Goal: Task Accomplishment & Management: Use online tool/utility

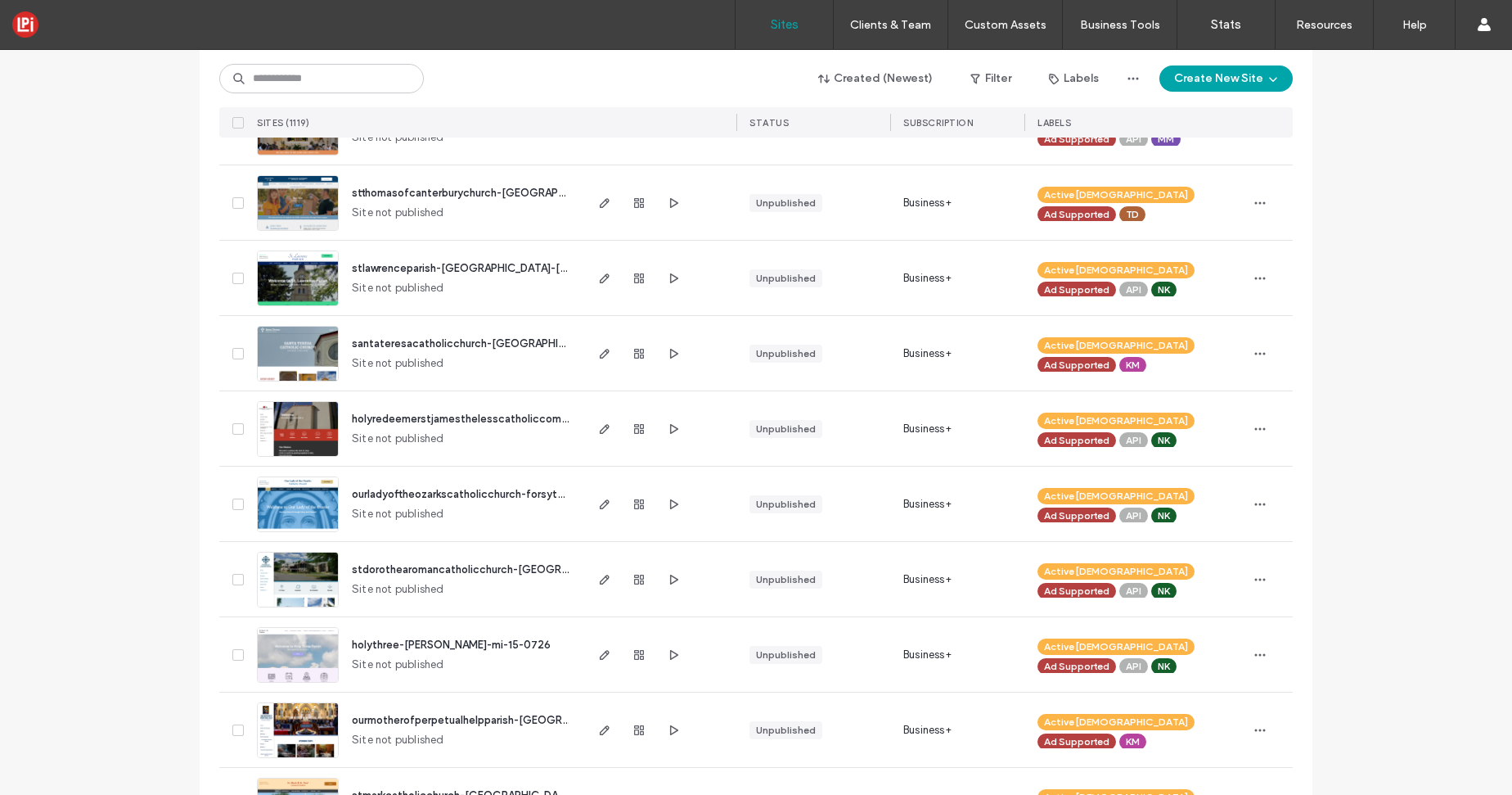
scroll to position [610, 0]
click at [302, 85] on input at bounding box center [322, 78] width 204 height 30
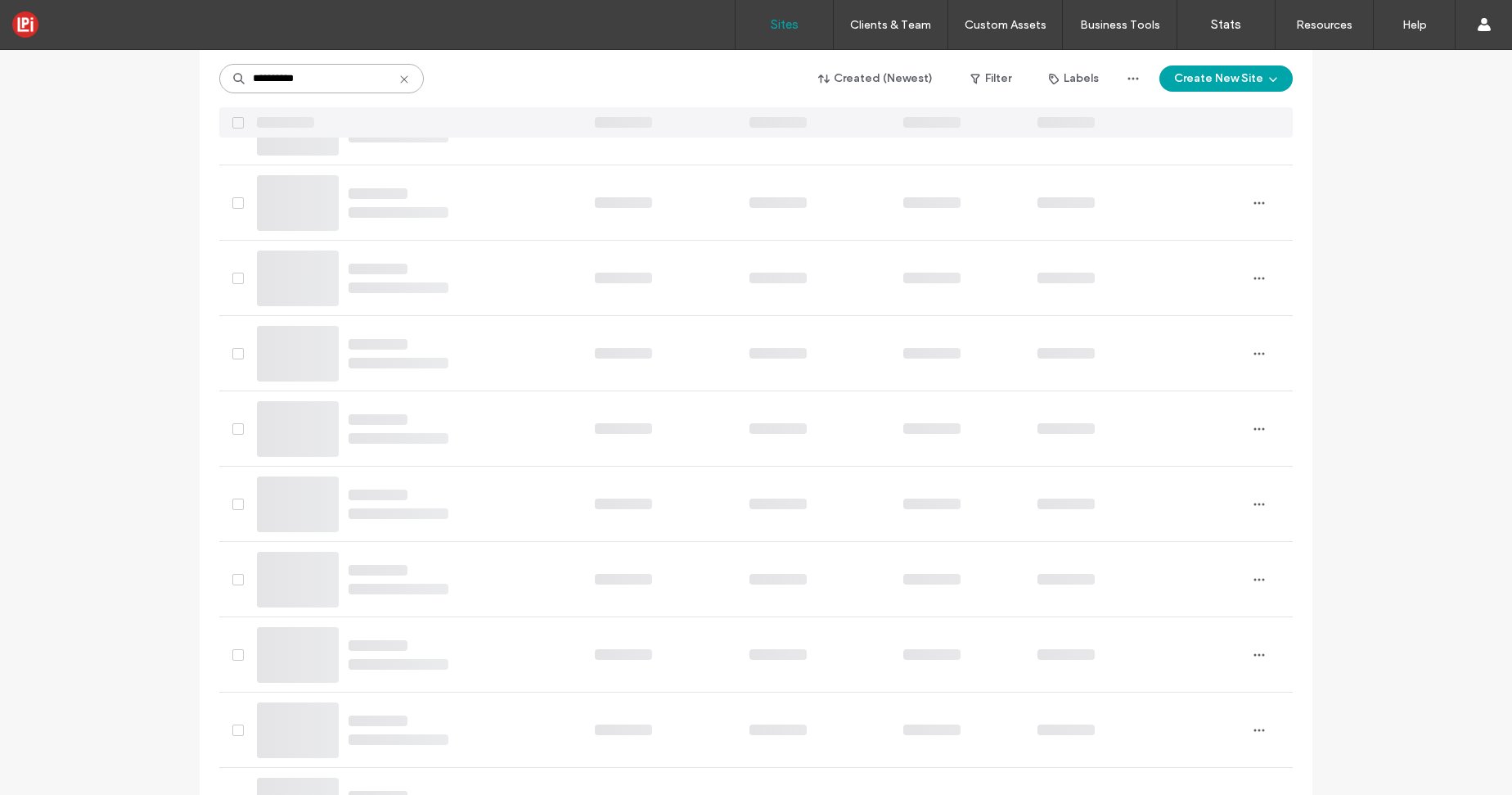
click at [321, 74] on input "**********" at bounding box center [322, 78] width 204 height 30
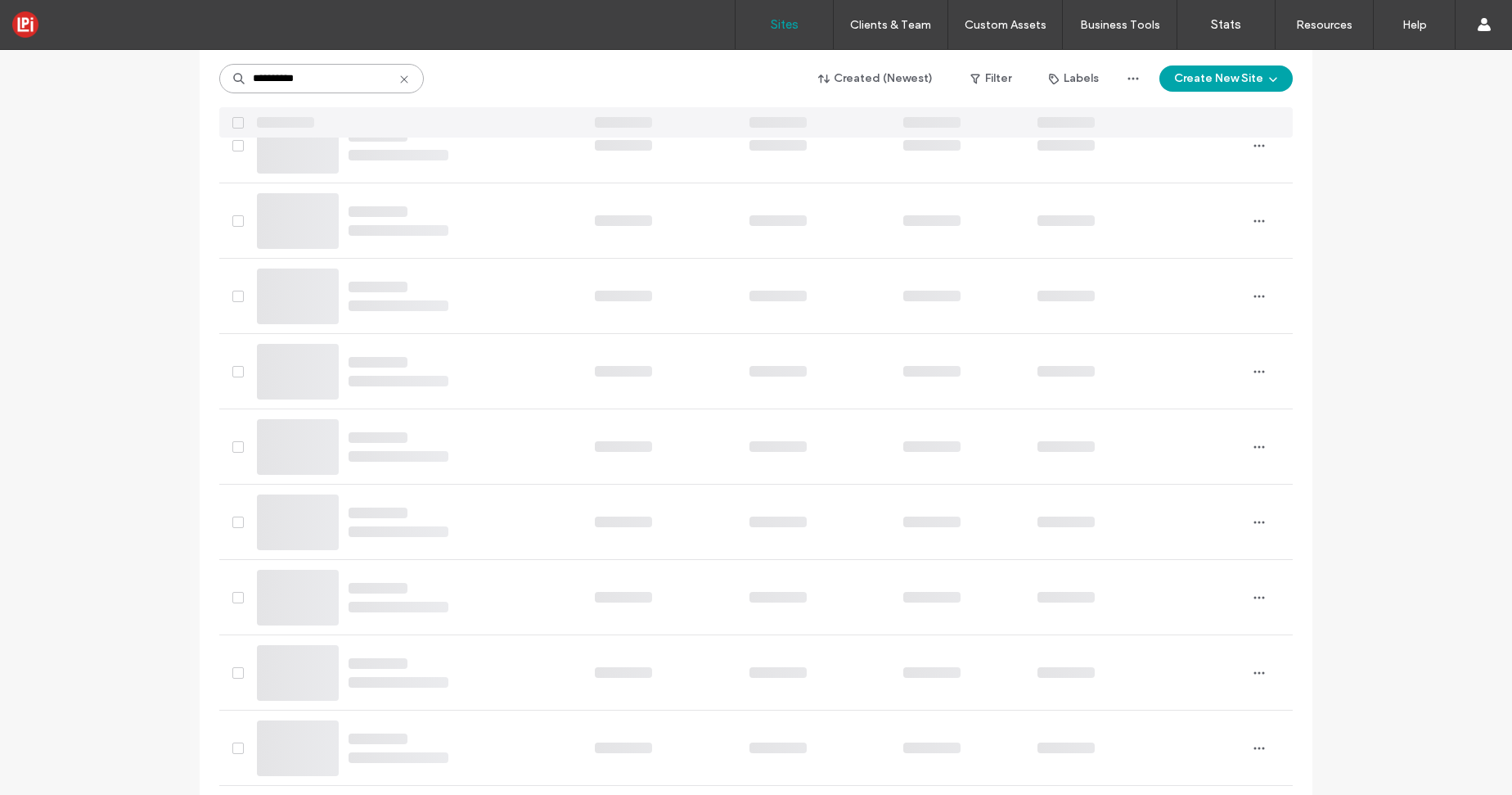
scroll to position [111, 0]
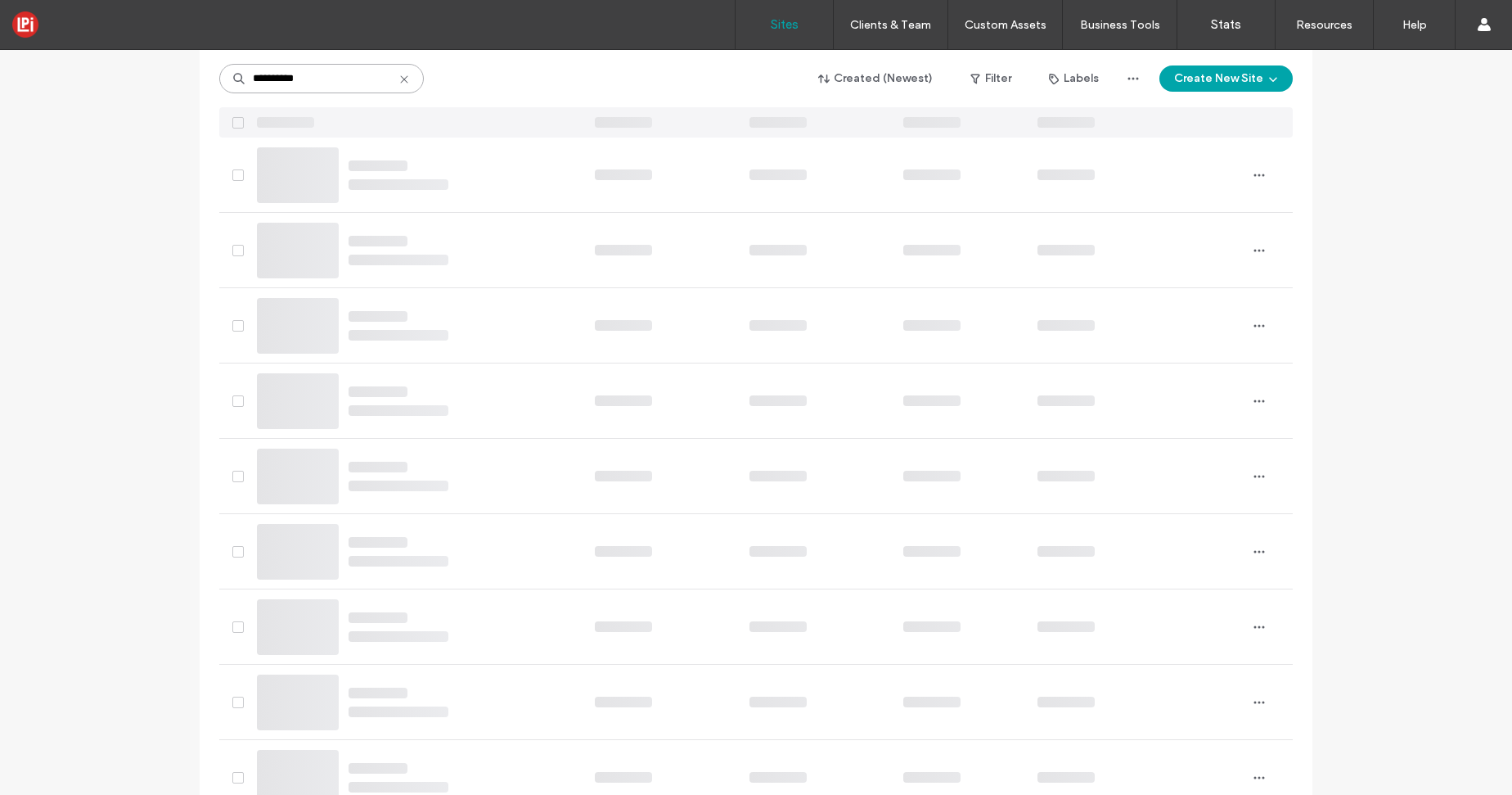
type input "**********"
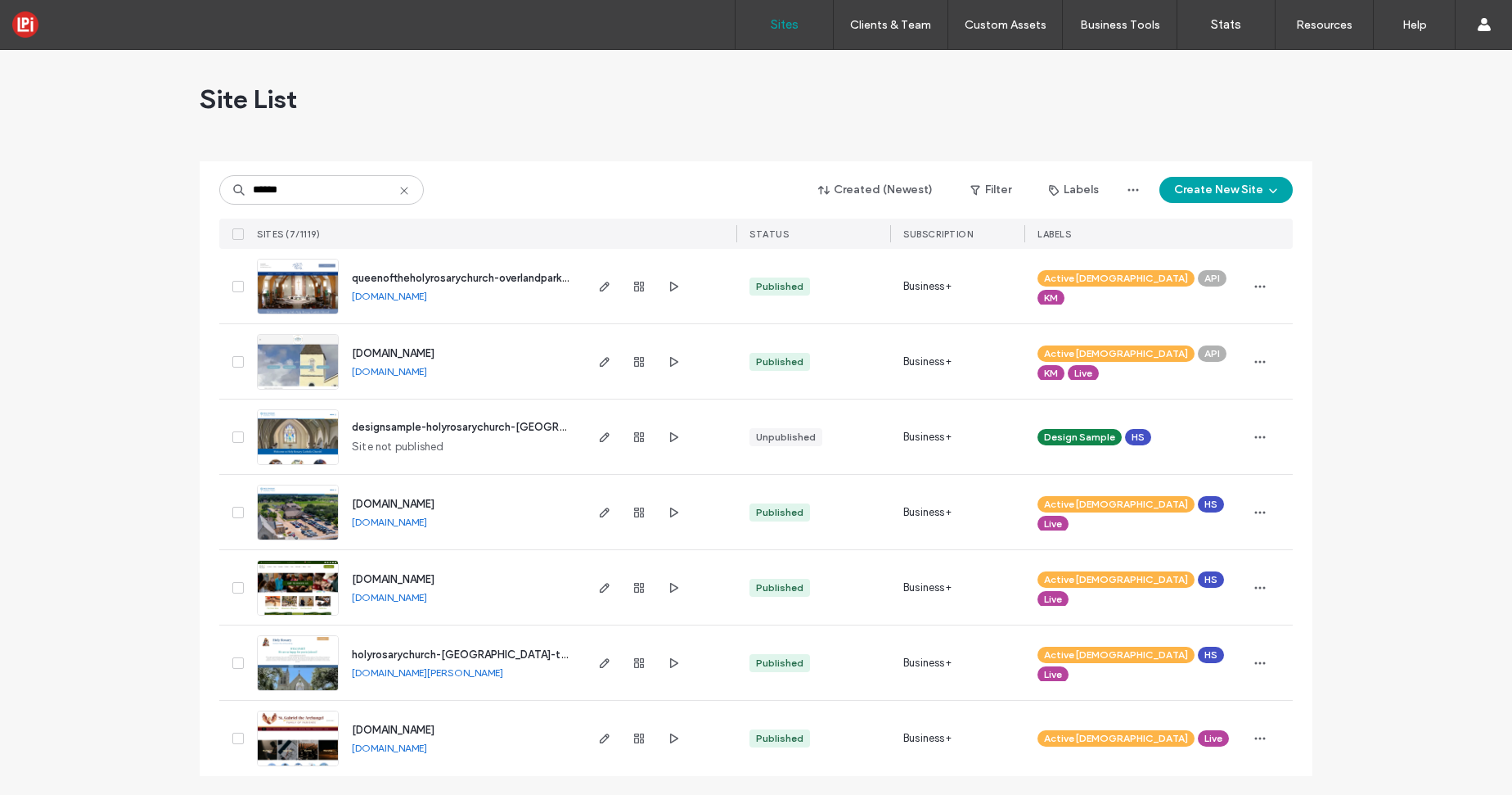
scroll to position [1, 0]
type input "******"
click at [673, 588] on icon "button" at bounding box center [674, 587] width 13 height 13
click at [601, 589] on icon "button" at bounding box center [604, 587] width 13 height 13
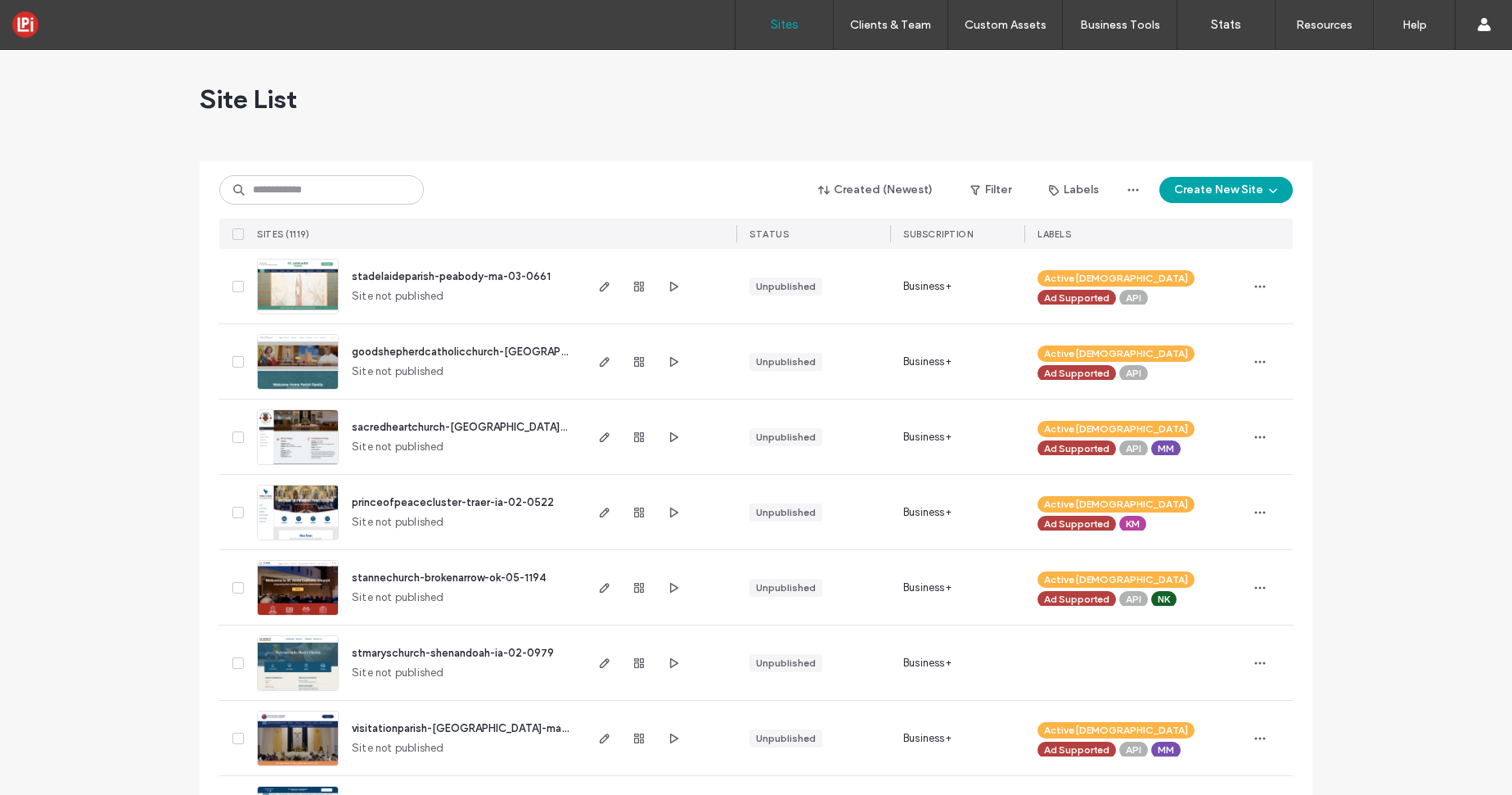
scroll to position [1, 0]
click at [355, 194] on input at bounding box center [322, 189] width 204 height 30
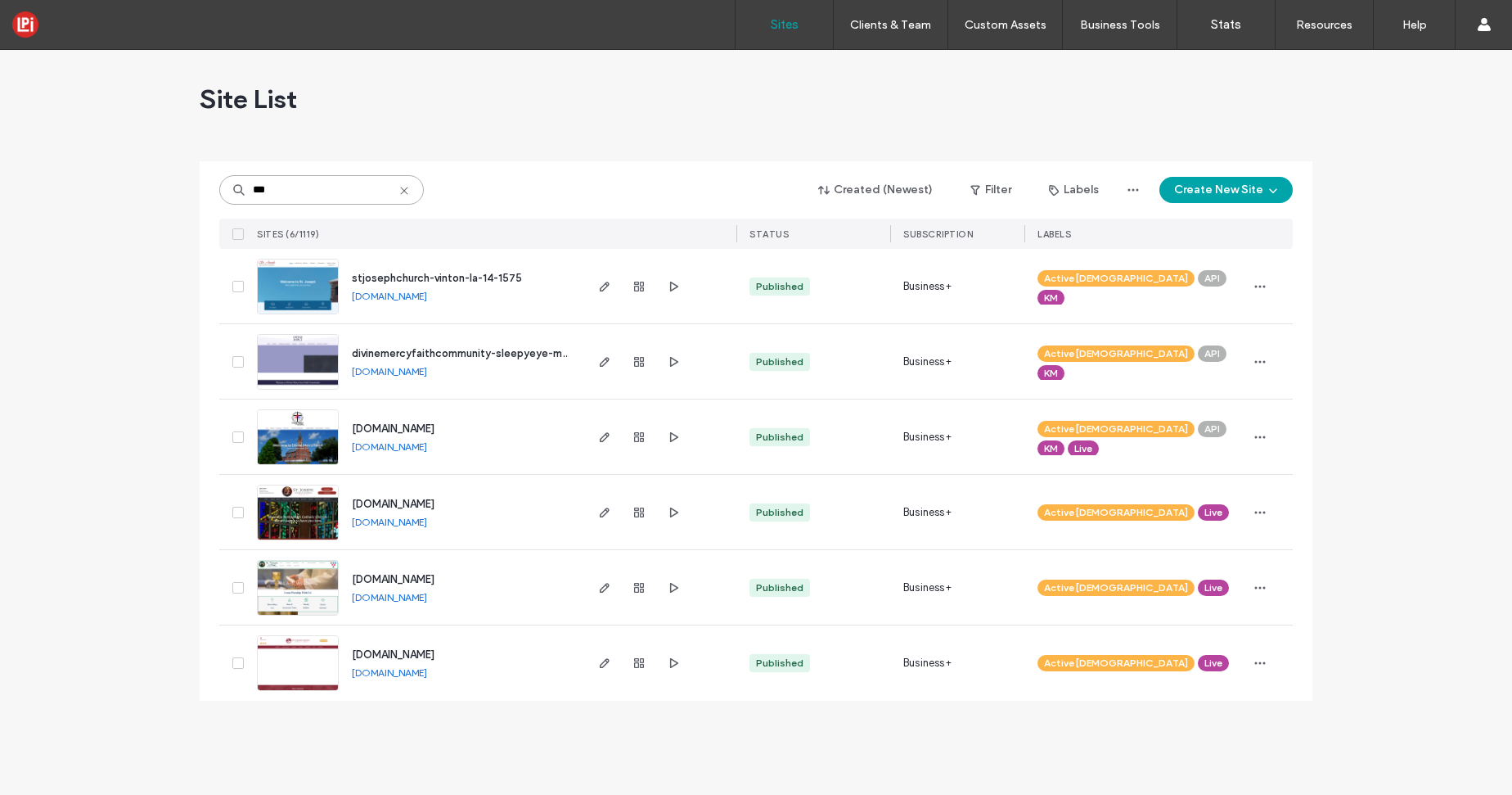
scroll to position [0, 0]
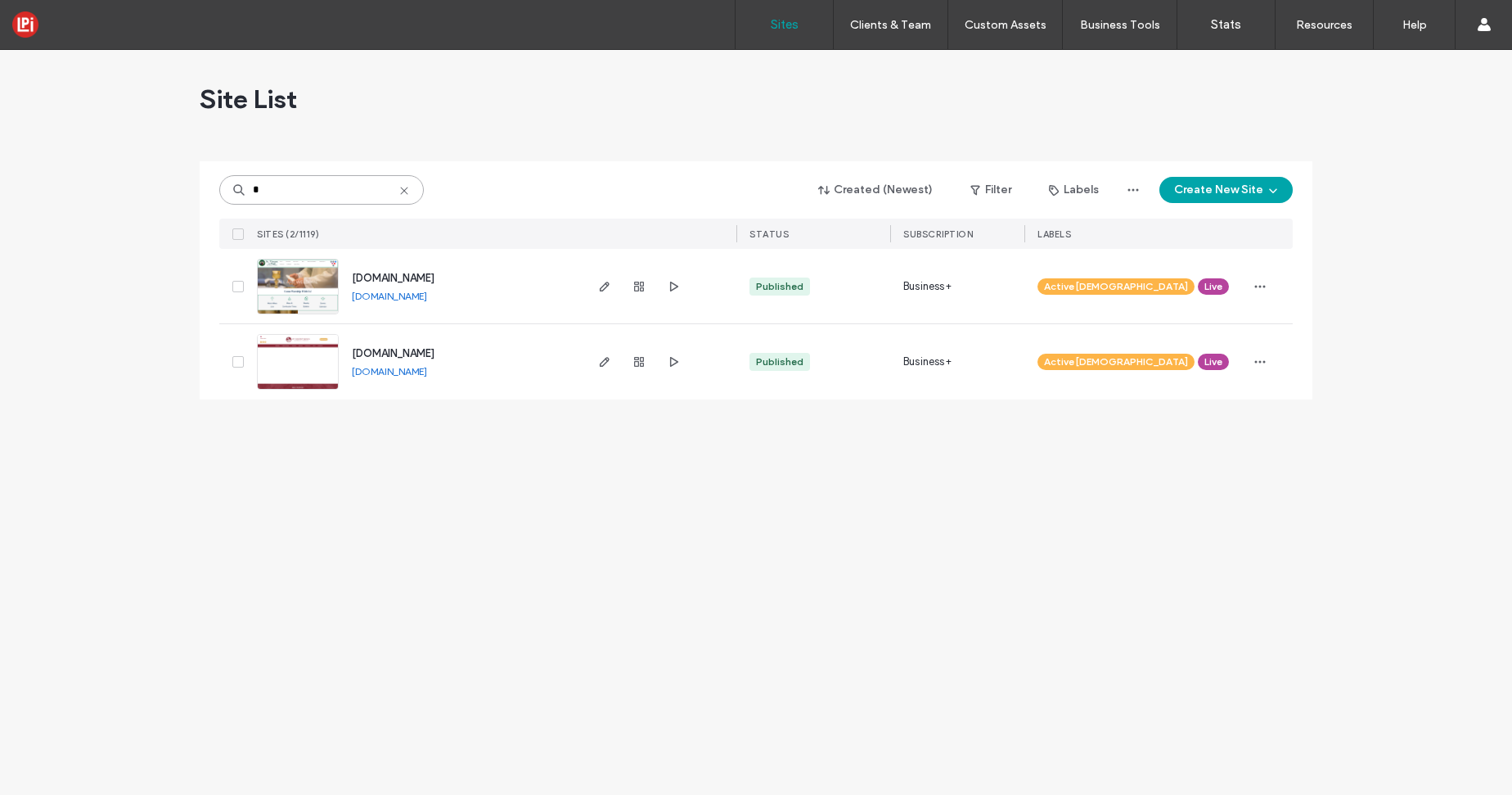
type input "*"
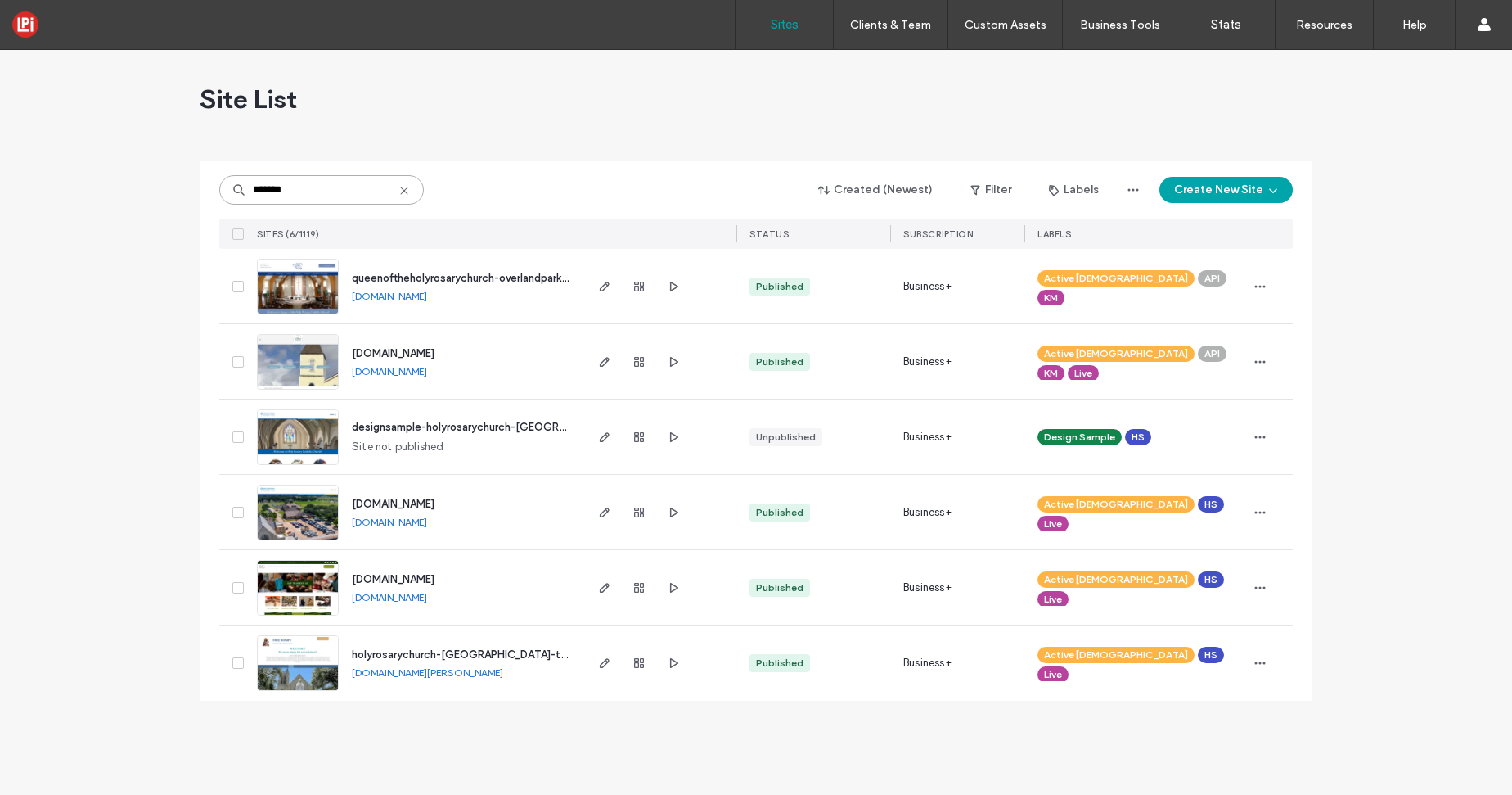
type input "*******"
click at [608, 586] on icon "button" at bounding box center [604, 588] width 13 height 13
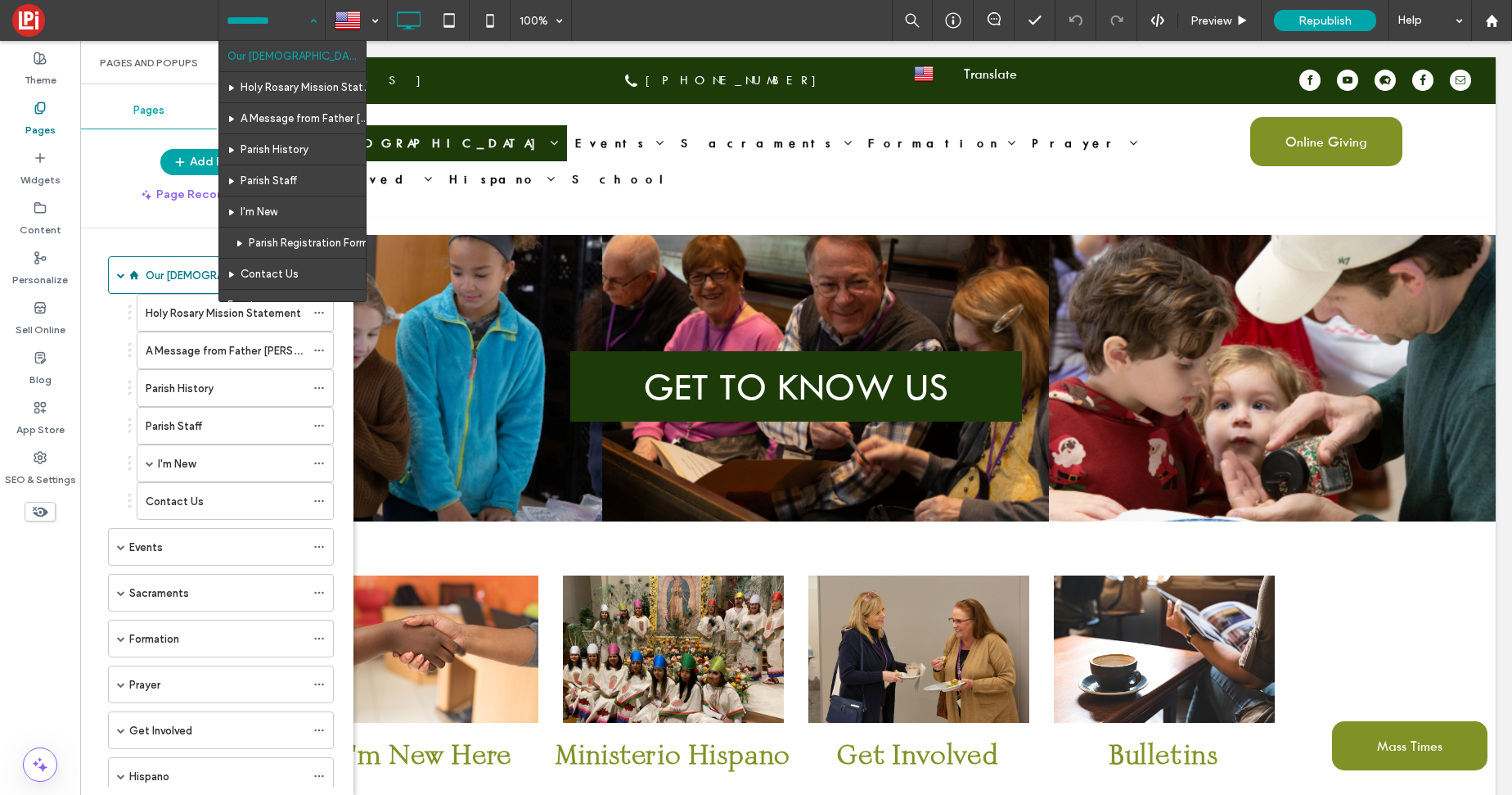
drag, startPoint x: 257, startPoint y: 21, endPoint x: 257, endPoint y: 30, distance: 9.0
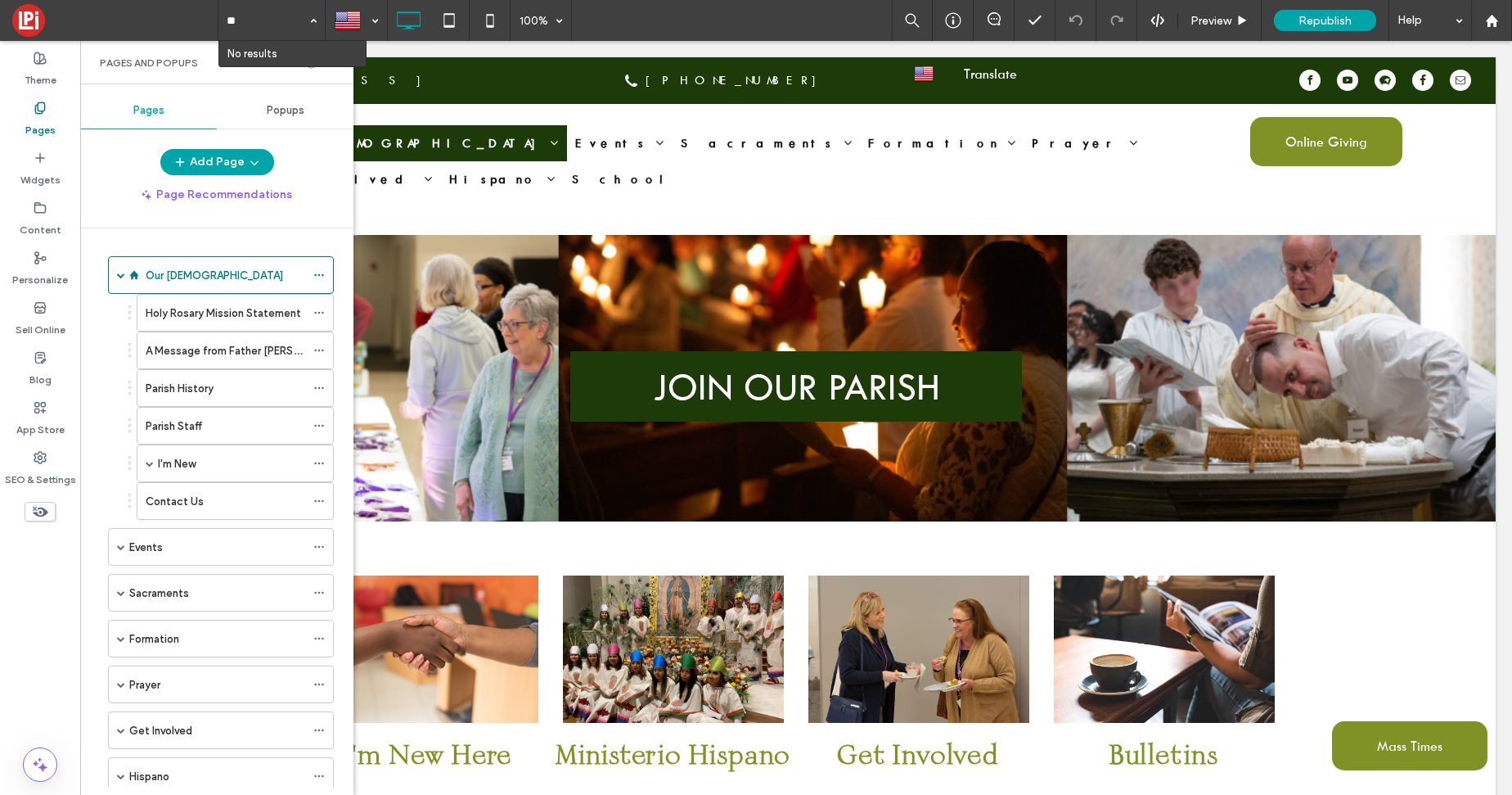
type input "*"
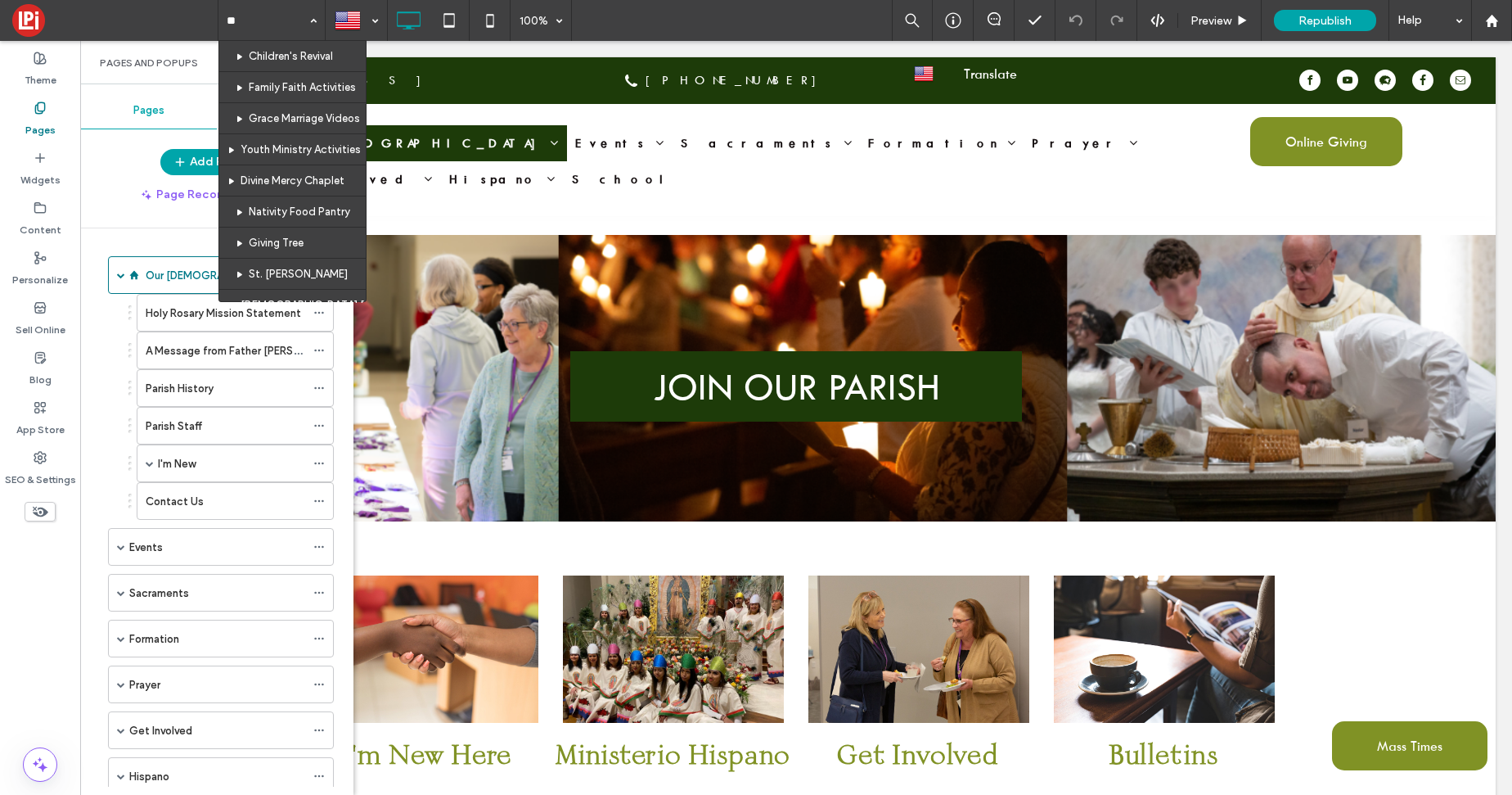
type input "***"
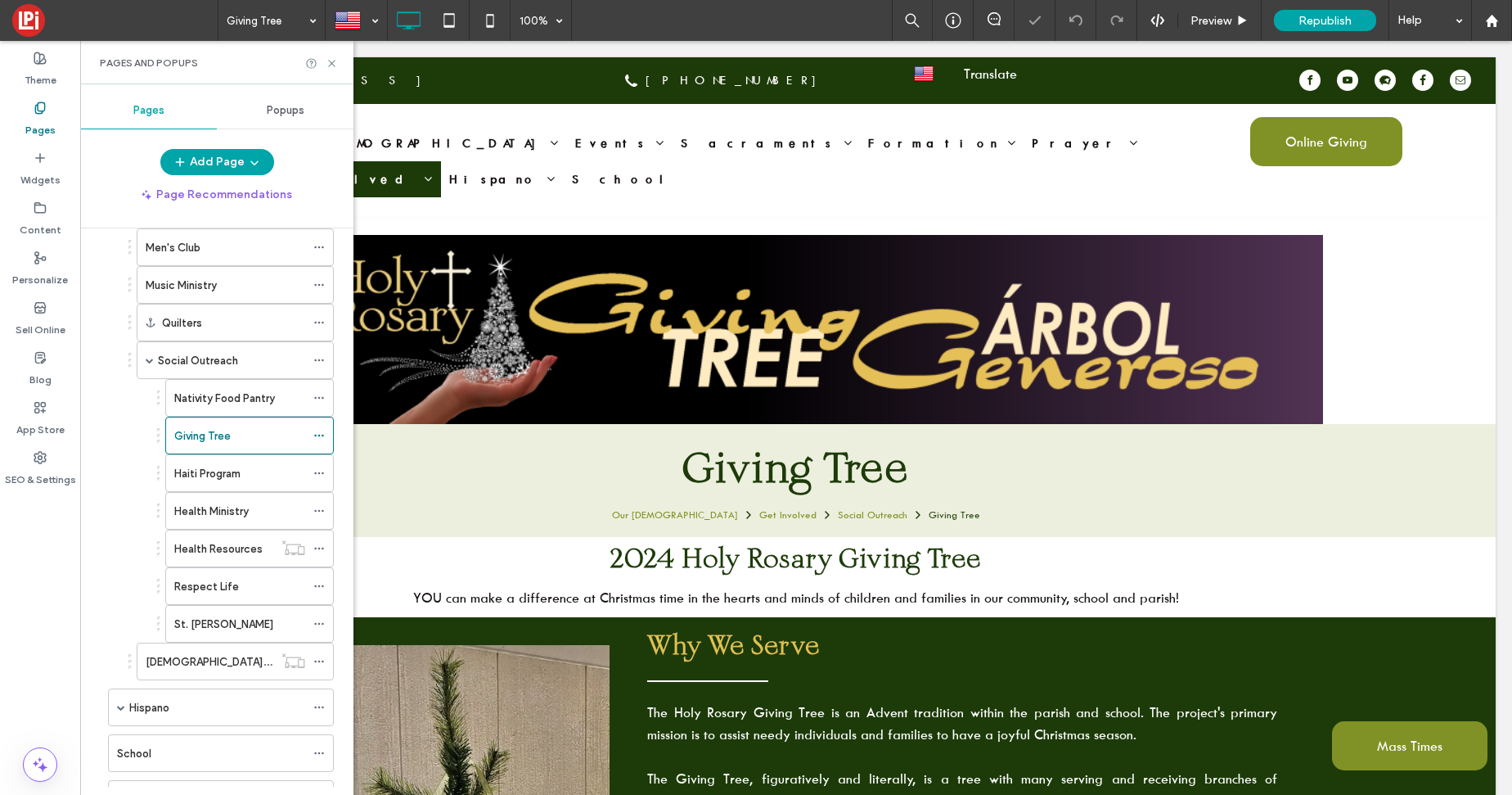
scroll to position [818, 0]
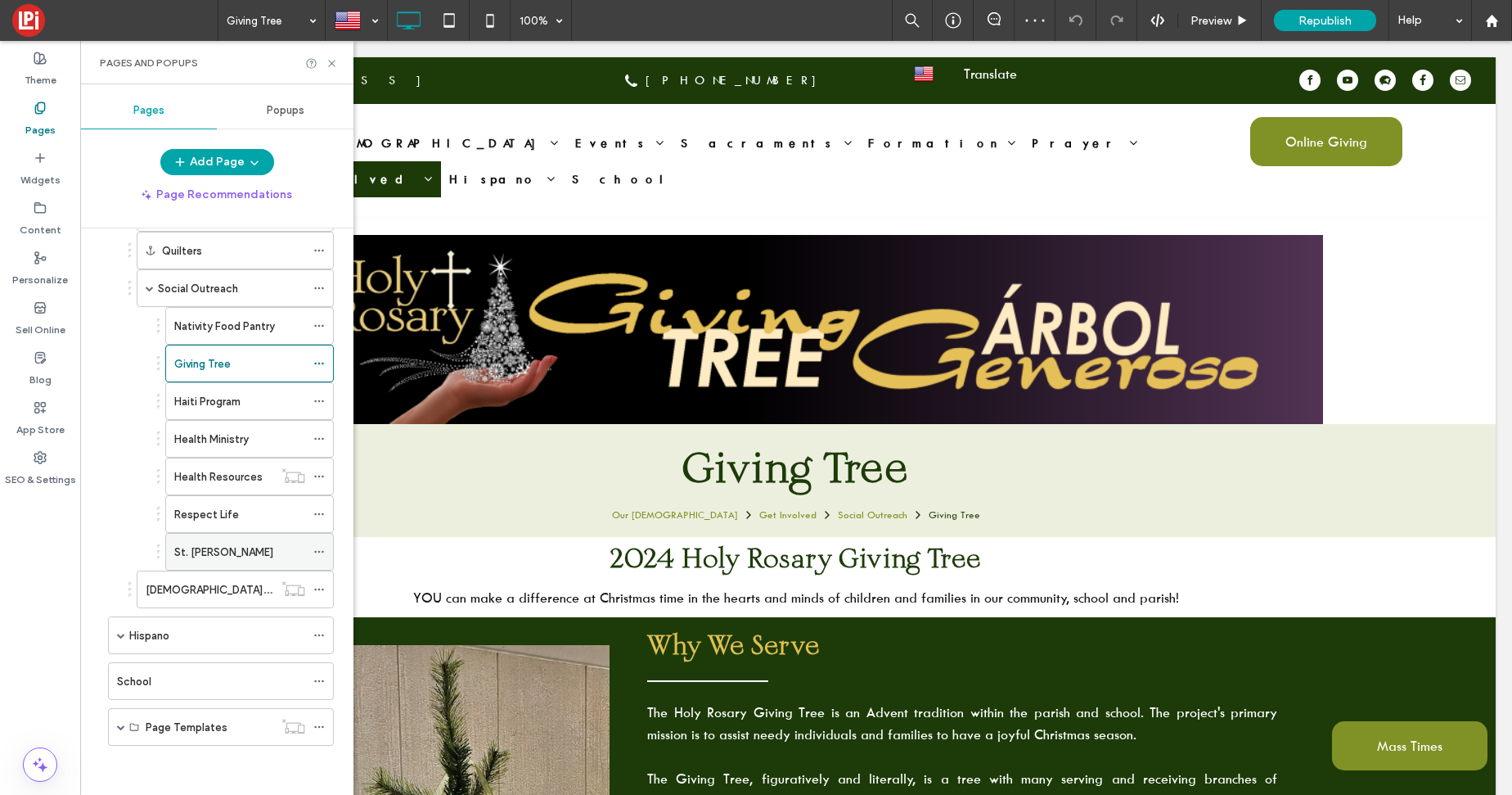
click at [210, 558] on label "St. [PERSON_NAME]" at bounding box center [223, 552] width 99 height 29
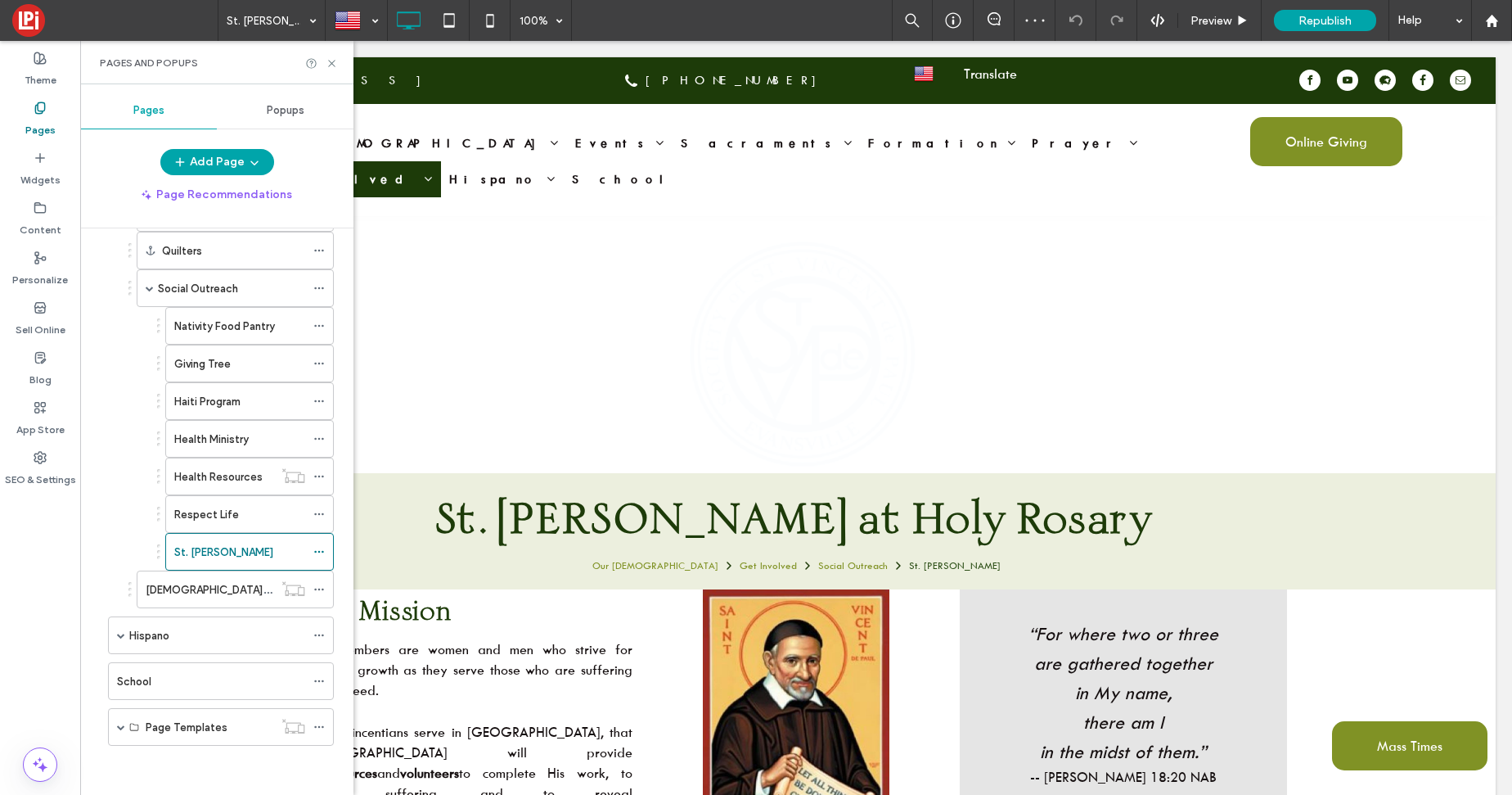
scroll to position [0, 0]
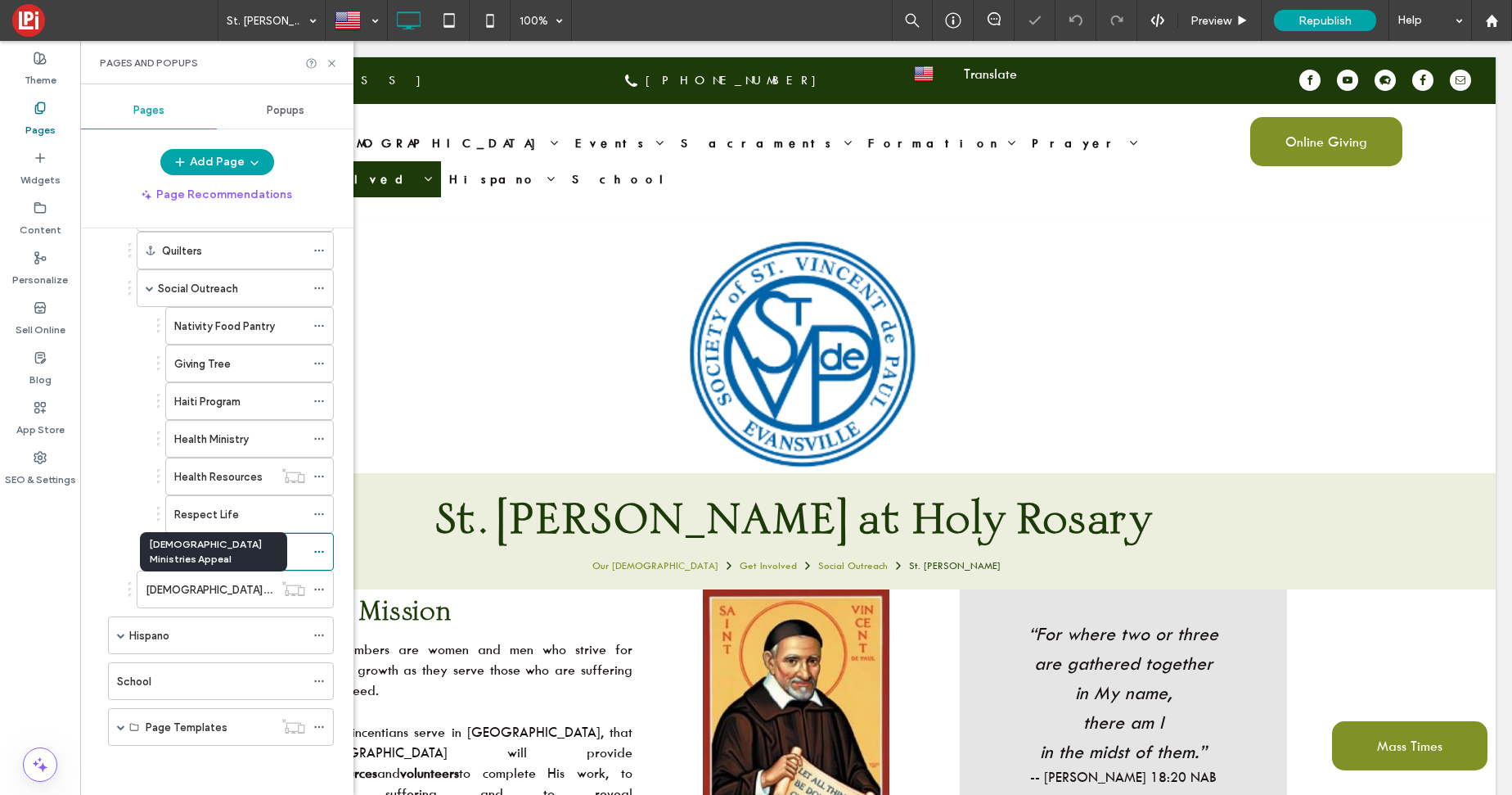
click at [213, 596] on label "[DEMOGRAPHIC_DATA] Ministries Appeal" at bounding box center [248, 590] width 204 height 29
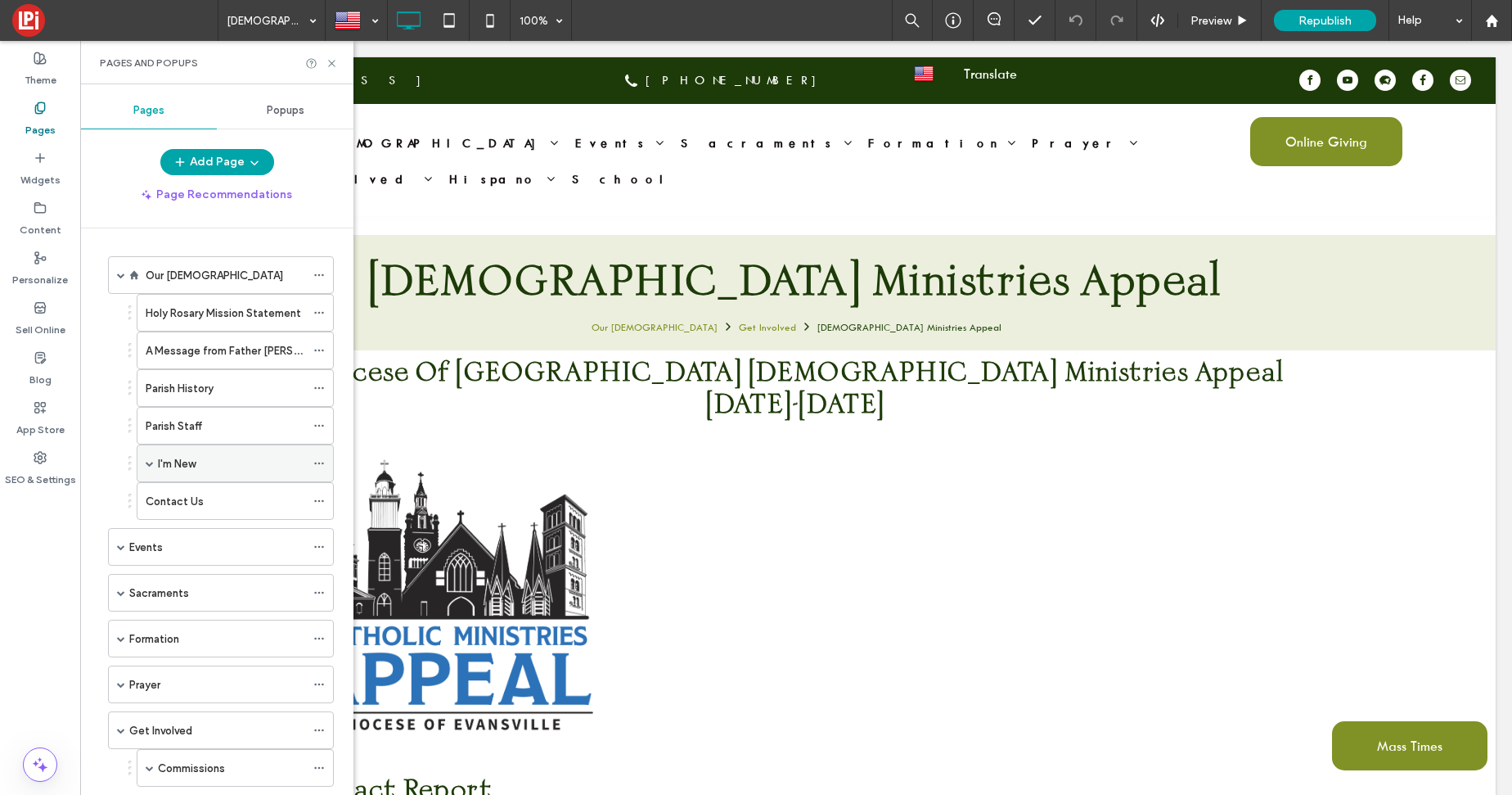
click at [151, 464] on span at bounding box center [150, 463] width 8 height 8
click at [185, 323] on div "Holy Rosary Mission Statement" at bounding box center [226, 313] width 160 height 36
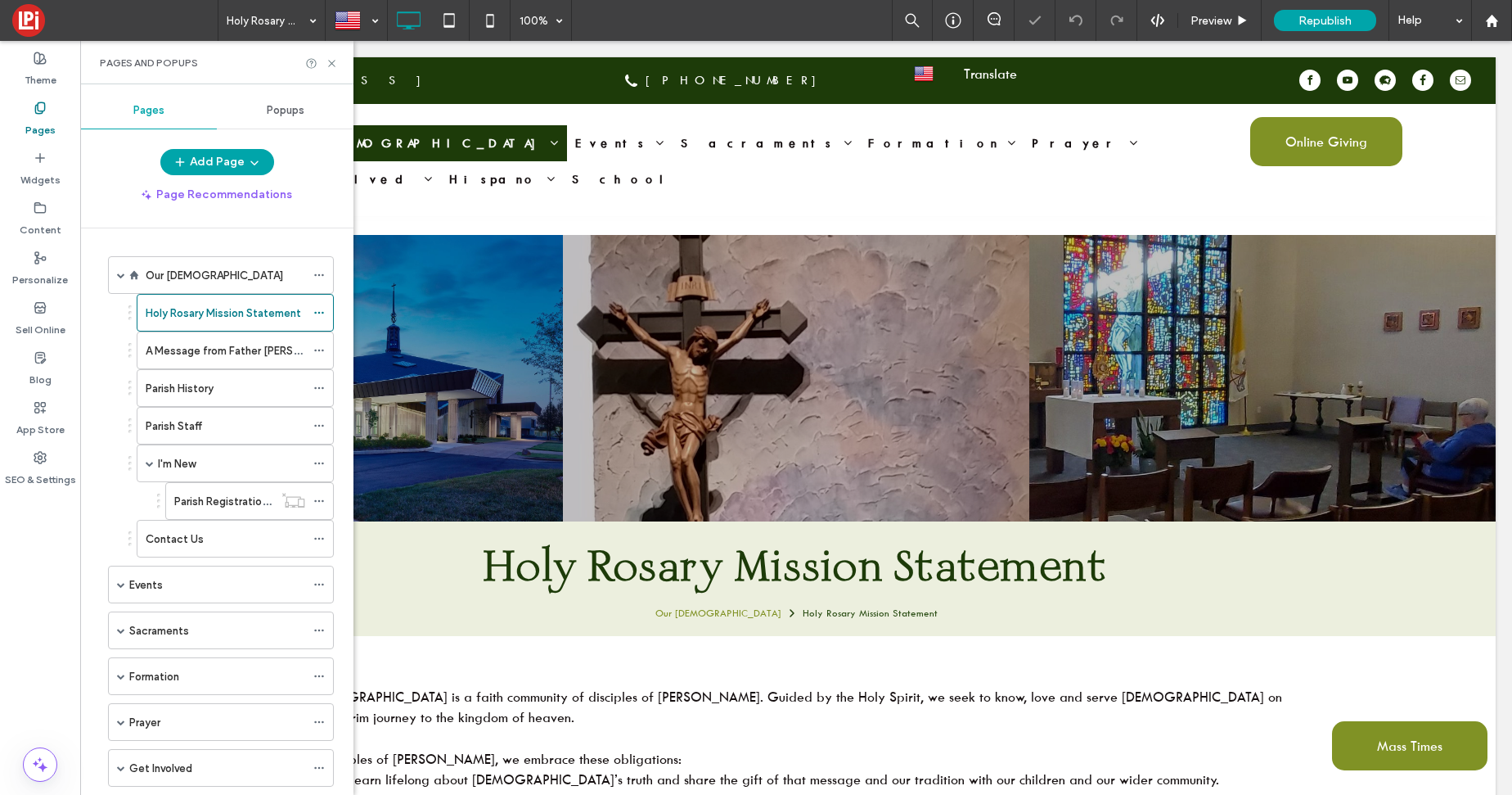
click at [185, 359] on label "A Message from Father [PERSON_NAME]" at bounding box center [246, 350] width 200 height 29
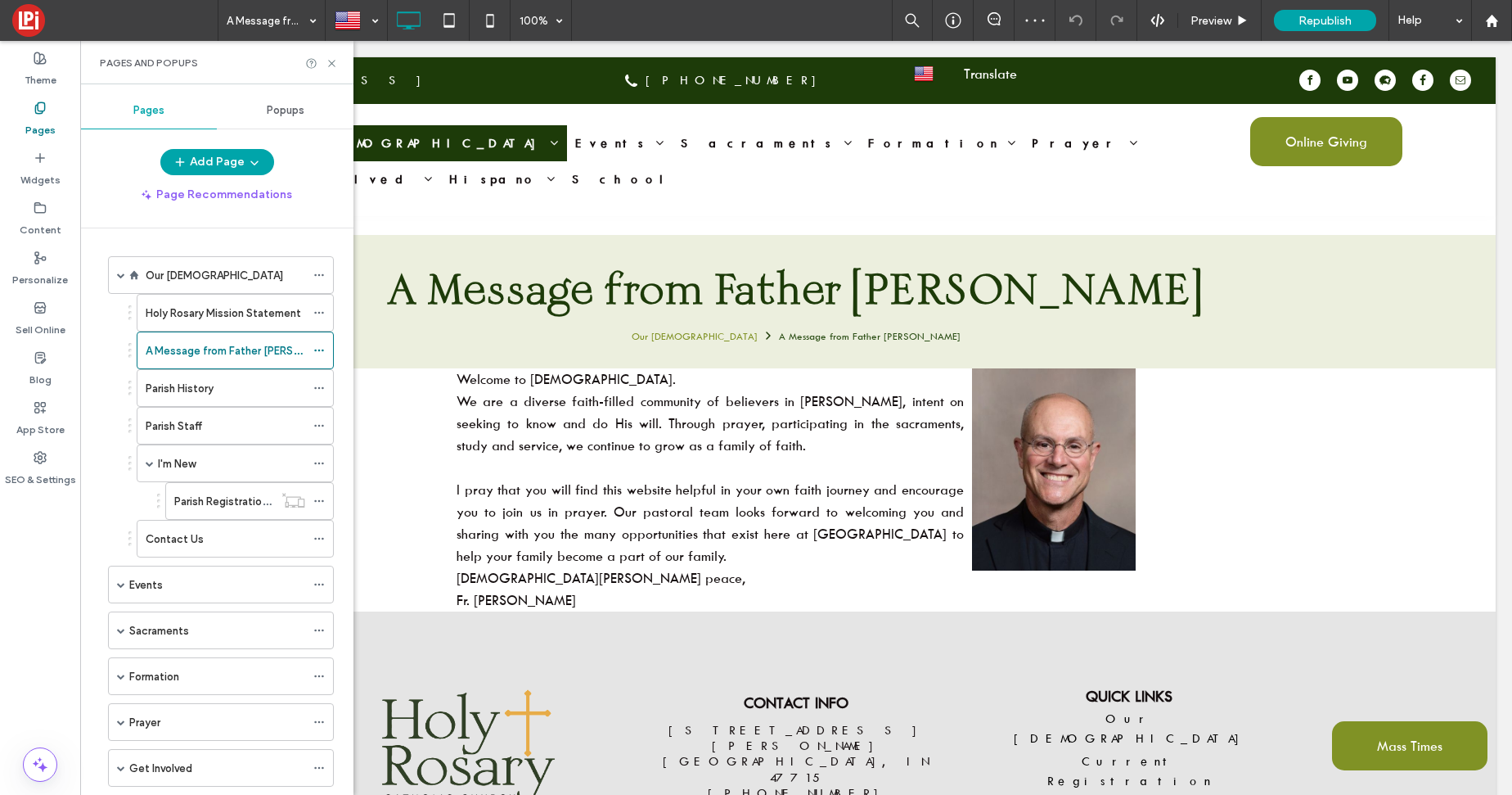
click at [186, 397] on div "Parish History" at bounding box center [226, 388] width 160 height 36
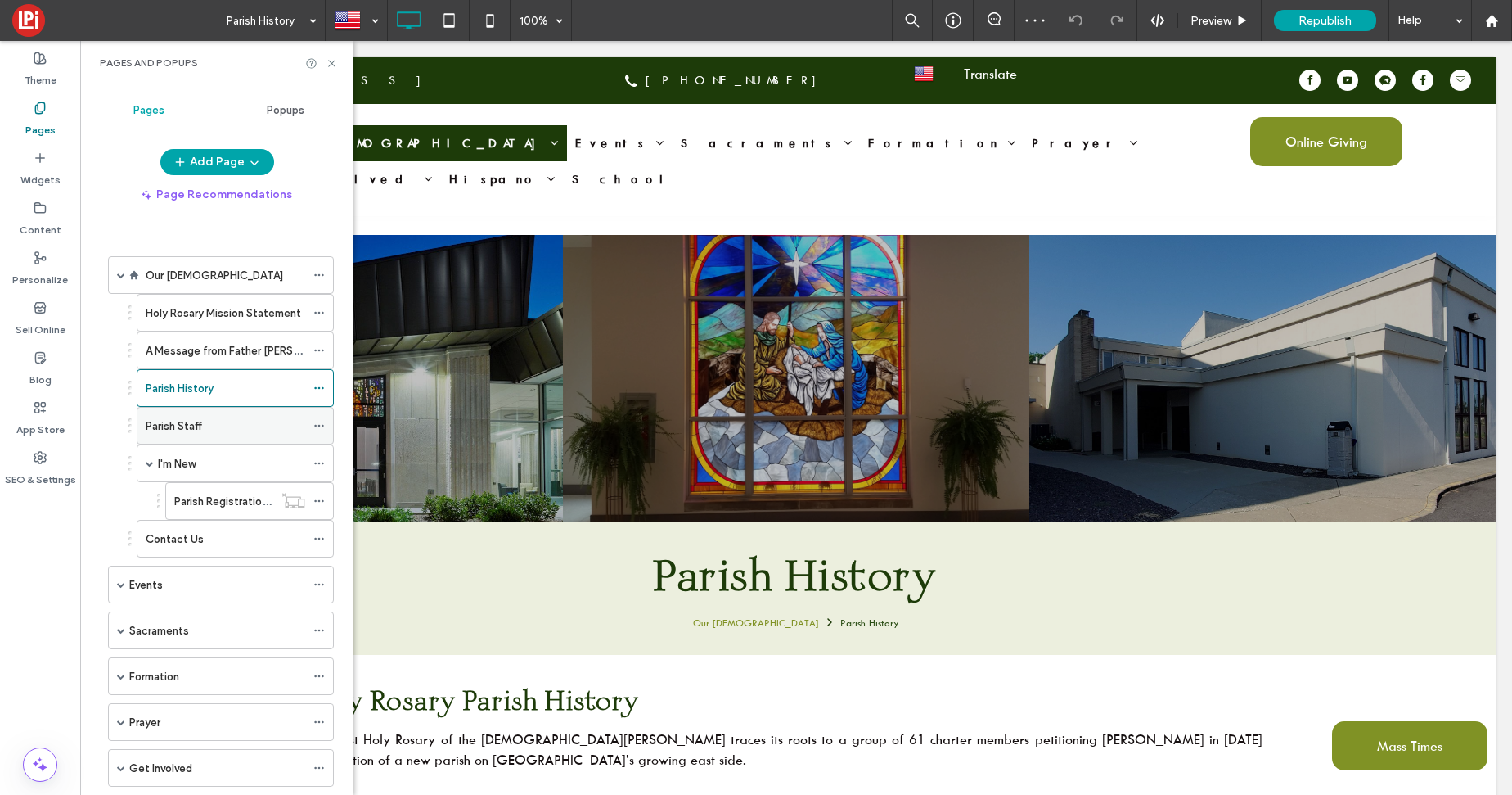
click at [187, 426] on label "Parish Staff" at bounding box center [174, 426] width 56 height 29
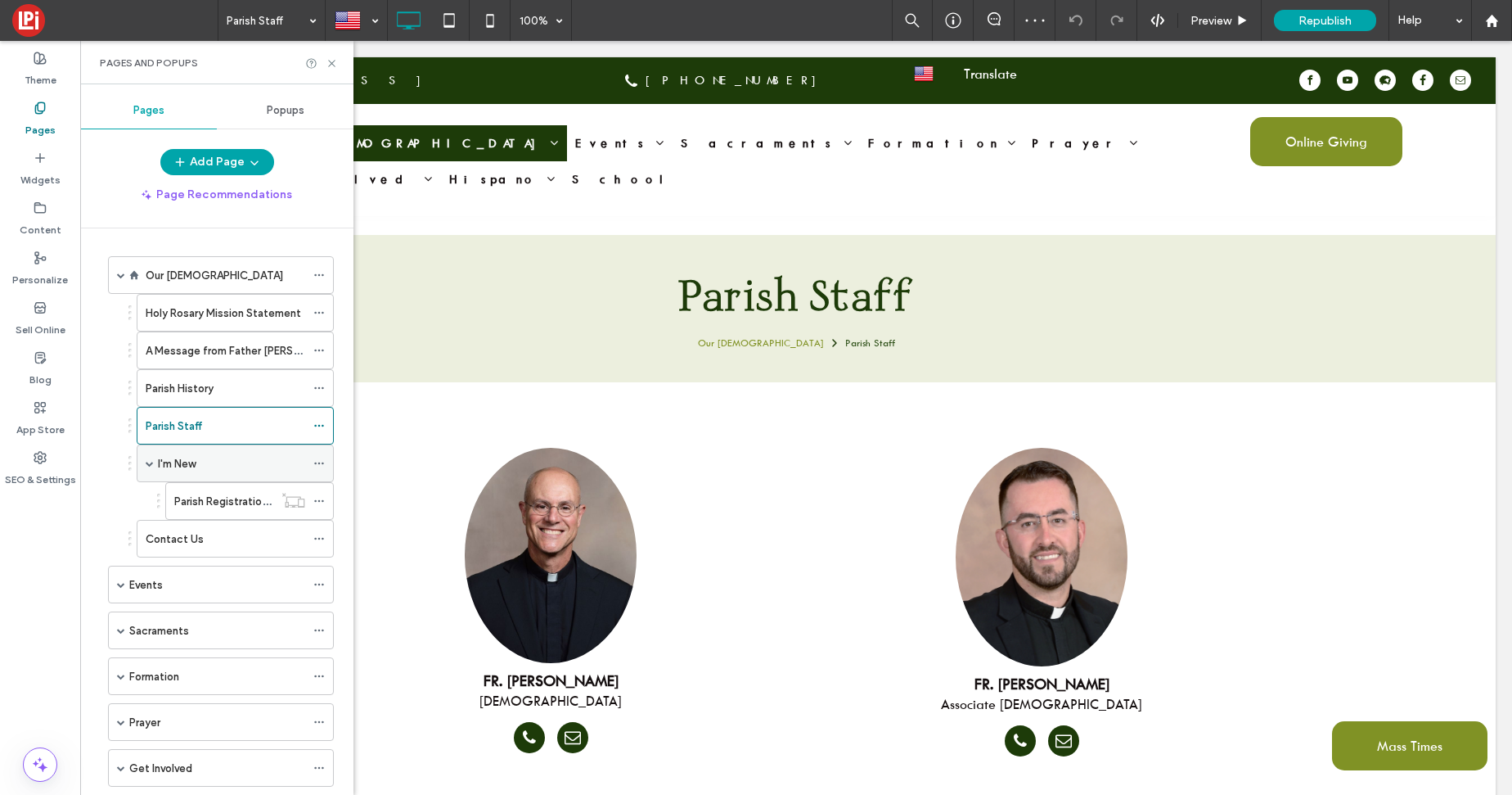
click at [177, 475] on div "I'm New" at bounding box center [232, 463] width 148 height 36
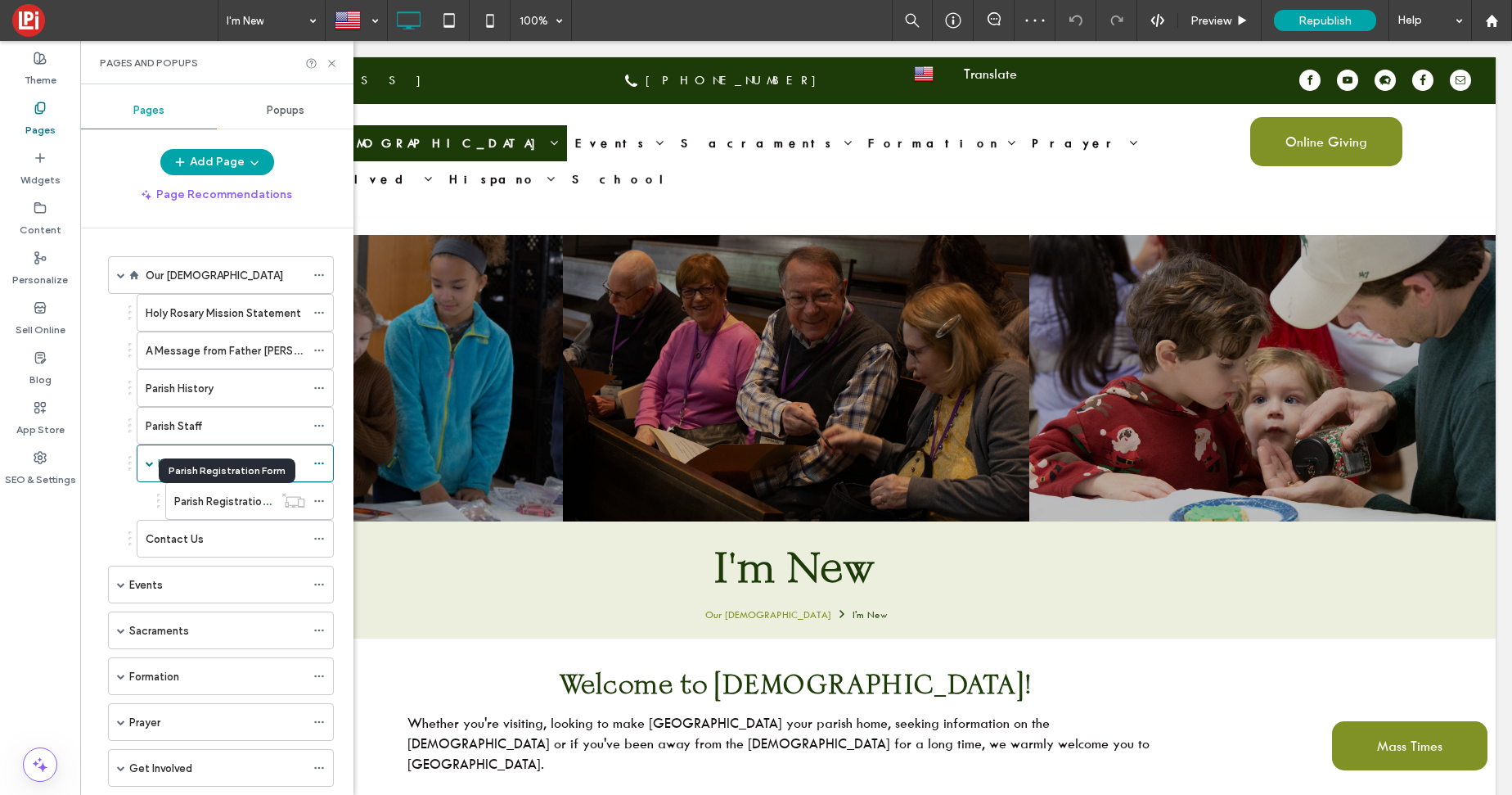
click at [189, 504] on label "Parish Registration Form" at bounding box center [234, 501] width 120 height 29
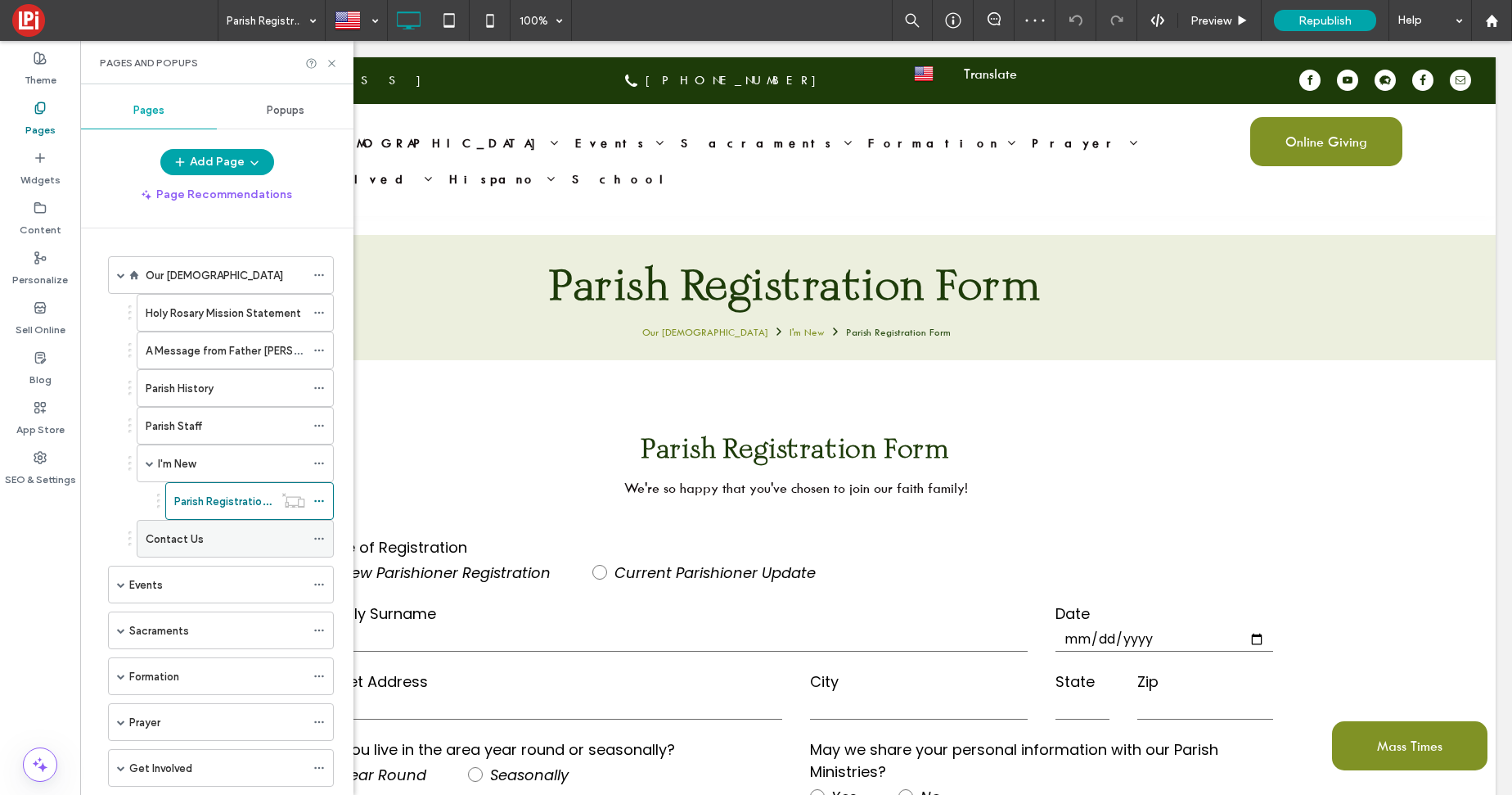
click at [188, 553] on div "Contact Us" at bounding box center [226, 539] width 160 height 36
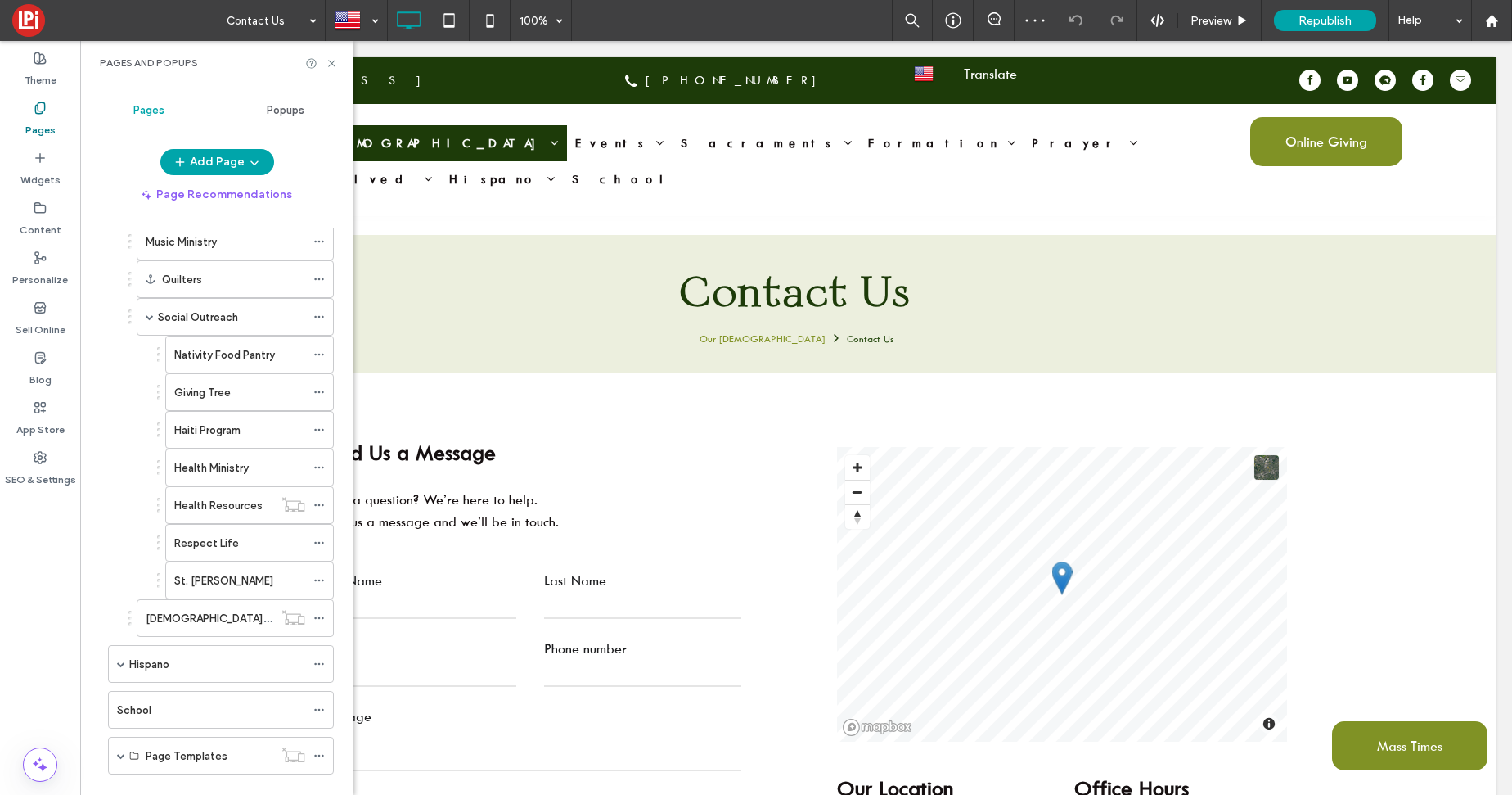
scroll to position [856, 0]
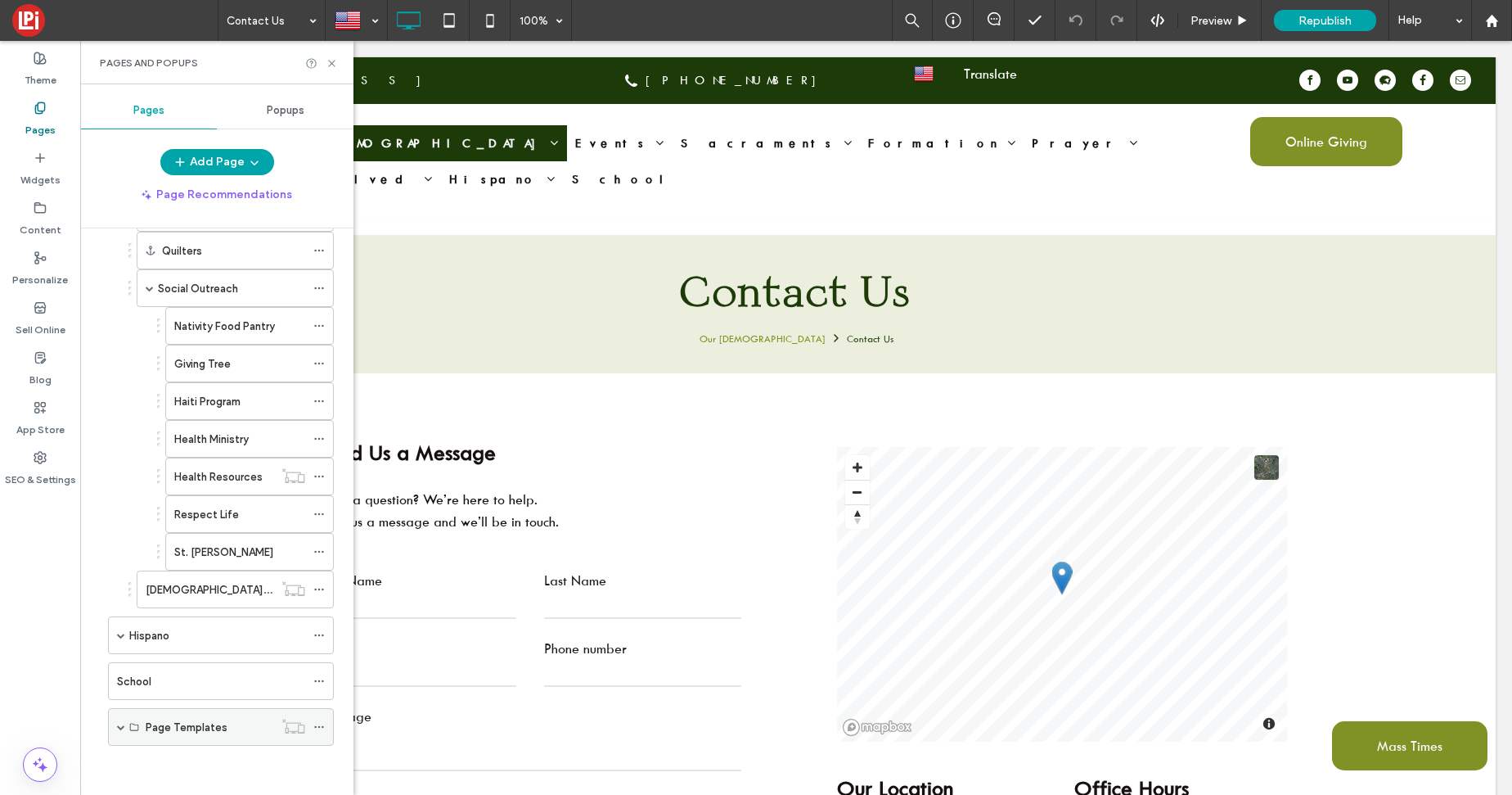
click at [122, 728] on span at bounding box center [121, 727] width 8 height 8
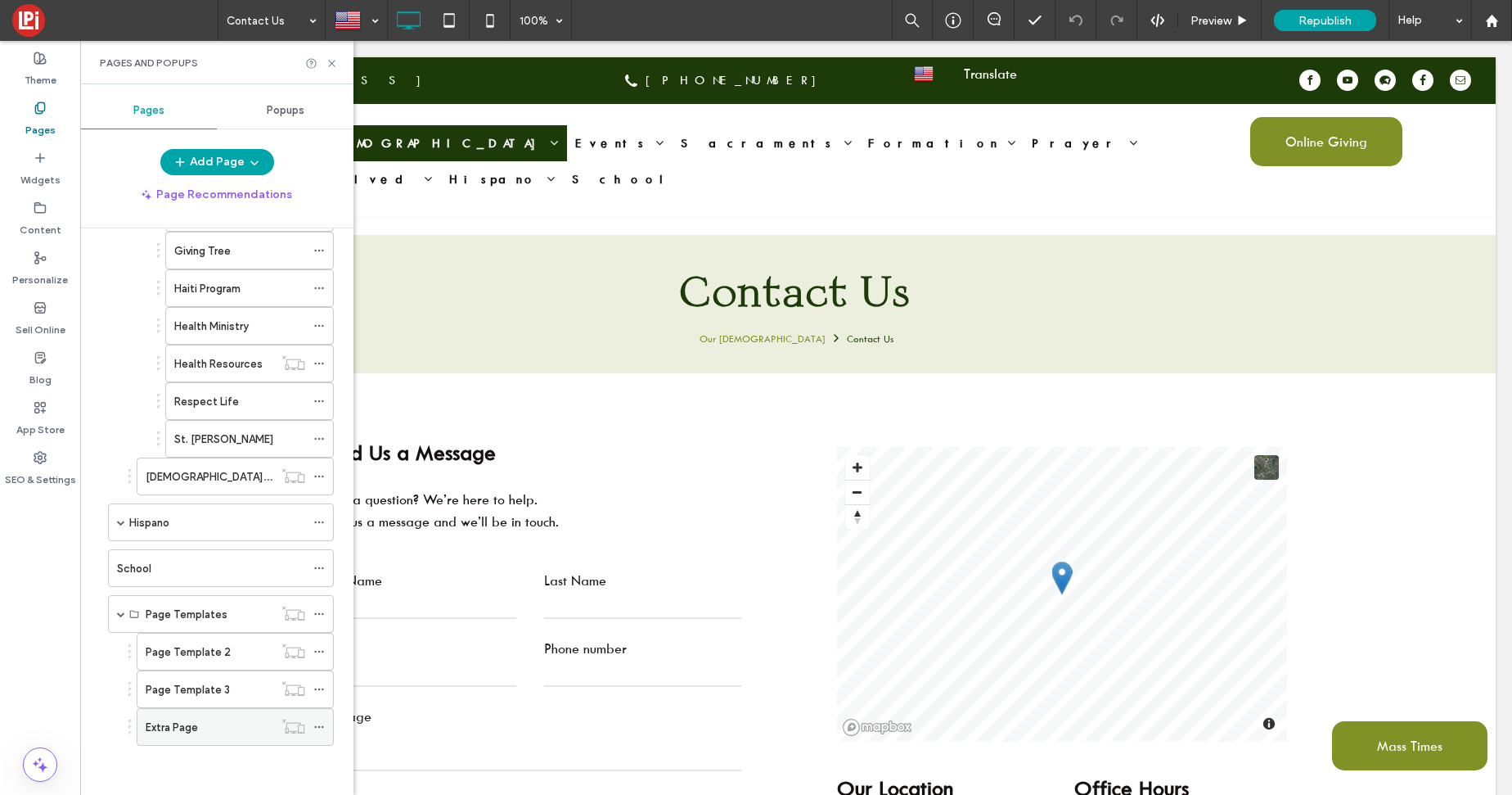
click at [154, 731] on label "Extra Page" at bounding box center [172, 727] width 53 height 29
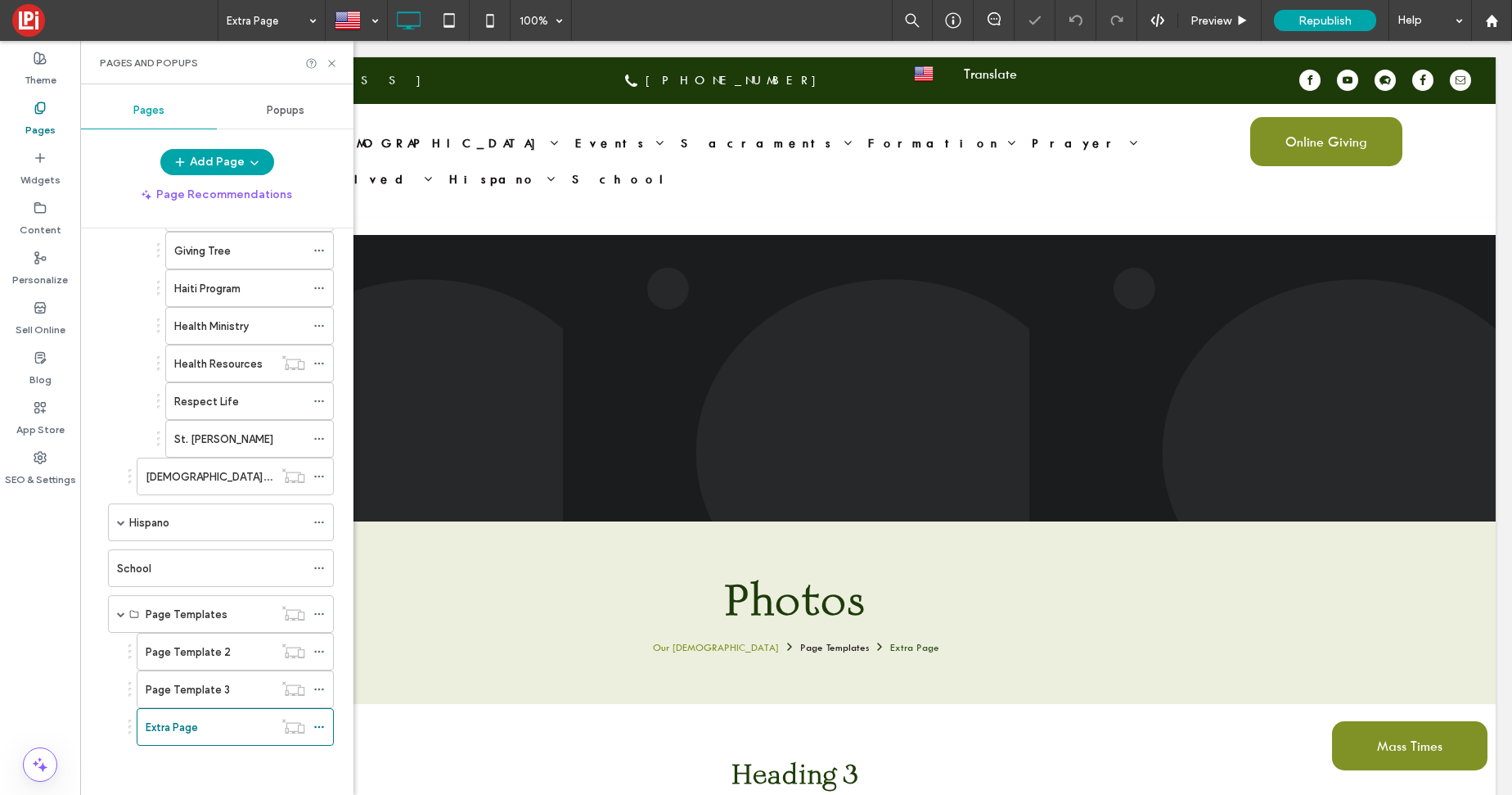
click at [185, 700] on div "Page Template 3" at bounding box center [209, 689] width 128 height 36
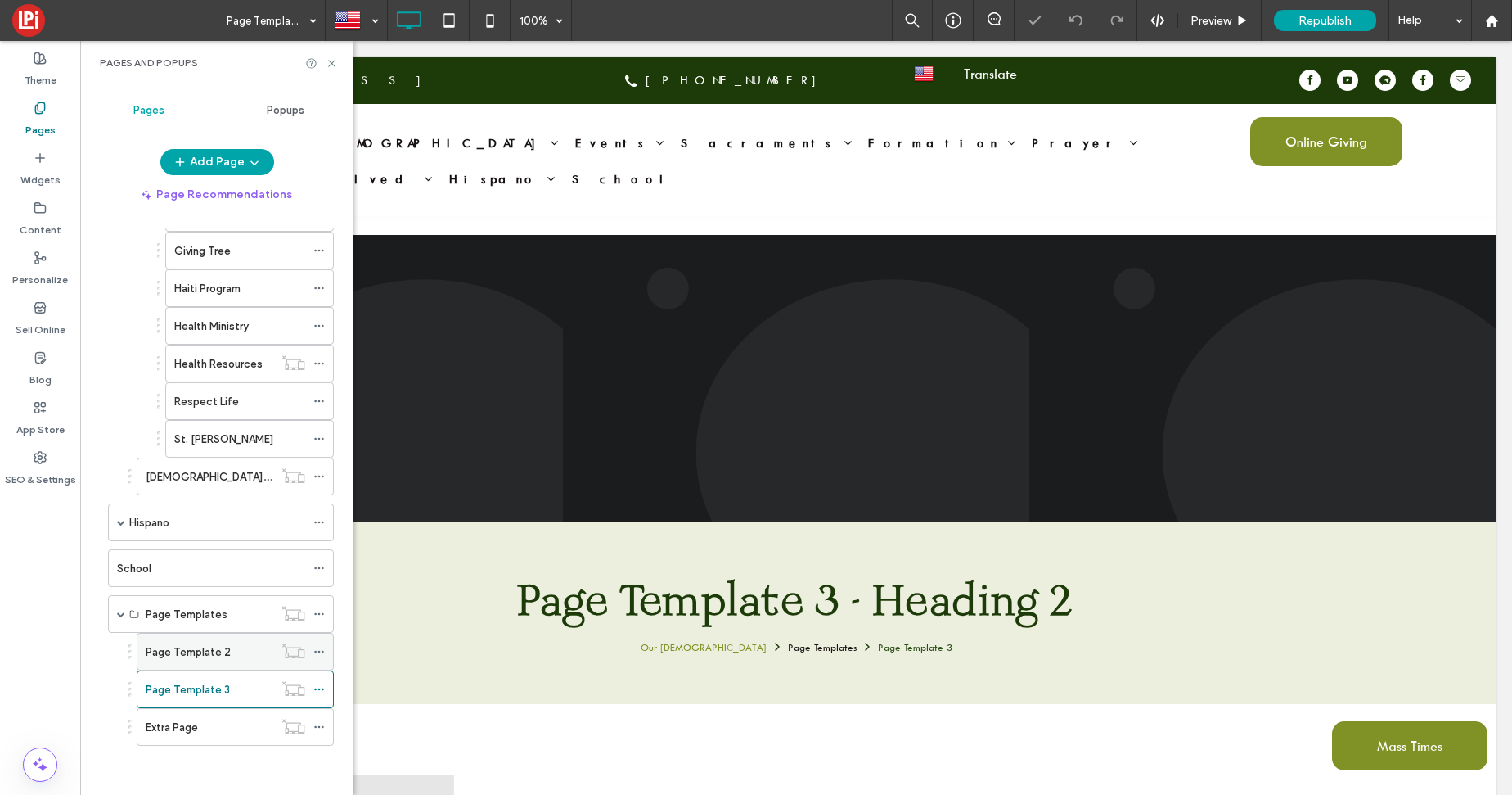
click at [194, 662] on div "Page Template 2" at bounding box center [209, 652] width 128 height 36
click at [207, 583] on div "School" at bounding box center [211, 568] width 188 height 36
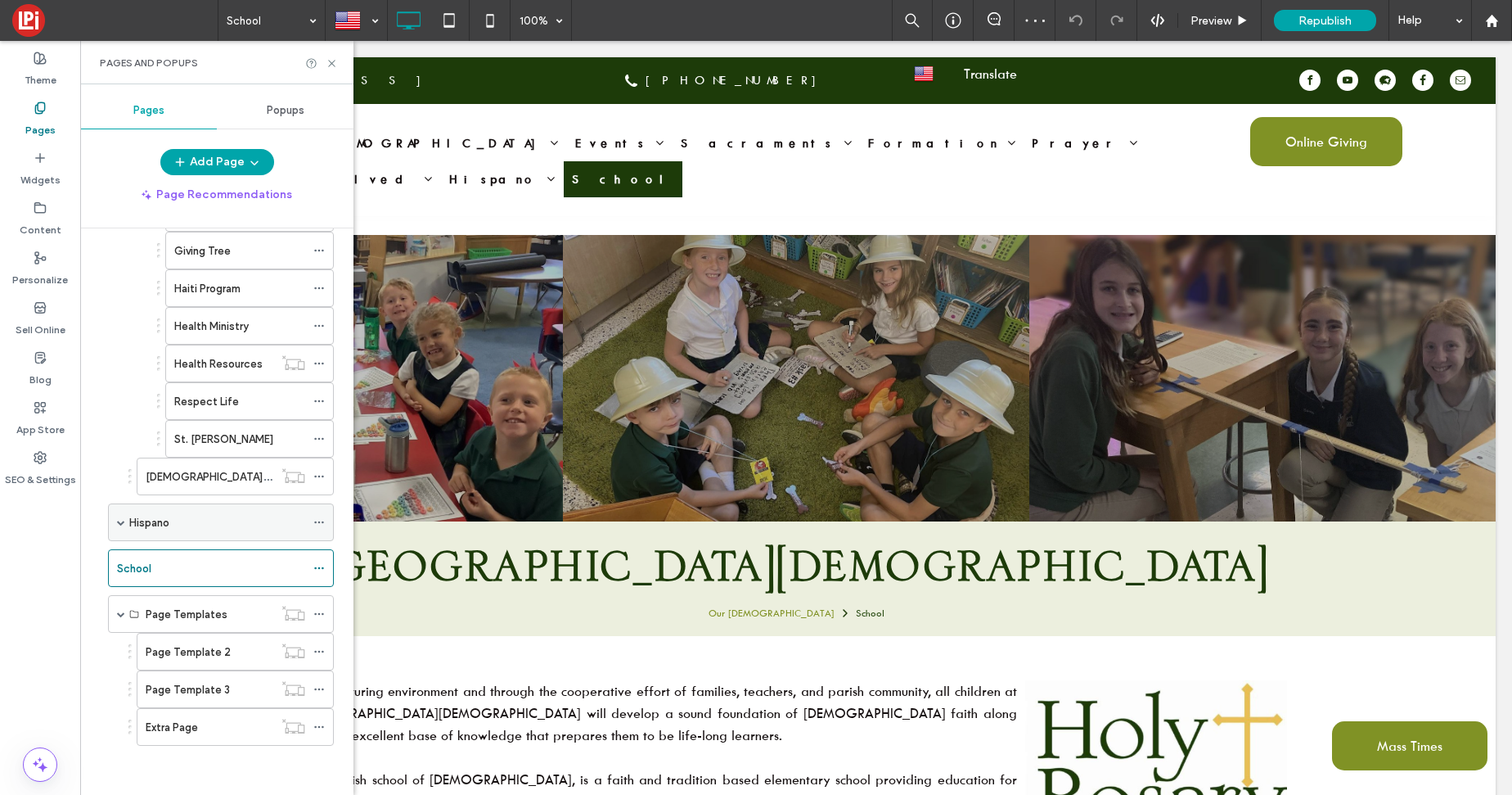
click at [228, 526] on div "Hispano" at bounding box center [217, 522] width 176 height 17
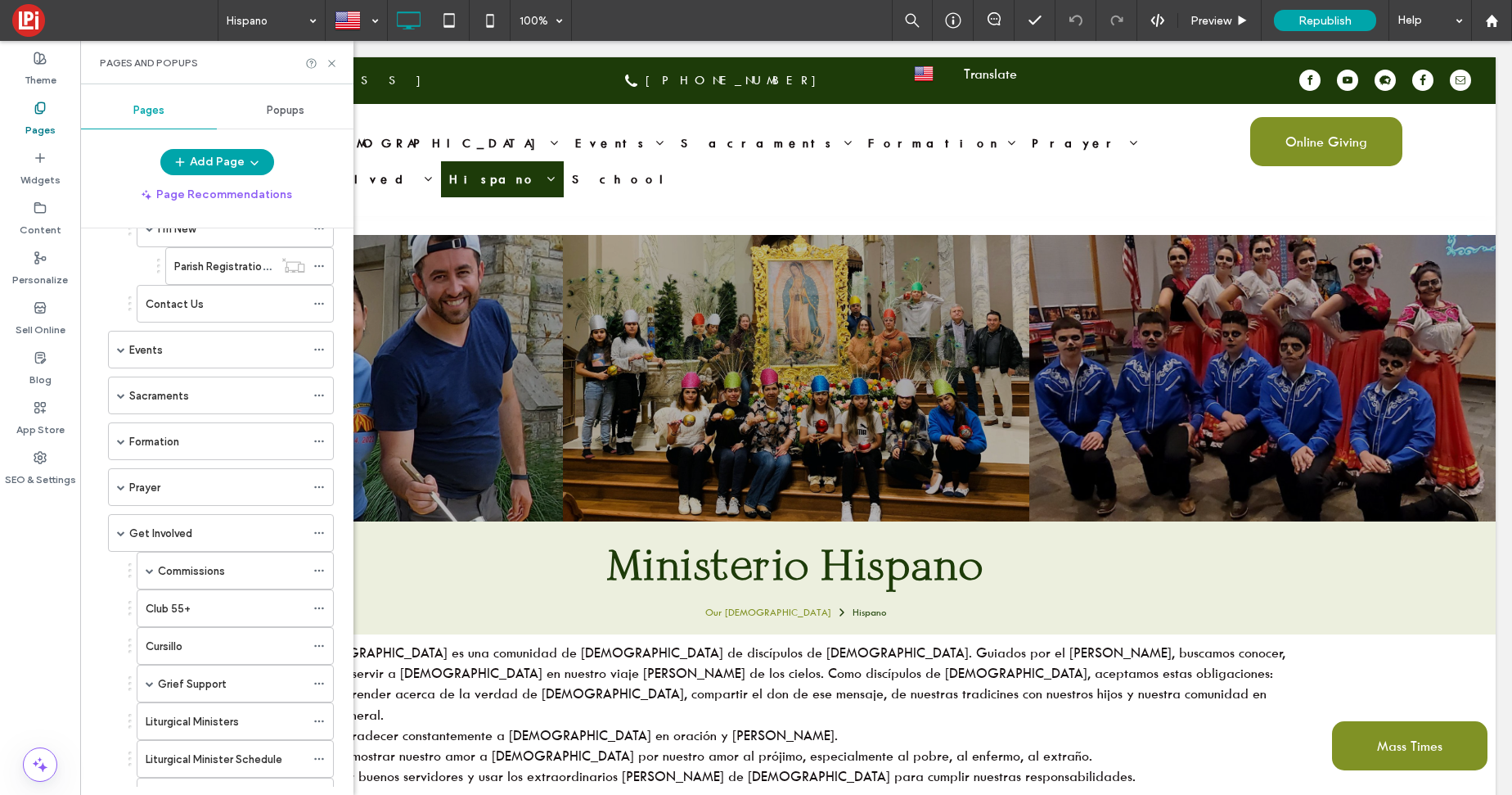
scroll to position [153, 0]
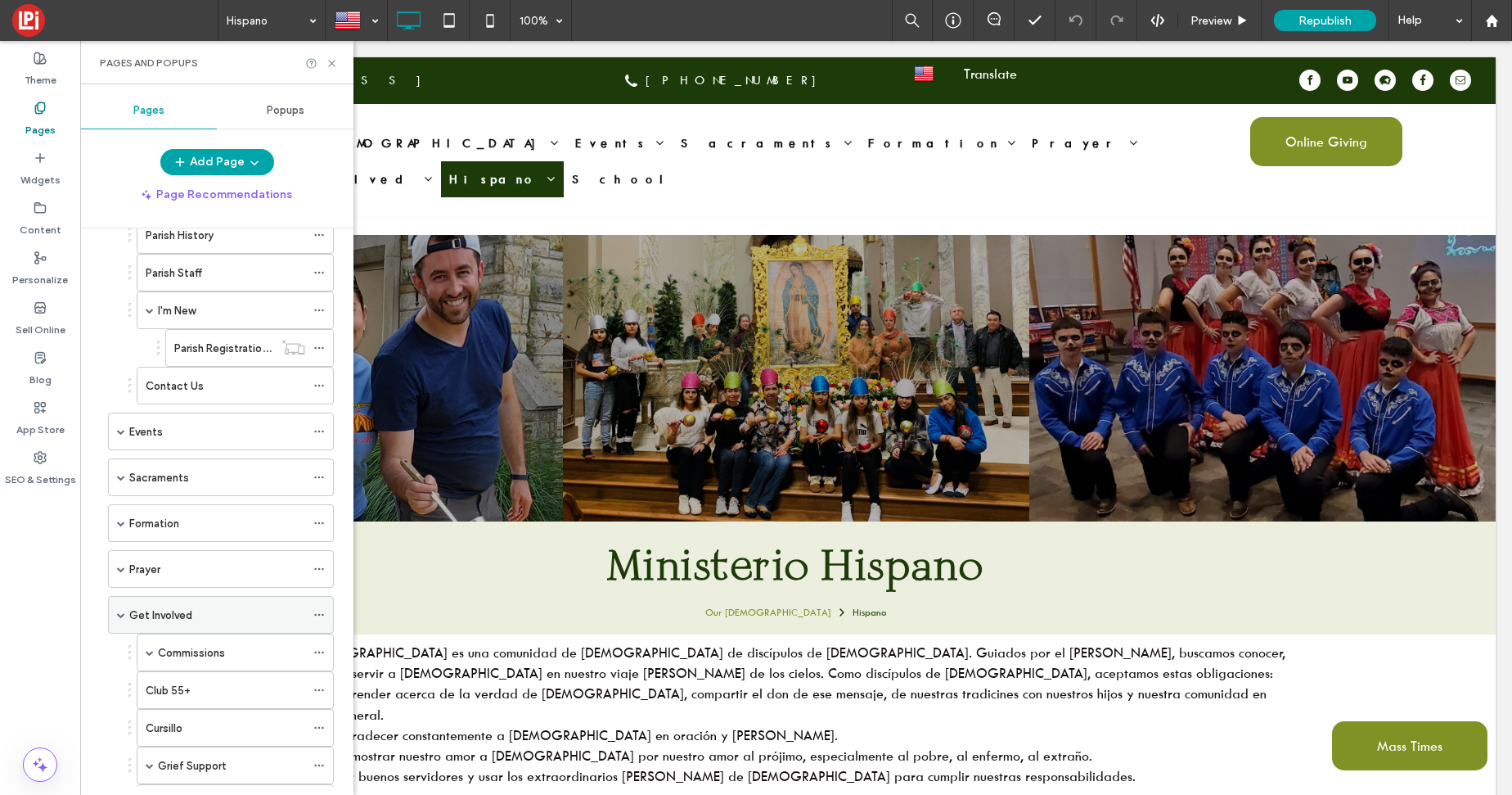
click at [128, 622] on div "Get Involved" at bounding box center [221, 614] width 226 height 38
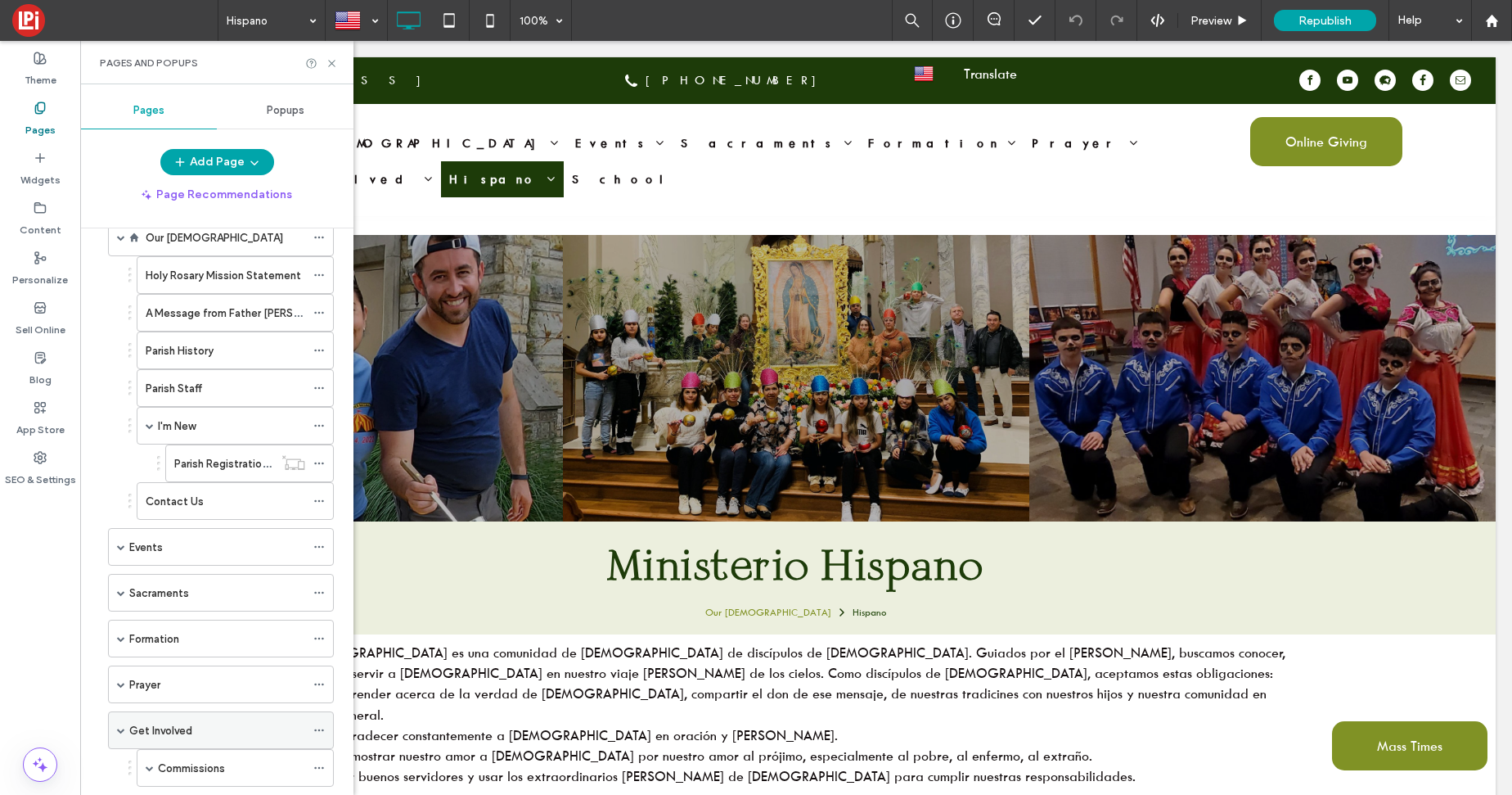
scroll to position [0, 0]
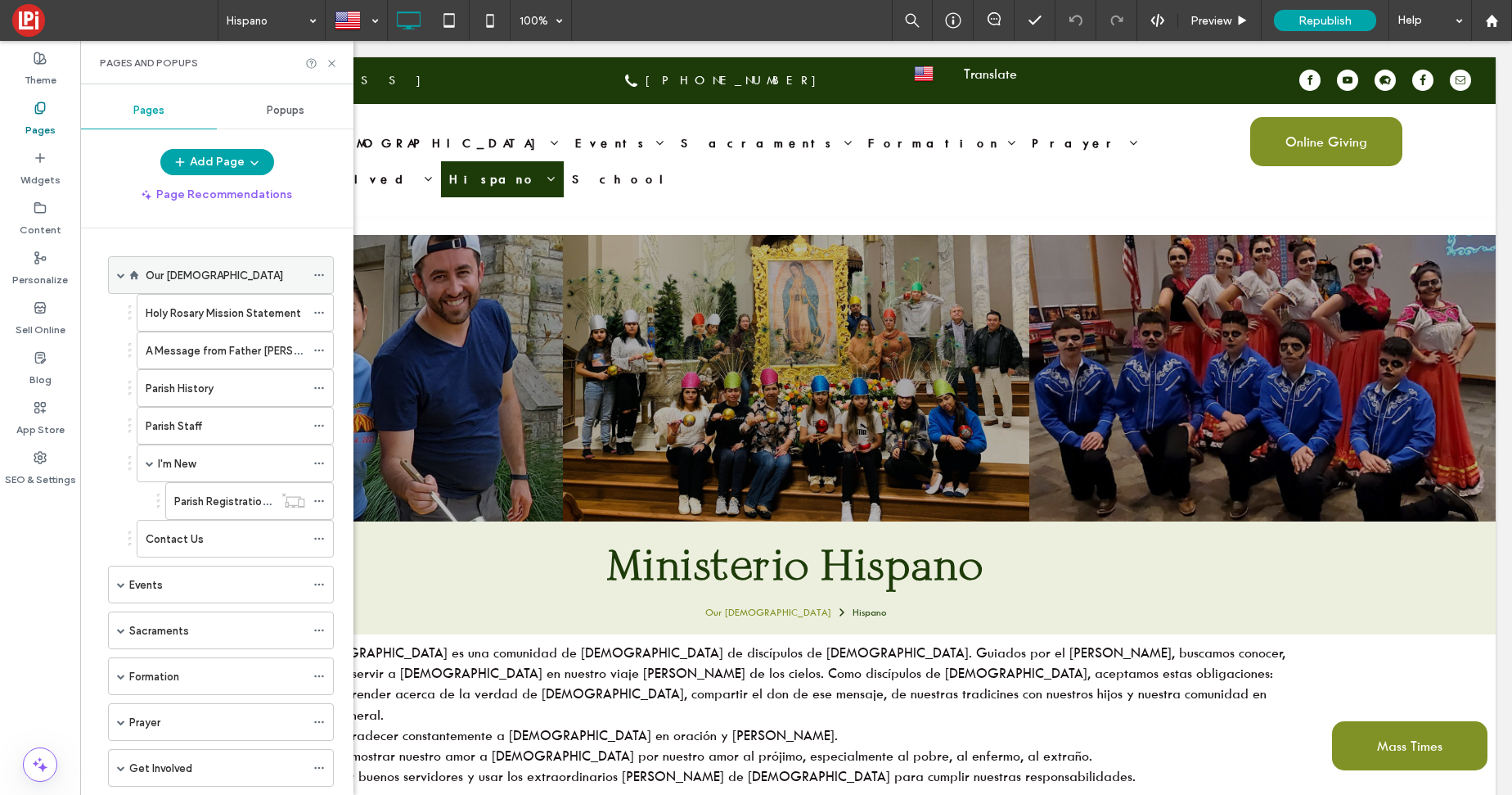
click at [122, 276] on span at bounding box center [121, 275] width 8 height 8
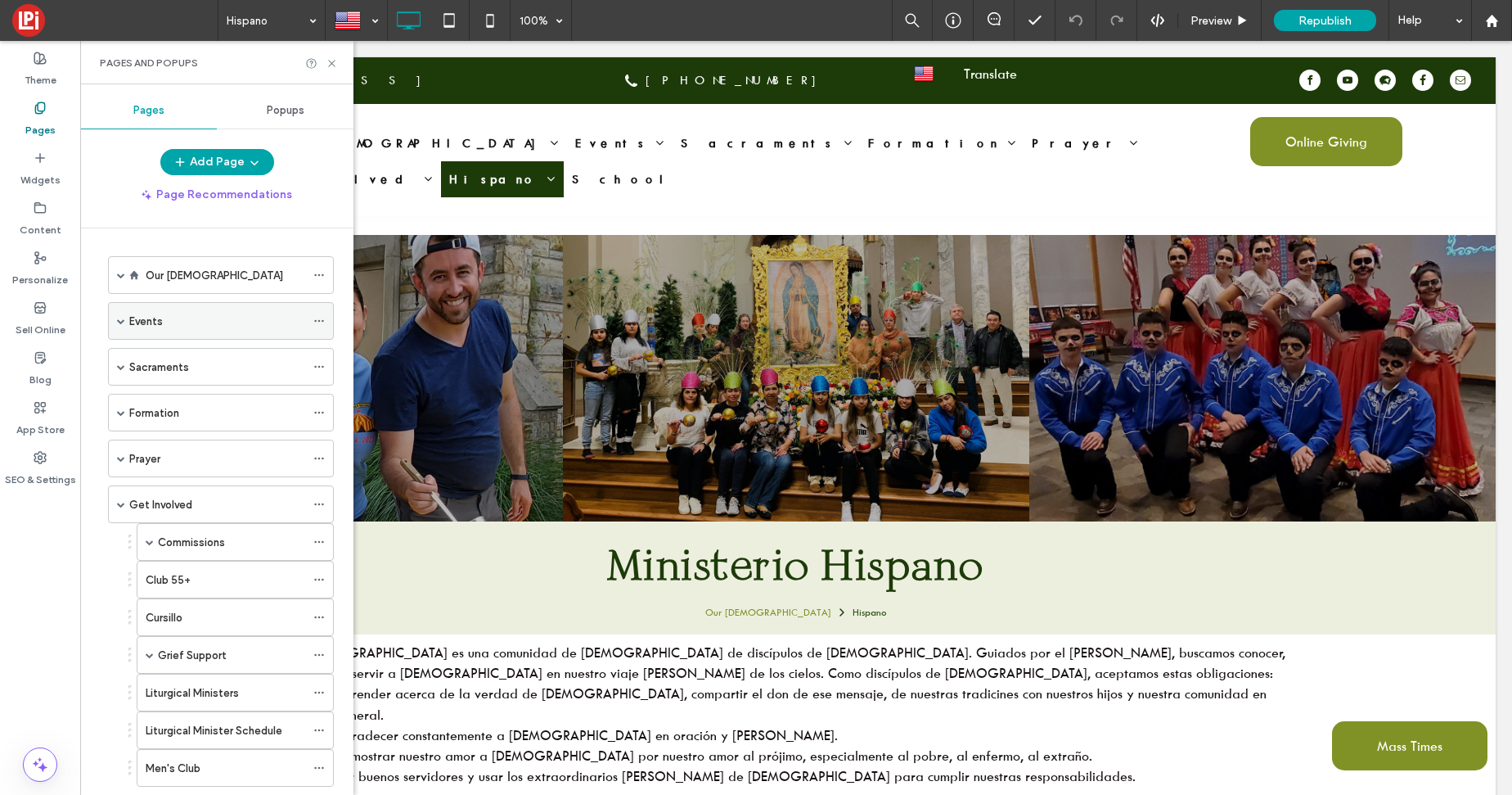
click at [153, 313] on label "Events" at bounding box center [146, 321] width 34 height 29
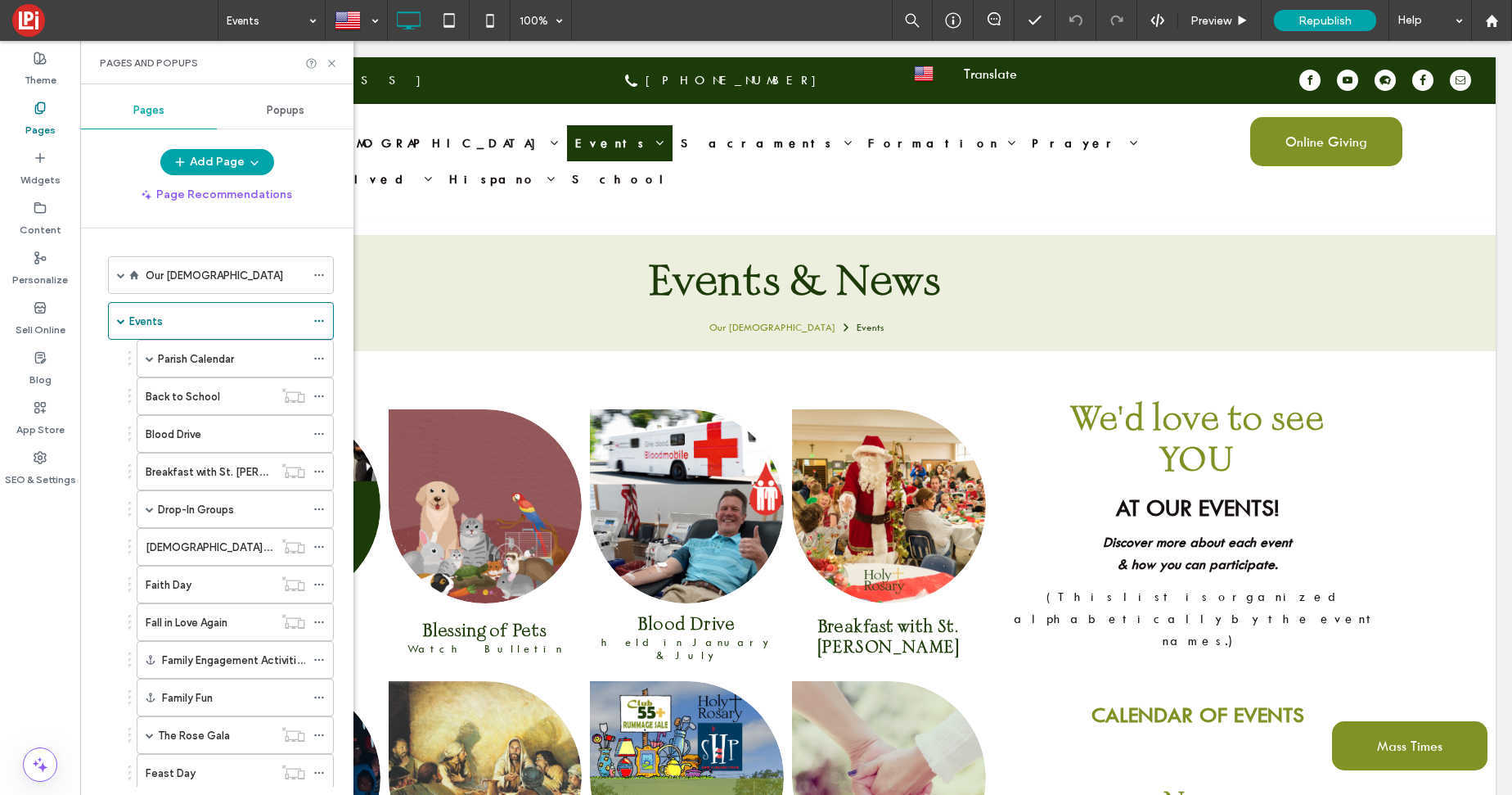
click at [291, 107] on span "Popups" at bounding box center [286, 111] width 38 height 13
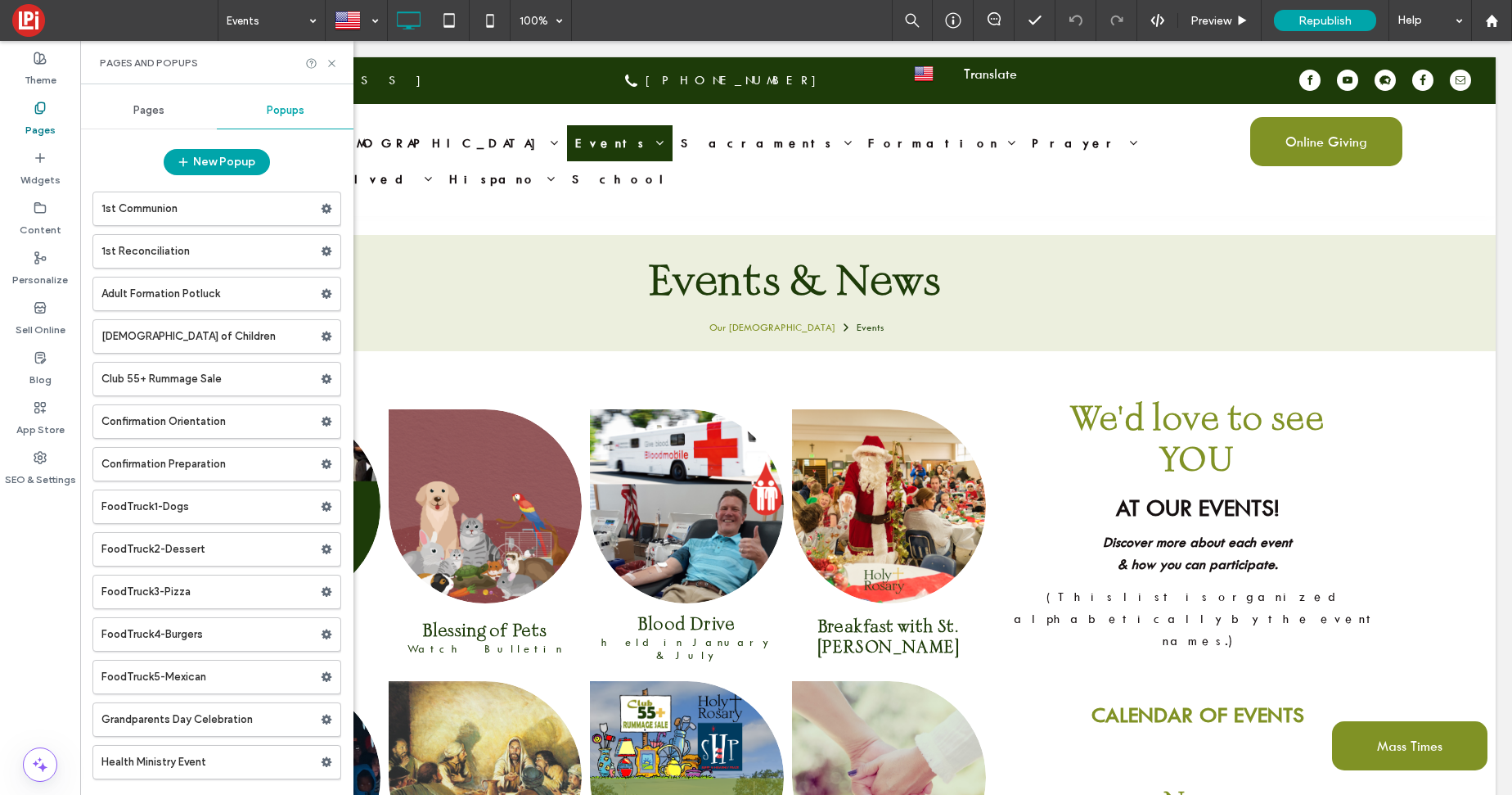
click at [137, 113] on span "Pages" at bounding box center [149, 111] width 31 height 13
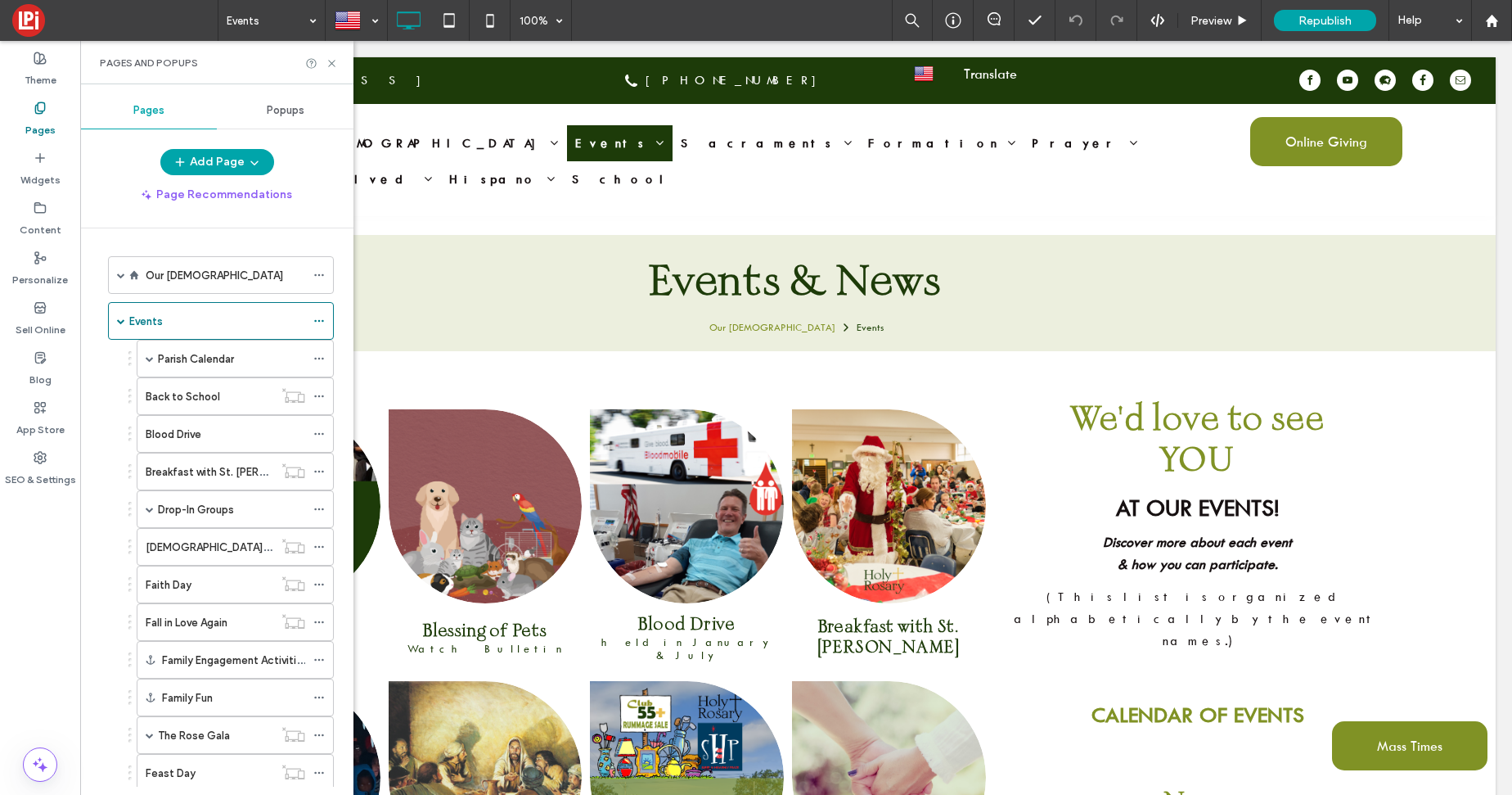
click at [38, 115] on label "Pages" at bounding box center [40, 126] width 31 height 23
click at [310, 66] on icon at bounding box center [311, 63] width 12 height 12
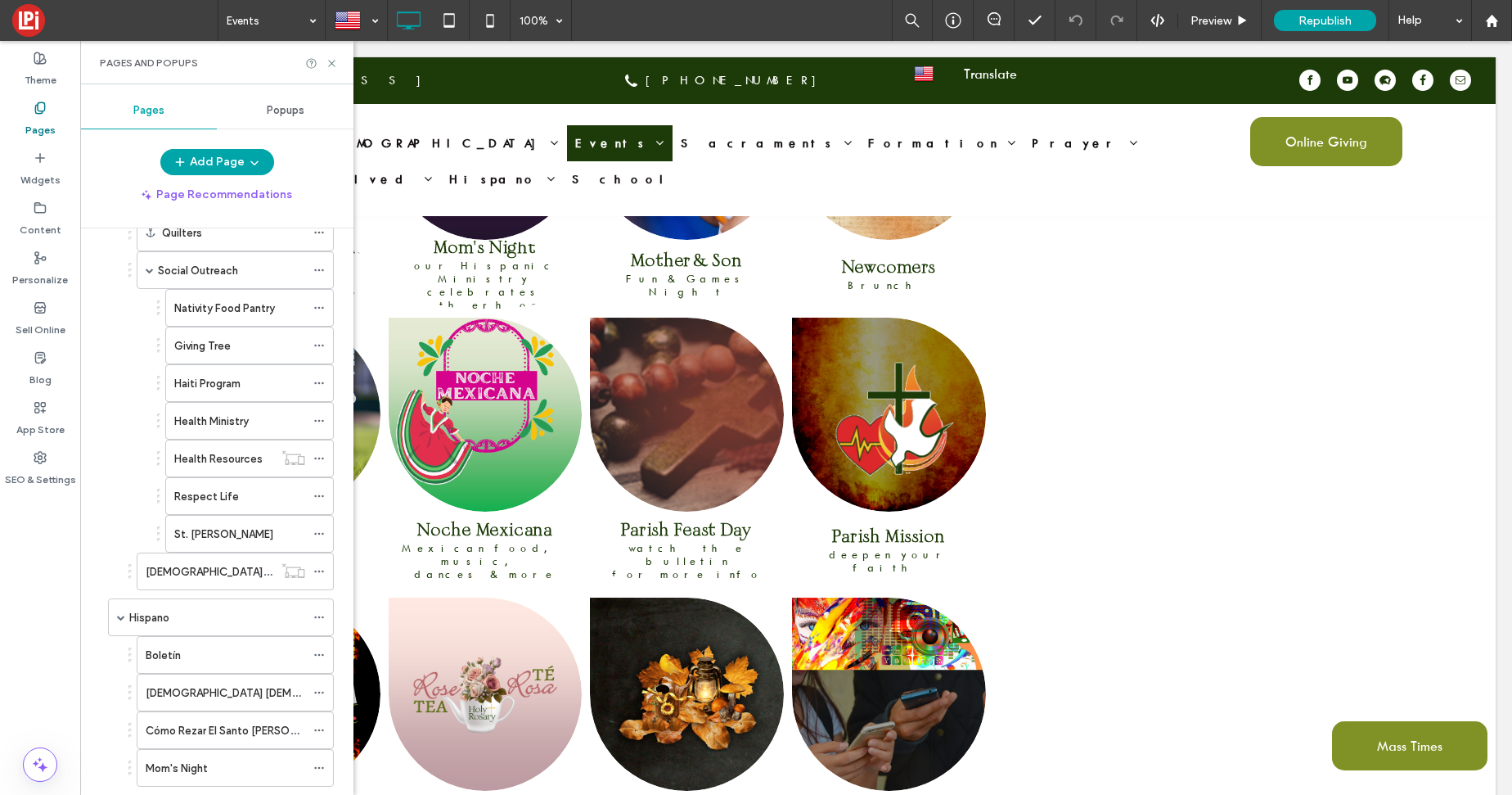
scroll to position [1683, 0]
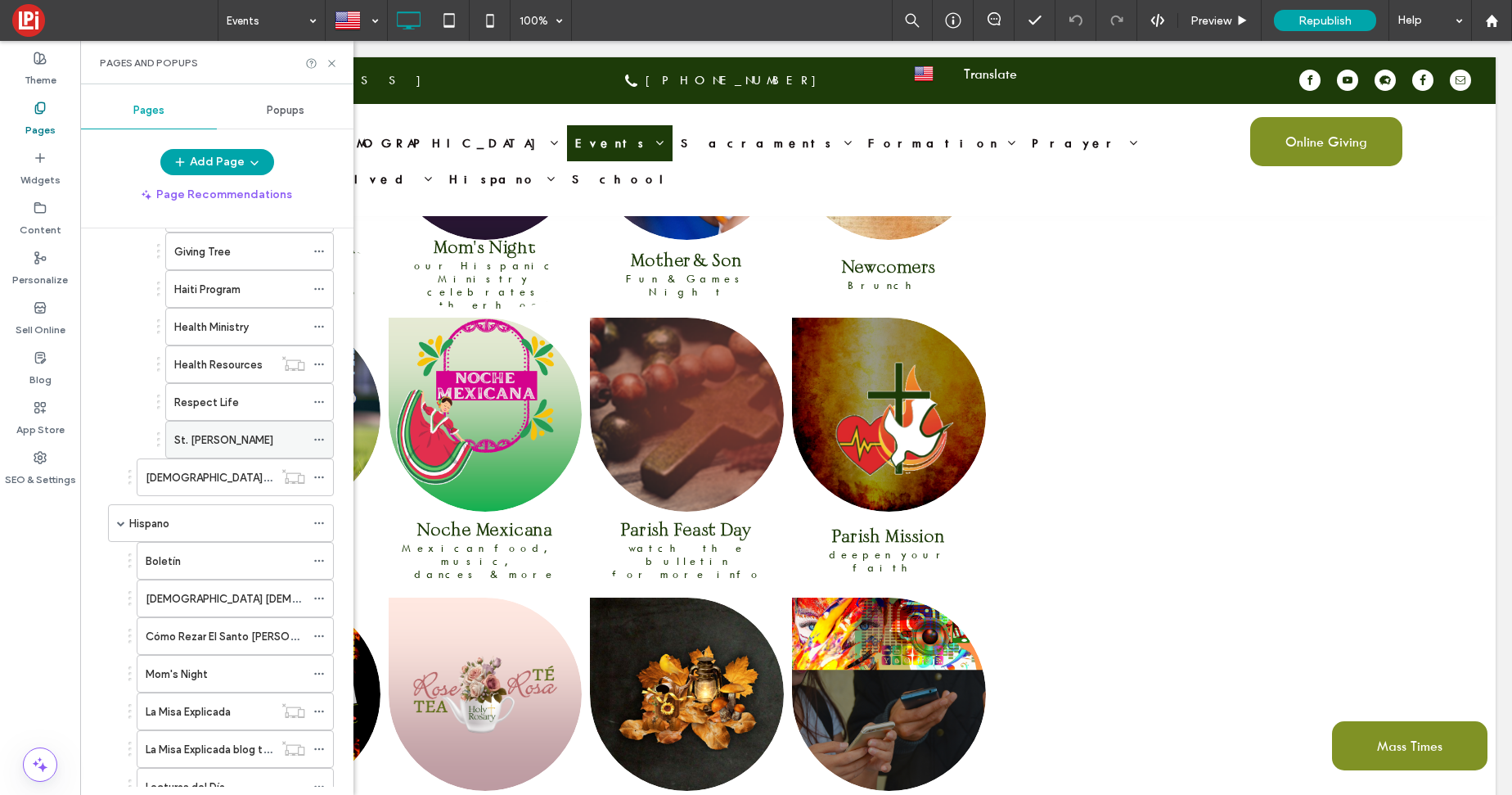
click at [241, 442] on label "St. [PERSON_NAME]" at bounding box center [223, 440] width 99 height 29
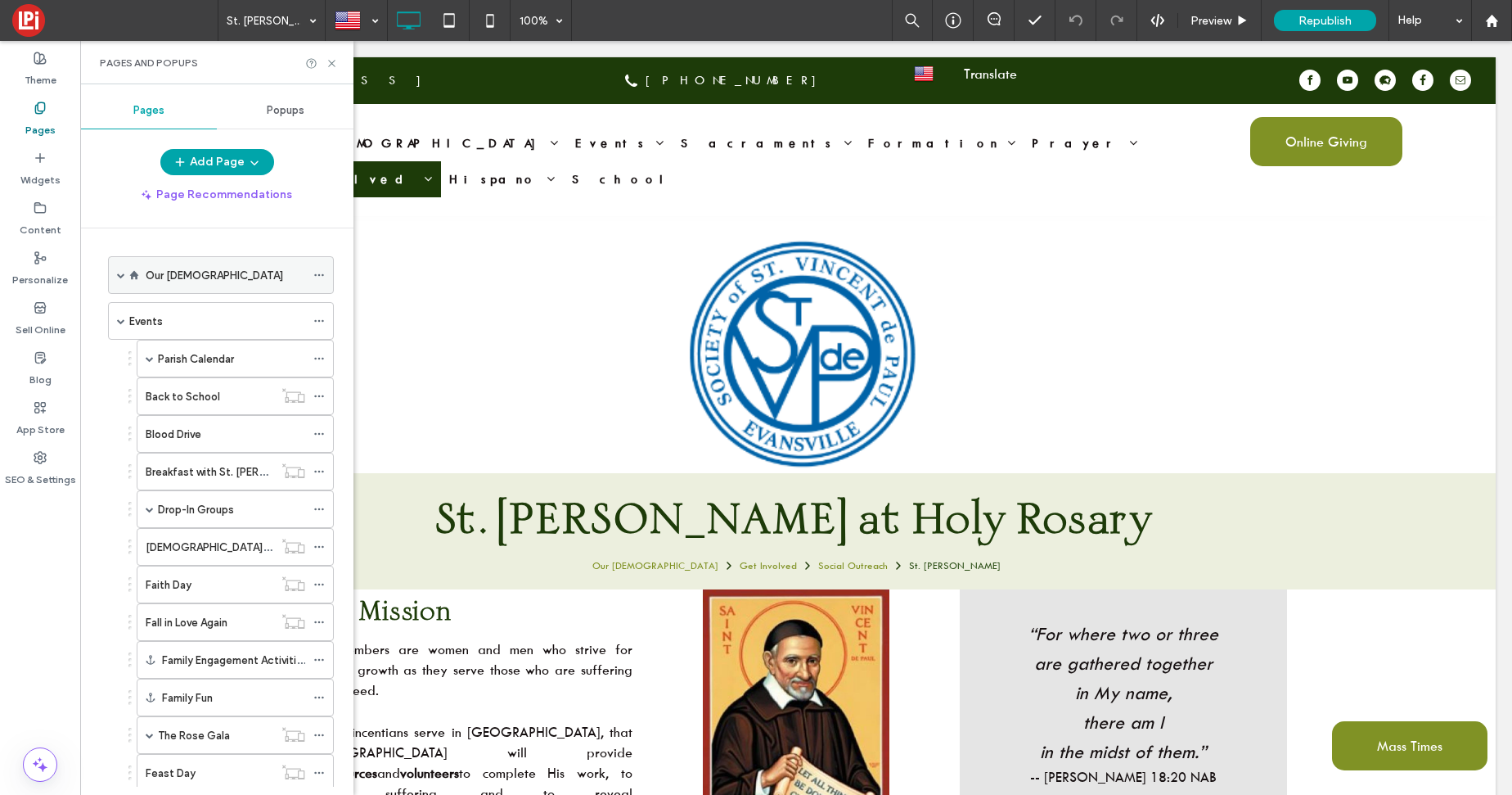
click at [123, 275] on span at bounding box center [121, 275] width 8 height 8
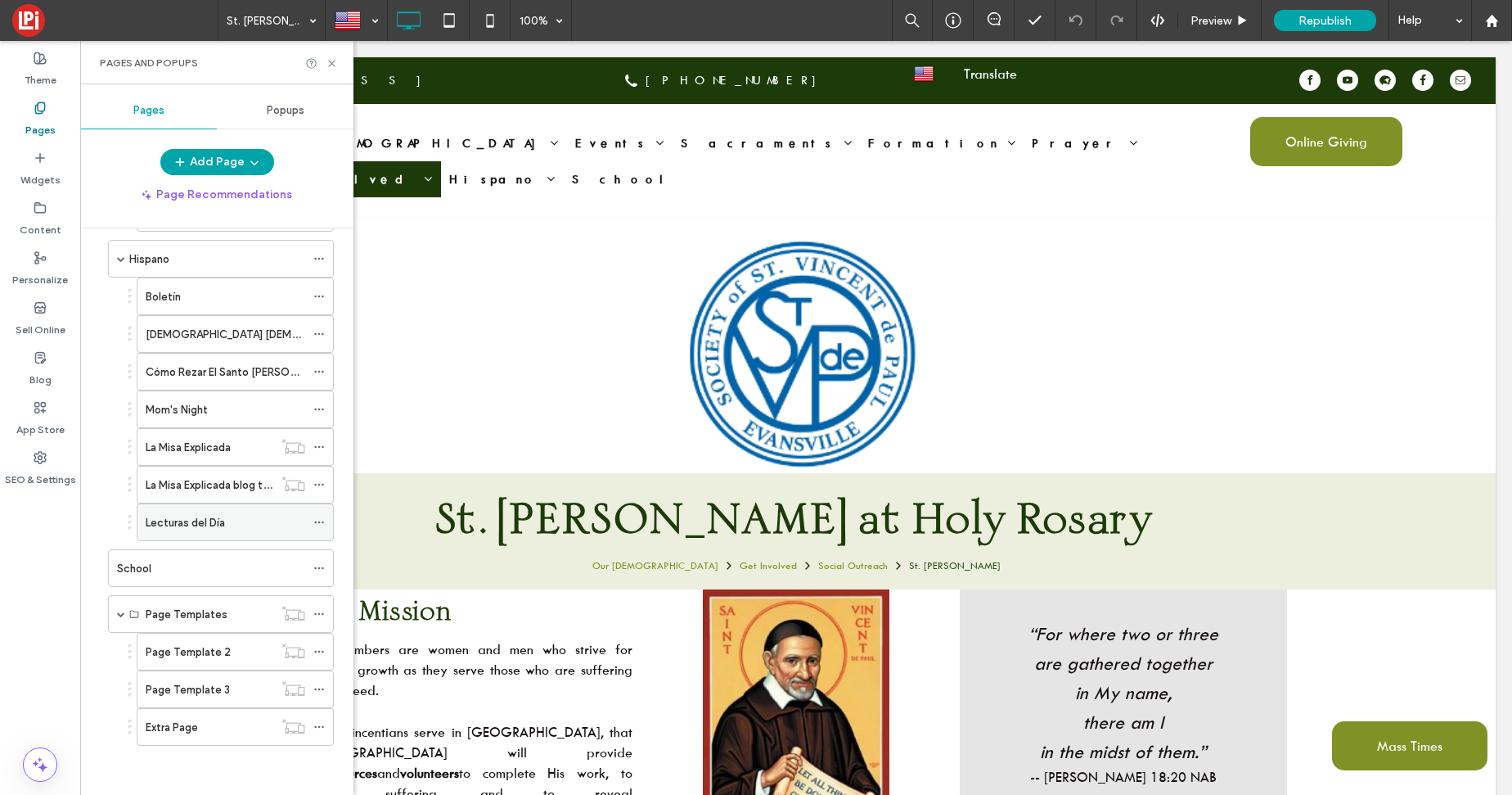
scroll to position [1861, 0]
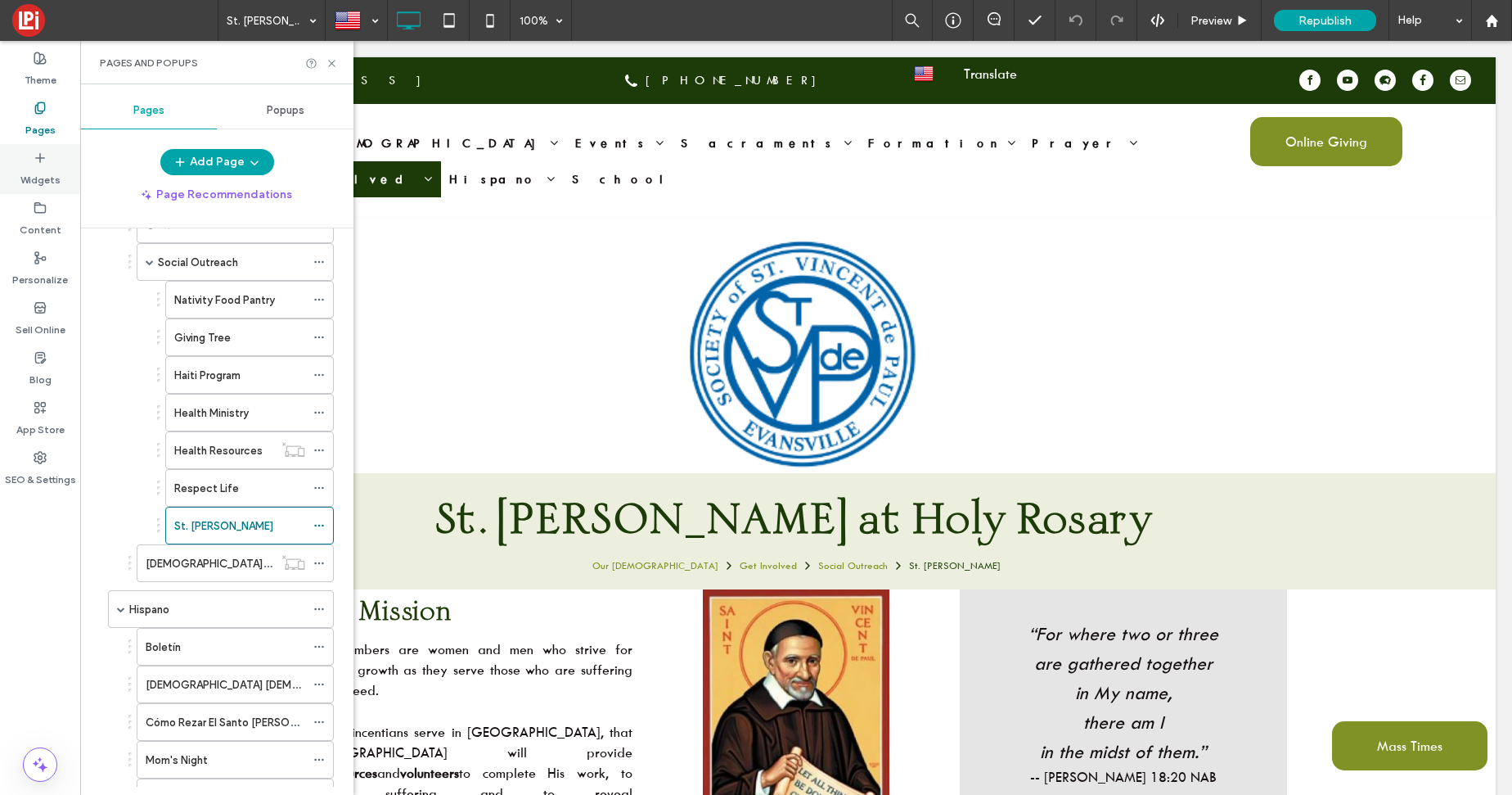
click at [45, 164] on label "Widgets" at bounding box center [40, 176] width 40 height 23
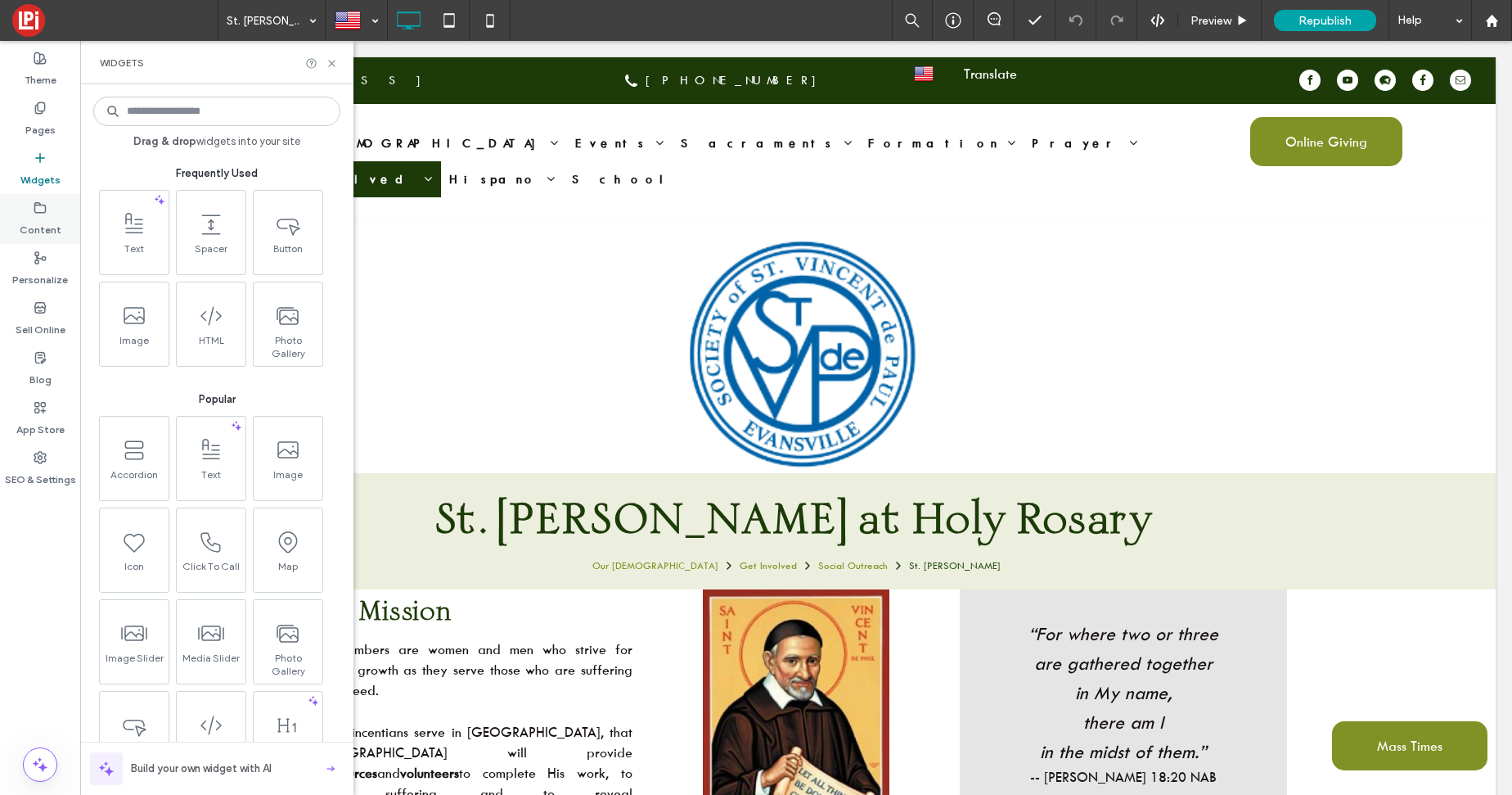
click at [43, 222] on label "Content" at bounding box center [40, 226] width 42 height 23
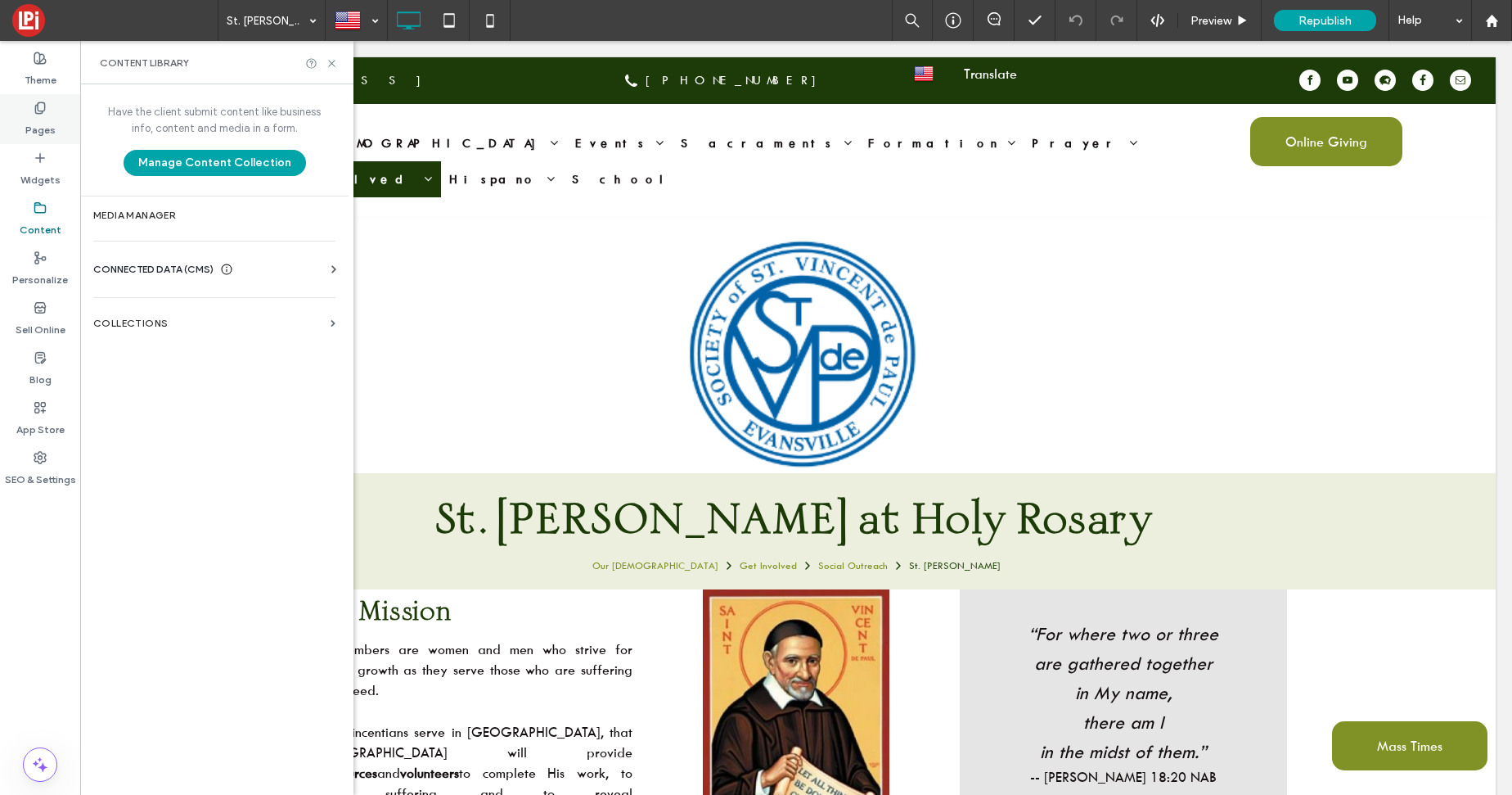
click at [54, 117] on div "Pages" at bounding box center [40, 119] width 80 height 50
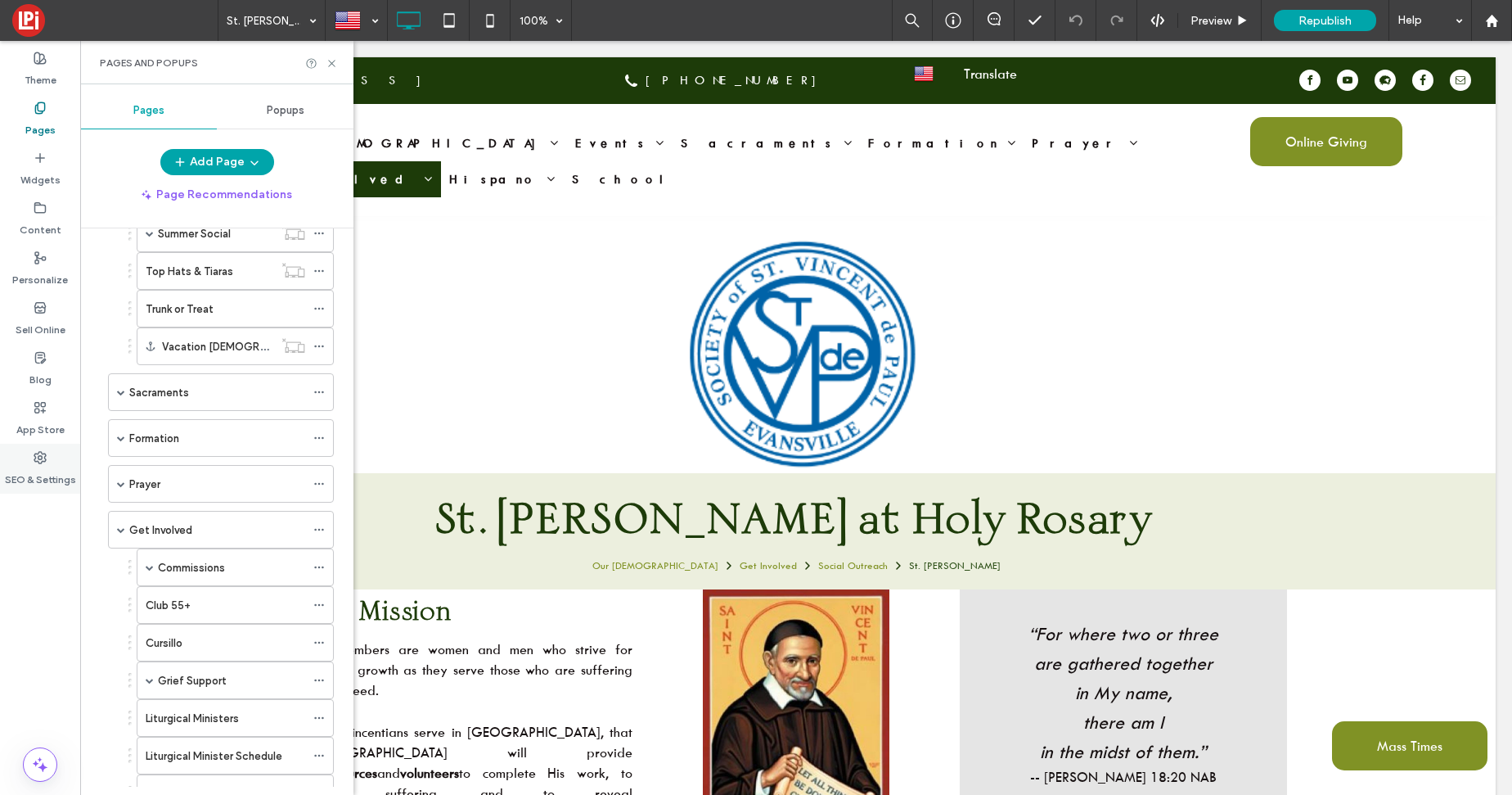
scroll to position [1224, 0]
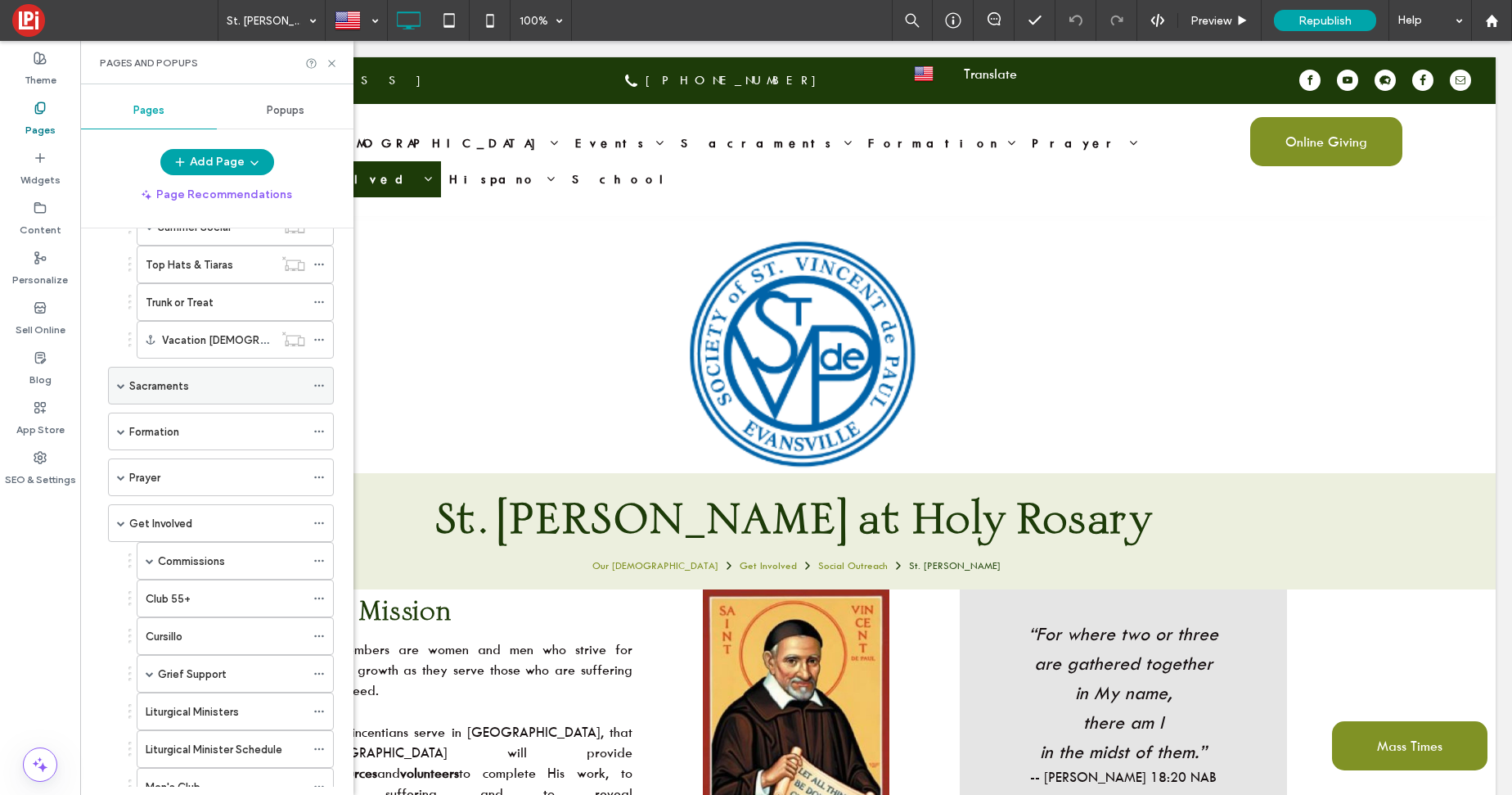
click at [122, 390] on span at bounding box center [121, 386] width 8 height 36
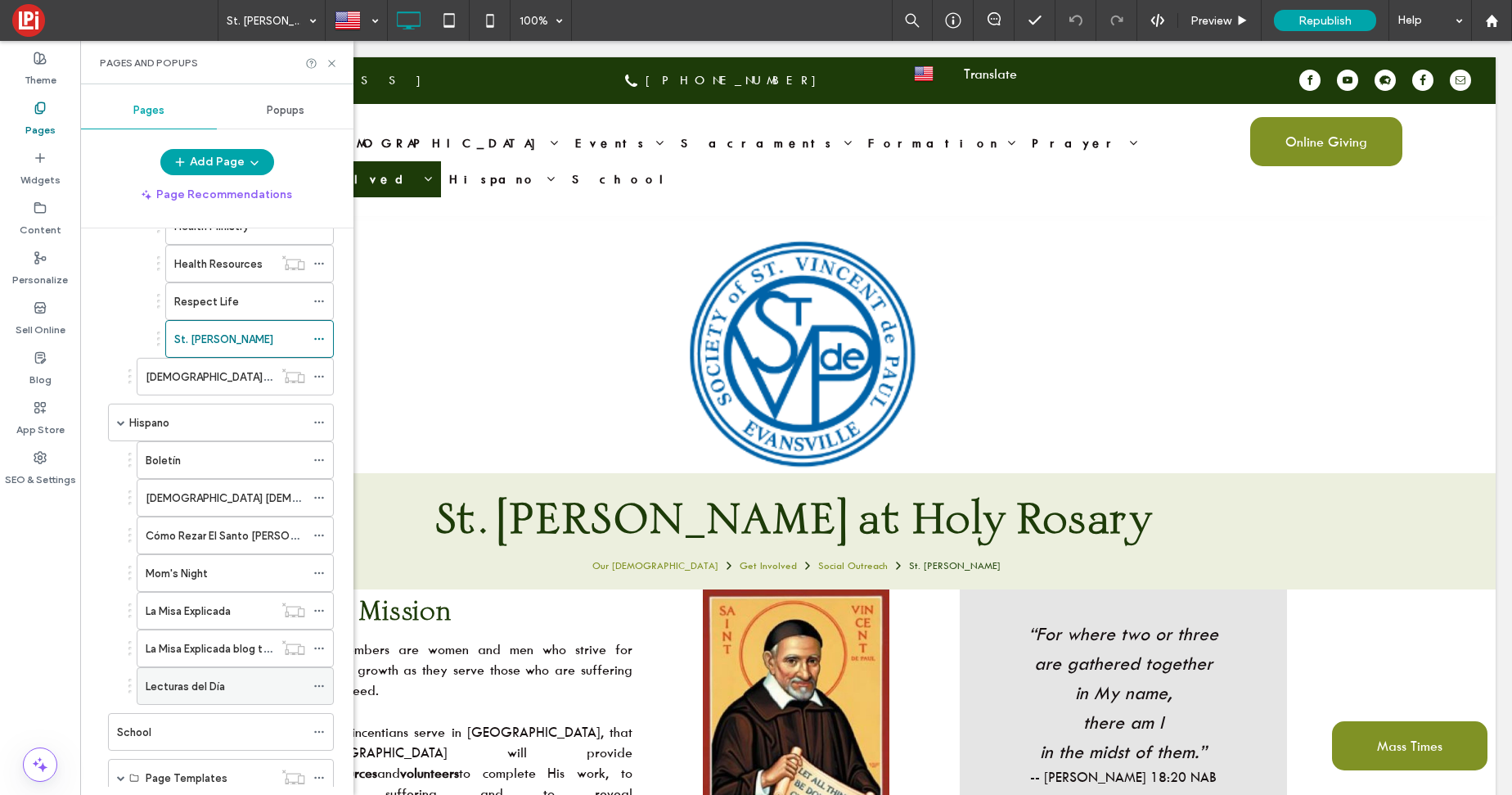
scroll to position [2152, 0]
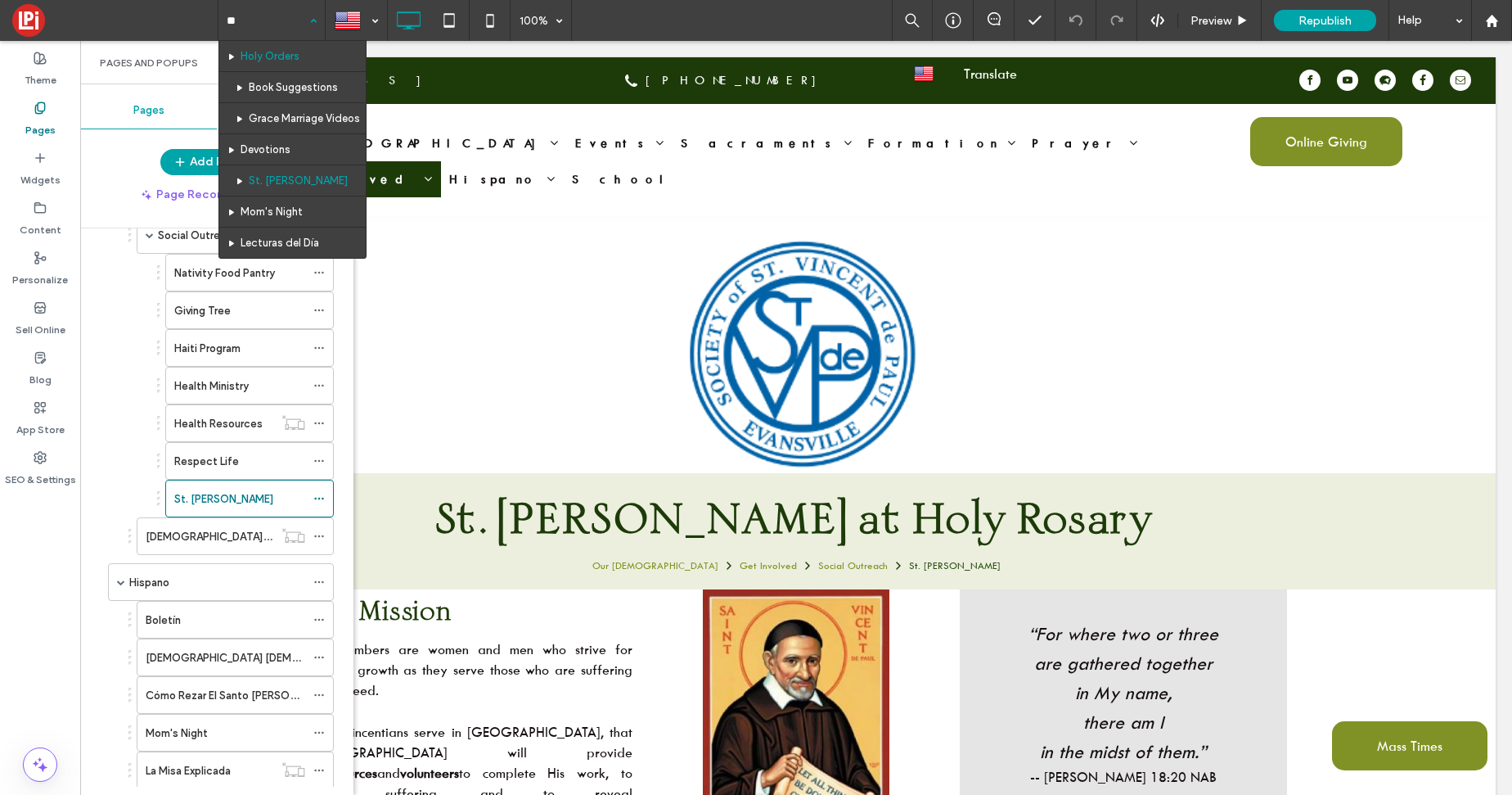
type input "*"
type input "****"
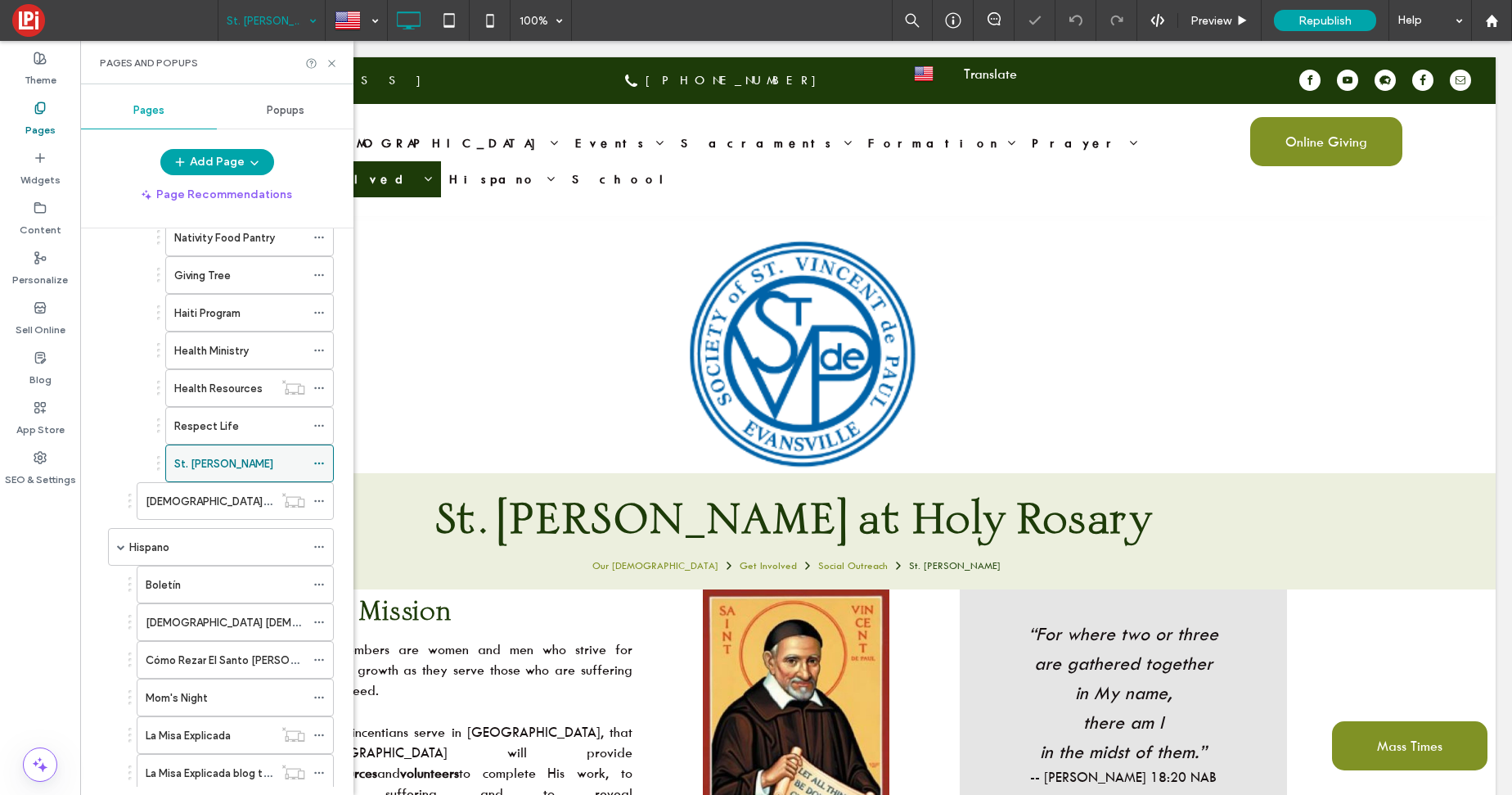
scroll to position [2182, 0]
click at [314, 470] on icon at bounding box center [319, 468] width 12 height 12
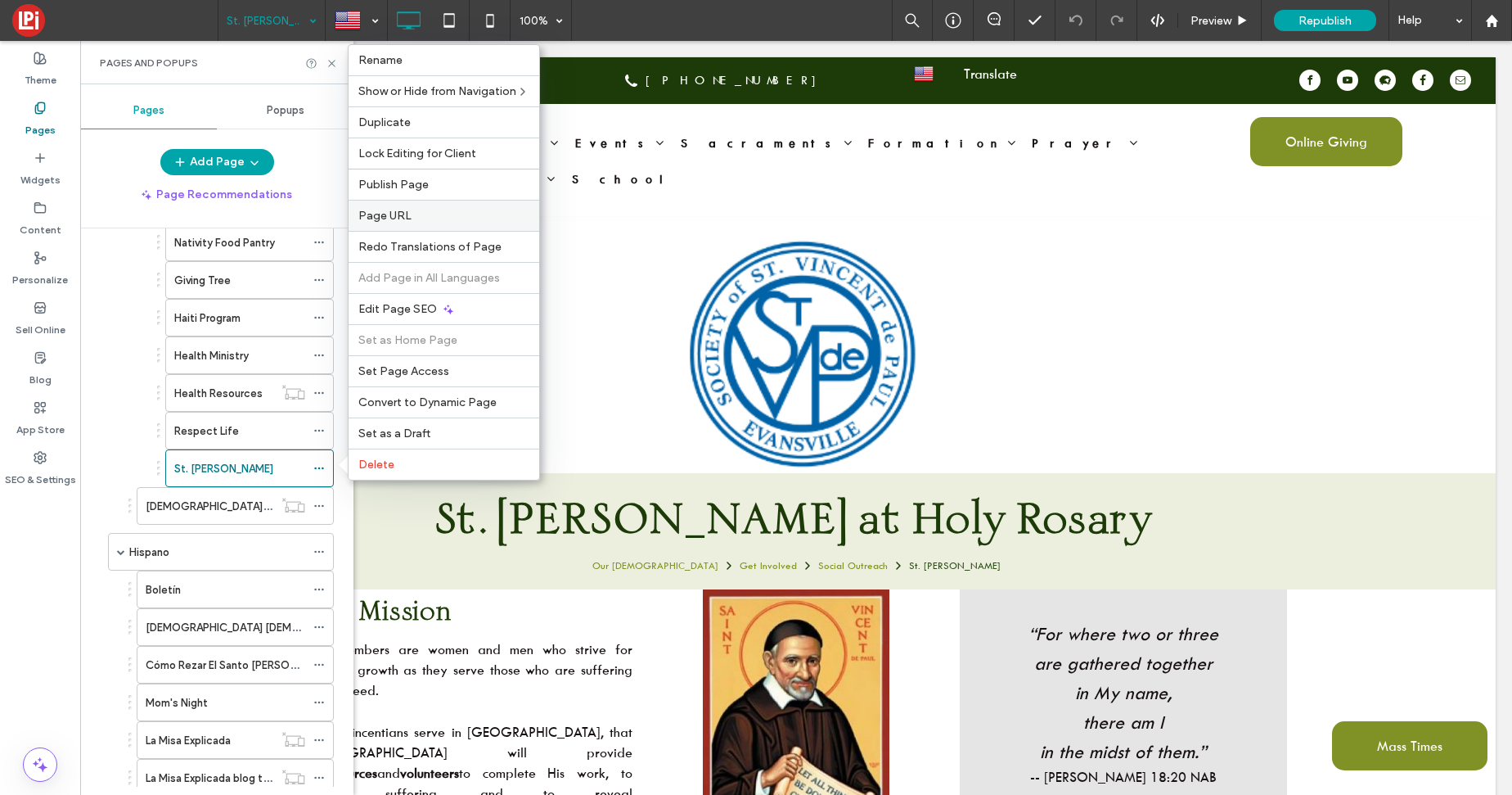
click at [442, 216] on label "Page URL" at bounding box center [444, 215] width 171 height 14
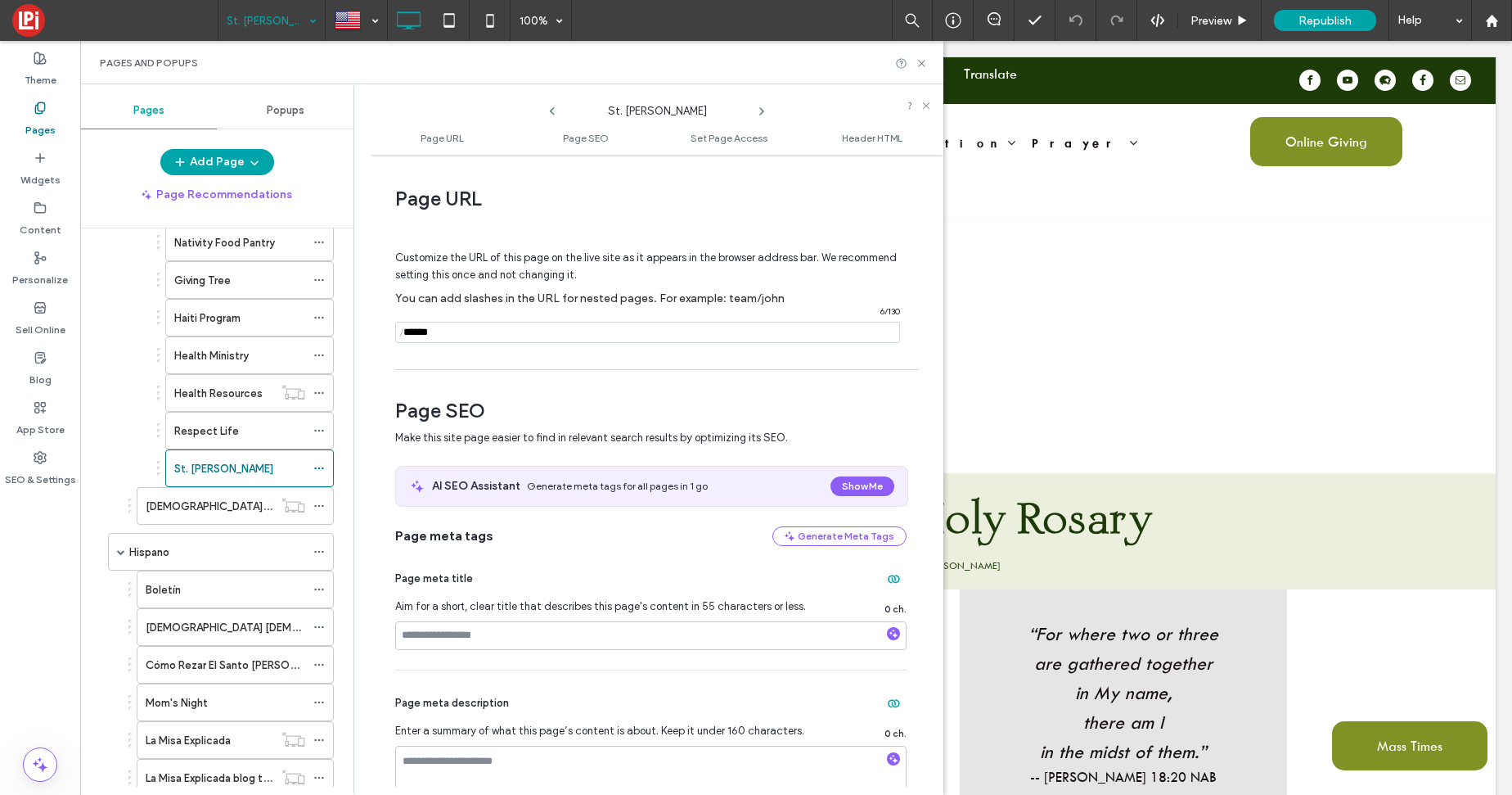
click at [457, 334] on input "notEmpty" at bounding box center [647, 332] width 505 height 21
click at [452, 365] on div "Page URL Customize the URL of this page on the live site as it appears in the b…" at bounding box center [657, 474] width 573 height 623
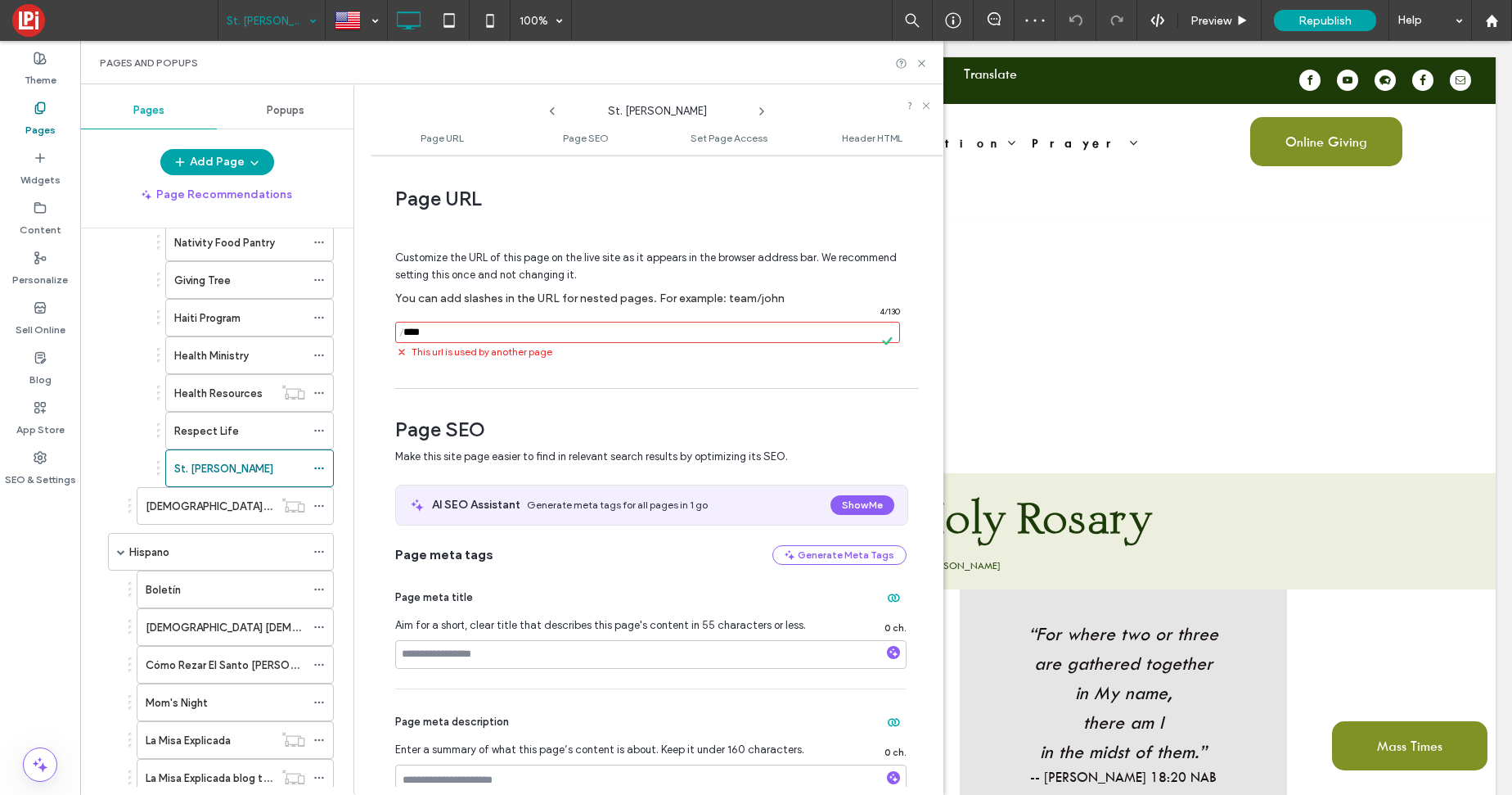
click at [489, 355] on span "This url is used by another page" at bounding box center [481, 352] width 141 height 15
click at [451, 330] on input "notEmpty" at bounding box center [647, 332] width 505 height 21
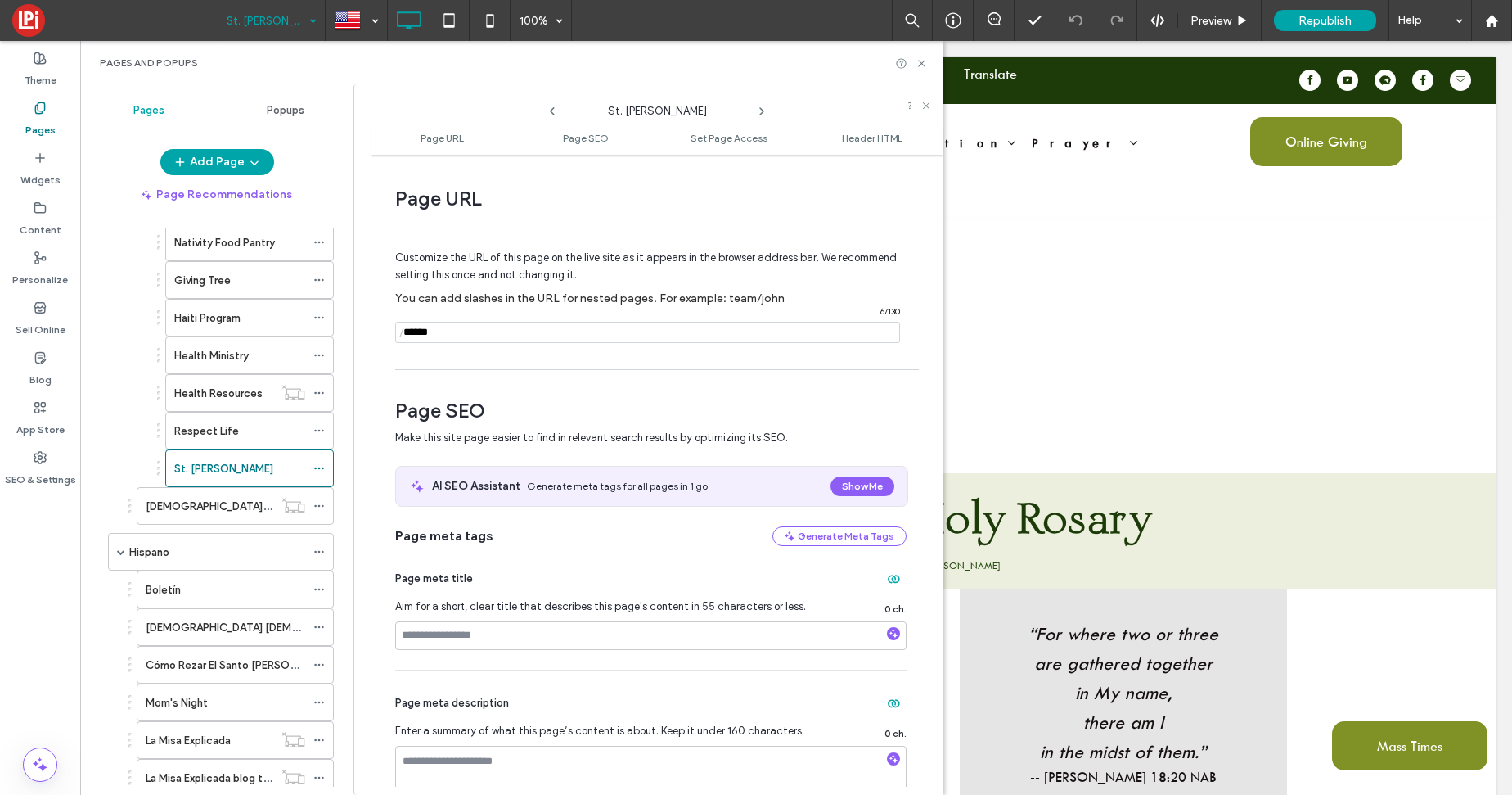
type input "******"
click at [537, 358] on div "Customize the URL of this page on the live site as it appears in the browser ad…" at bounding box center [650, 289] width 511 height 143
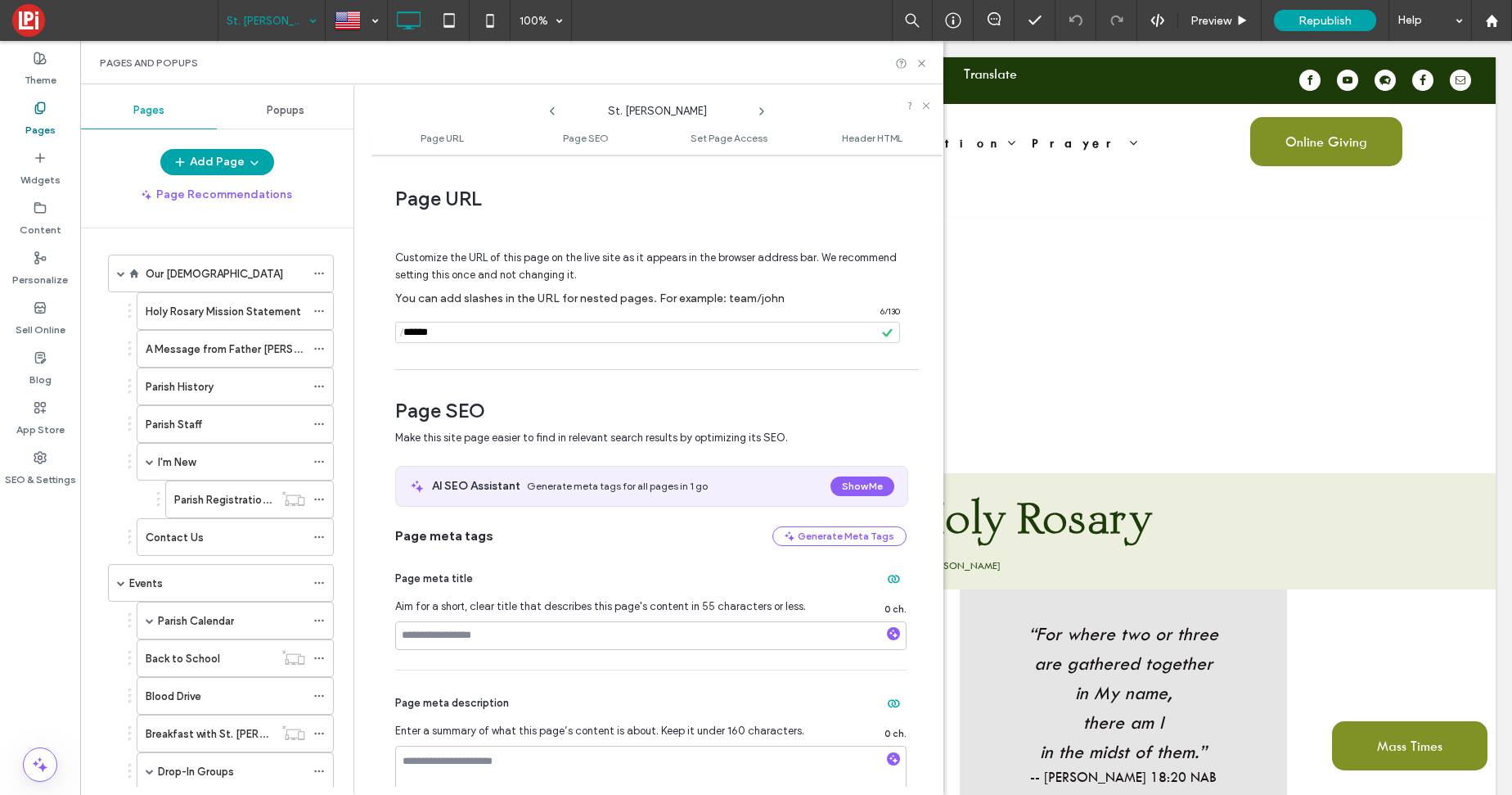
scroll to position [0, 0]
click at [924, 67] on icon at bounding box center [921, 63] width 12 height 12
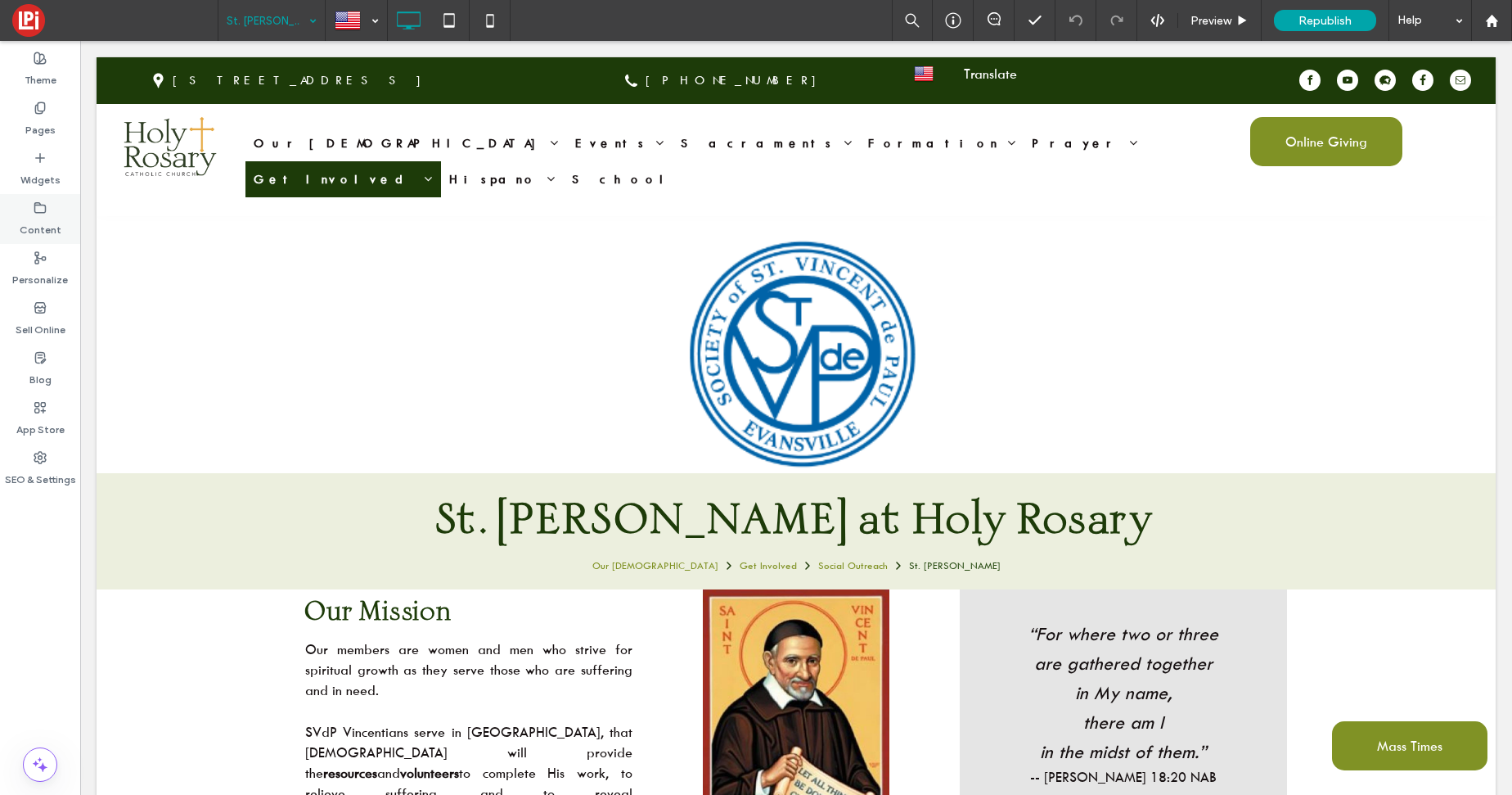
click at [49, 209] on div "Content" at bounding box center [40, 219] width 80 height 50
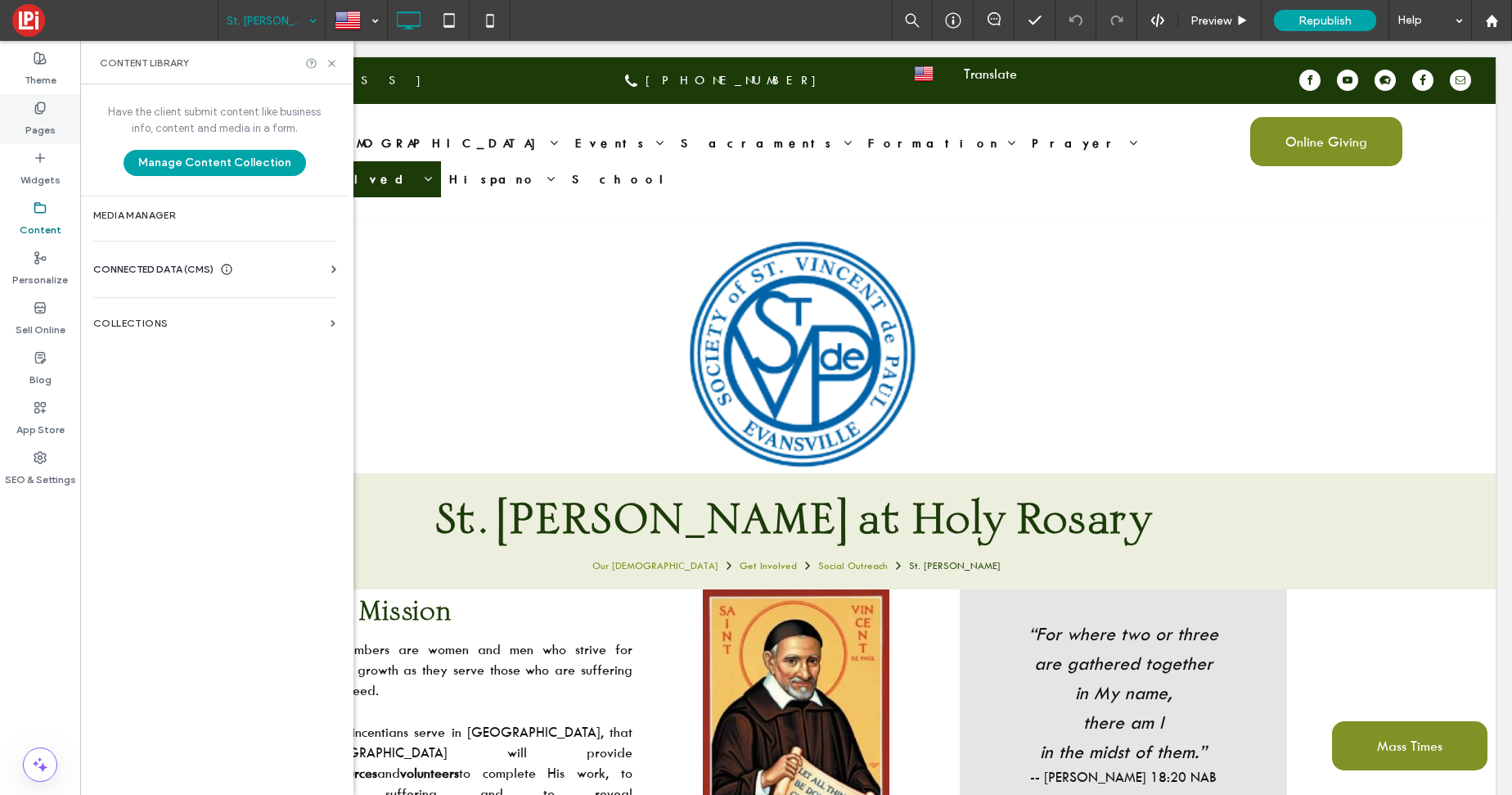
click at [45, 130] on label "Pages" at bounding box center [40, 126] width 31 height 23
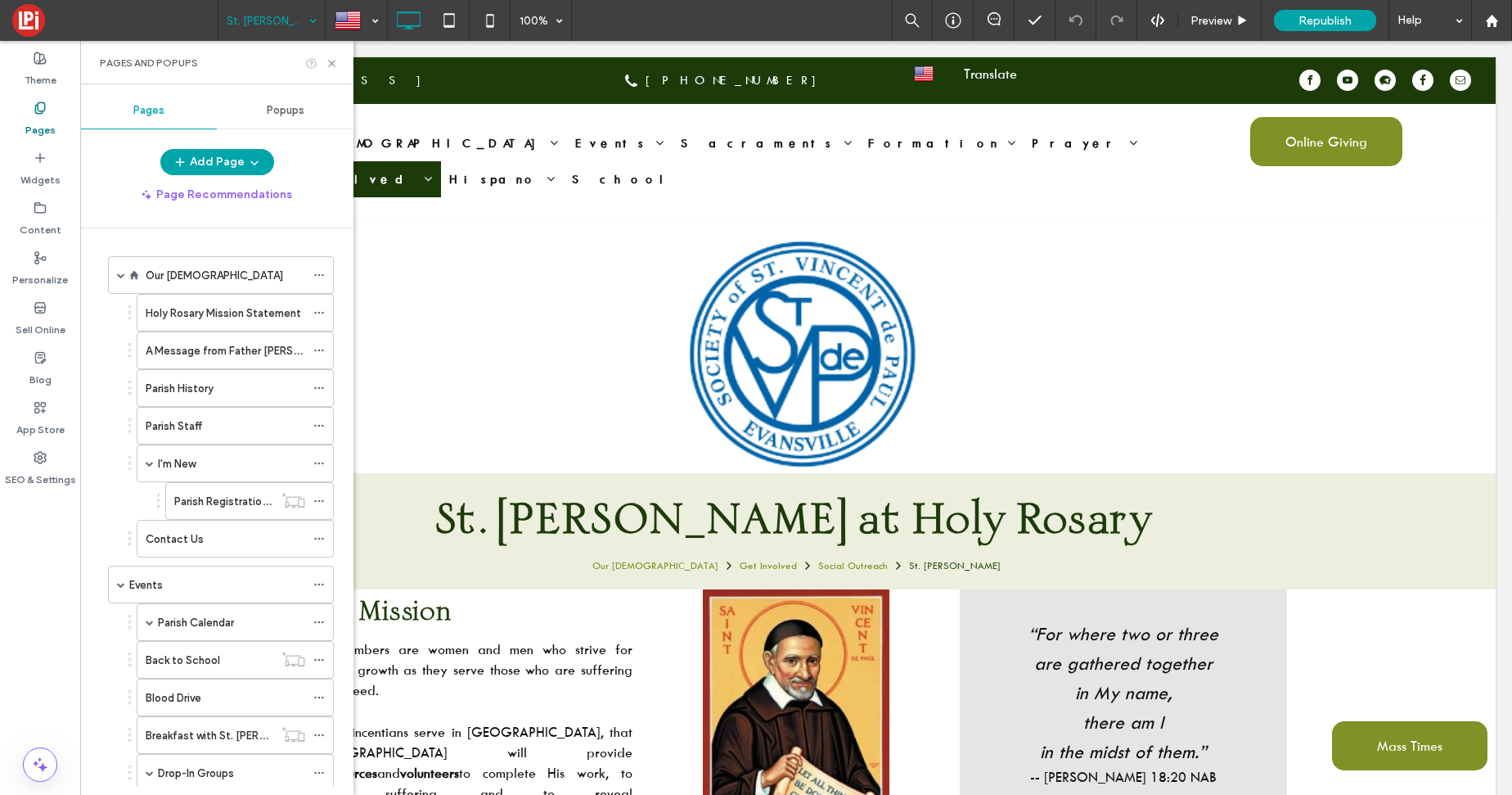
click at [308, 58] on icon at bounding box center [311, 63] width 12 height 12
click at [909, 21] on icon at bounding box center [913, 21] width 15 height 15
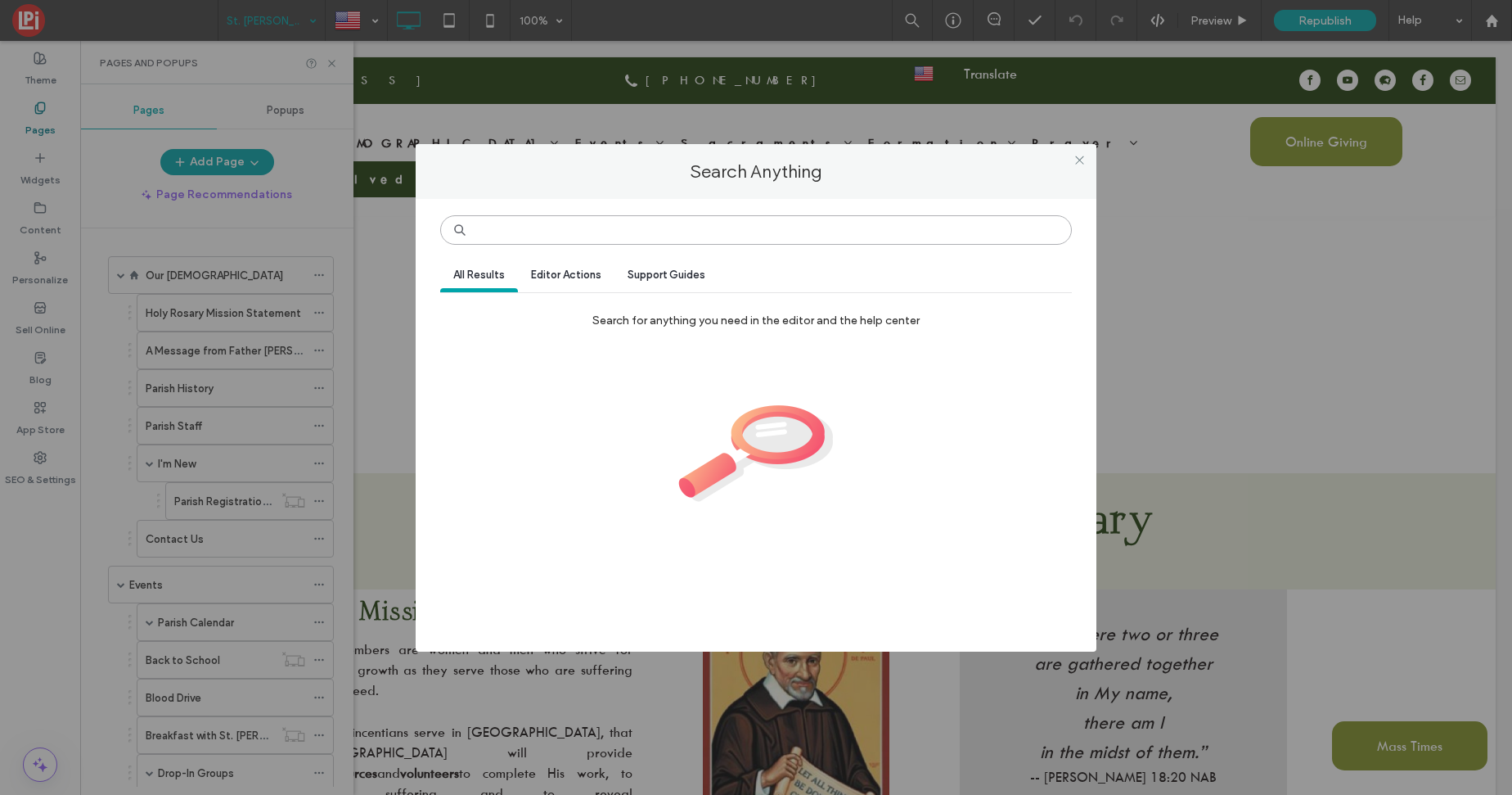
click at [704, 237] on input at bounding box center [756, 230] width 632 height 30
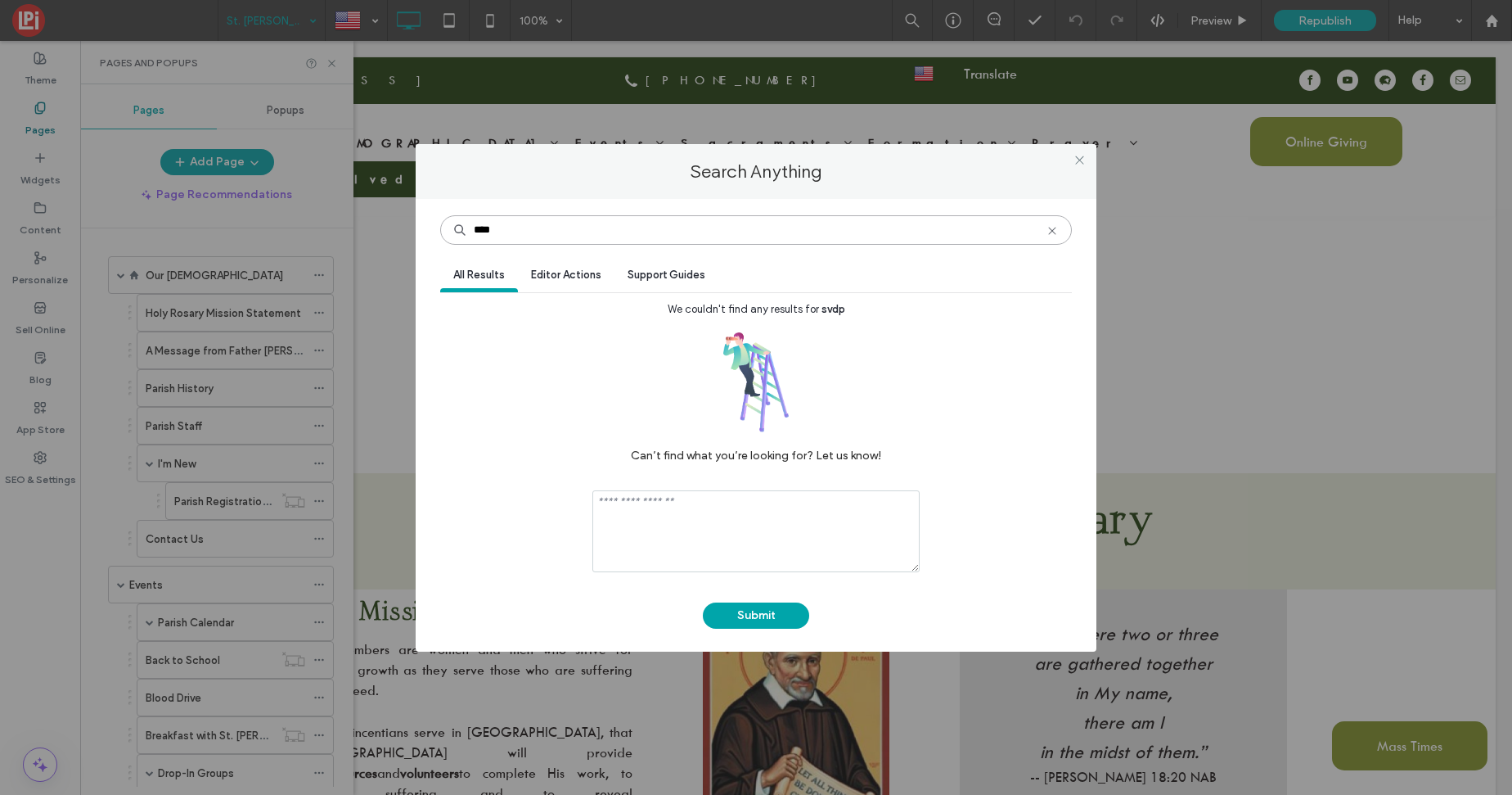
type input "****"
click at [1080, 157] on icon at bounding box center [1079, 160] width 12 height 12
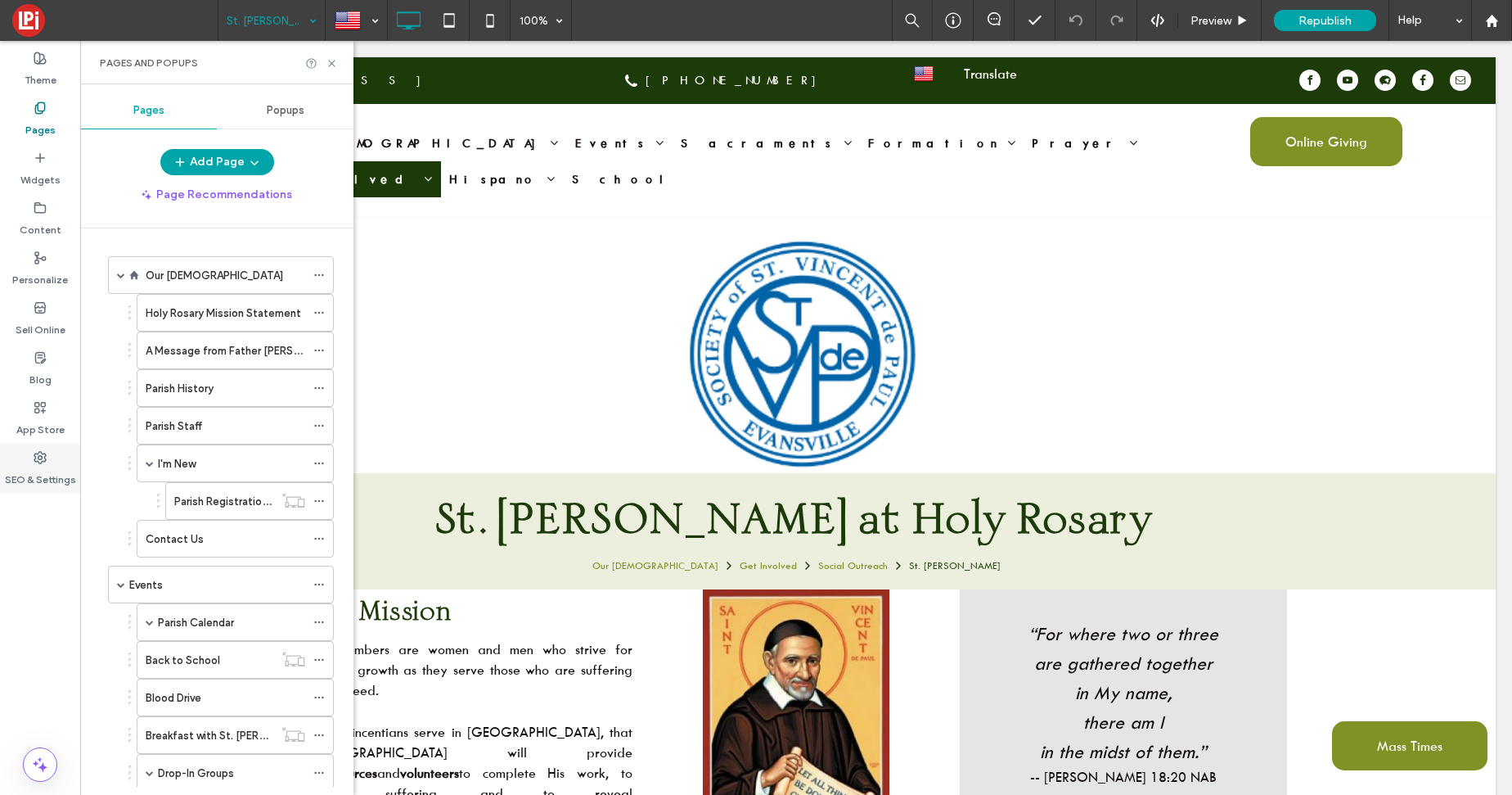
drag, startPoint x: 42, startPoint y: 462, endPoint x: 33, endPoint y: 461, distance: 9.1
click at [42, 462] on use at bounding box center [40, 458] width 12 height 12
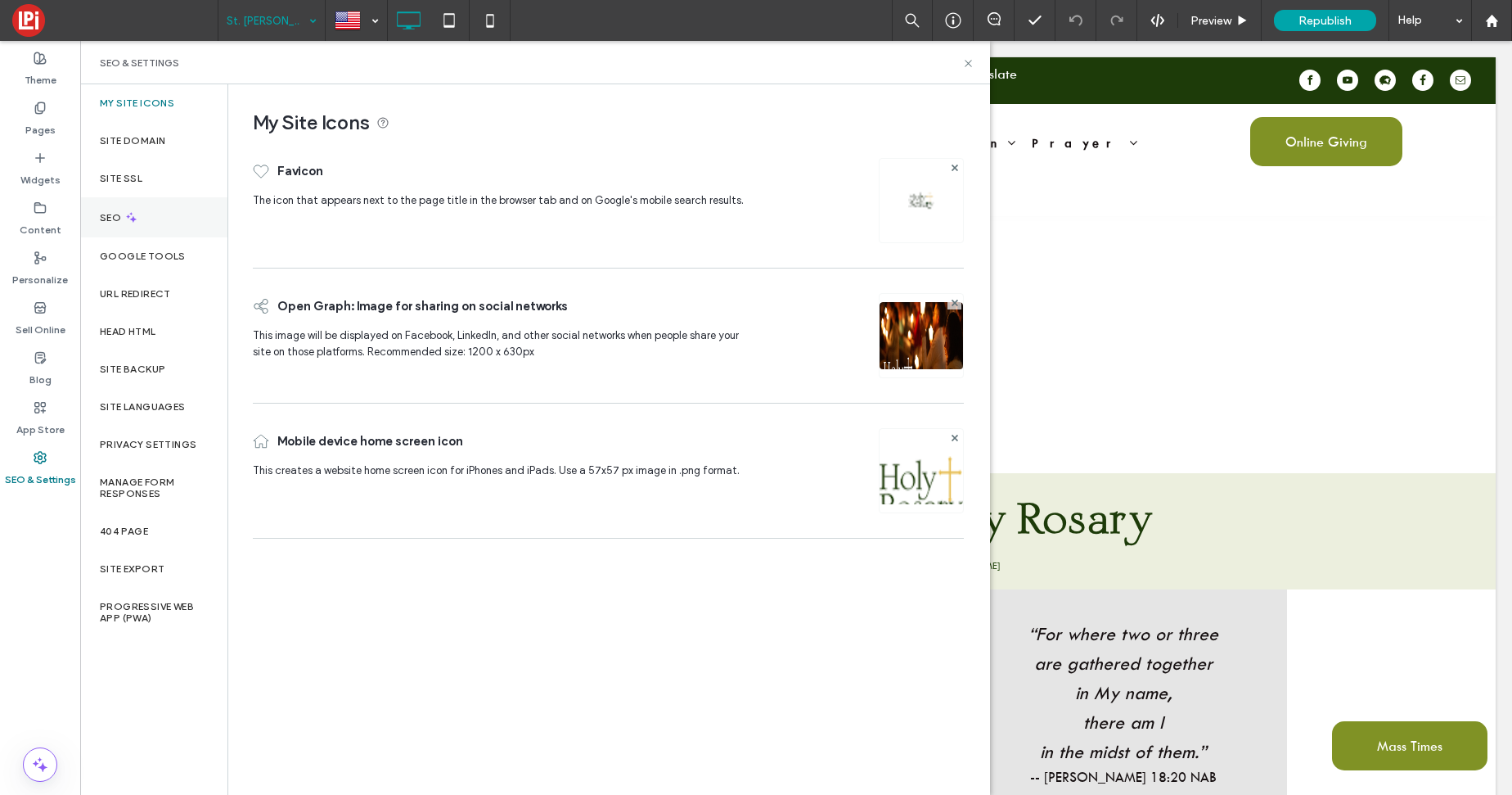
click at [106, 224] on div "SEO" at bounding box center [153, 217] width 148 height 40
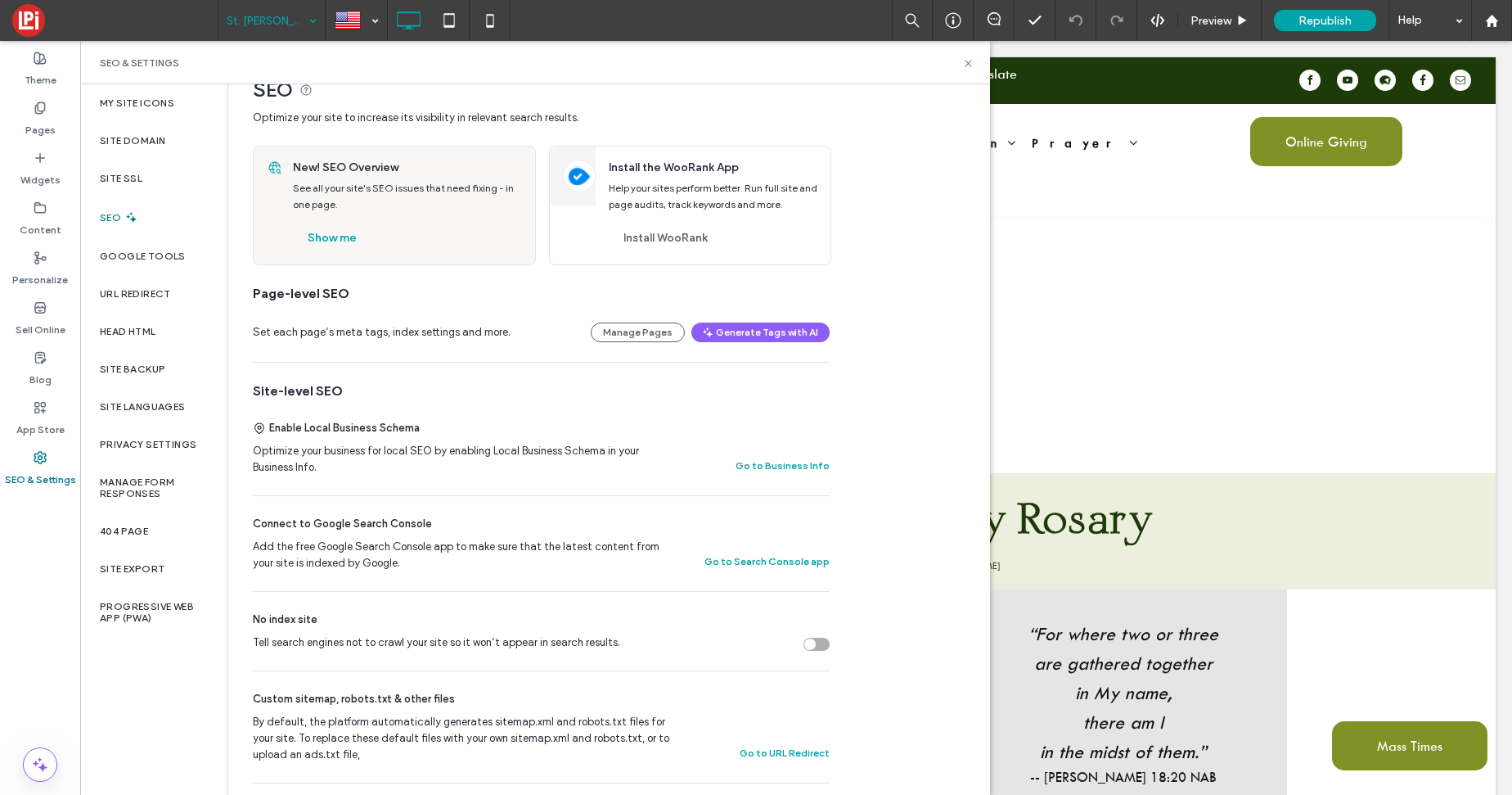
scroll to position [35, 0]
click at [641, 332] on button "Manage Pages" at bounding box center [637, 330] width 94 height 20
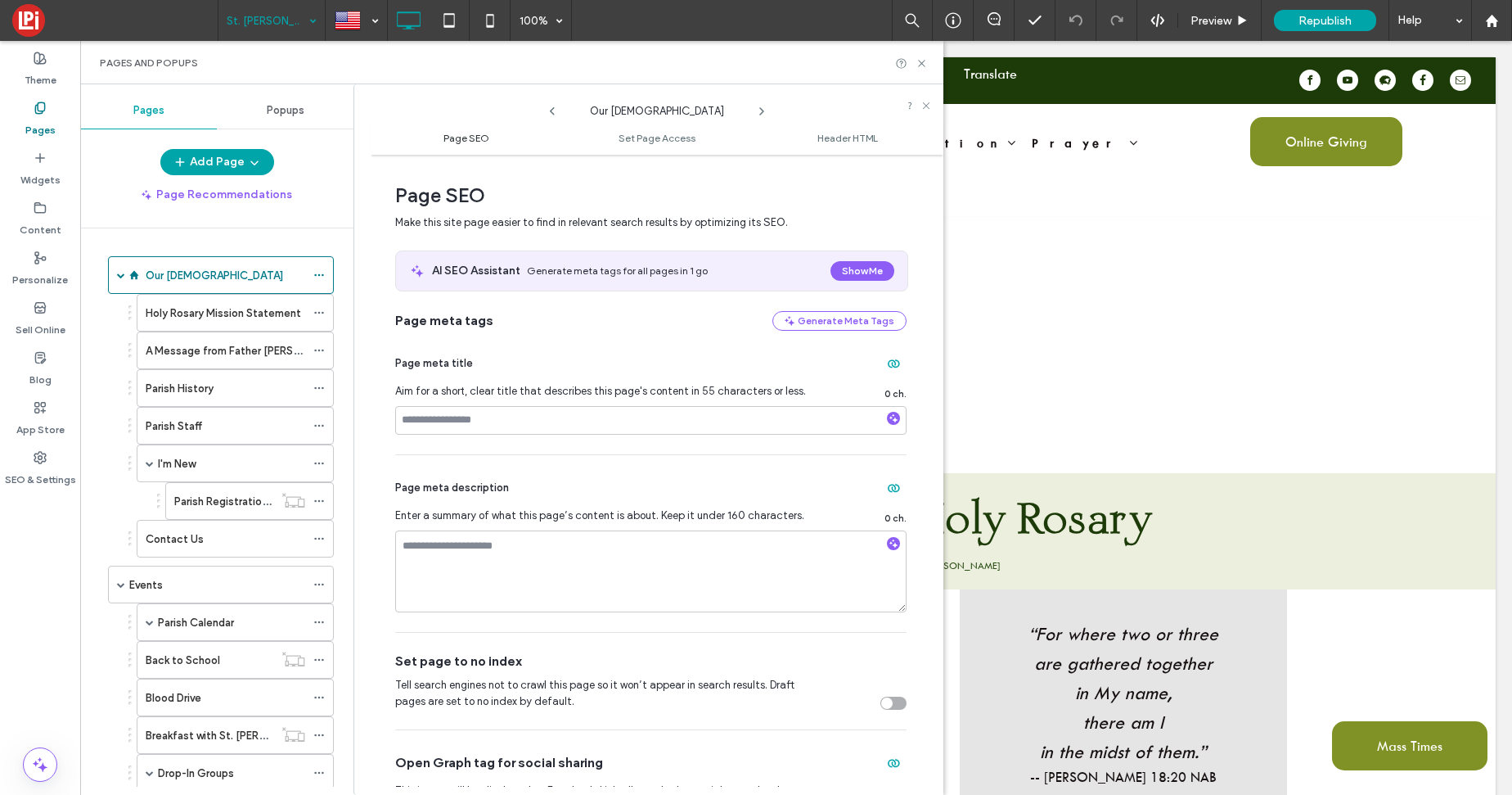
click at [473, 135] on span "Page SEO" at bounding box center [467, 138] width 46 height 12
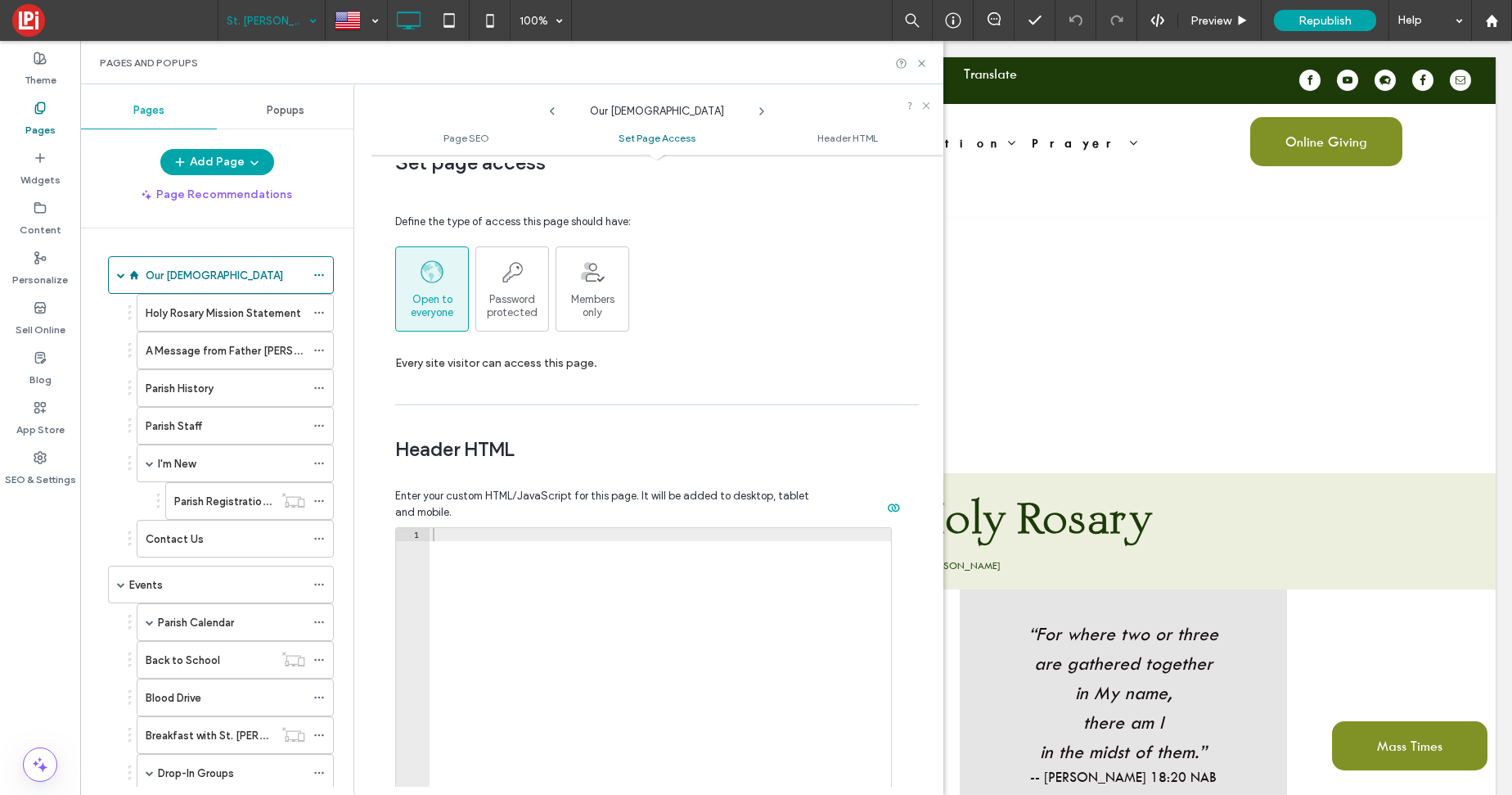
scroll to position [1149, 0]
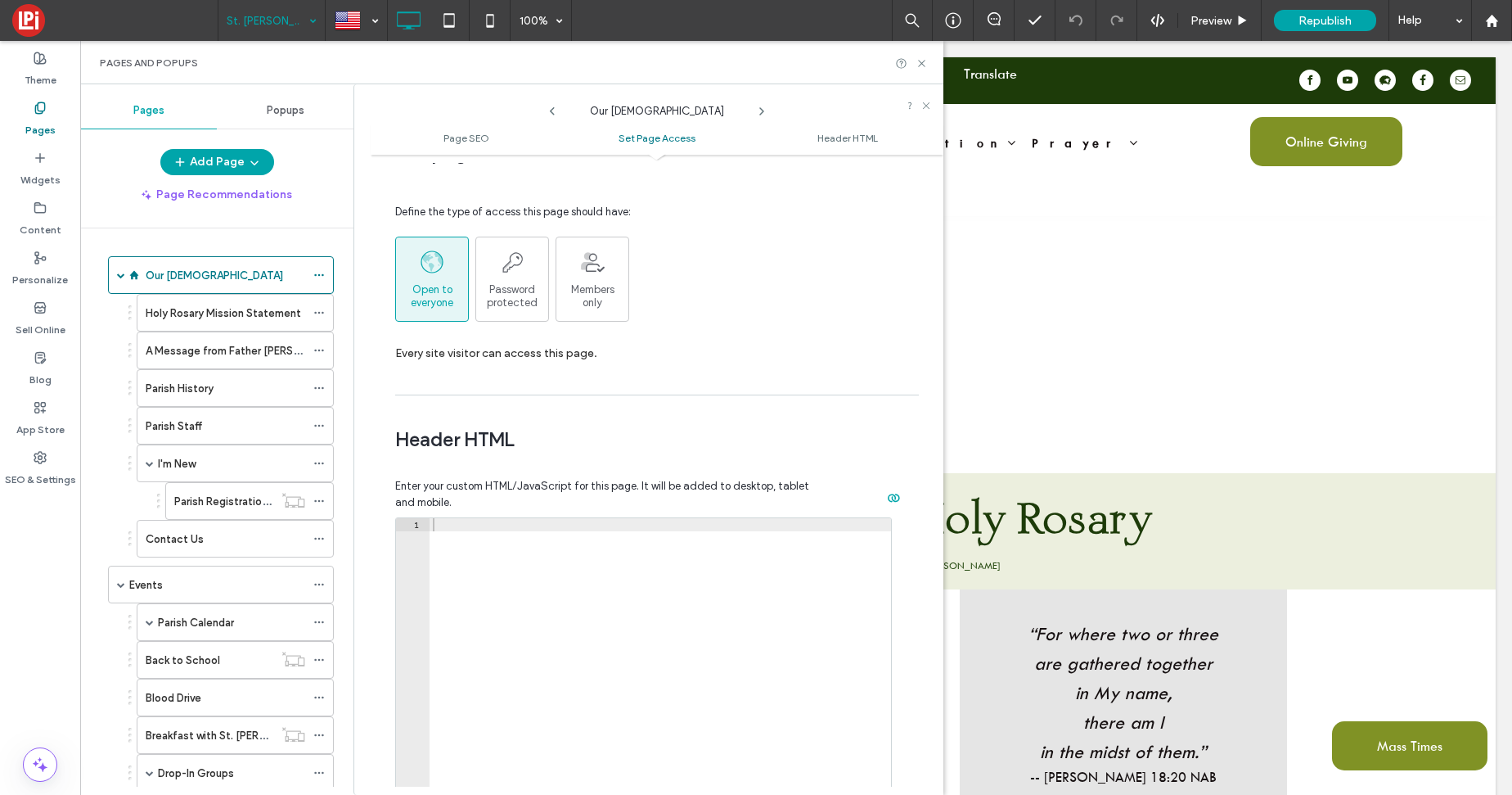
click at [758, 112] on icon at bounding box center [762, 111] width 13 height 13
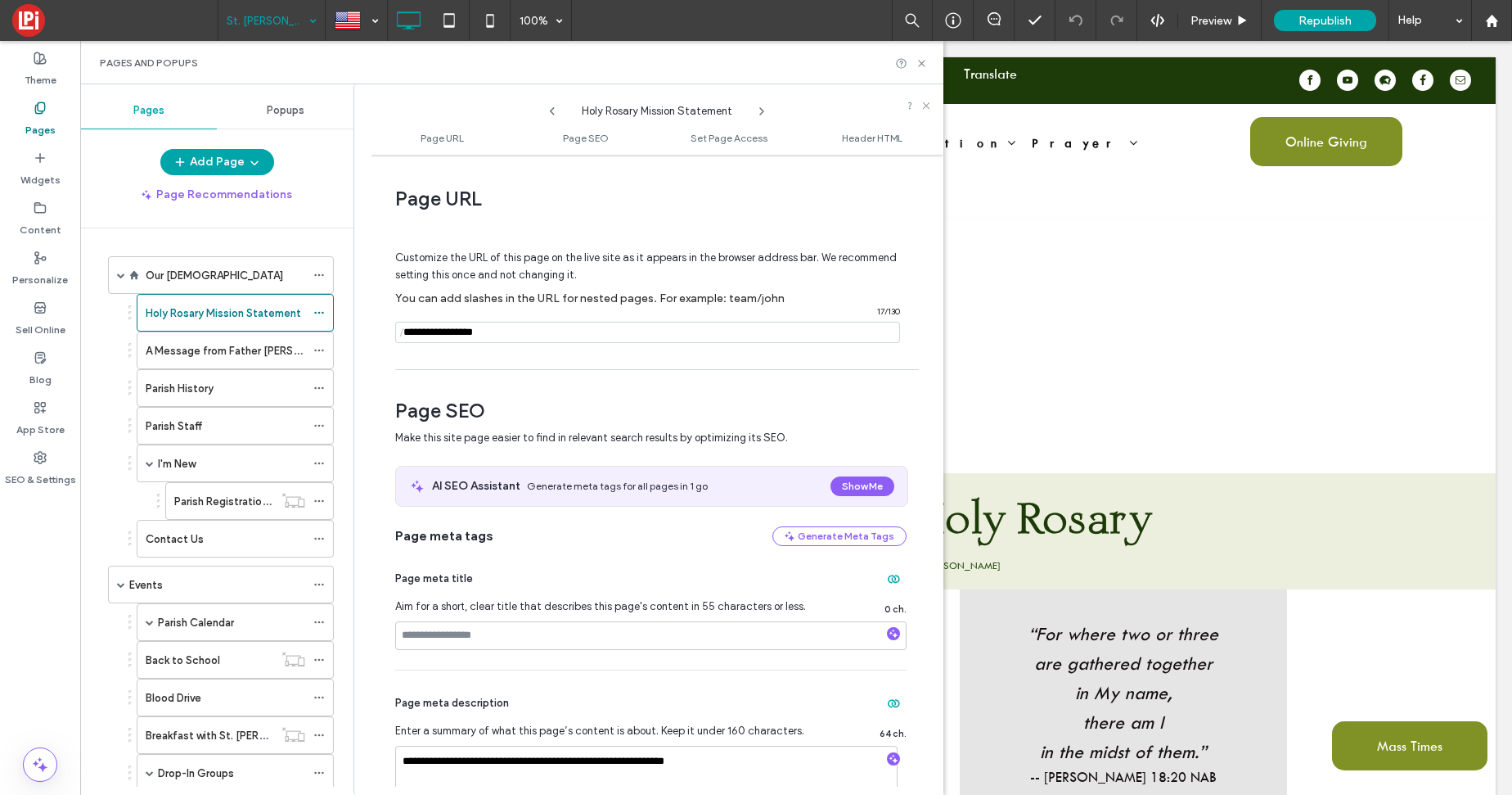
click at [762, 111] on use at bounding box center [762, 111] width 3 height 7
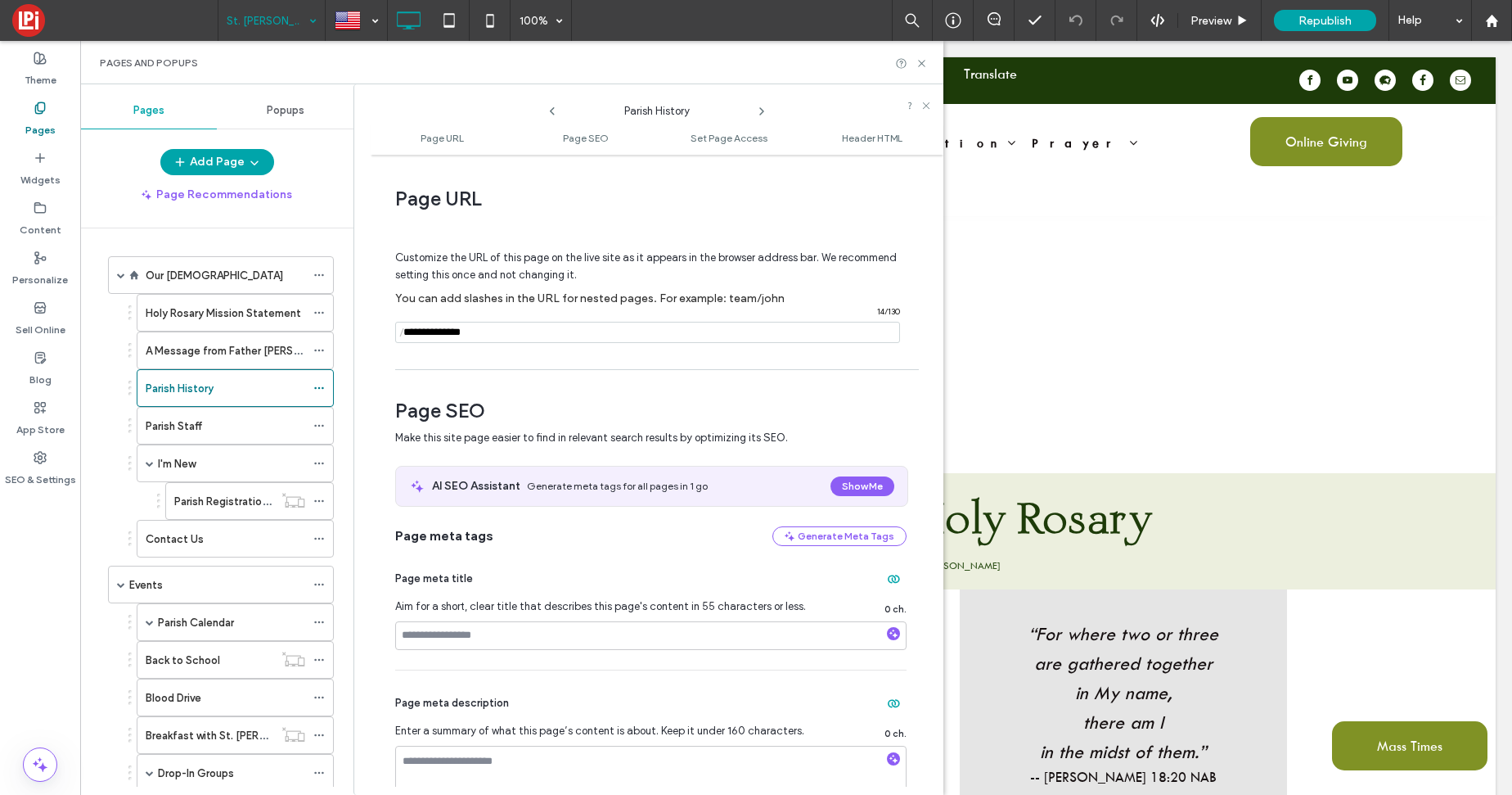
click at [762, 111] on use at bounding box center [762, 111] width 3 height 7
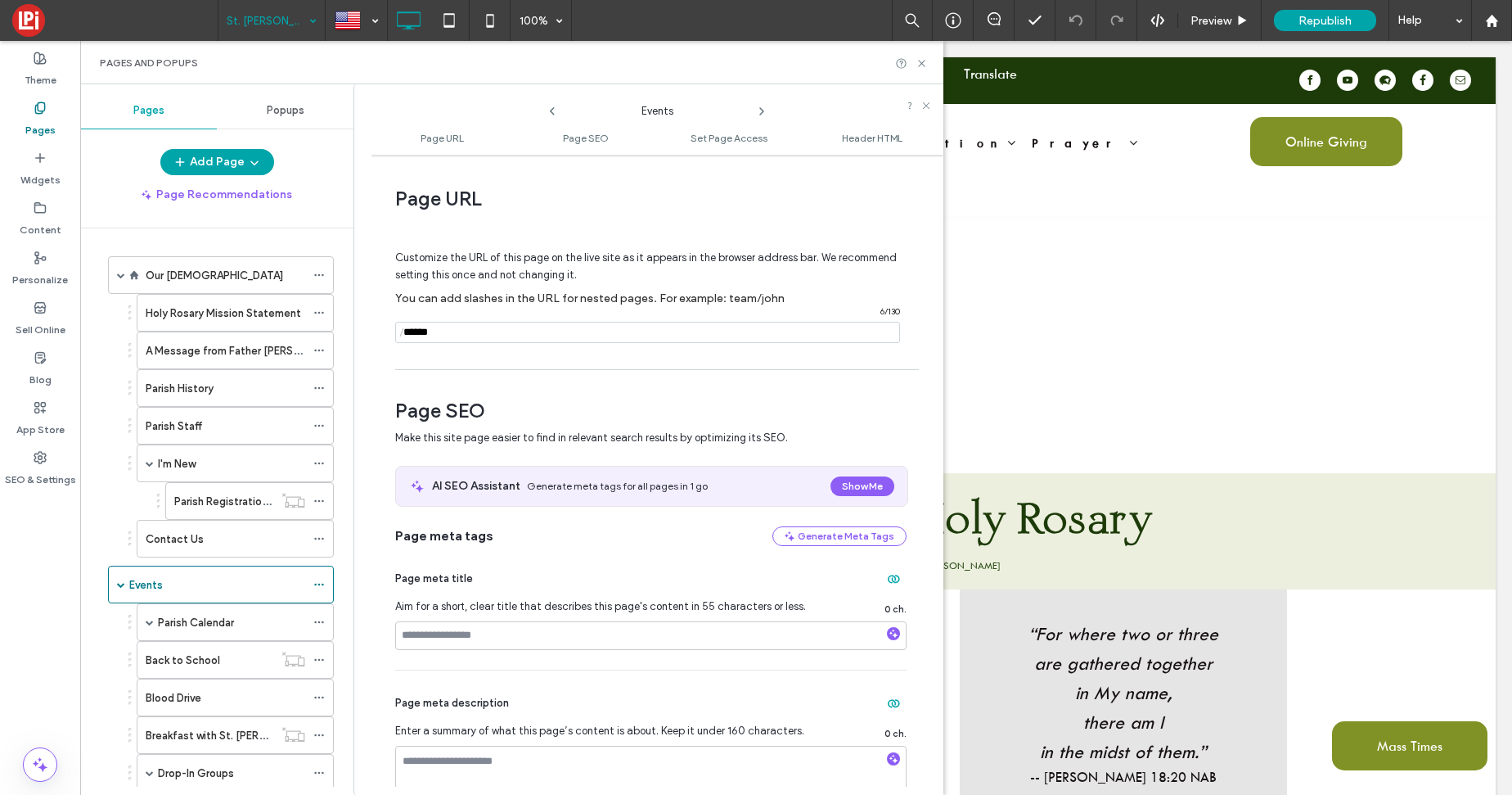
click at [762, 111] on use at bounding box center [762, 111] width 3 height 7
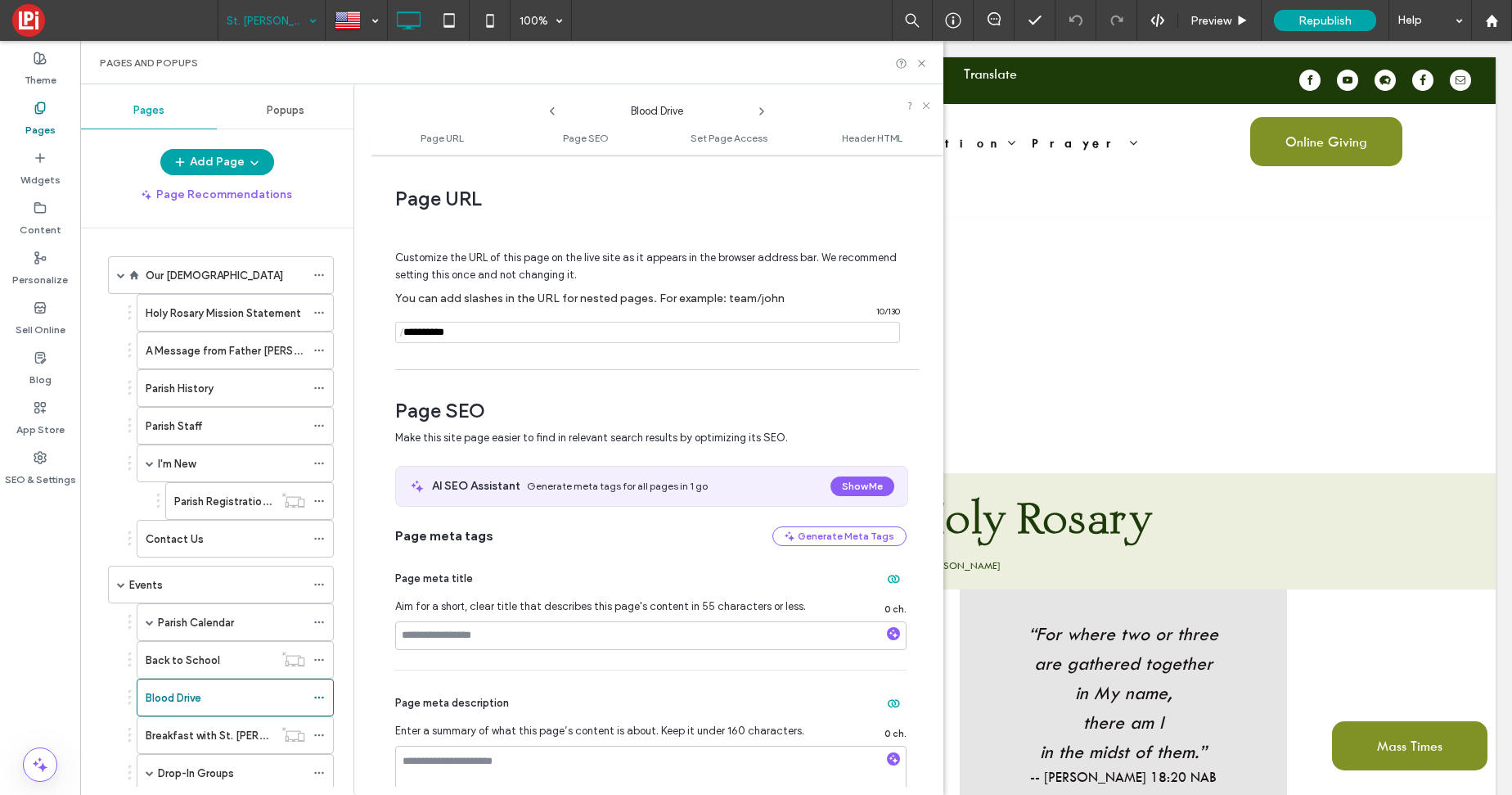
click at [762, 111] on use at bounding box center [762, 111] width 3 height 7
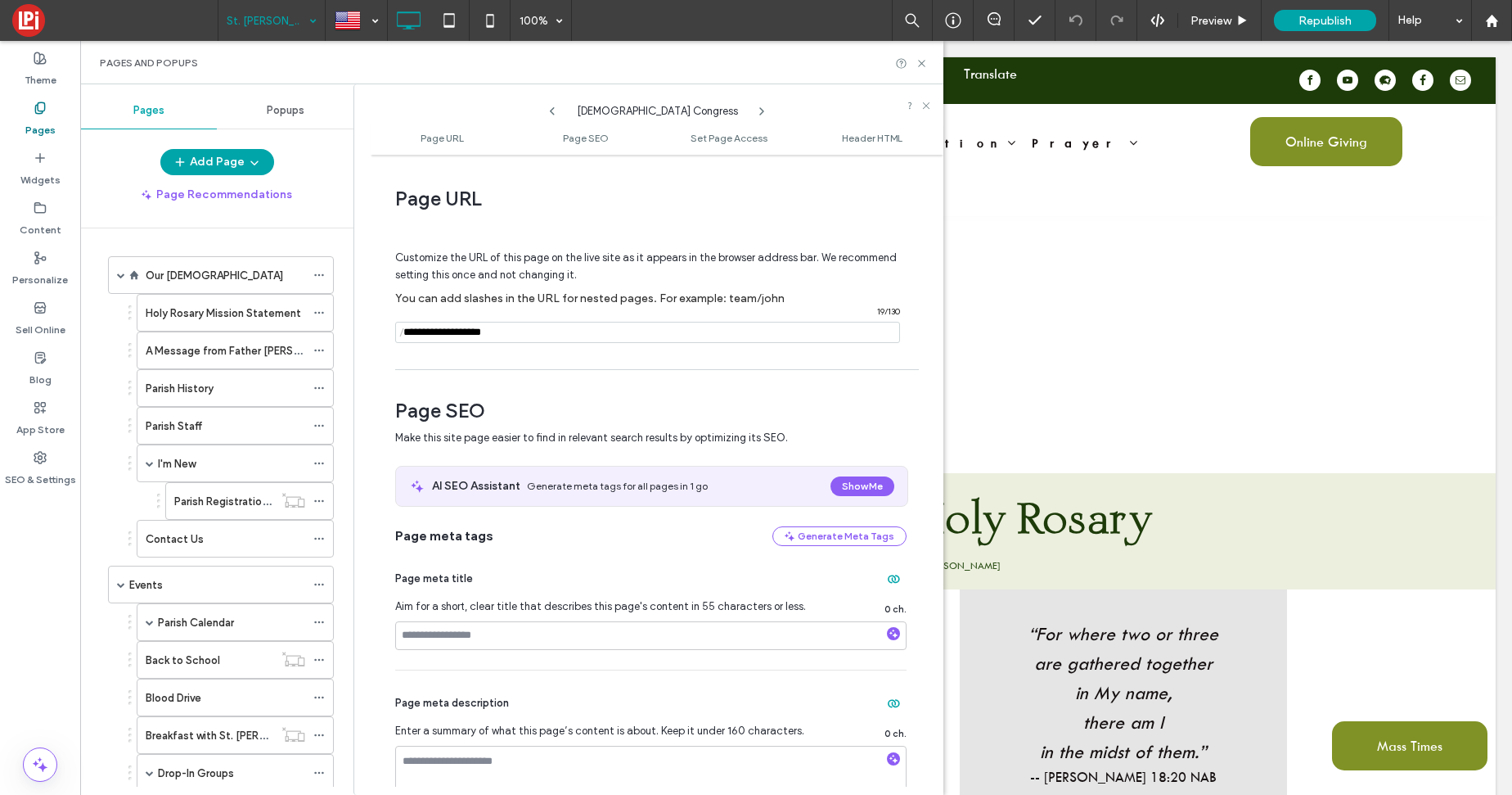
click at [762, 111] on use at bounding box center [762, 111] width 3 height 7
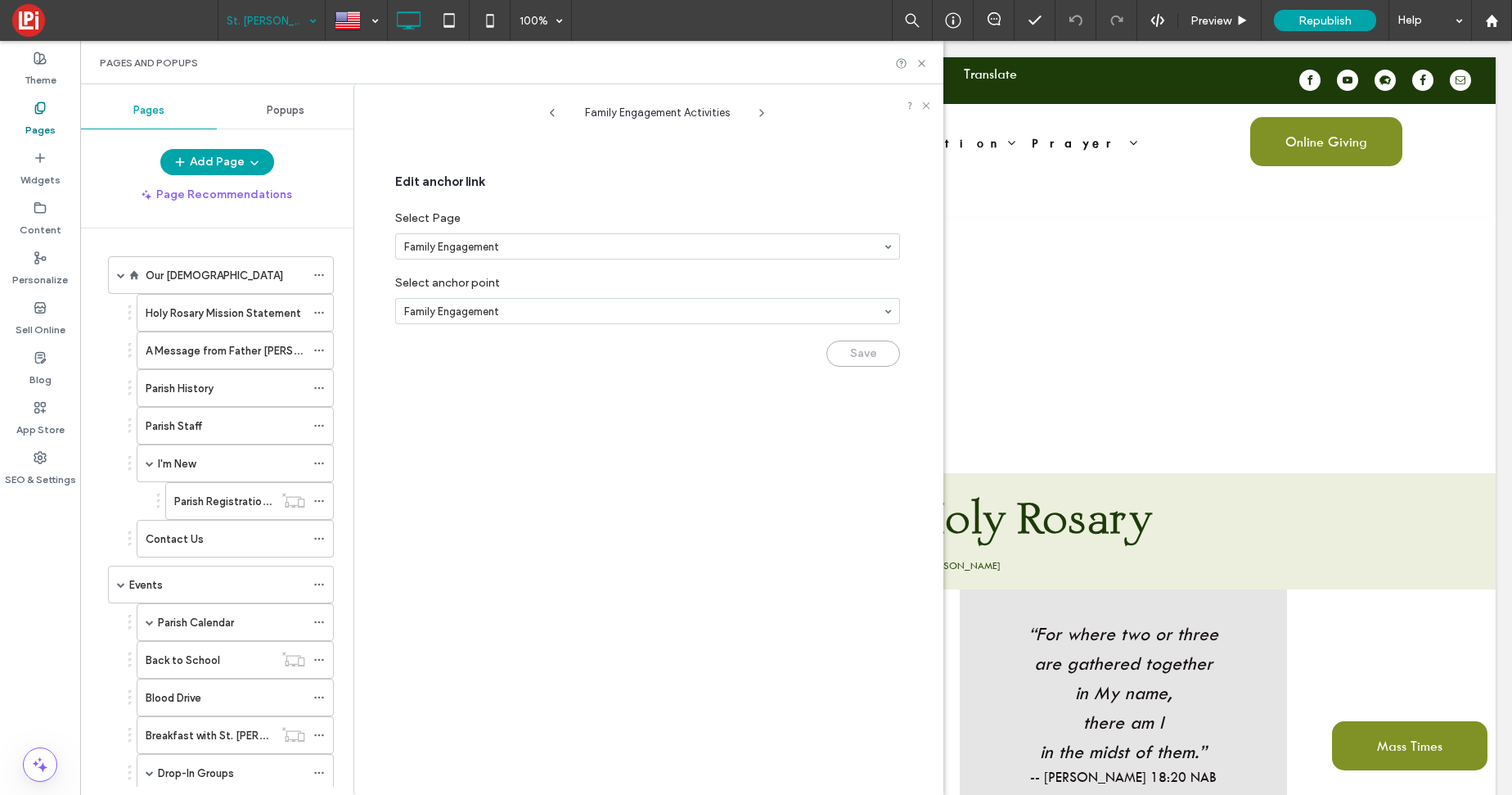
click at [762, 111] on use at bounding box center [762, 113] width 3 height 7
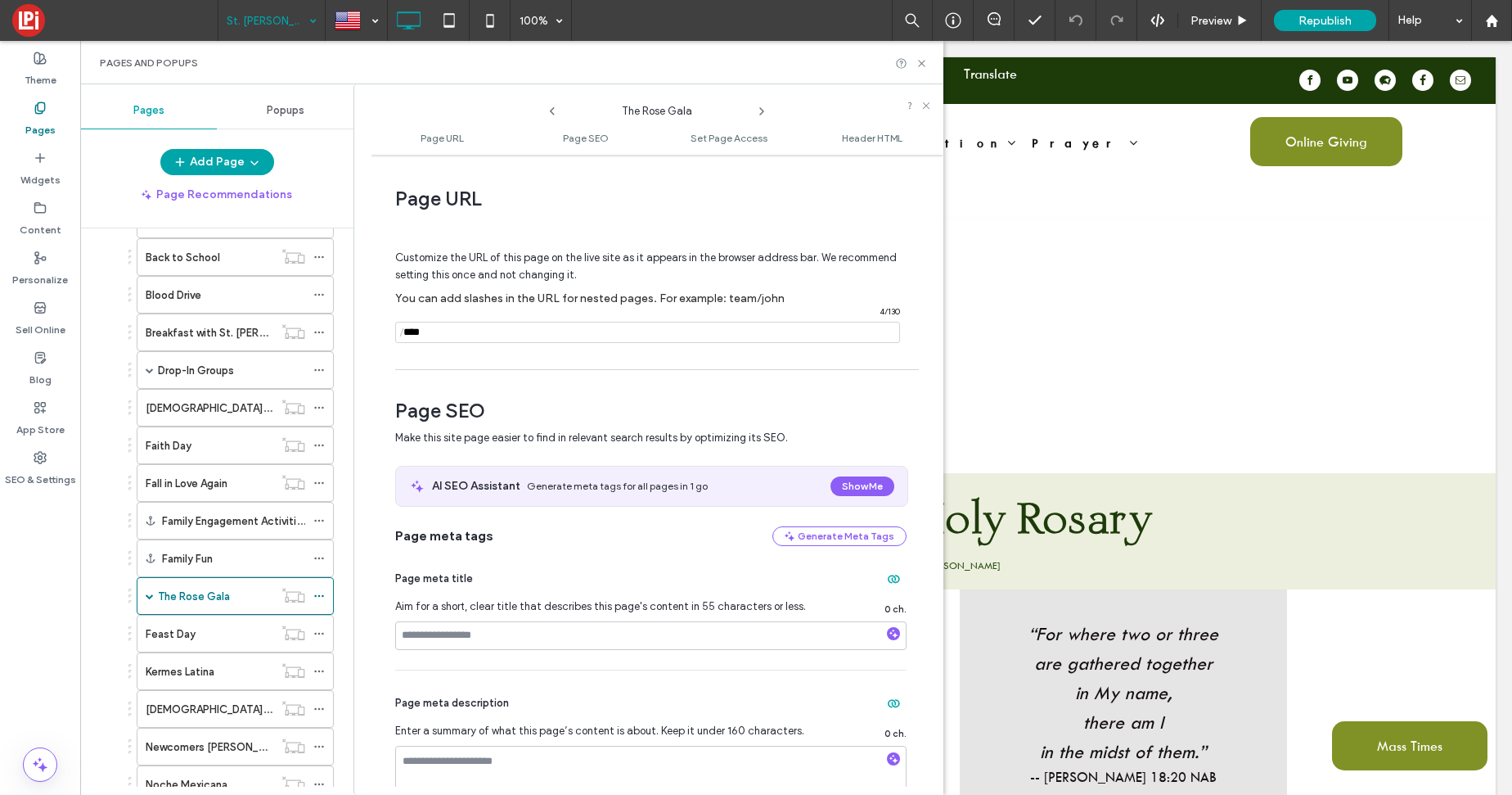
scroll to position [508, 0]
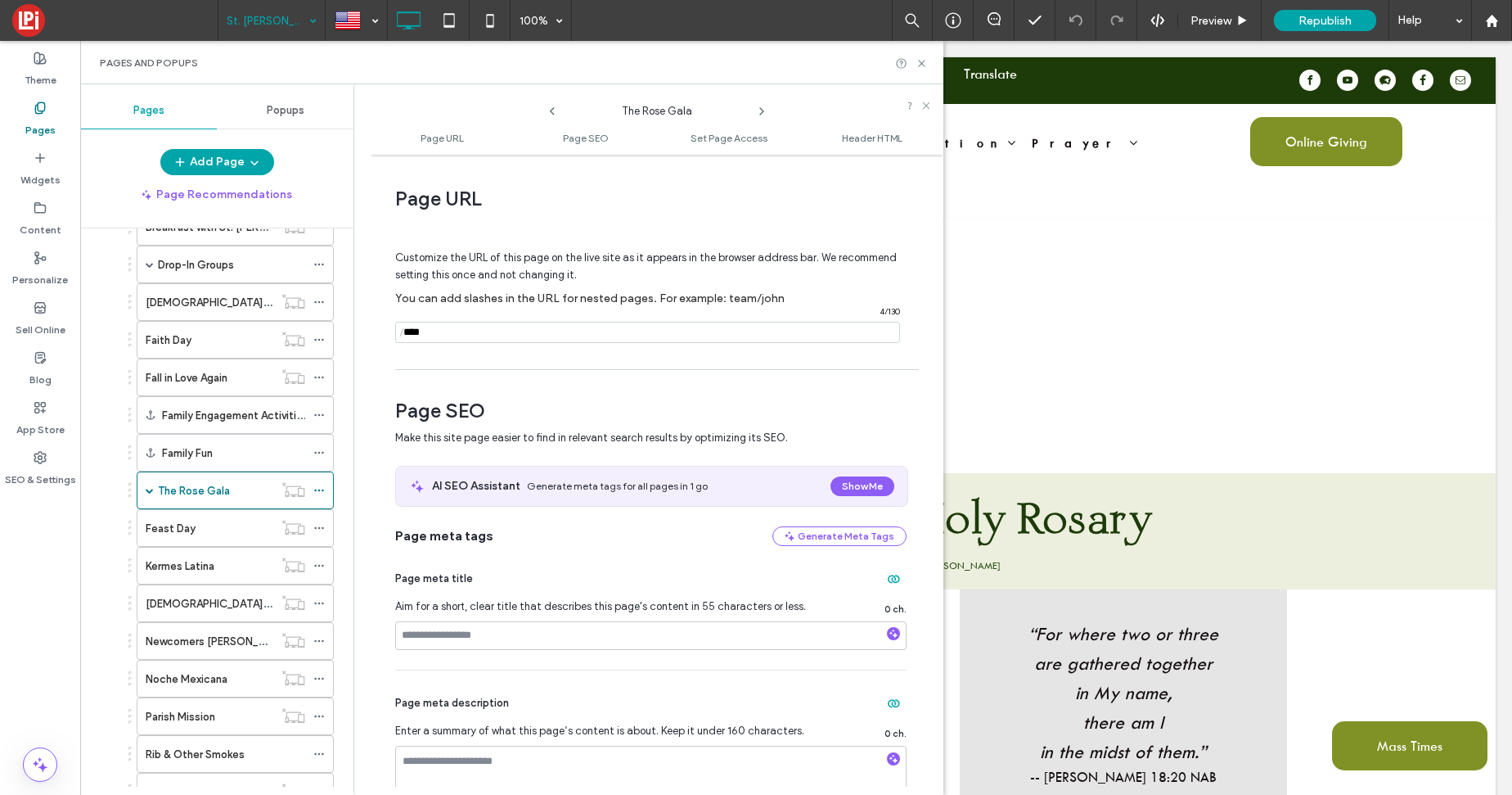
click at [760, 108] on use at bounding box center [762, 111] width 3 height 7
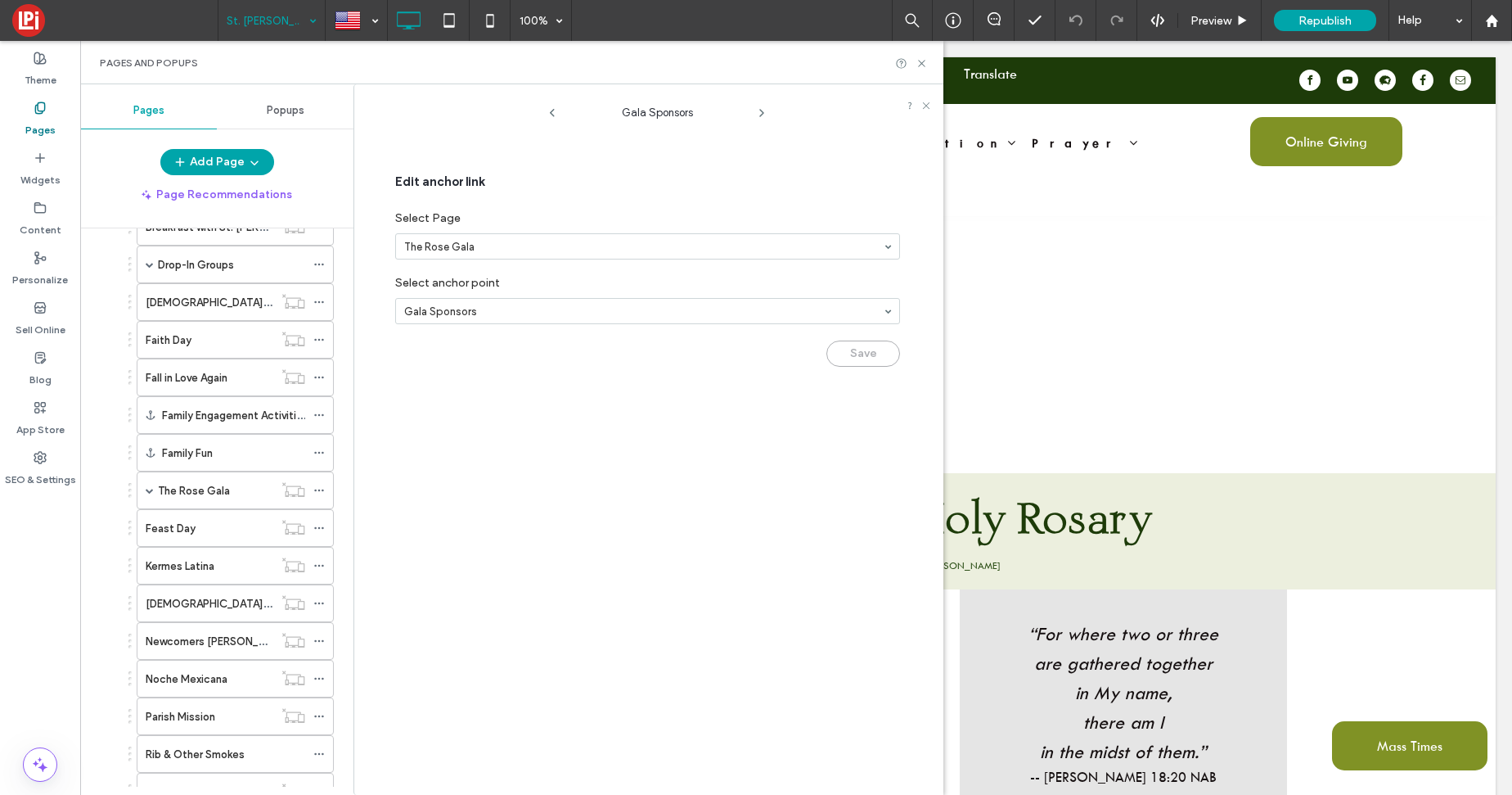
click at [760, 108] on icon at bounding box center [762, 113] width 13 height 13
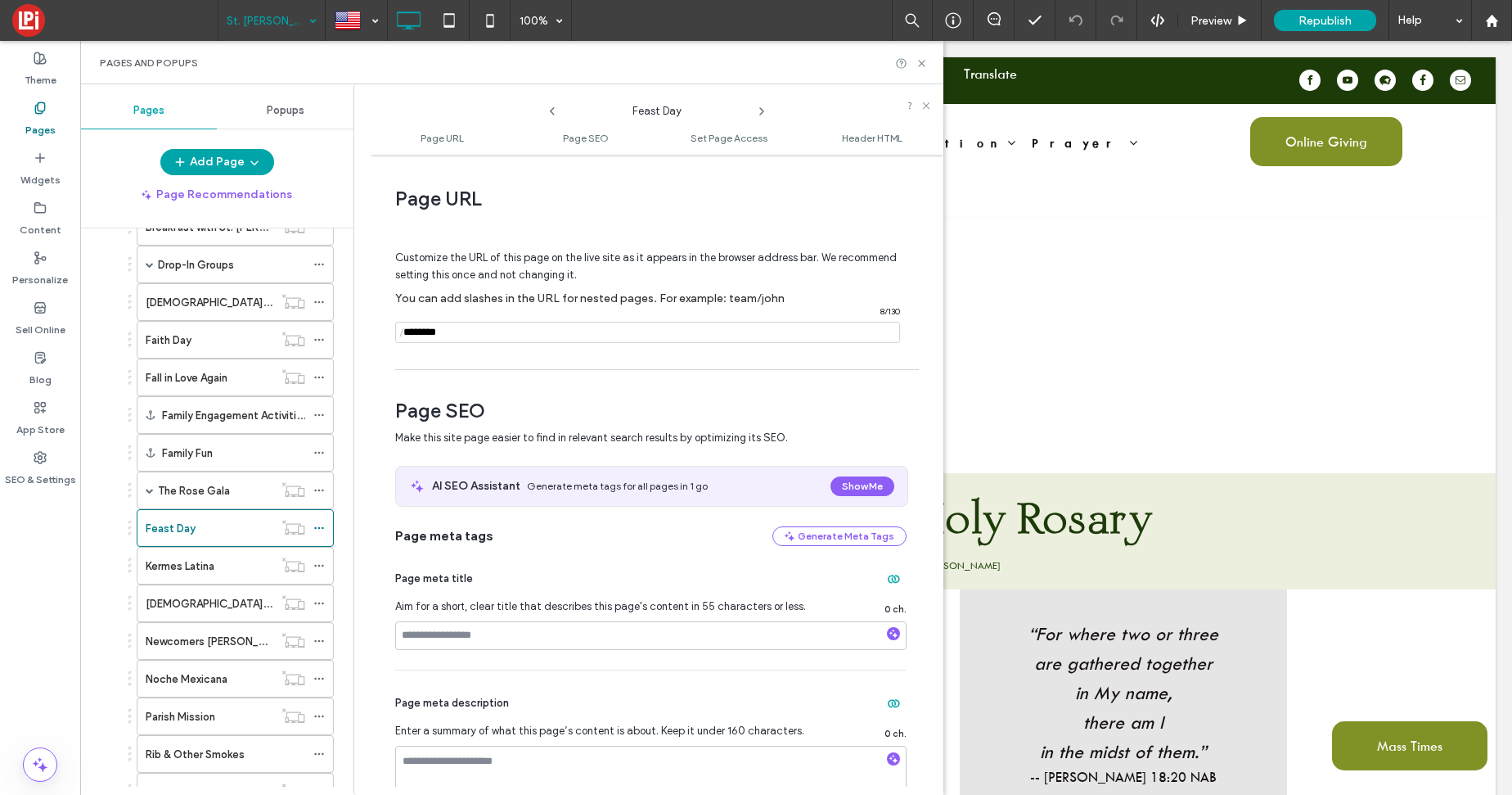
click at [760, 108] on use at bounding box center [762, 111] width 3 height 7
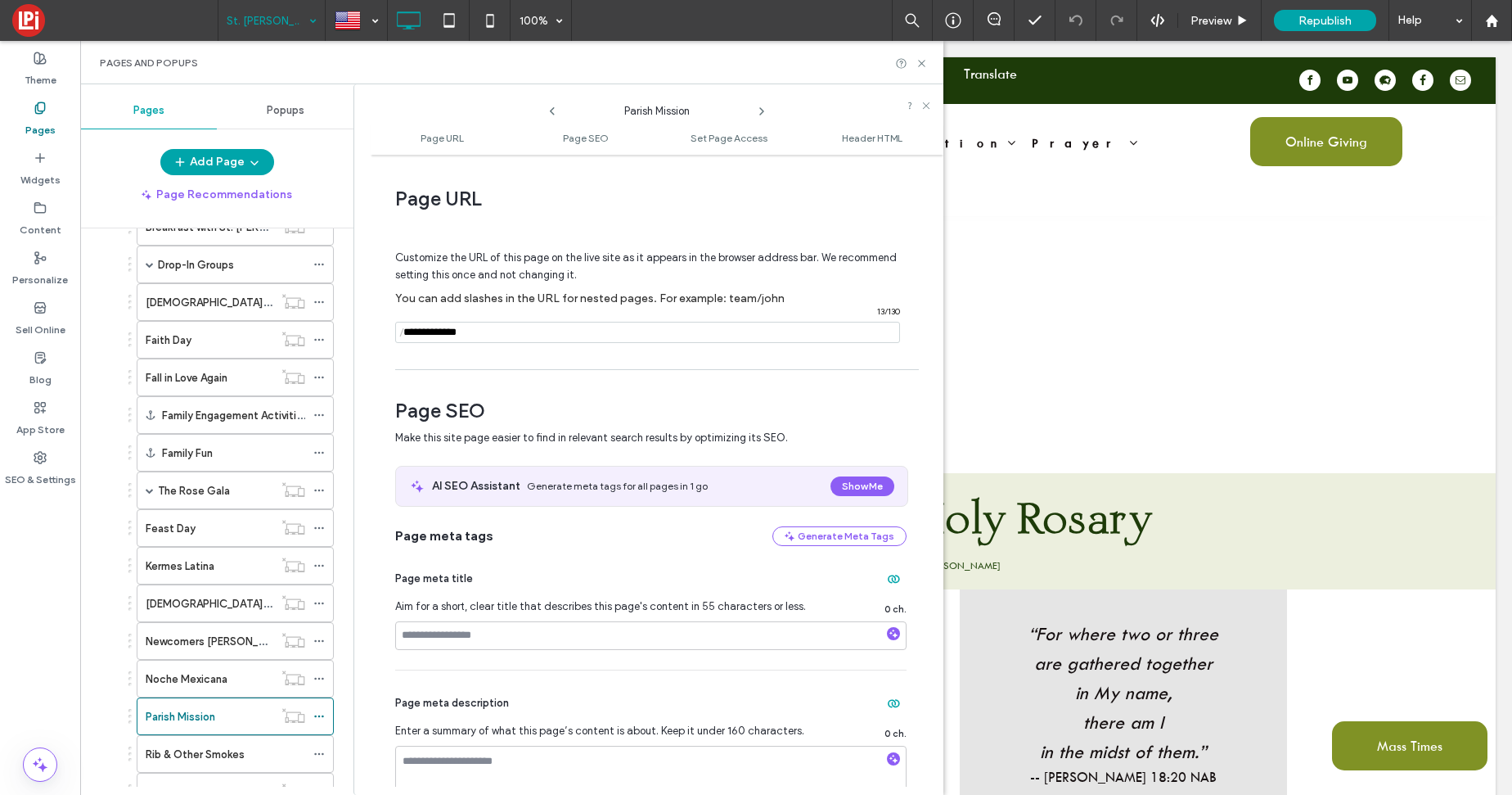
click at [760, 108] on use at bounding box center [762, 111] width 3 height 7
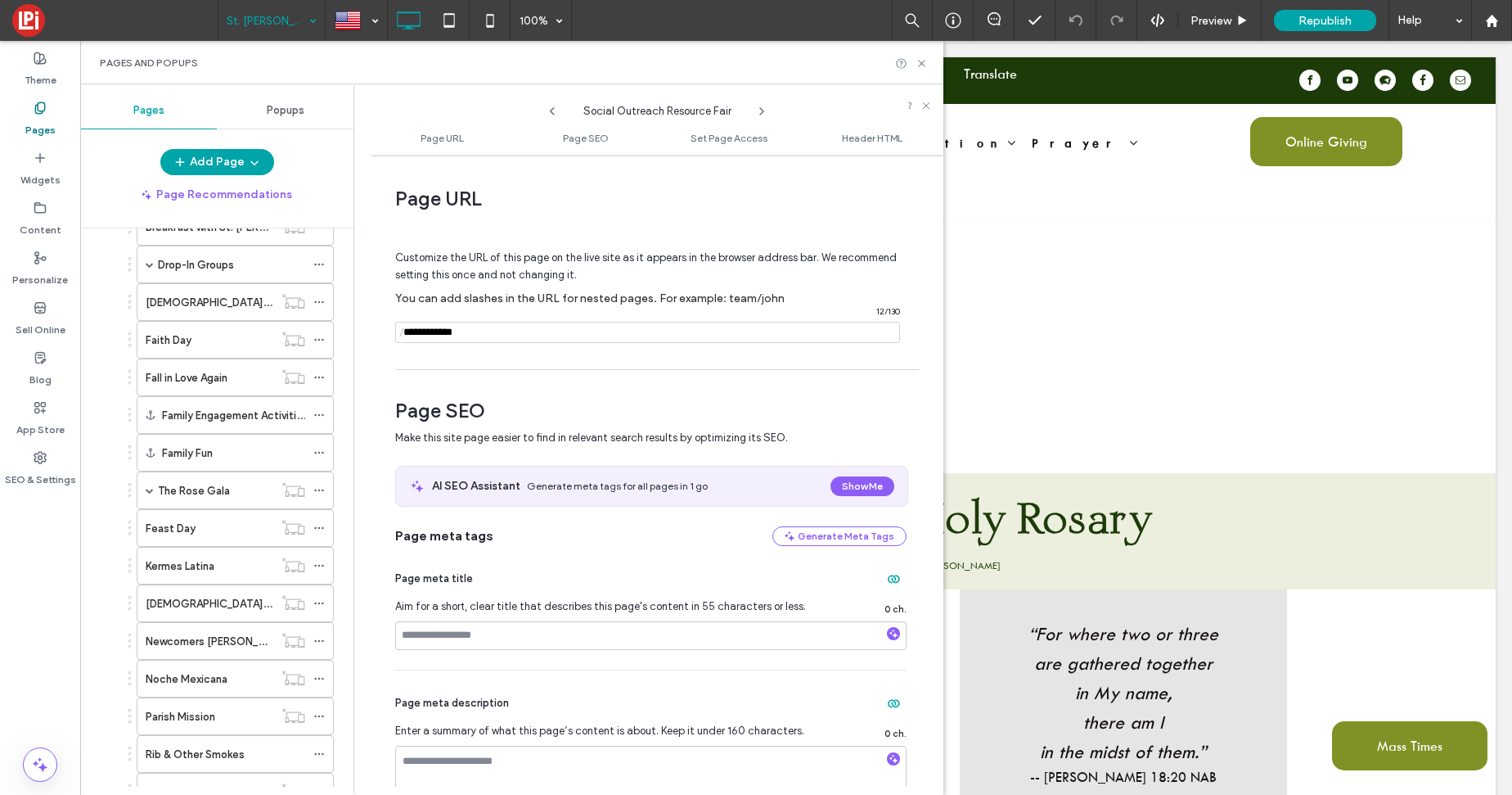
click at [760, 108] on use at bounding box center [762, 111] width 3 height 7
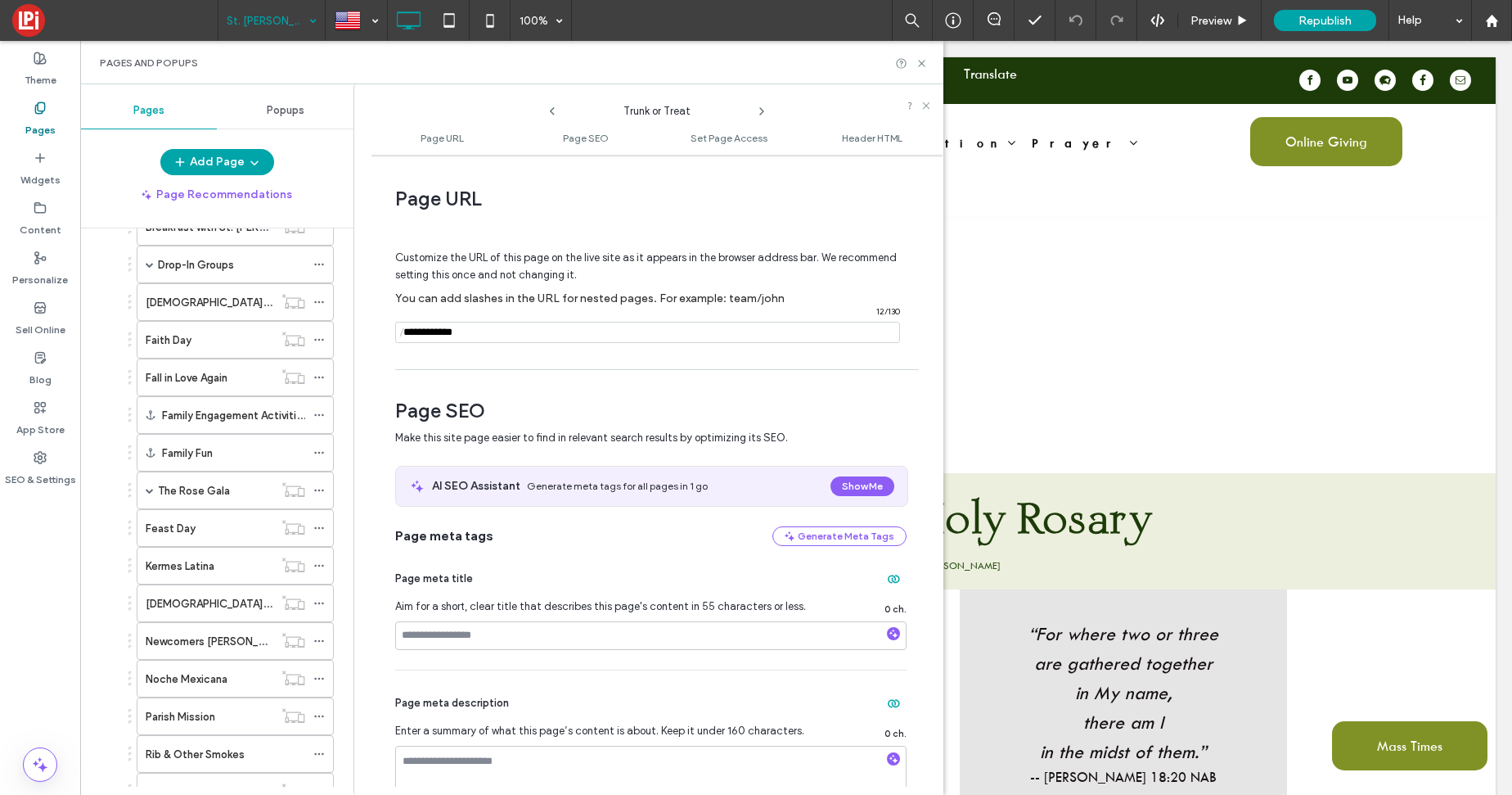
click at [760, 108] on use at bounding box center [762, 111] width 3 height 7
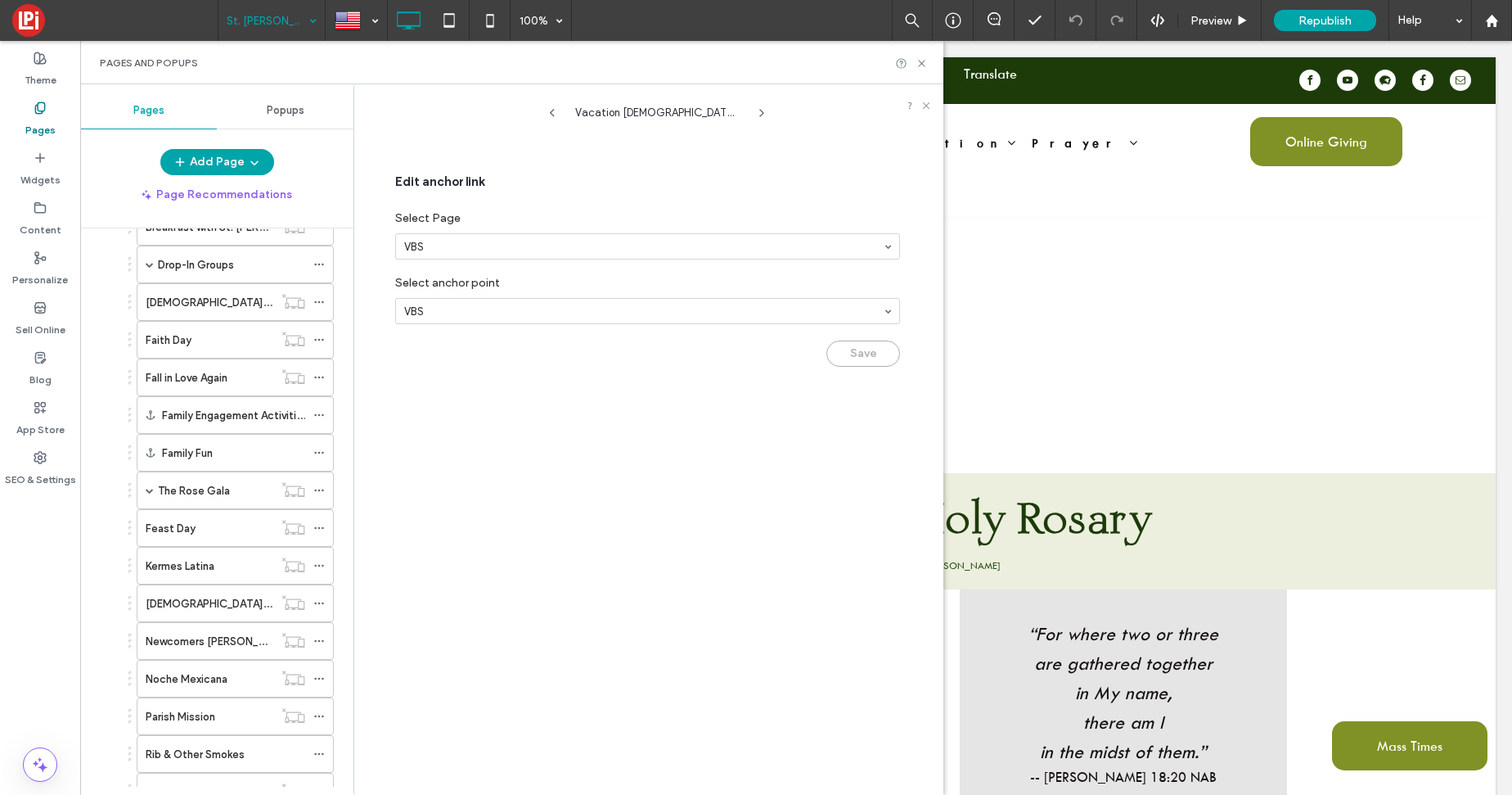
click at [760, 108] on icon at bounding box center [762, 113] width 13 height 13
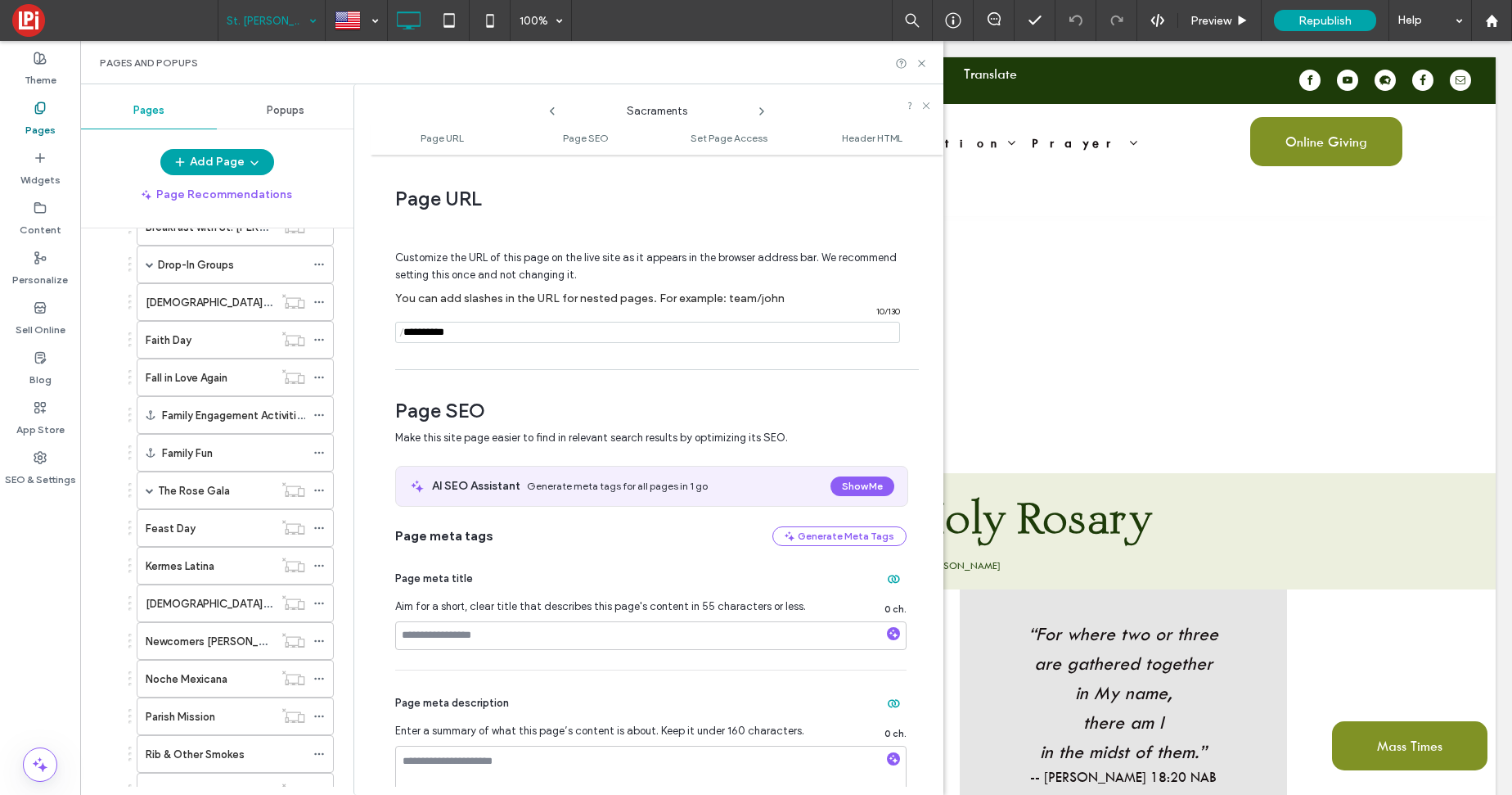
click at [760, 108] on use at bounding box center [762, 111] width 3 height 7
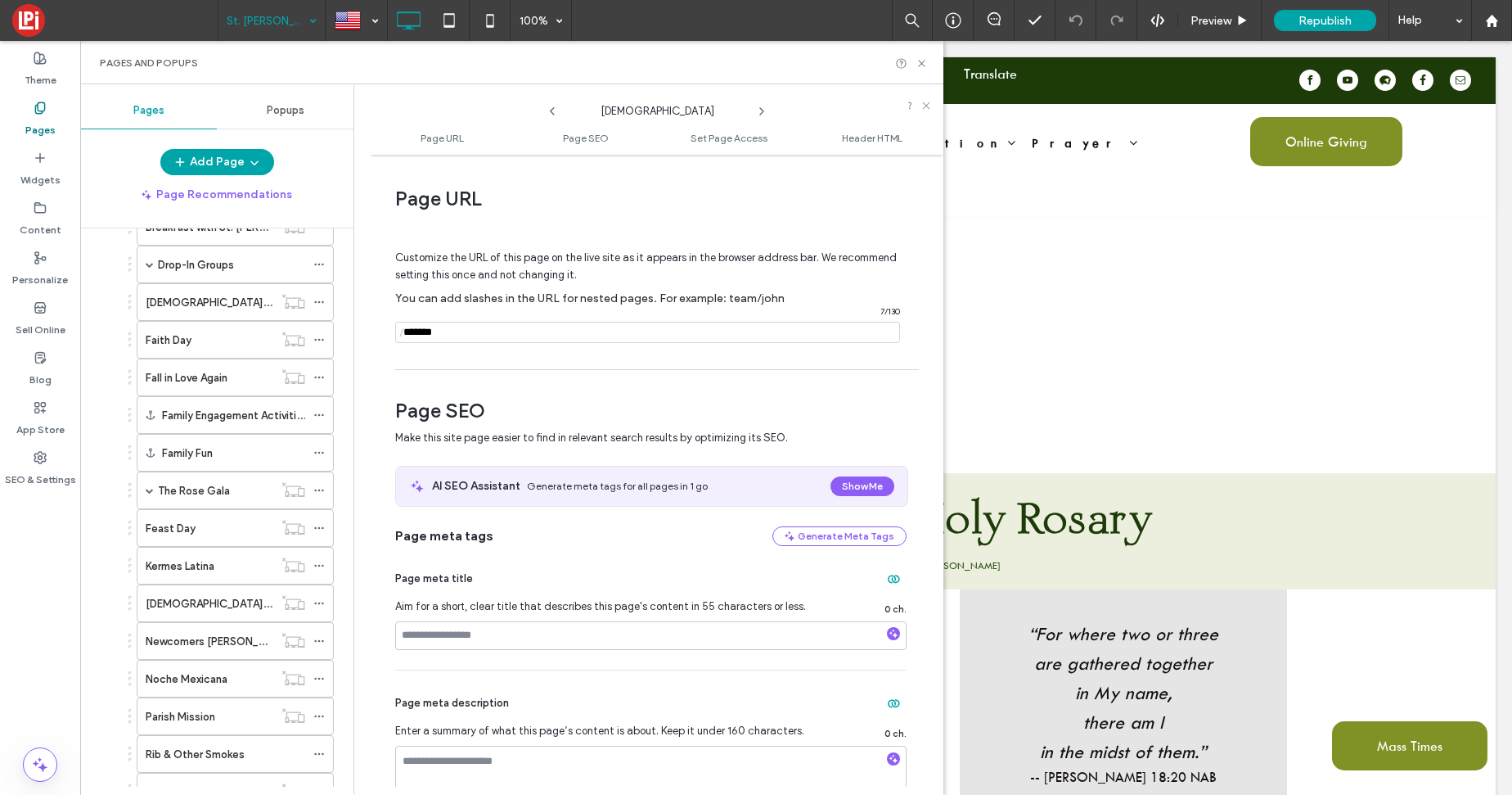
click at [760, 108] on use at bounding box center [762, 111] width 3 height 7
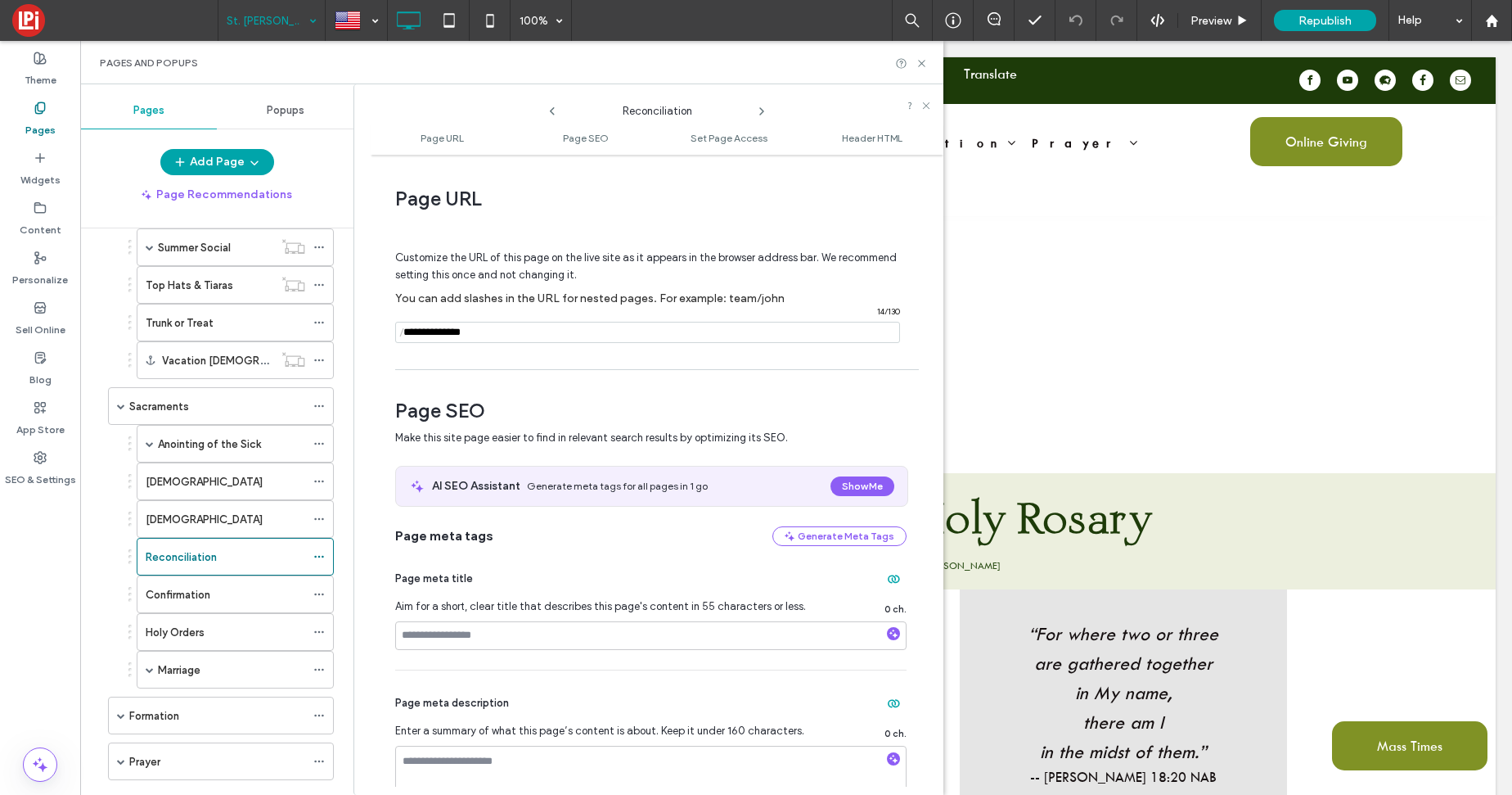
scroll to position [1204, 0]
click at [764, 113] on icon at bounding box center [762, 111] width 13 height 13
click at [763, 111] on use at bounding box center [762, 111] width 3 height 7
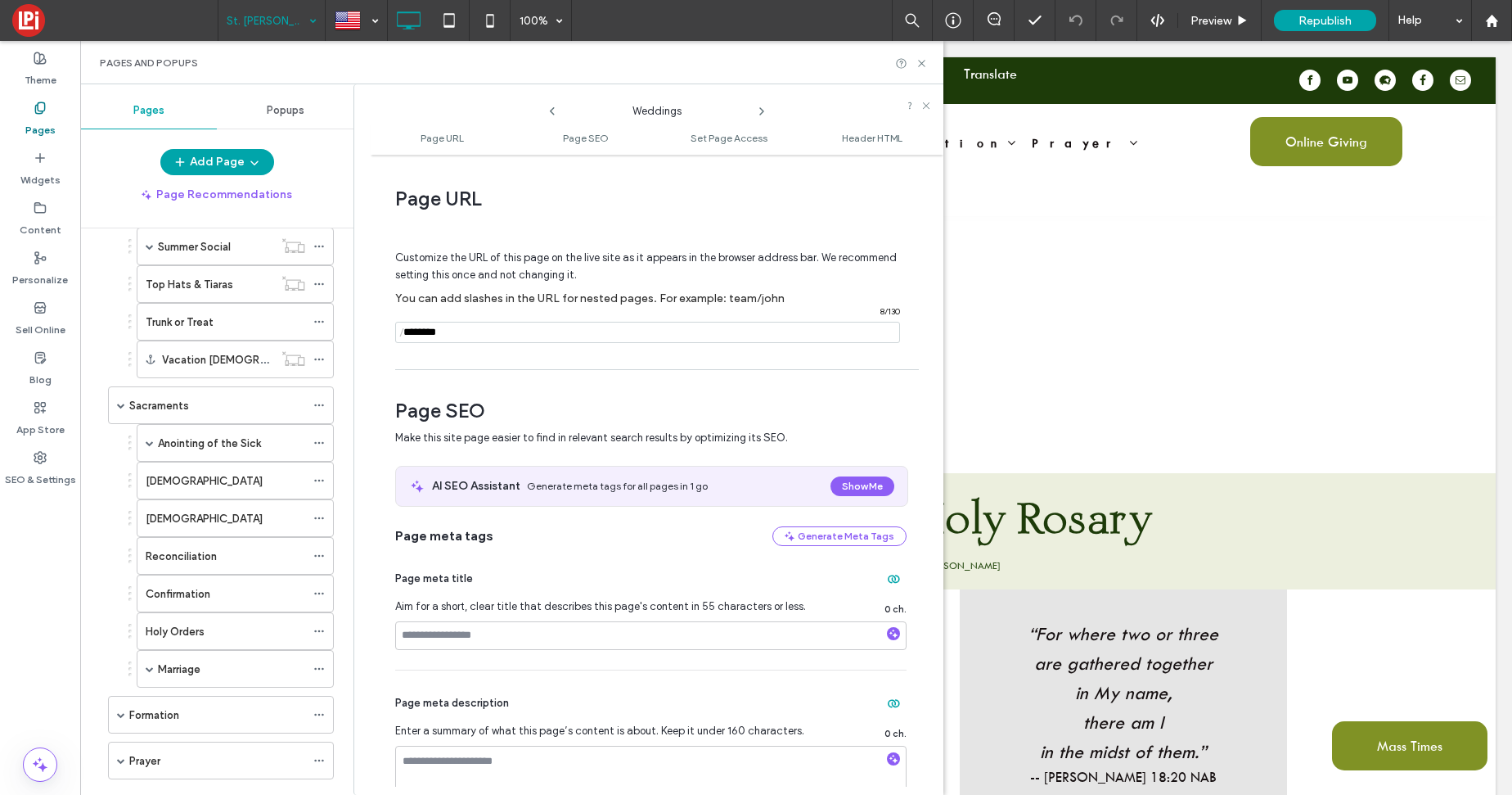
click at [763, 111] on use at bounding box center [762, 111] width 3 height 7
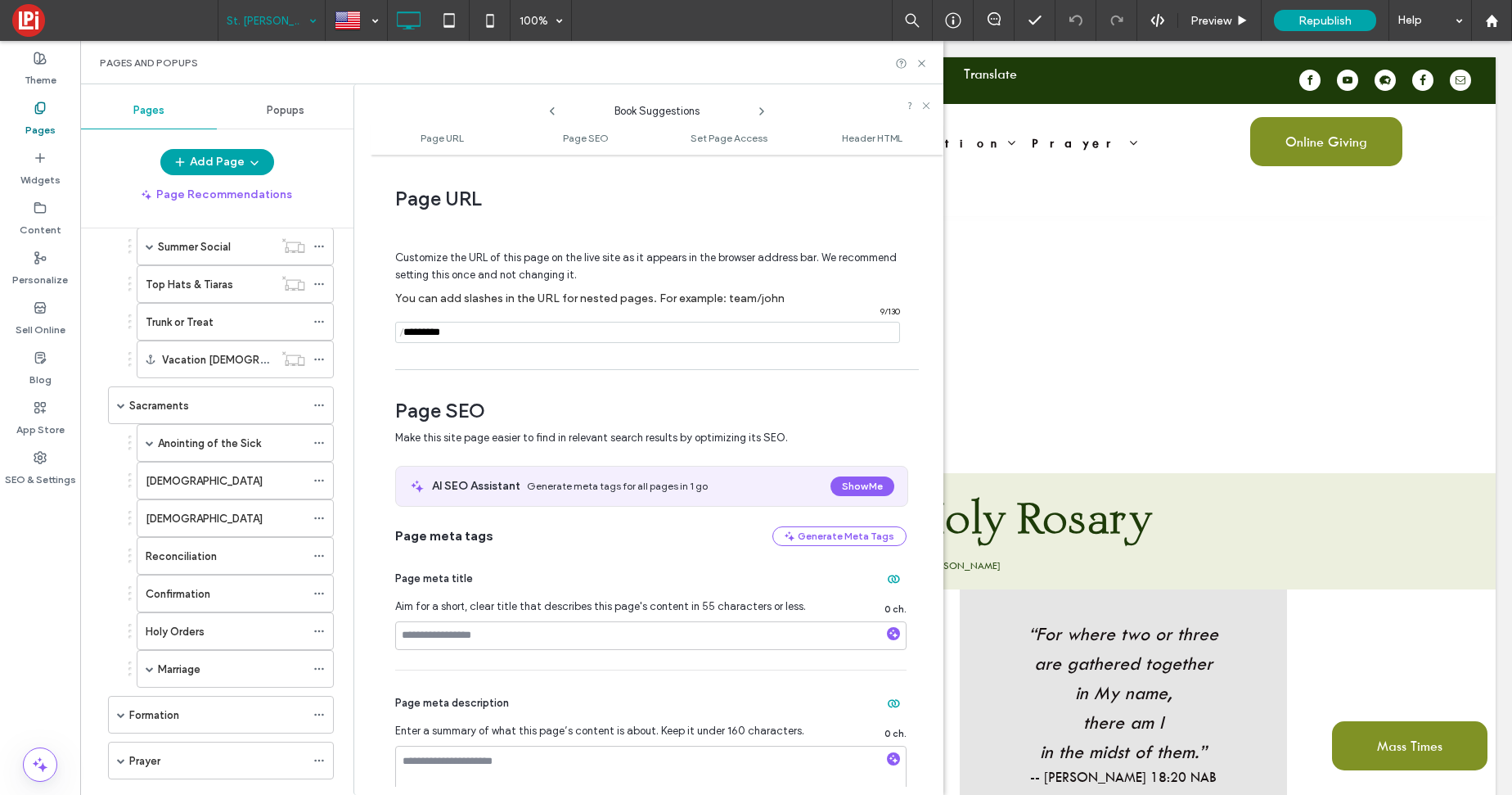
click at [763, 111] on use at bounding box center [762, 111] width 3 height 7
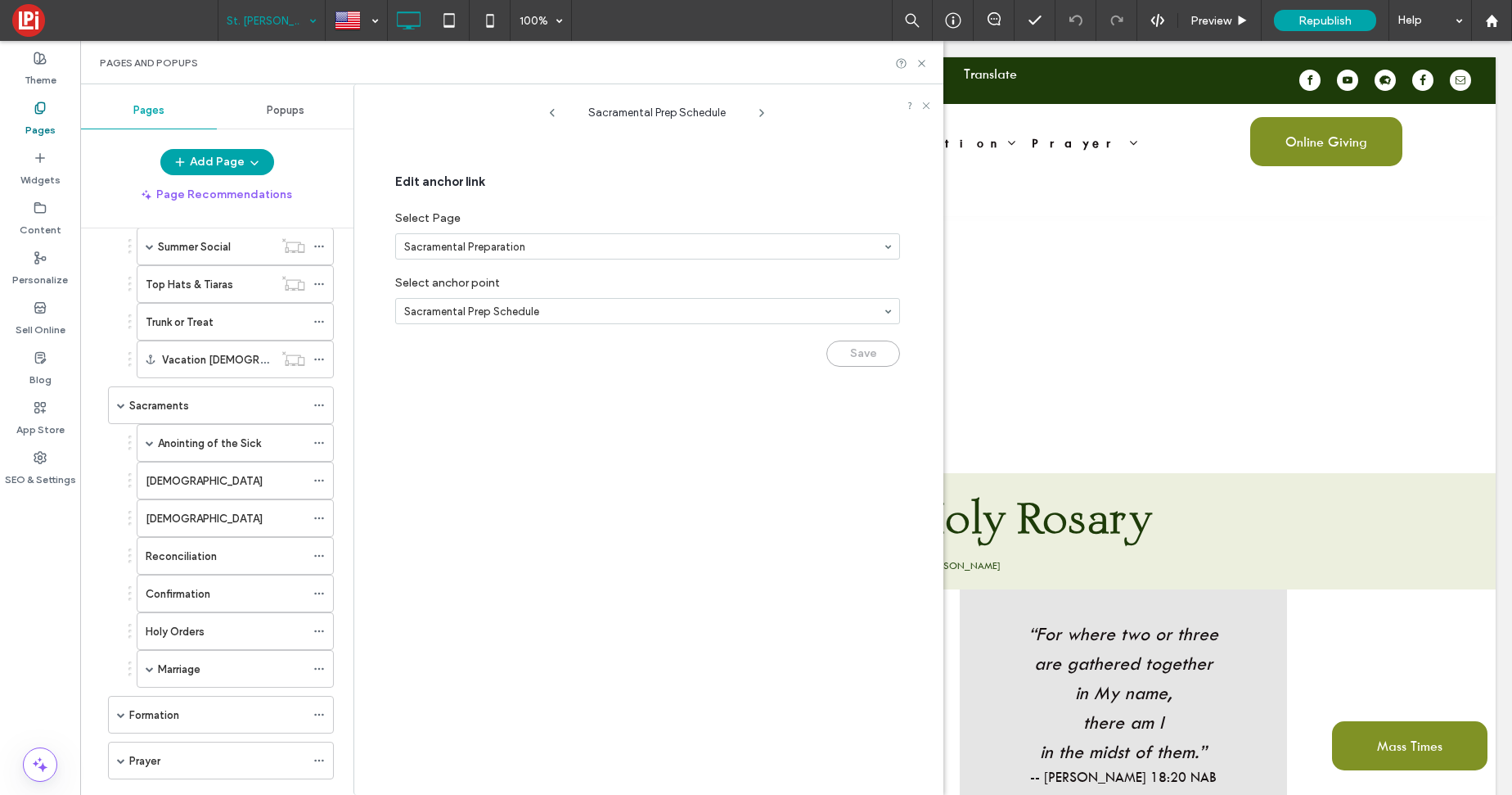
click at [763, 111] on icon at bounding box center [762, 113] width 13 height 13
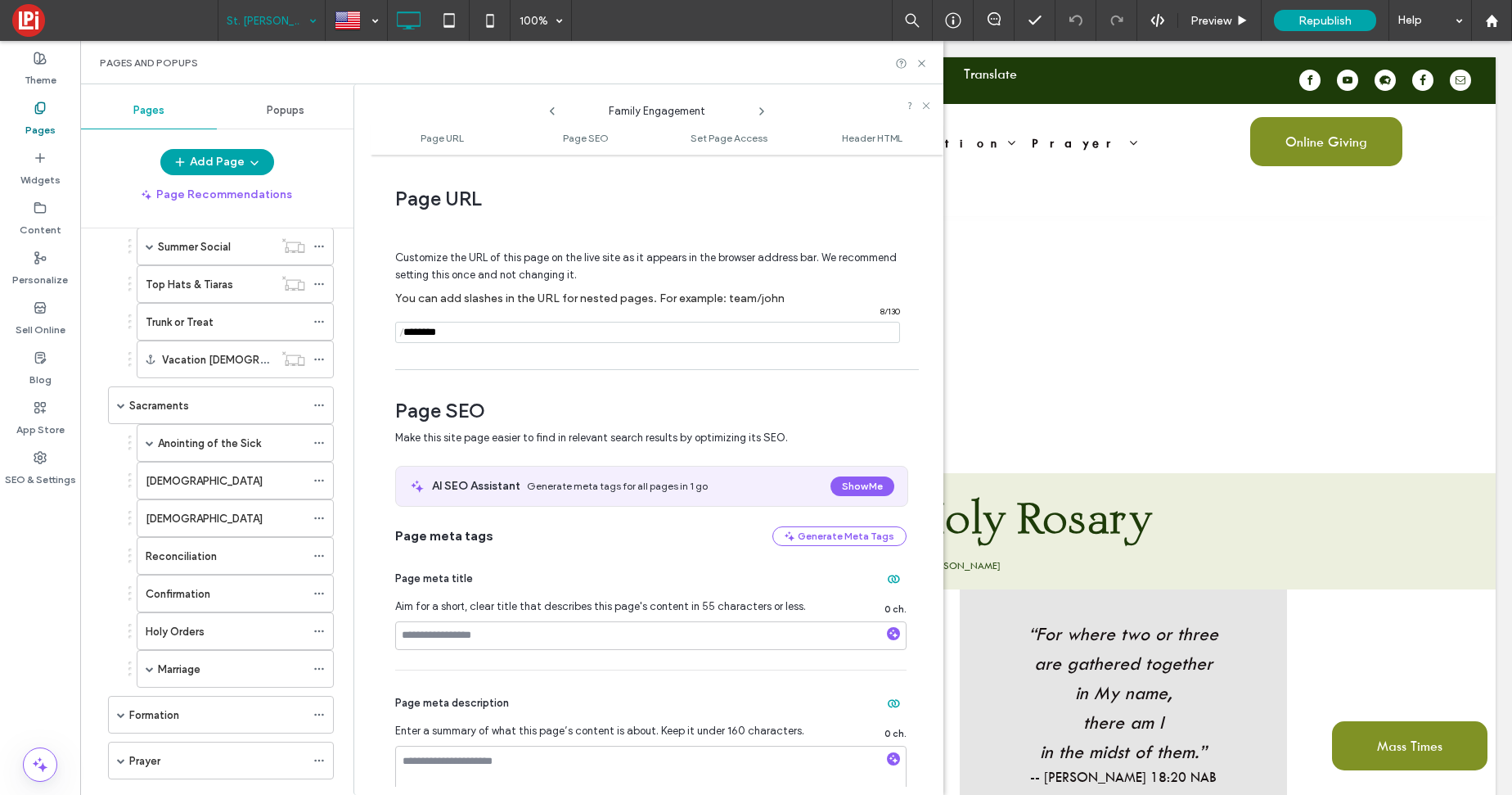
click at [763, 111] on use at bounding box center [762, 111] width 3 height 7
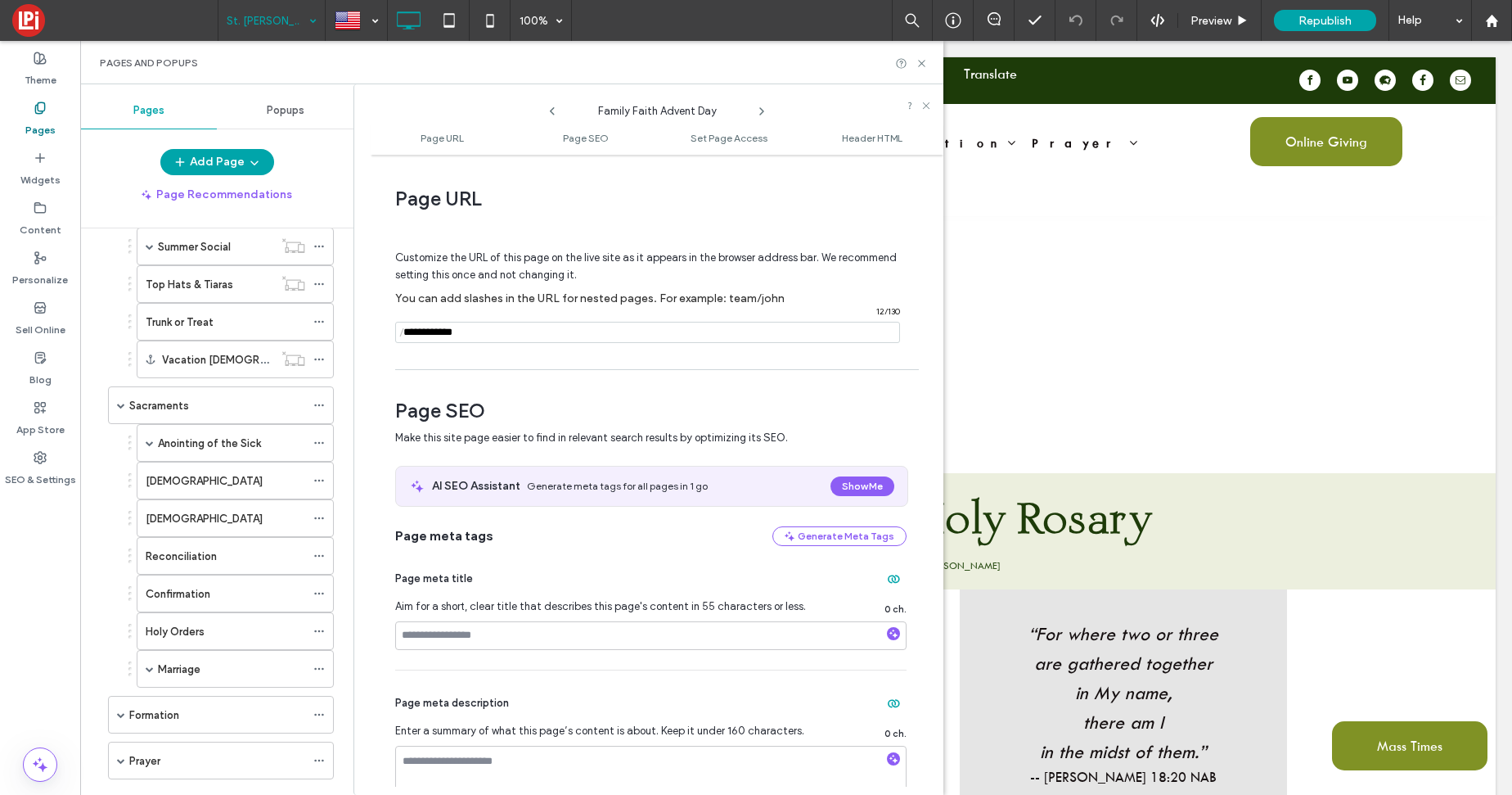
click at [763, 111] on use at bounding box center [762, 111] width 3 height 7
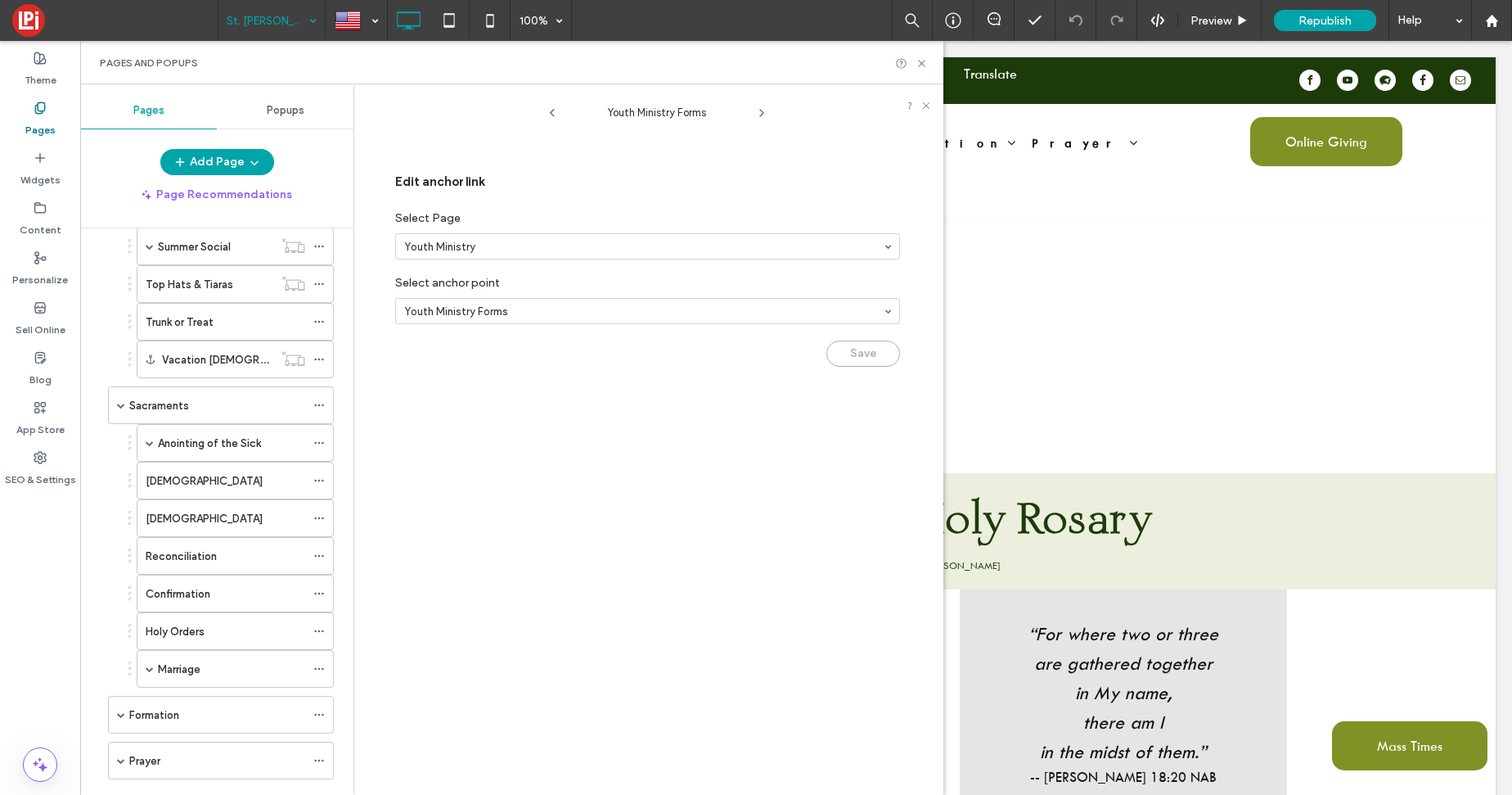
click at [763, 111] on icon at bounding box center [762, 113] width 13 height 13
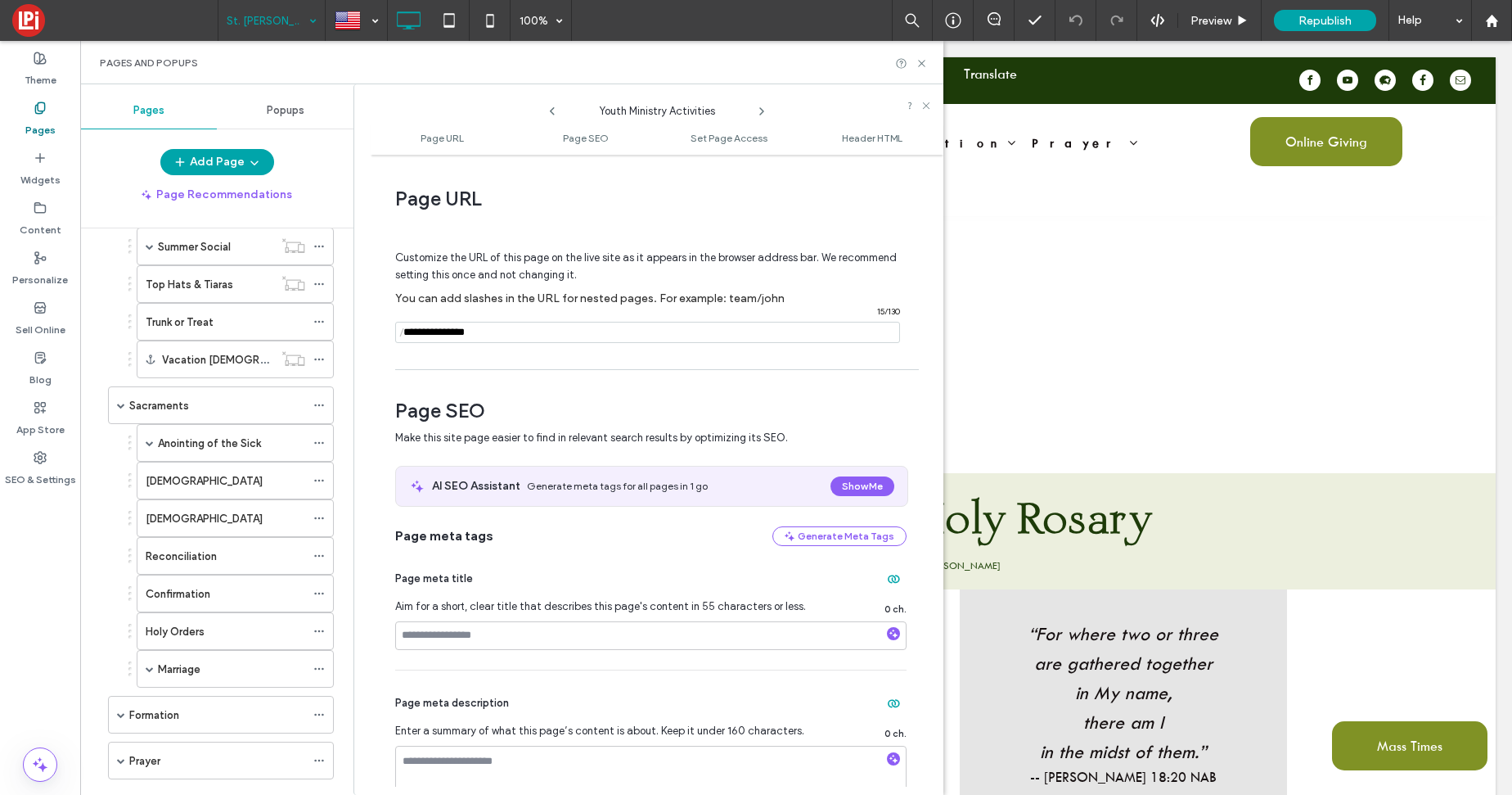
click at [763, 111] on use at bounding box center [762, 111] width 3 height 7
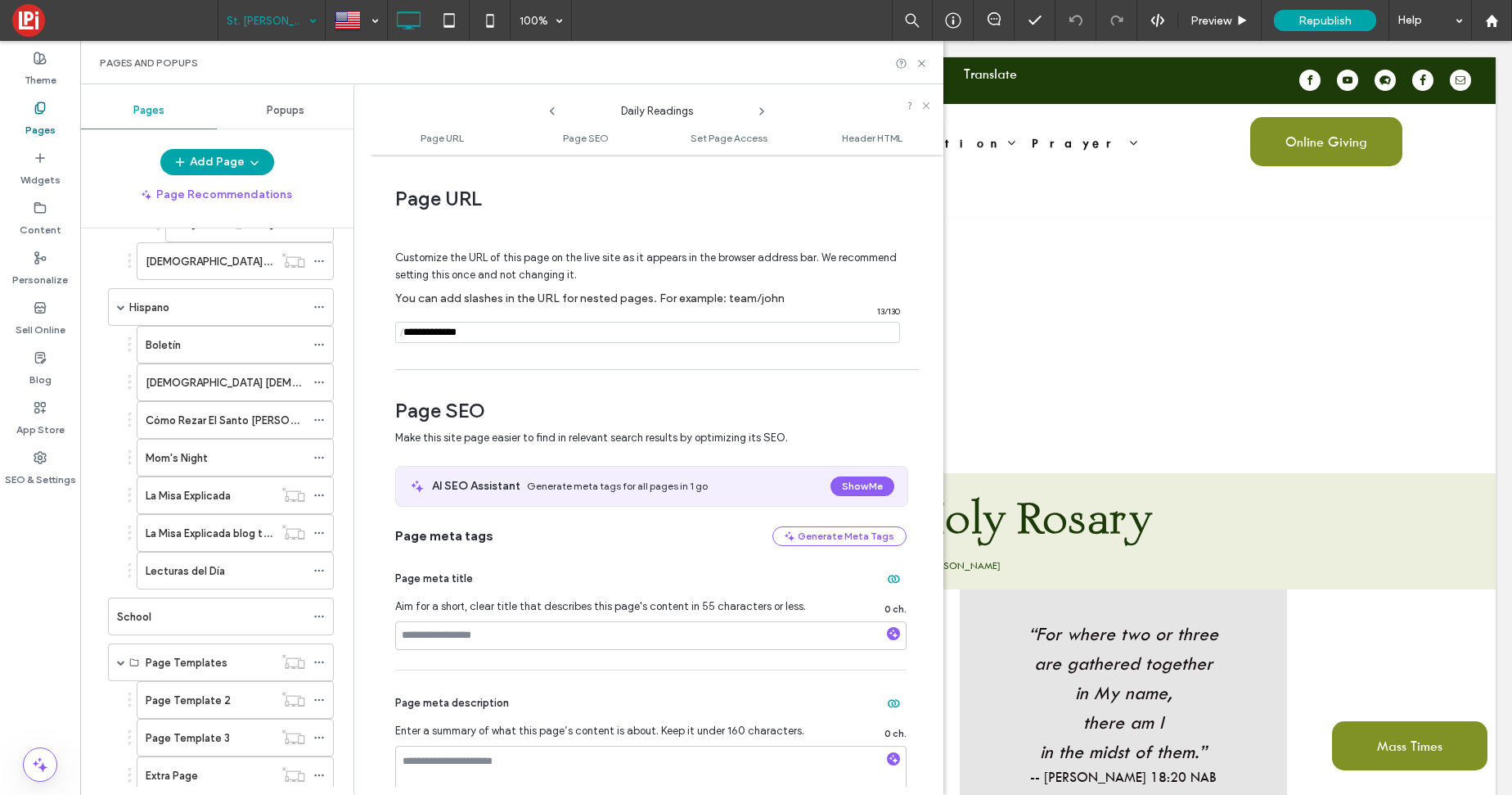
scroll to position [2475, 0]
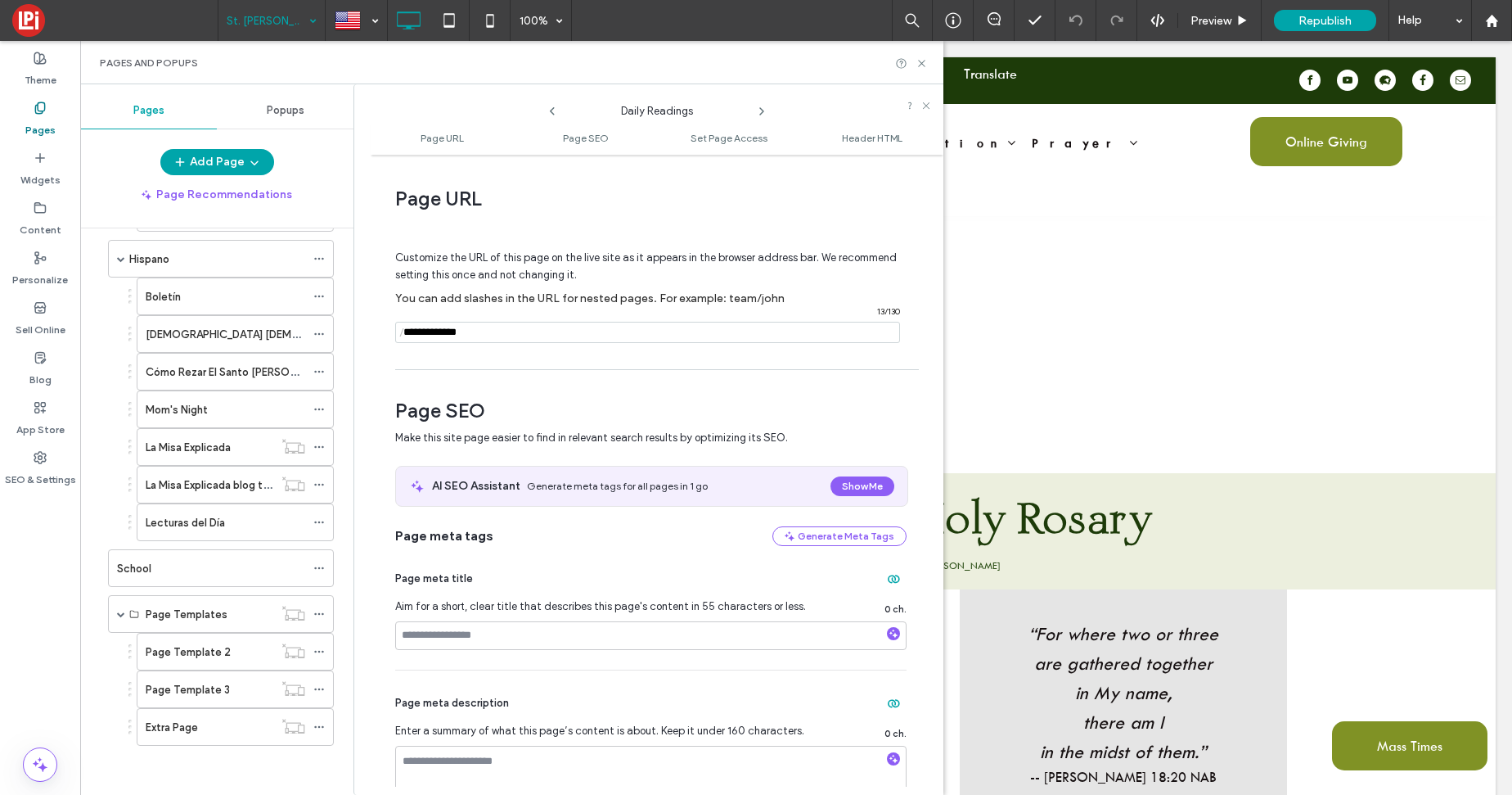
click at [765, 112] on icon at bounding box center [762, 111] width 13 height 13
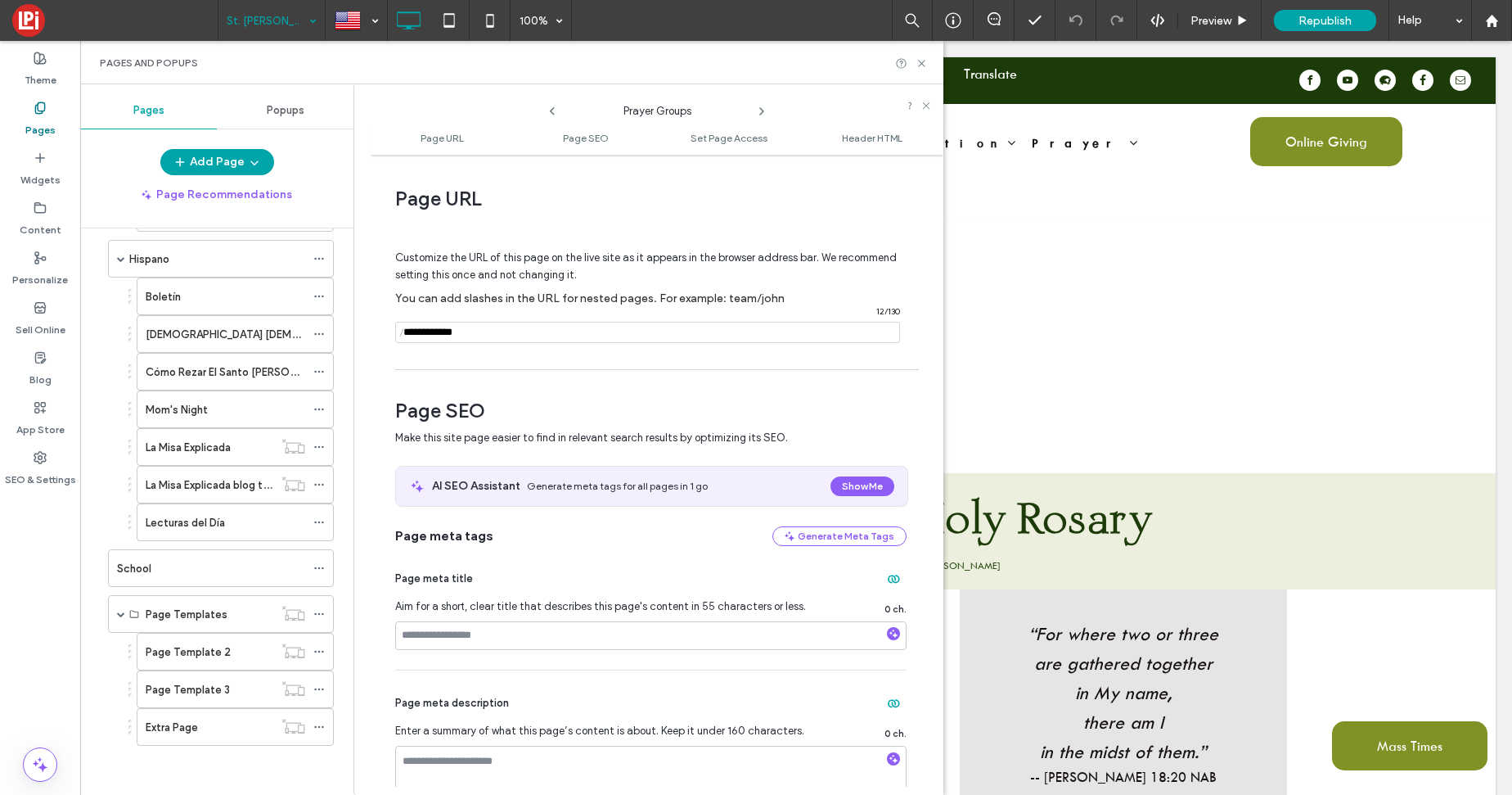
click at [765, 112] on icon at bounding box center [762, 111] width 13 height 13
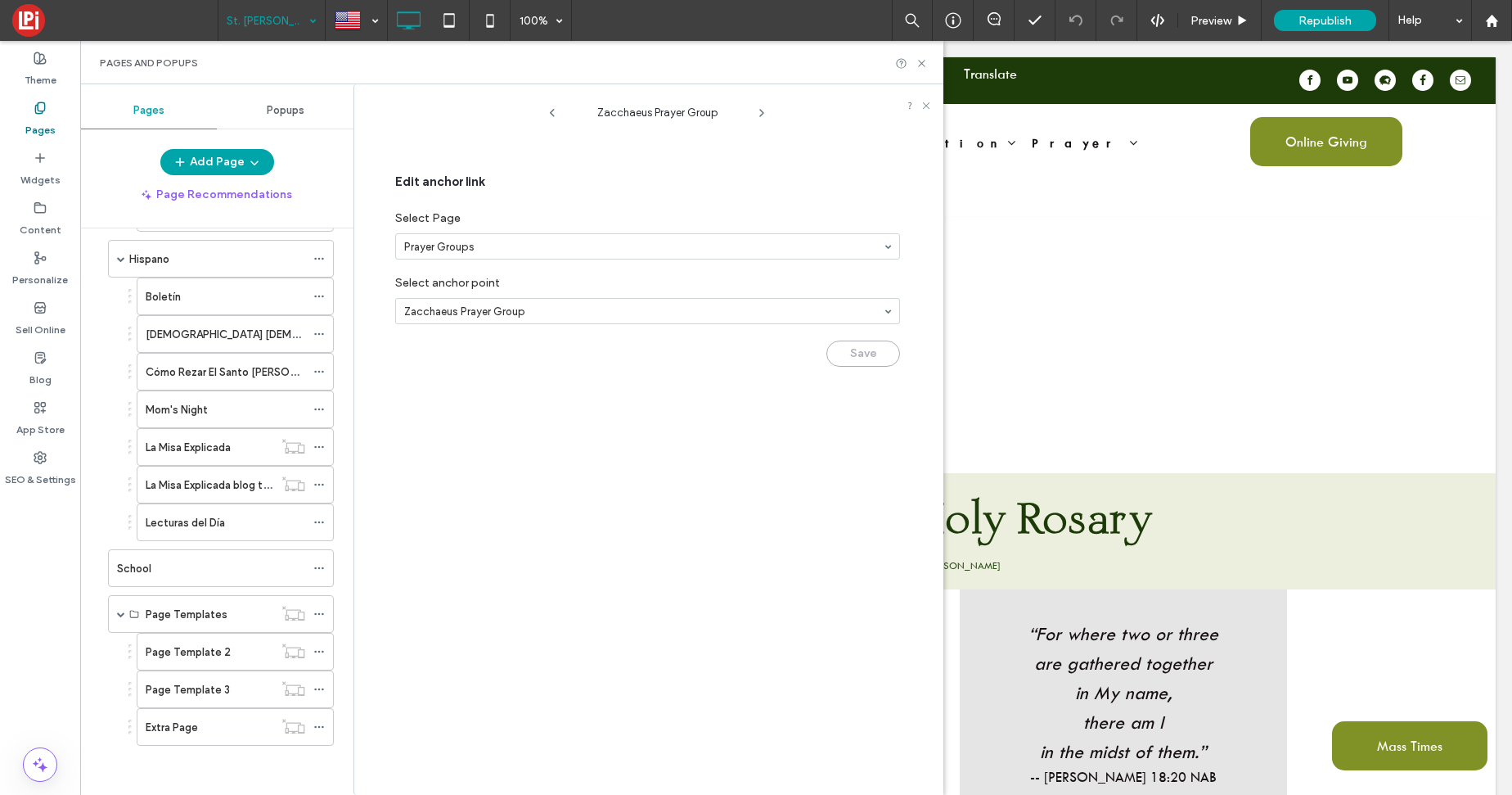
click at [765, 112] on icon at bounding box center [762, 113] width 13 height 13
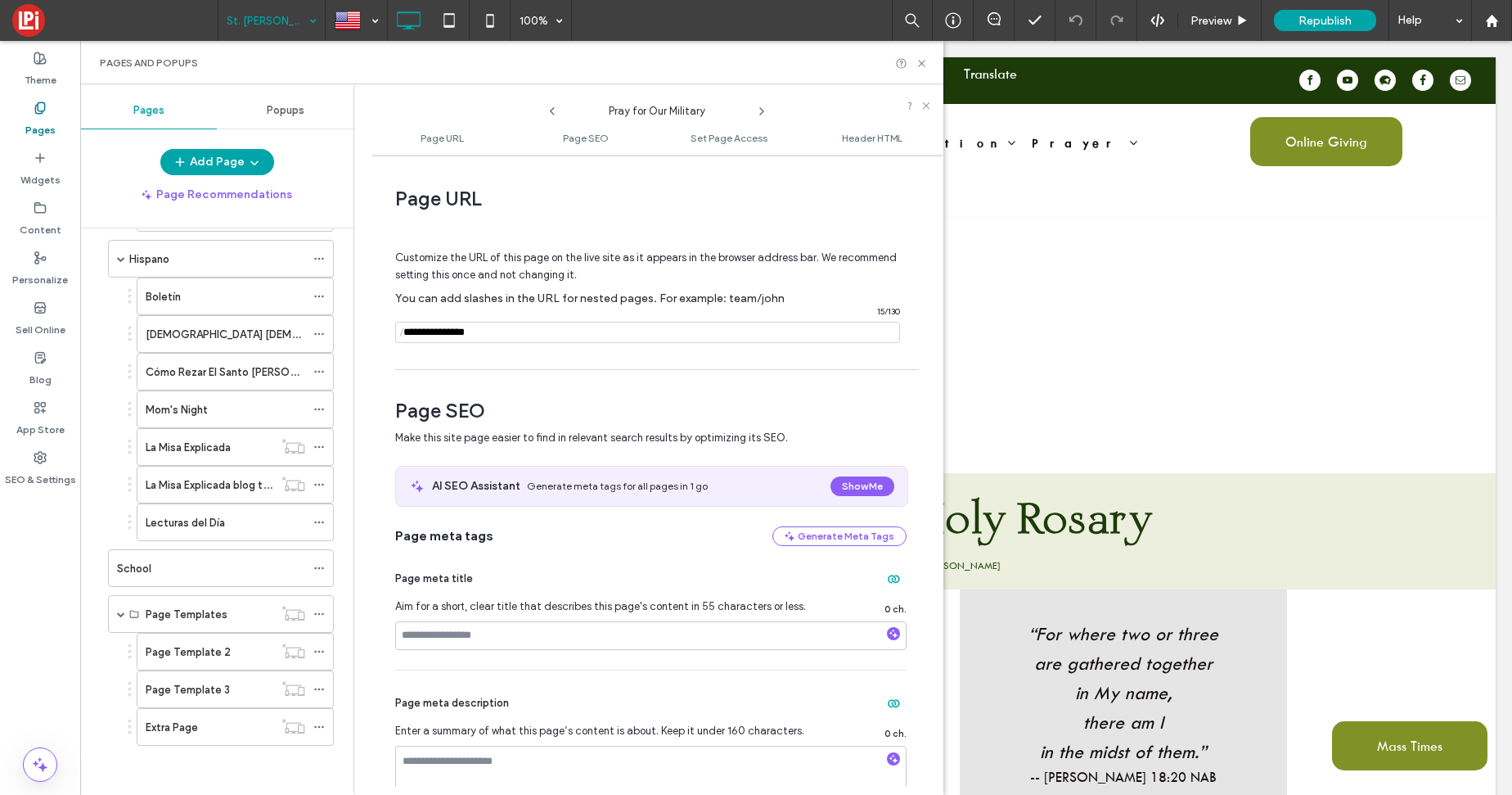
click at [765, 112] on icon at bounding box center [762, 111] width 13 height 13
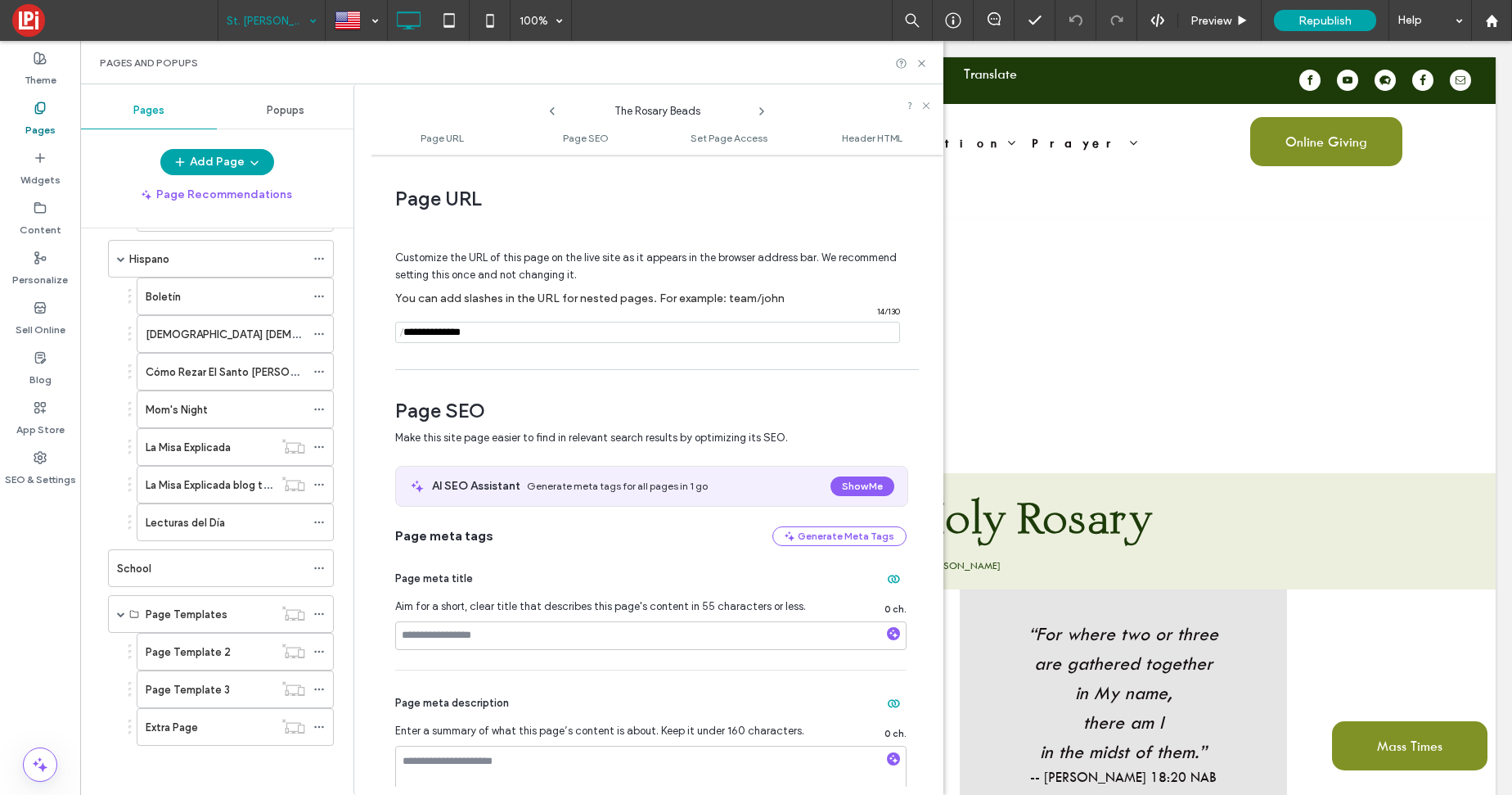
click at [765, 112] on icon at bounding box center [762, 111] width 13 height 13
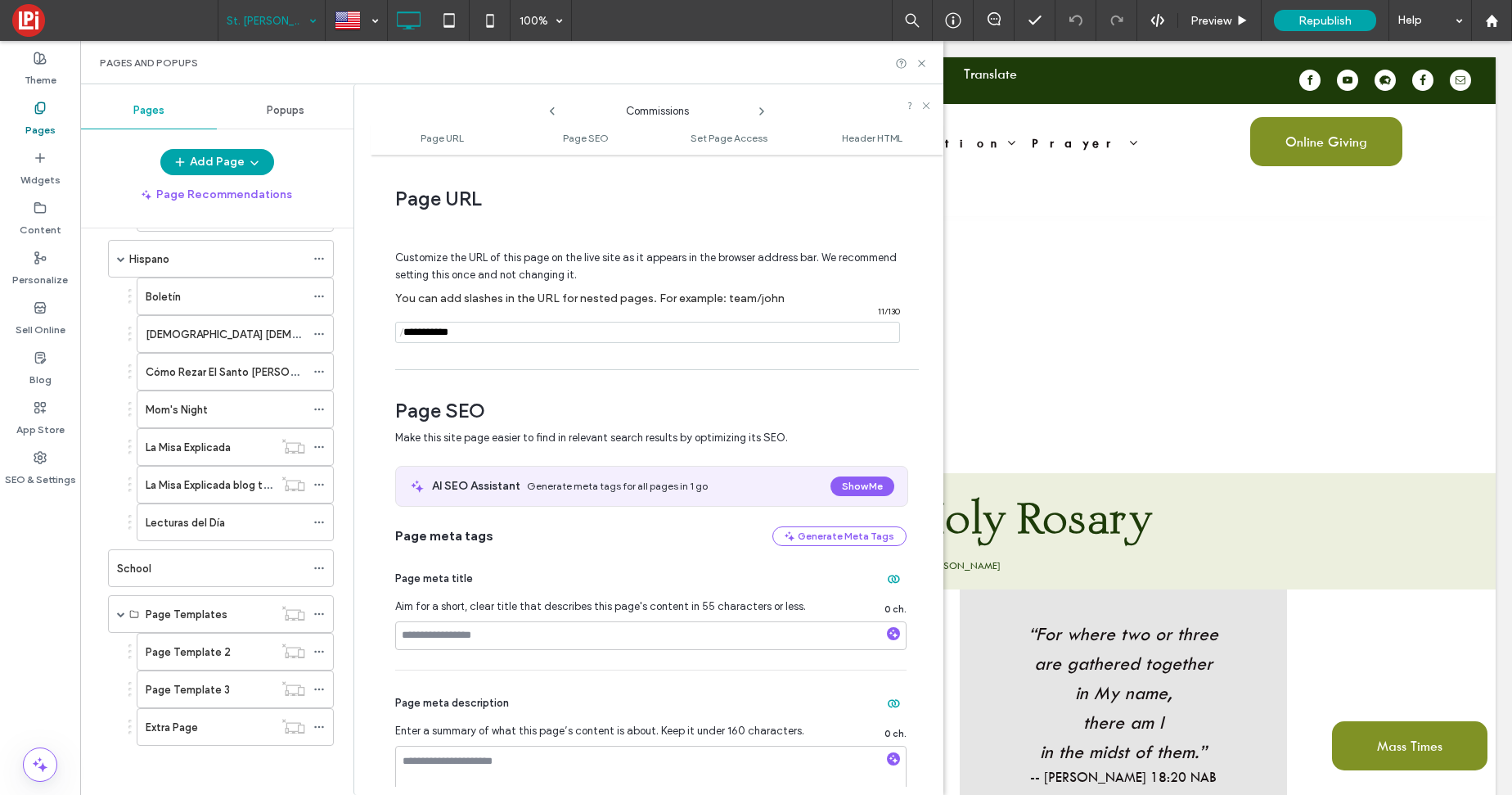
click at [765, 112] on icon at bounding box center [762, 111] width 13 height 13
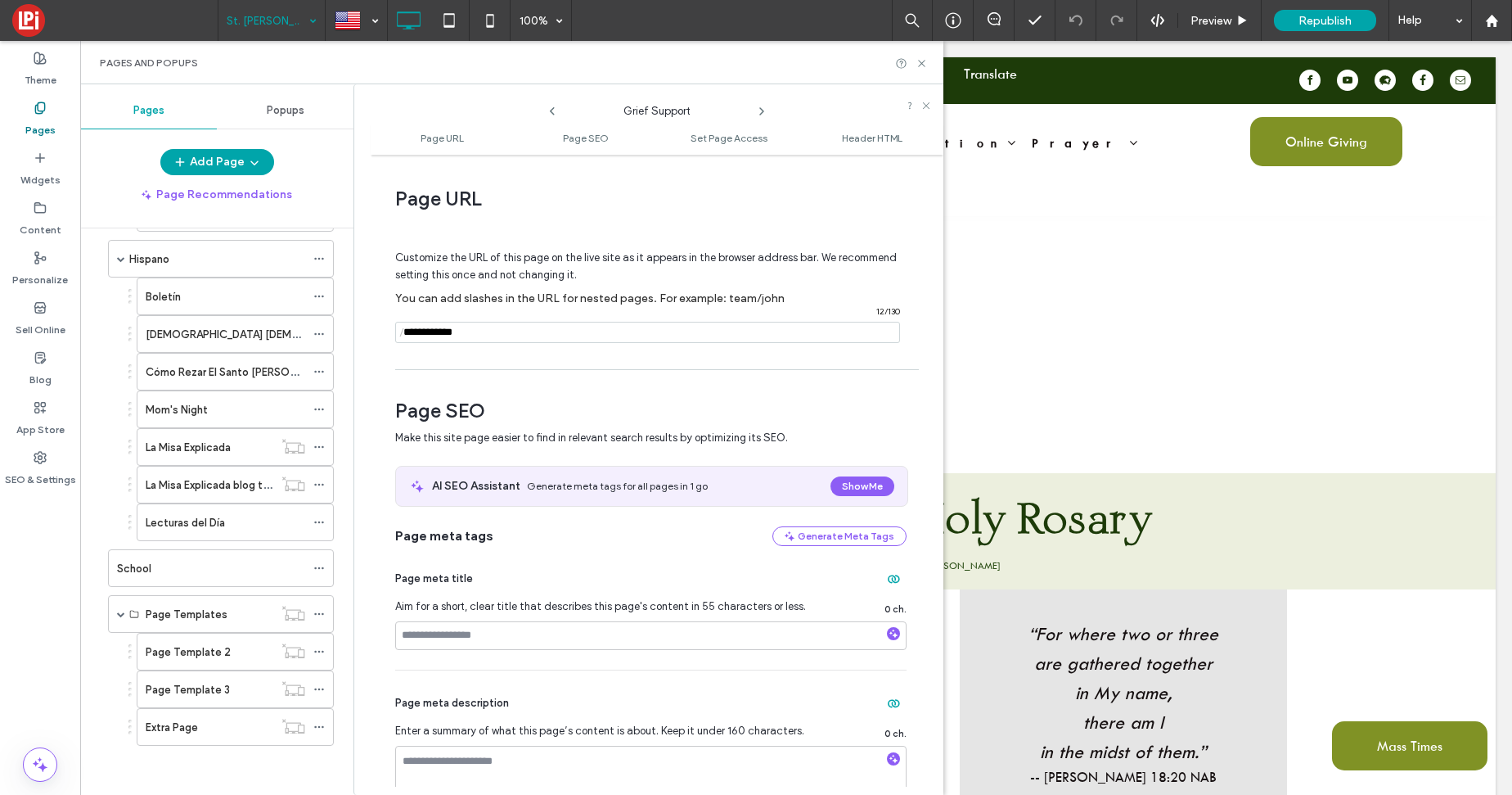
click at [765, 112] on icon at bounding box center [762, 111] width 13 height 13
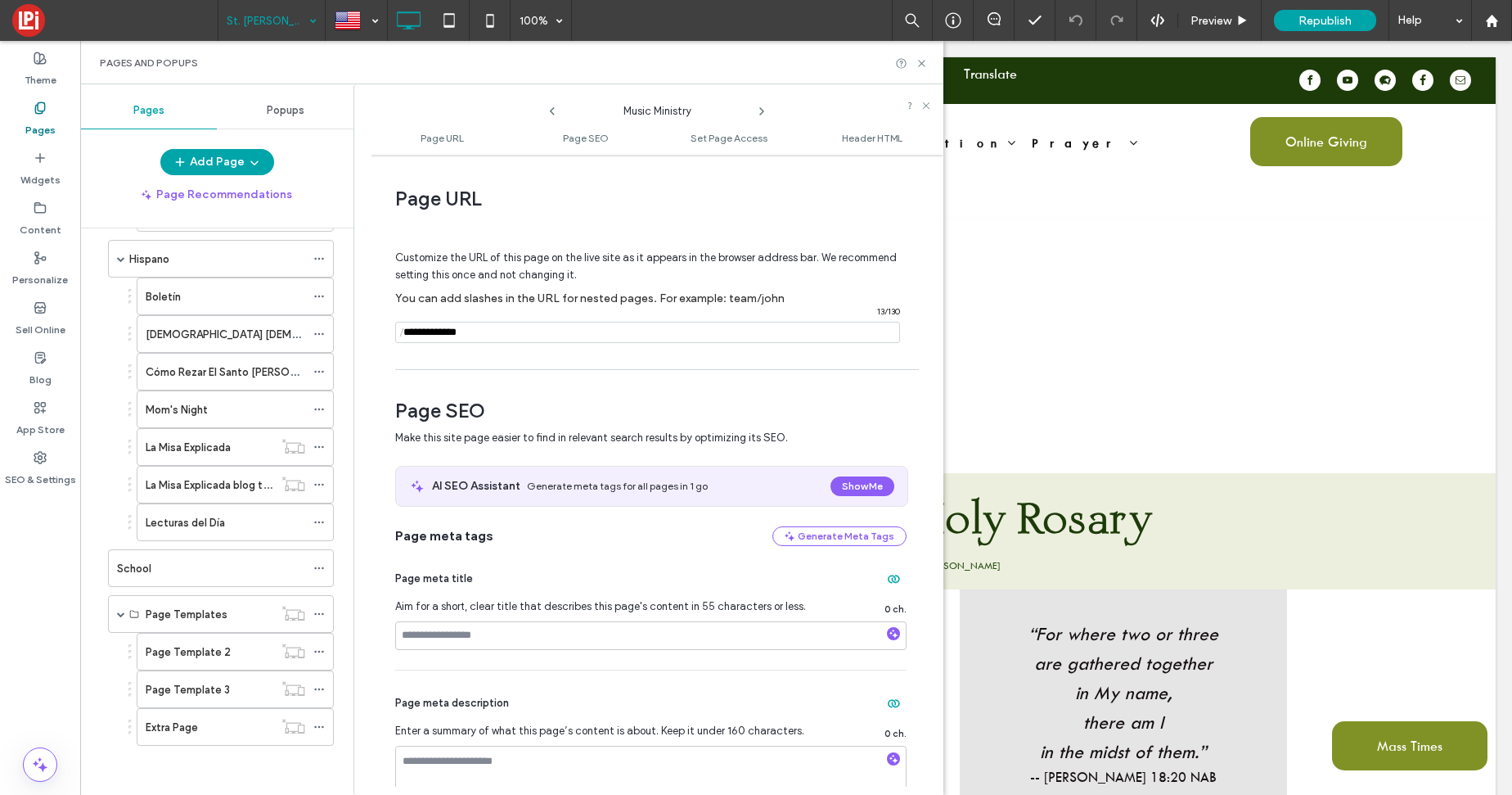
click at [765, 112] on icon at bounding box center [762, 111] width 13 height 13
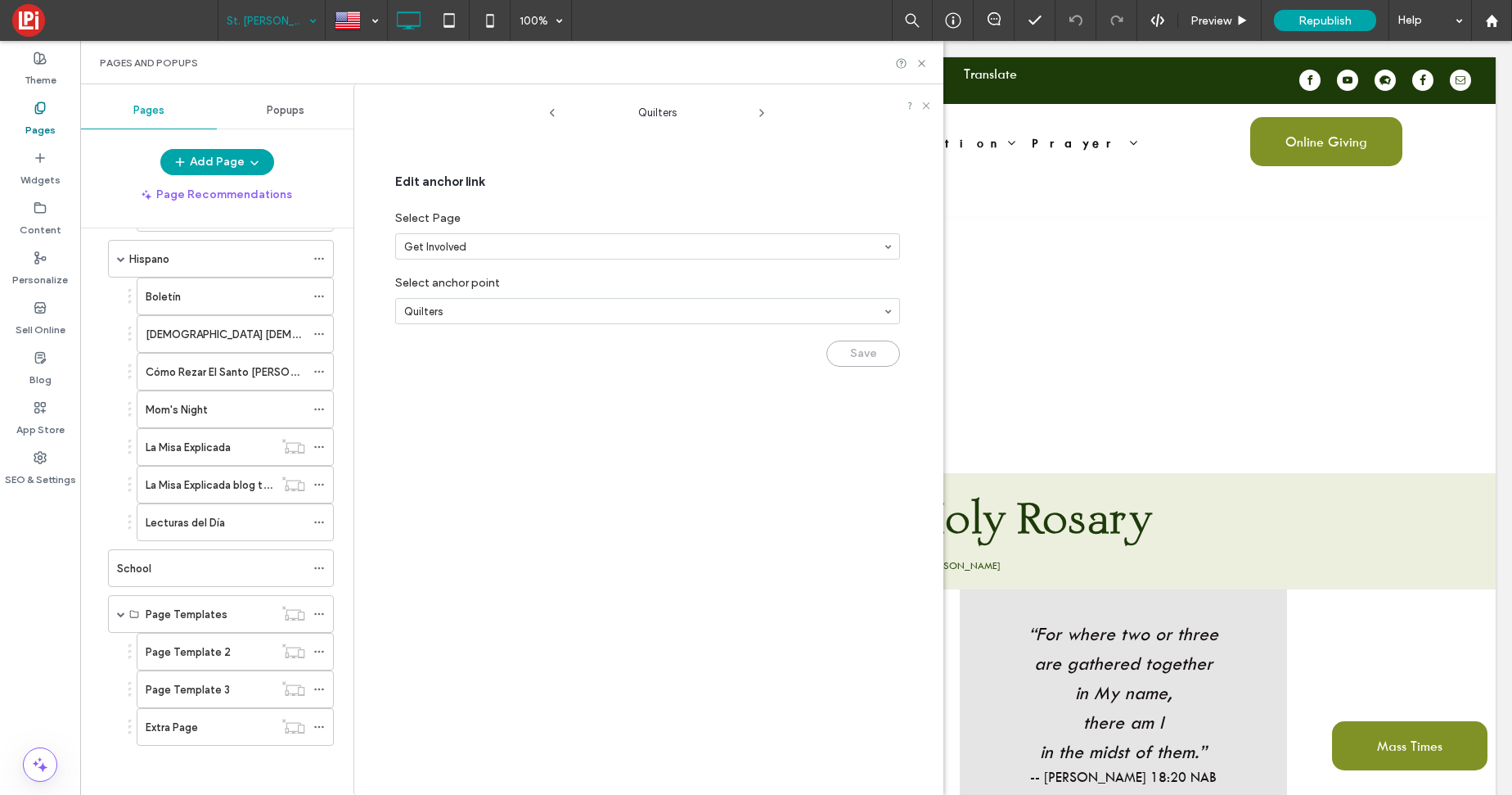
click at [765, 112] on icon at bounding box center [762, 113] width 13 height 13
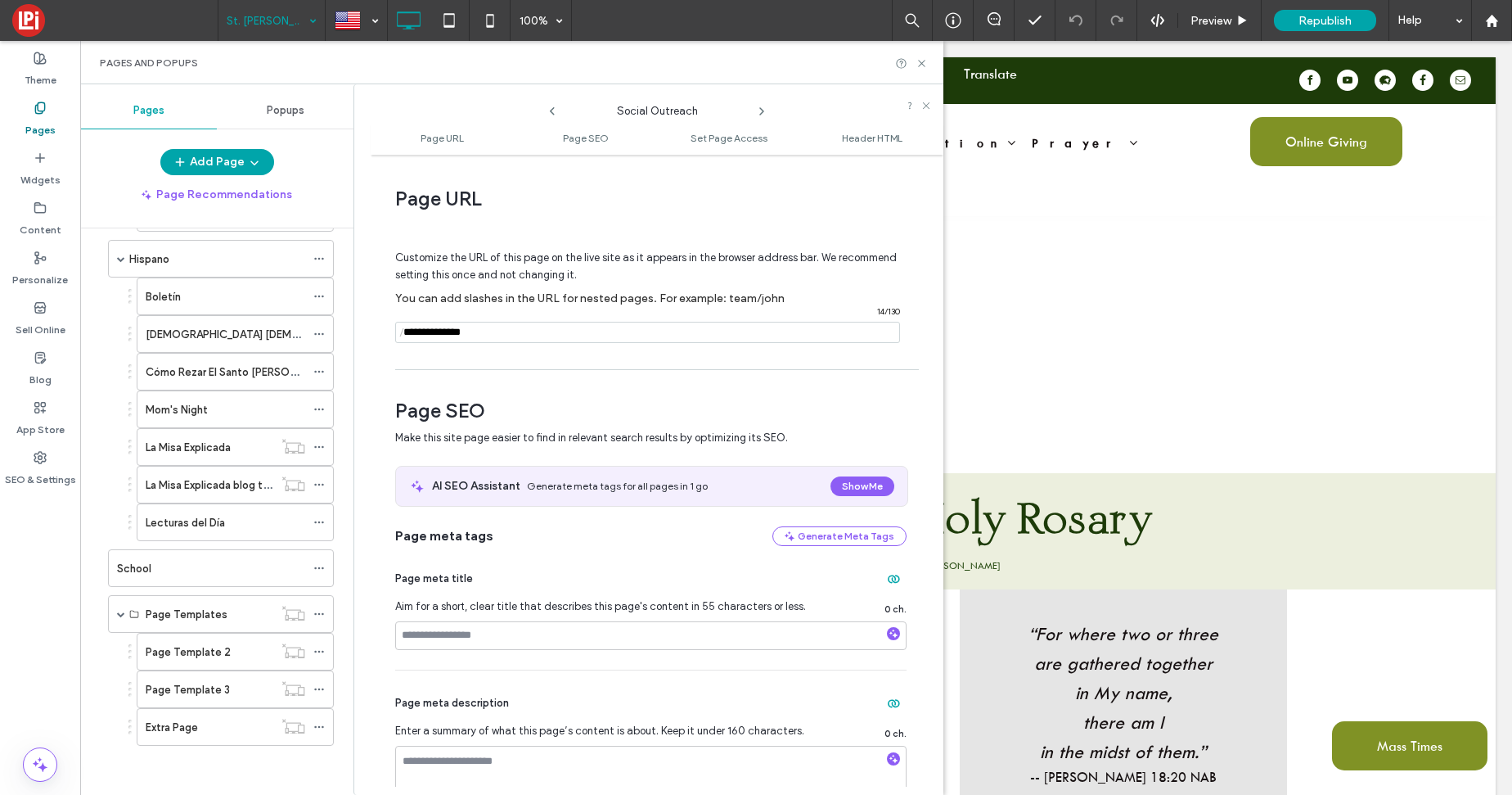
click at [765, 112] on icon at bounding box center [762, 111] width 13 height 13
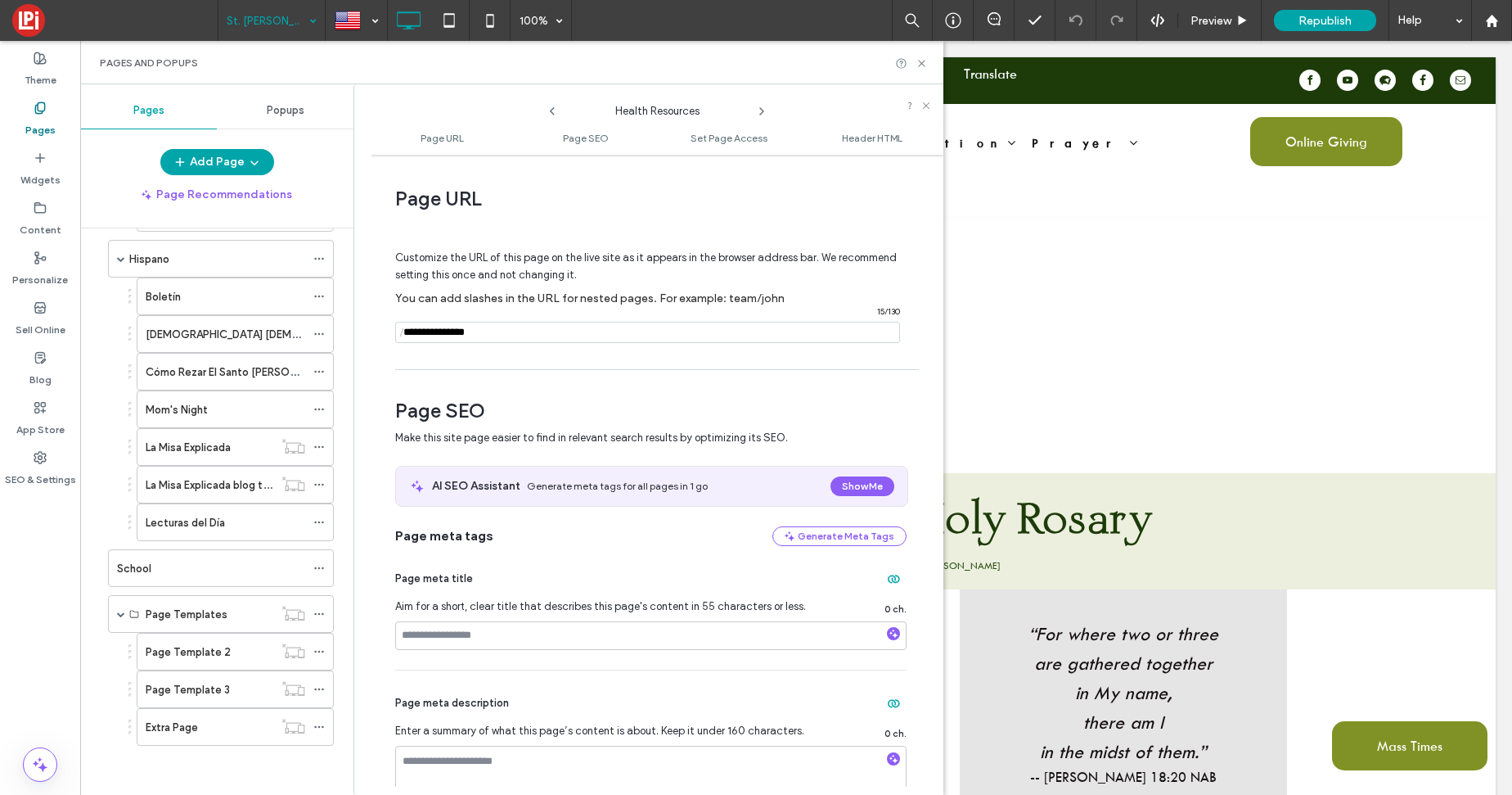
click at [765, 112] on icon at bounding box center [762, 111] width 13 height 13
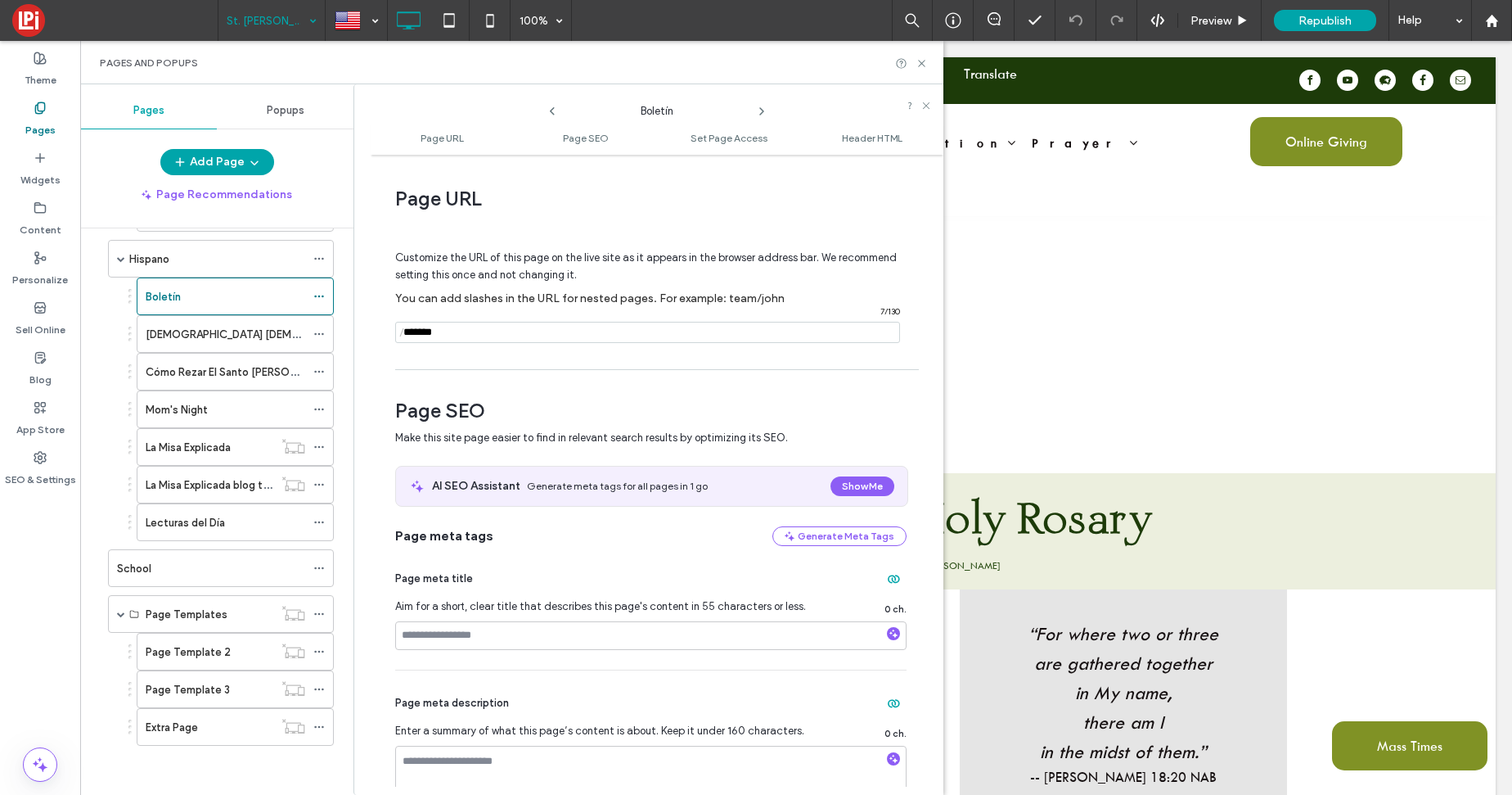
click at [765, 112] on icon at bounding box center [762, 111] width 13 height 13
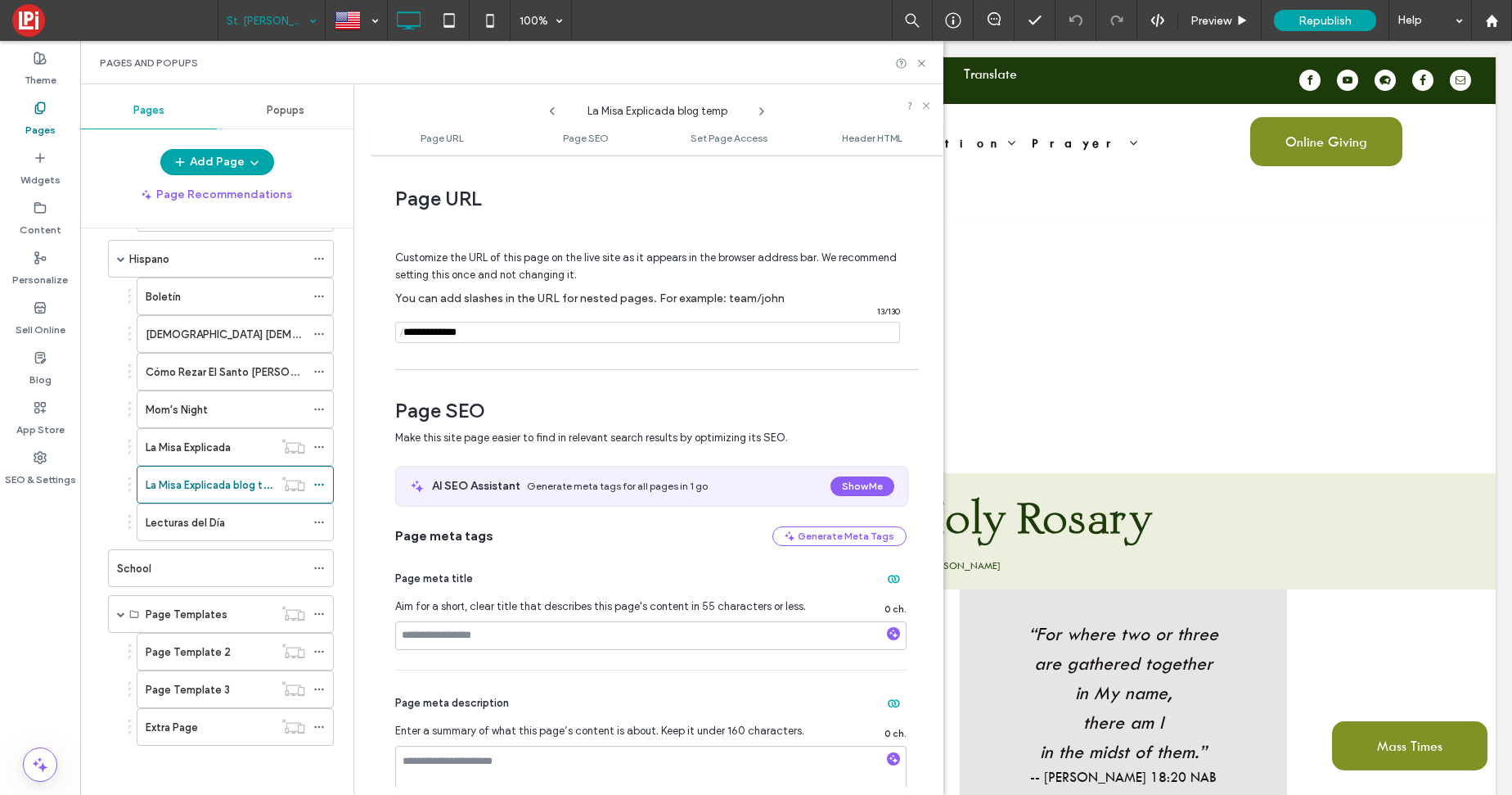
click at [765, 112] on icon at bounding box center [762, 111] width 13 height 13
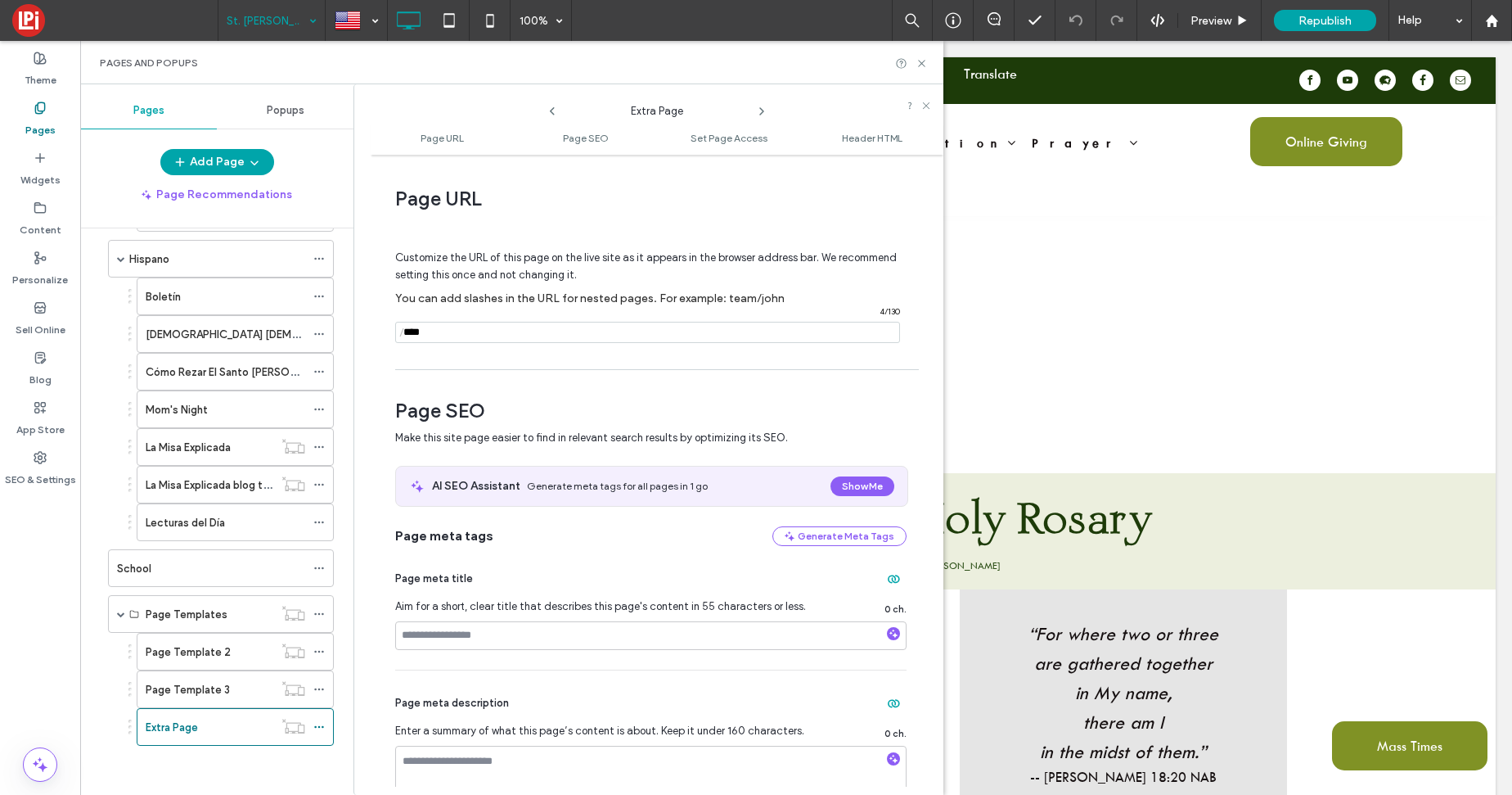
click at [765, 112] on icon at bounding box center [762, 111] width 13 height 13
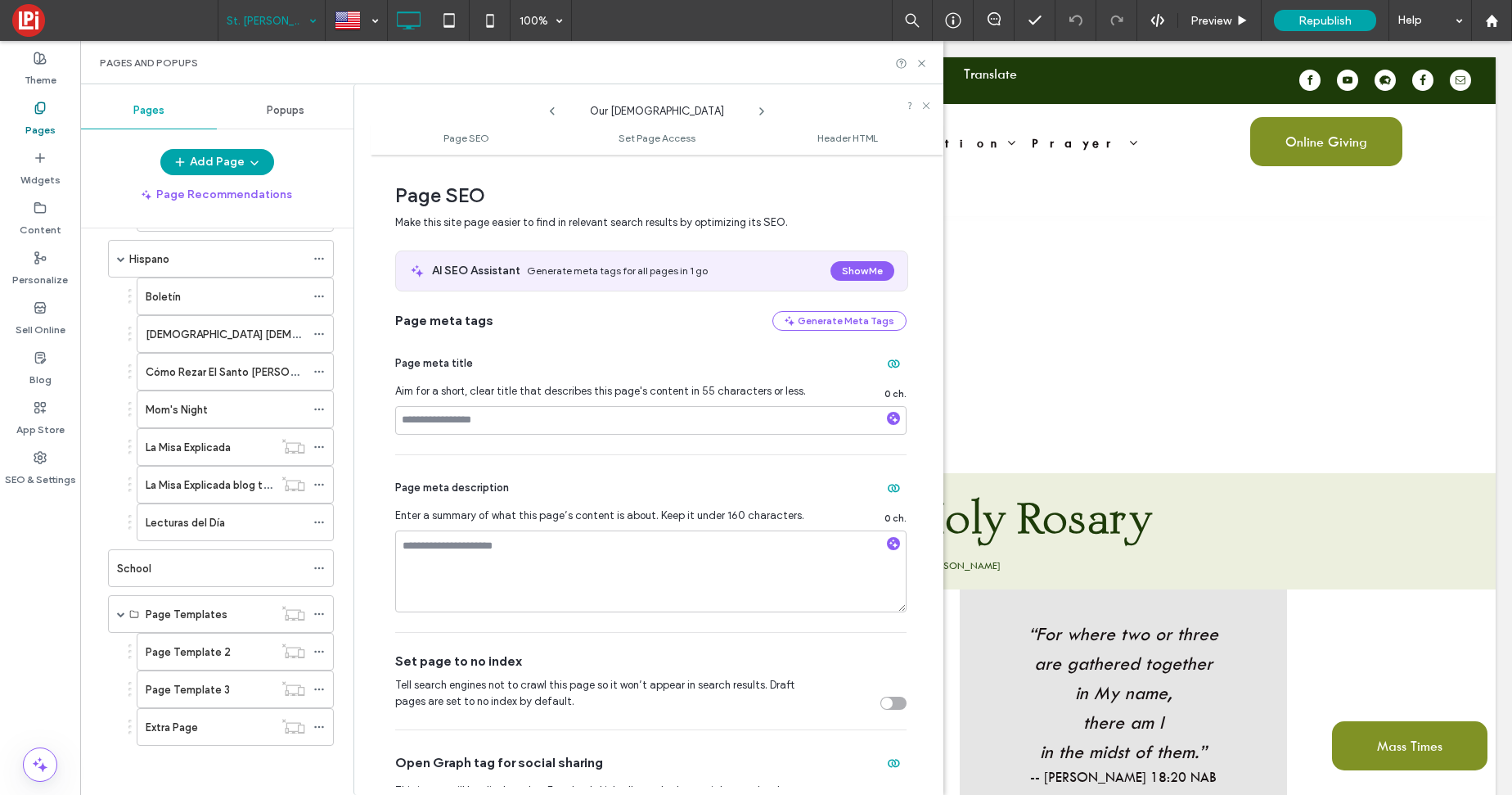
click at [765, 112] on icon at bounding box center [762, 111] width 13 height 13
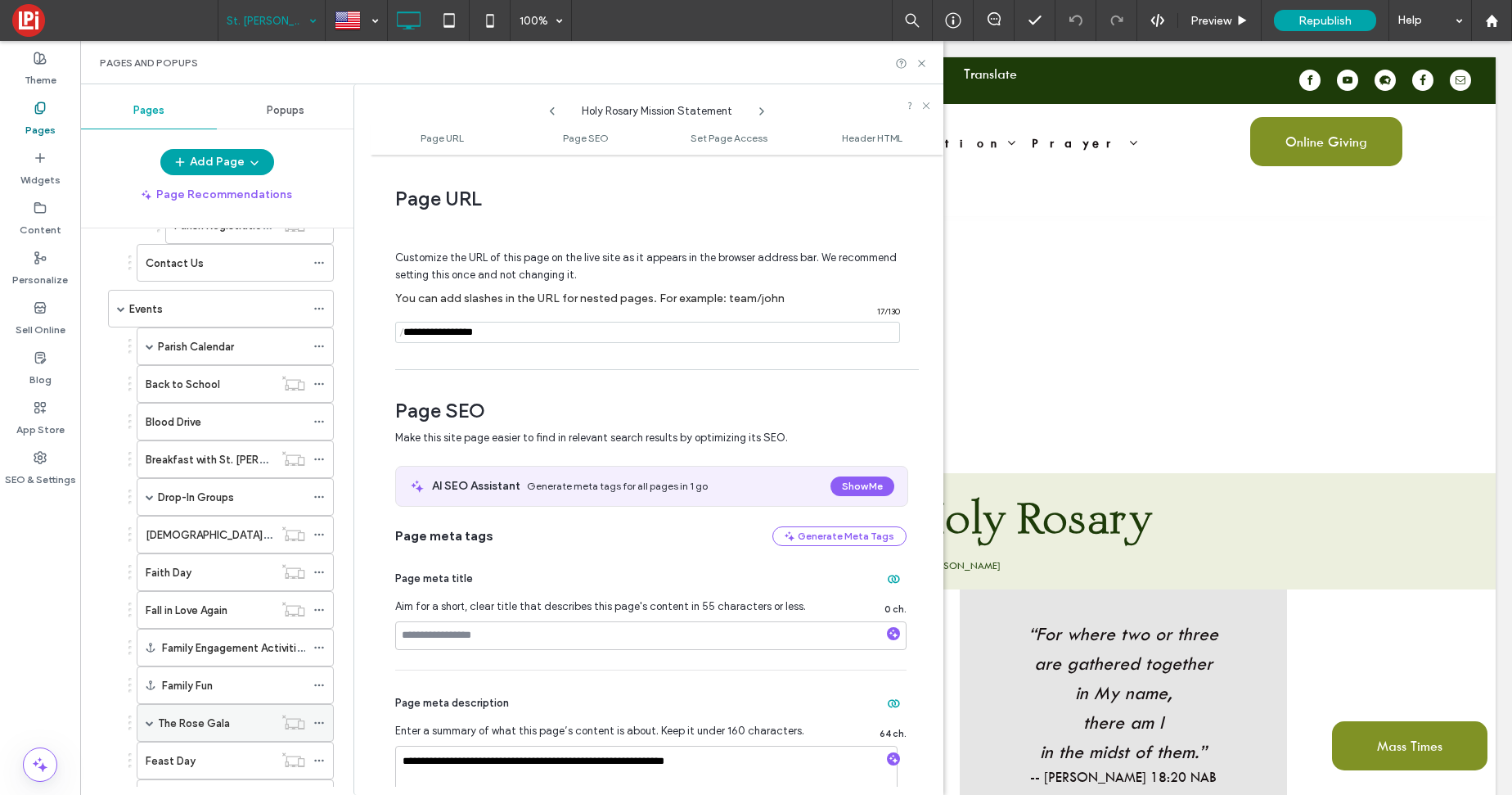
scroll to position [0, 0]
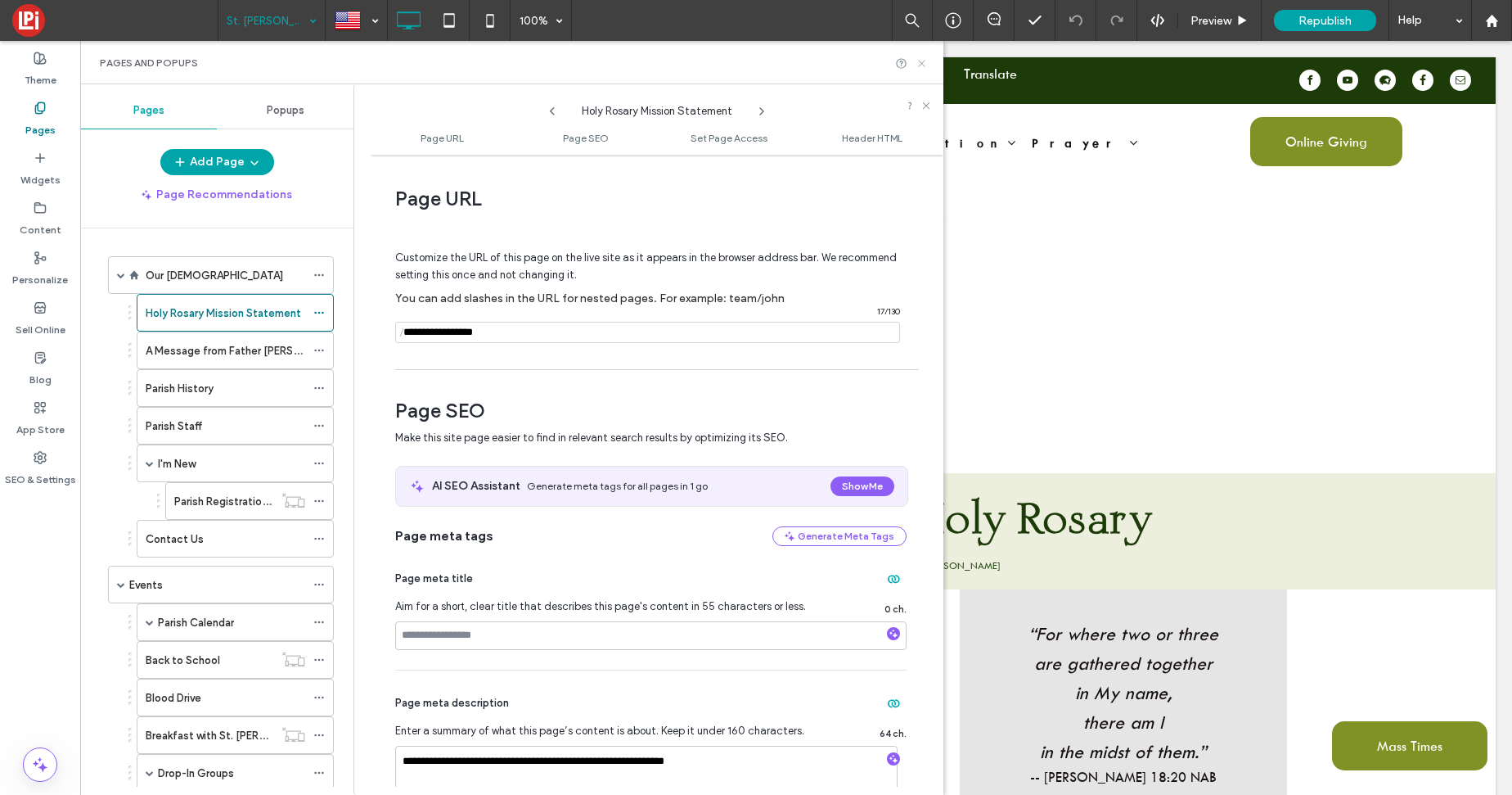
click at [924, 63] on icon at bounding box center [921, 63] width 12 height 12
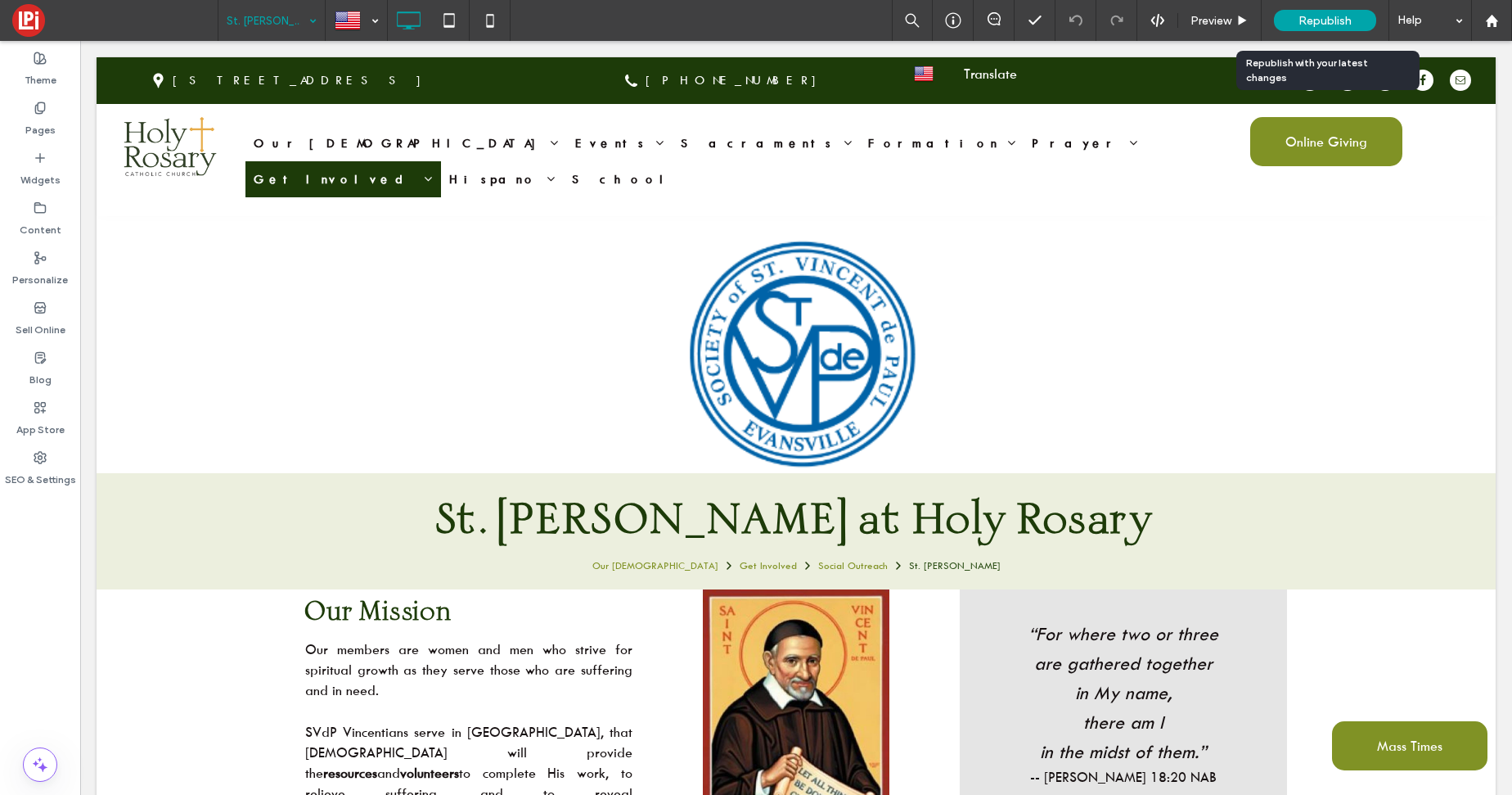
click at [1296, 19] on div "Republish" at bounding box center [1325, 21] width 102 height 21
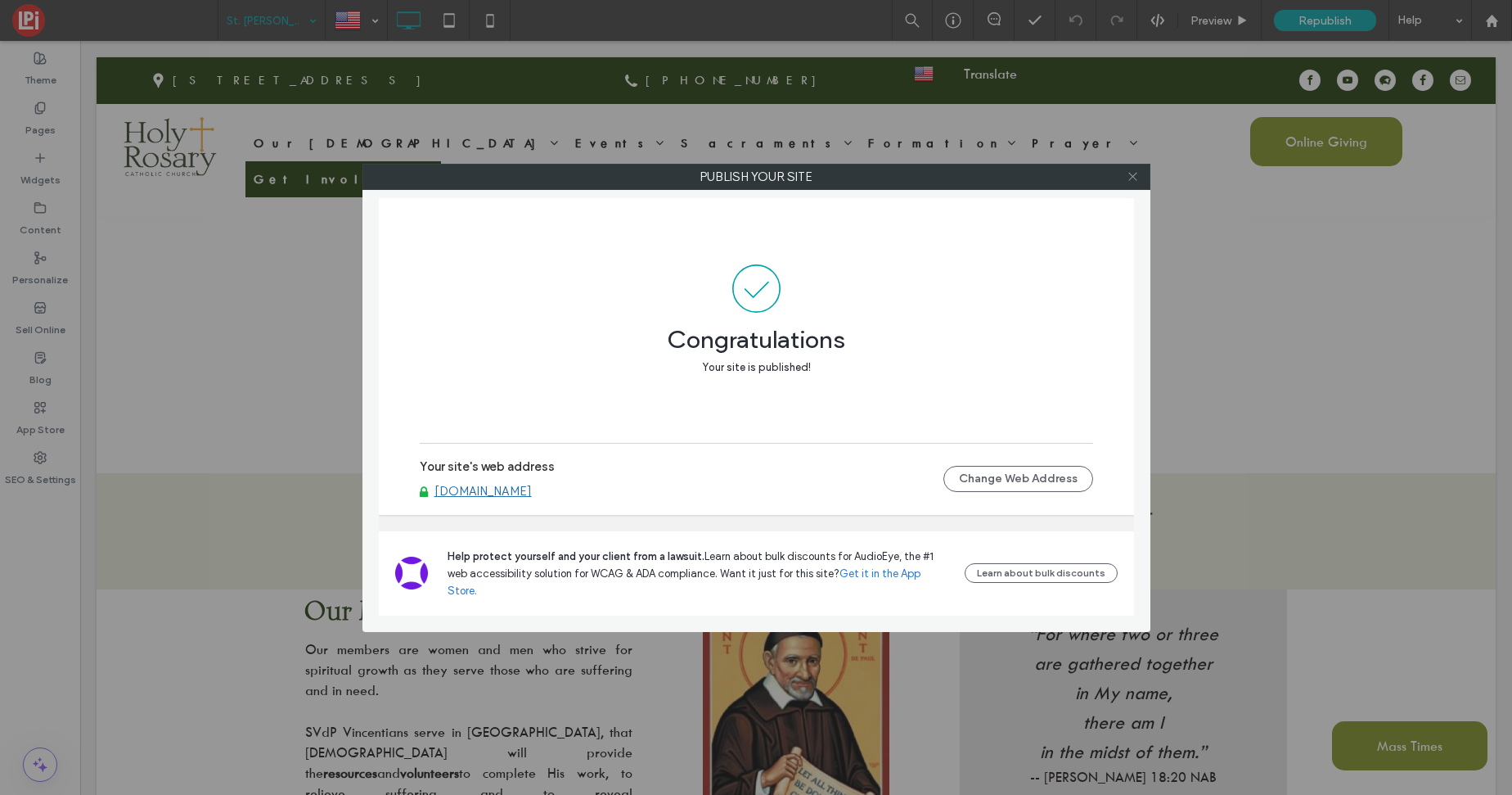
click at [1126, 173] on icon at bounding box center [1132, 176] width 12 height 12
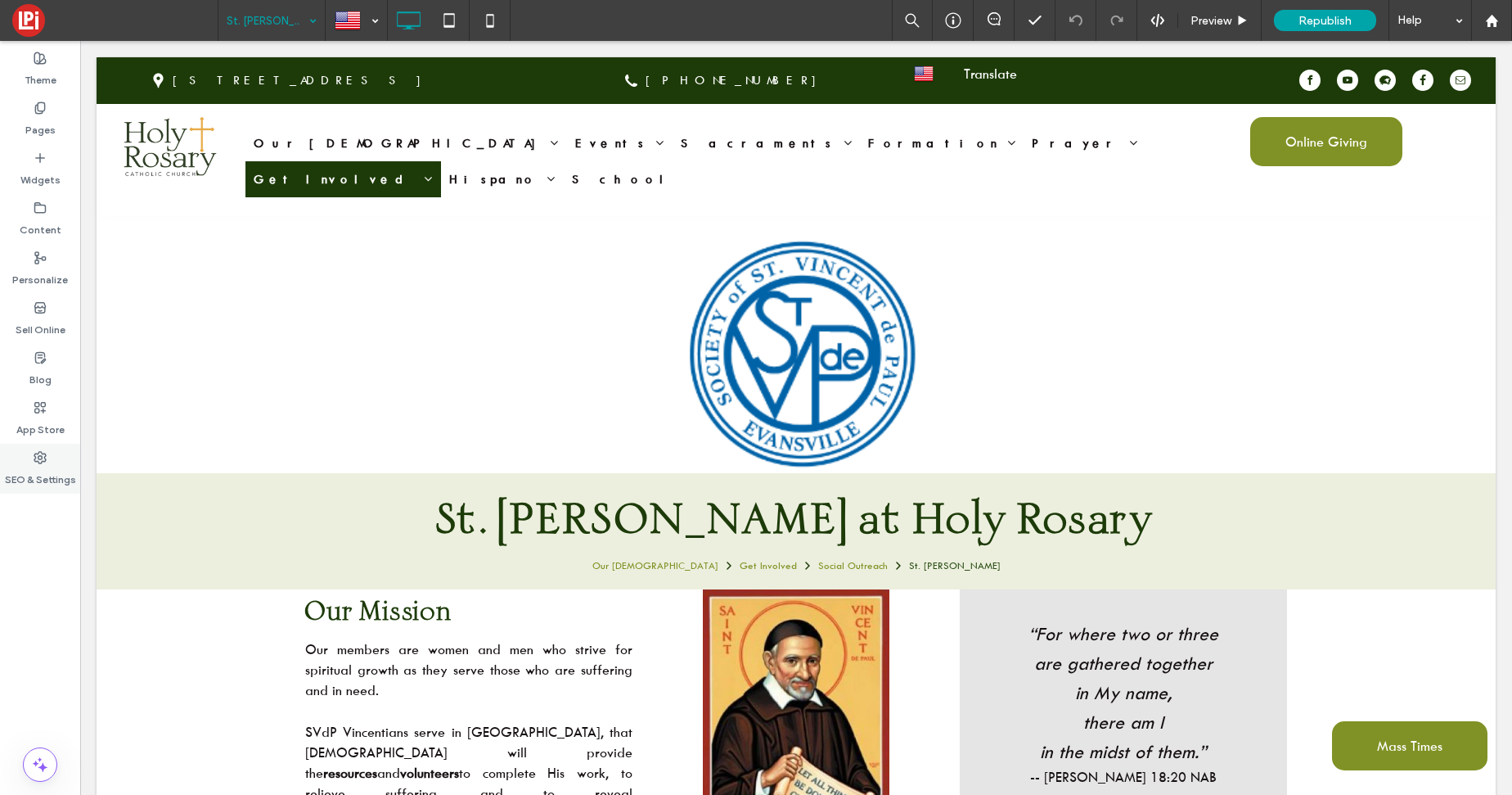
click at [43, 482] on label "SEO & Settings" at bounding box center [40, 476] width 71 height 23
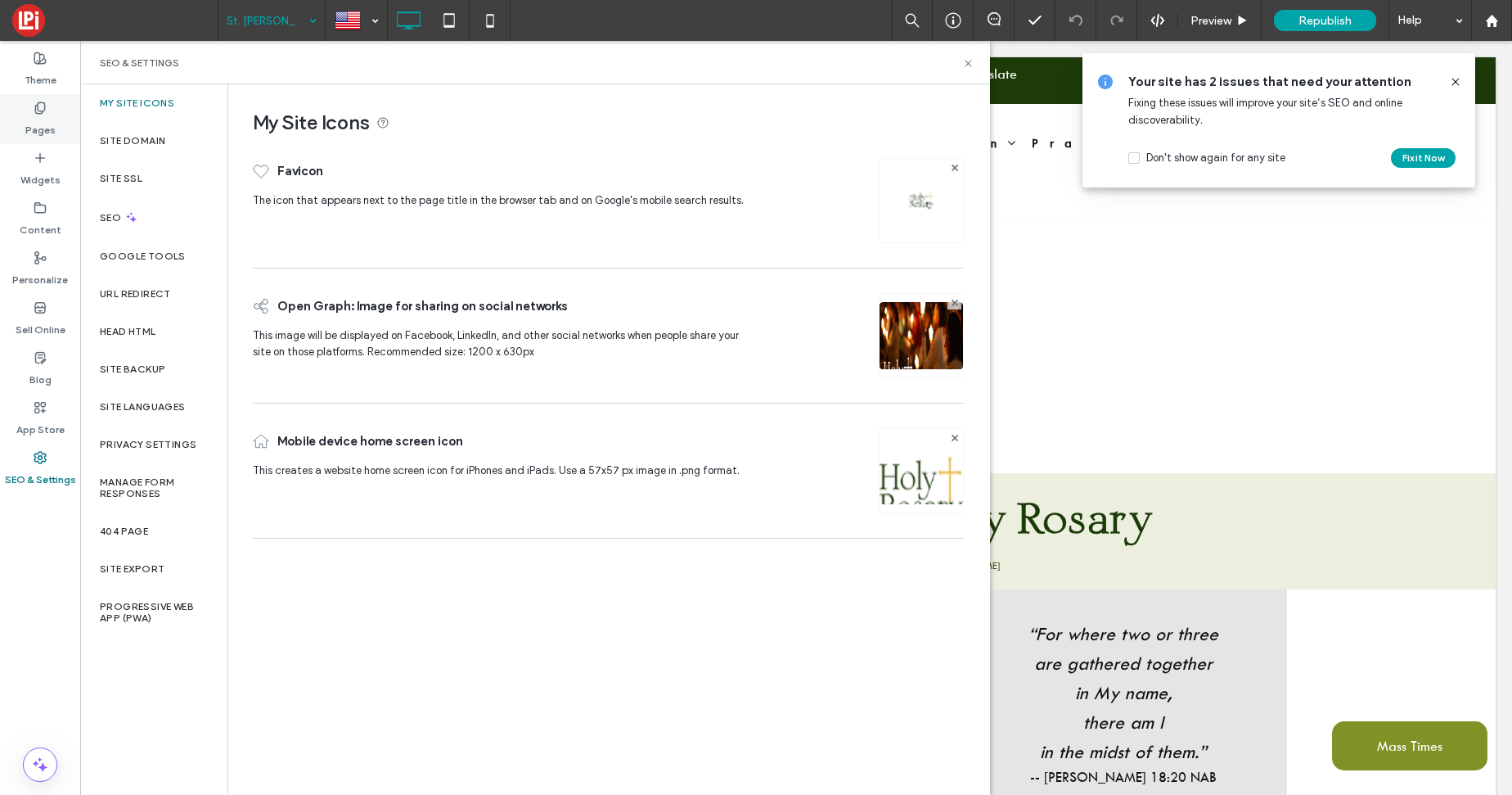
click at [26, 125] on label "Pages" at bounding box center [40, 126] width 31 height 23
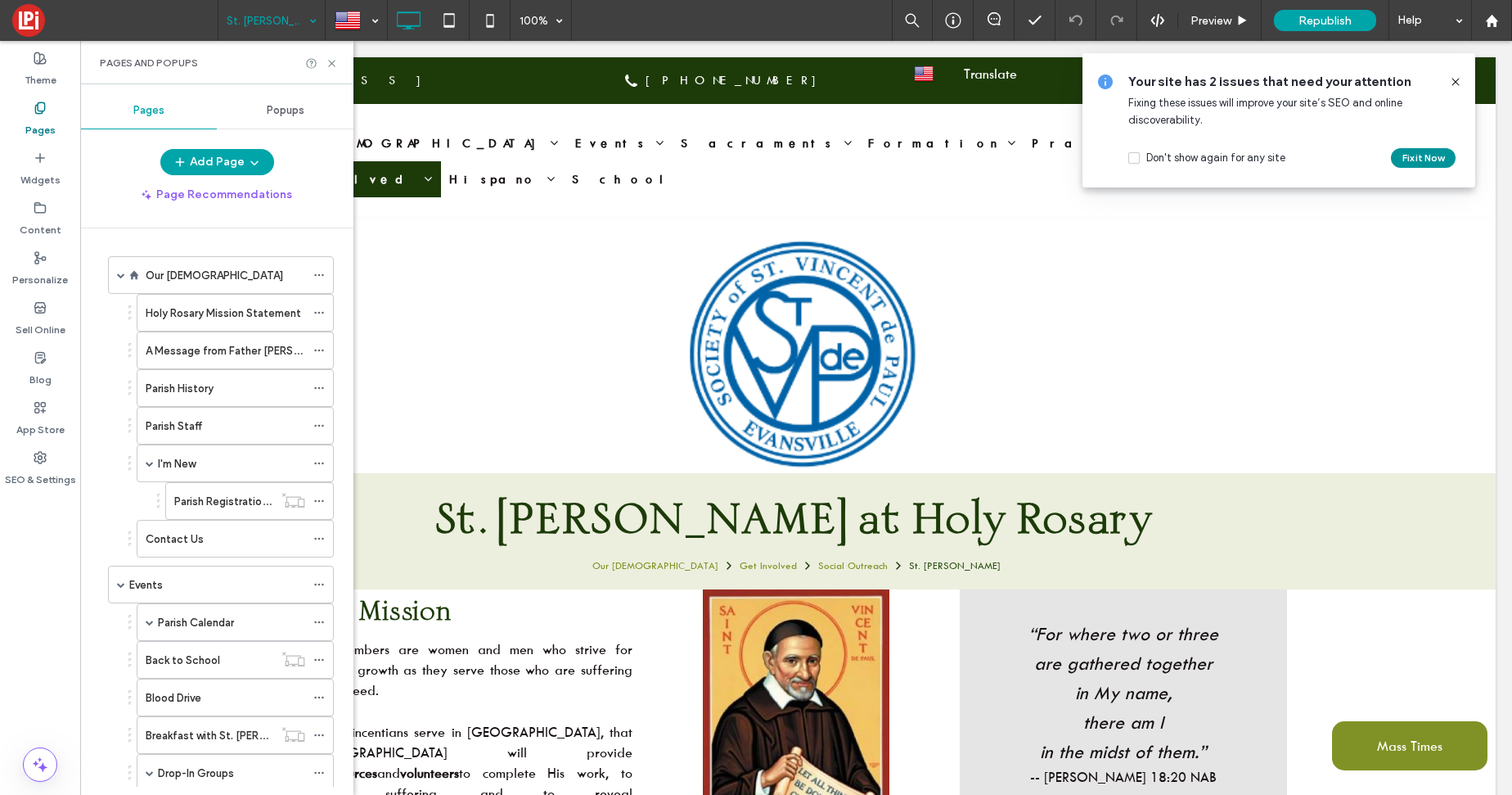
click at [1404, 157] on button "Fix it Now" at bounding box center [1423, 158] width 64 height 20
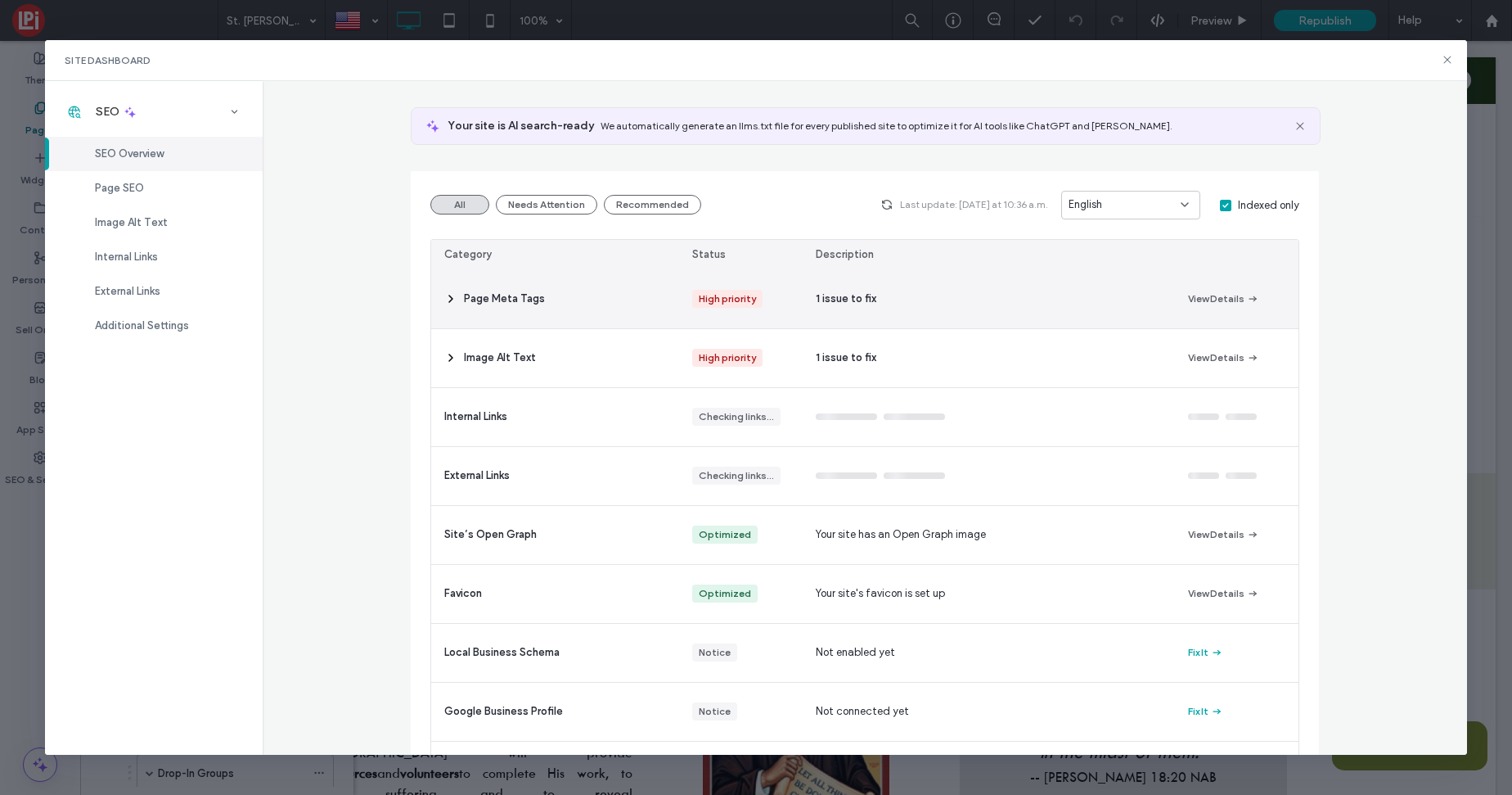
scroll to position [88, 0]
click at [1209, 293] on button "View Details" at bounding box center [1223, 297] width 71 height 20
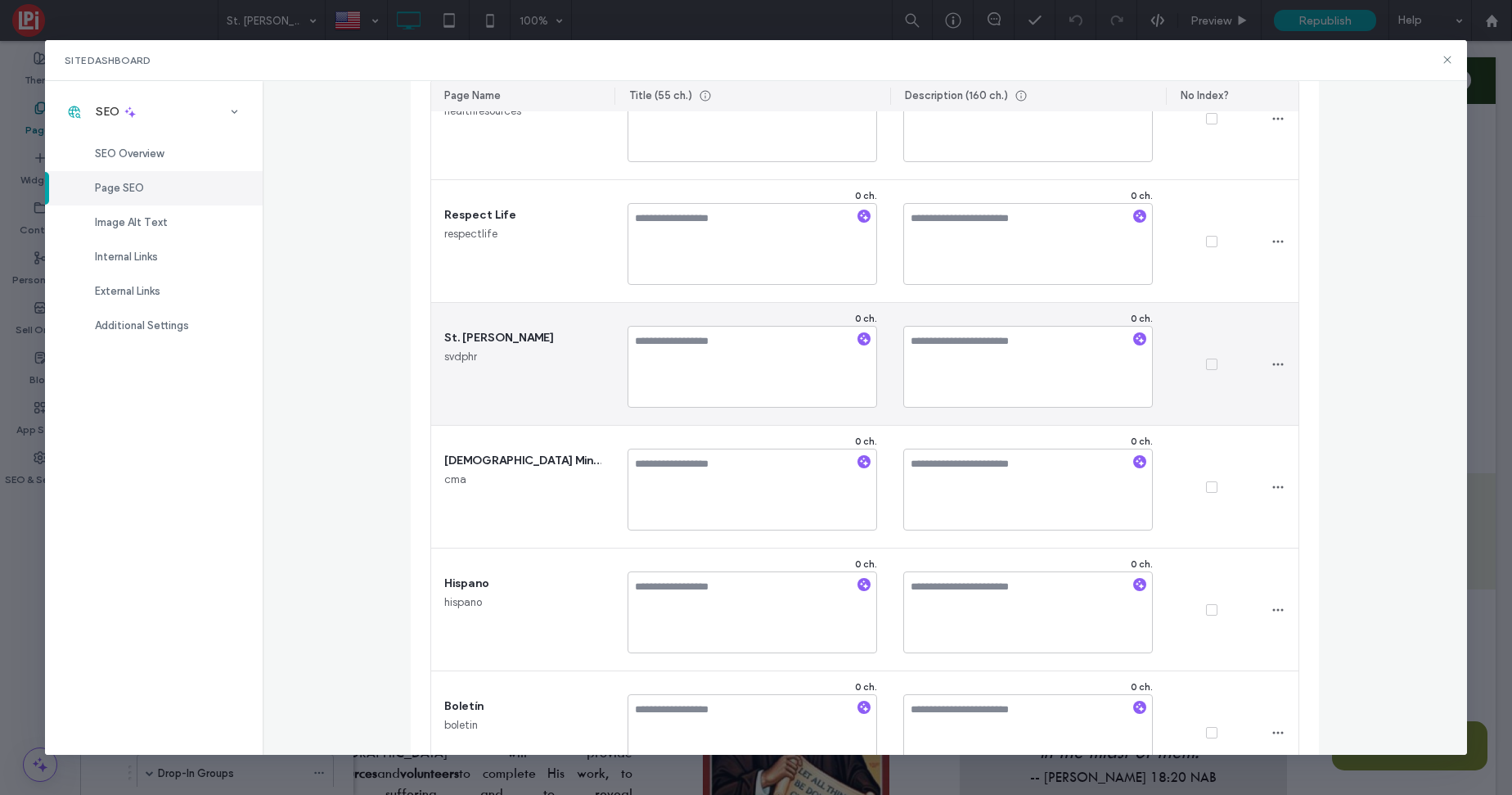
scroll to position [13068, 0]
click at [1271, 370] on span "button" at bounding box center [1278, 364] width 26 height 26
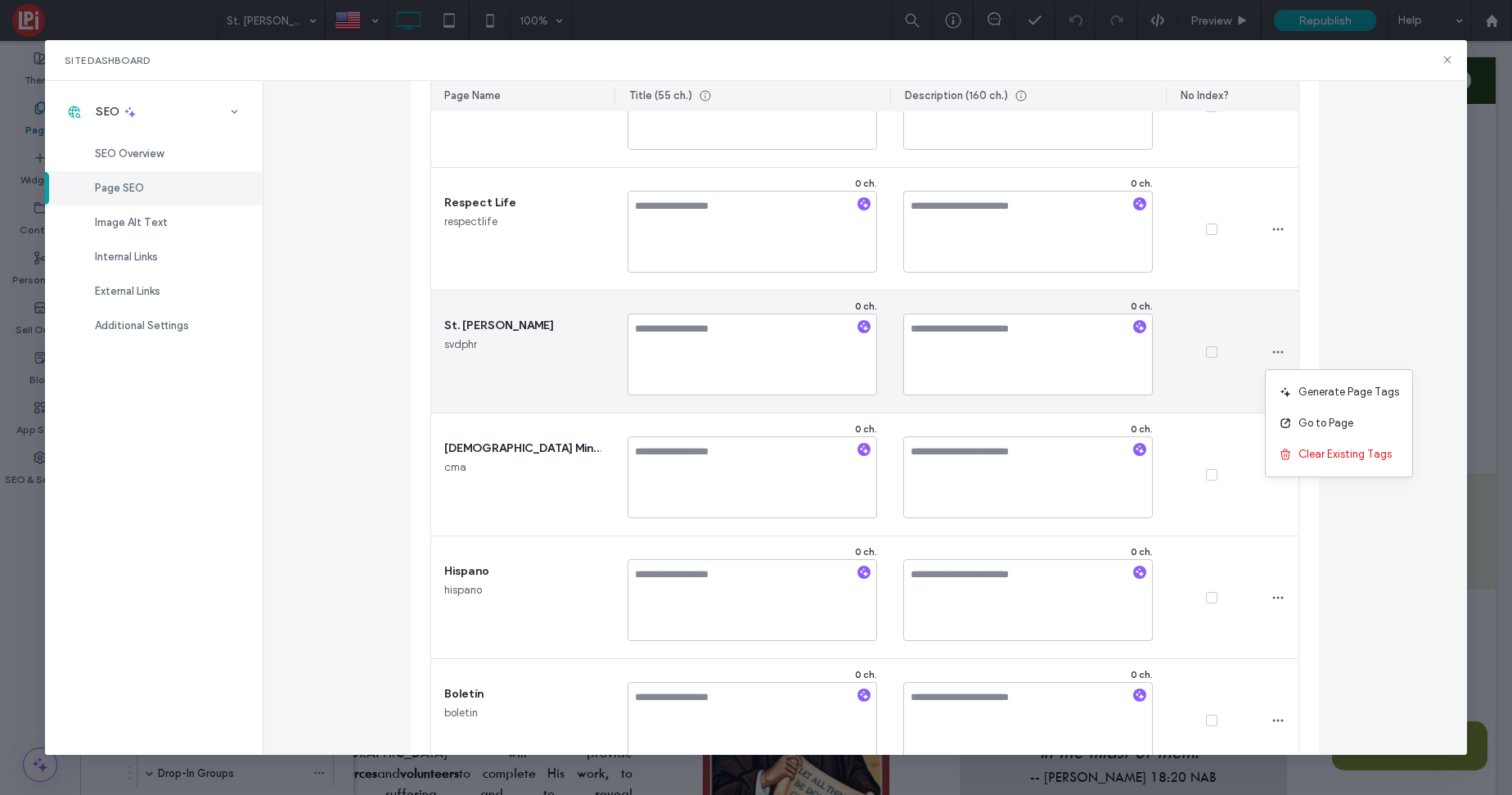
scroll to position [13085, 0]
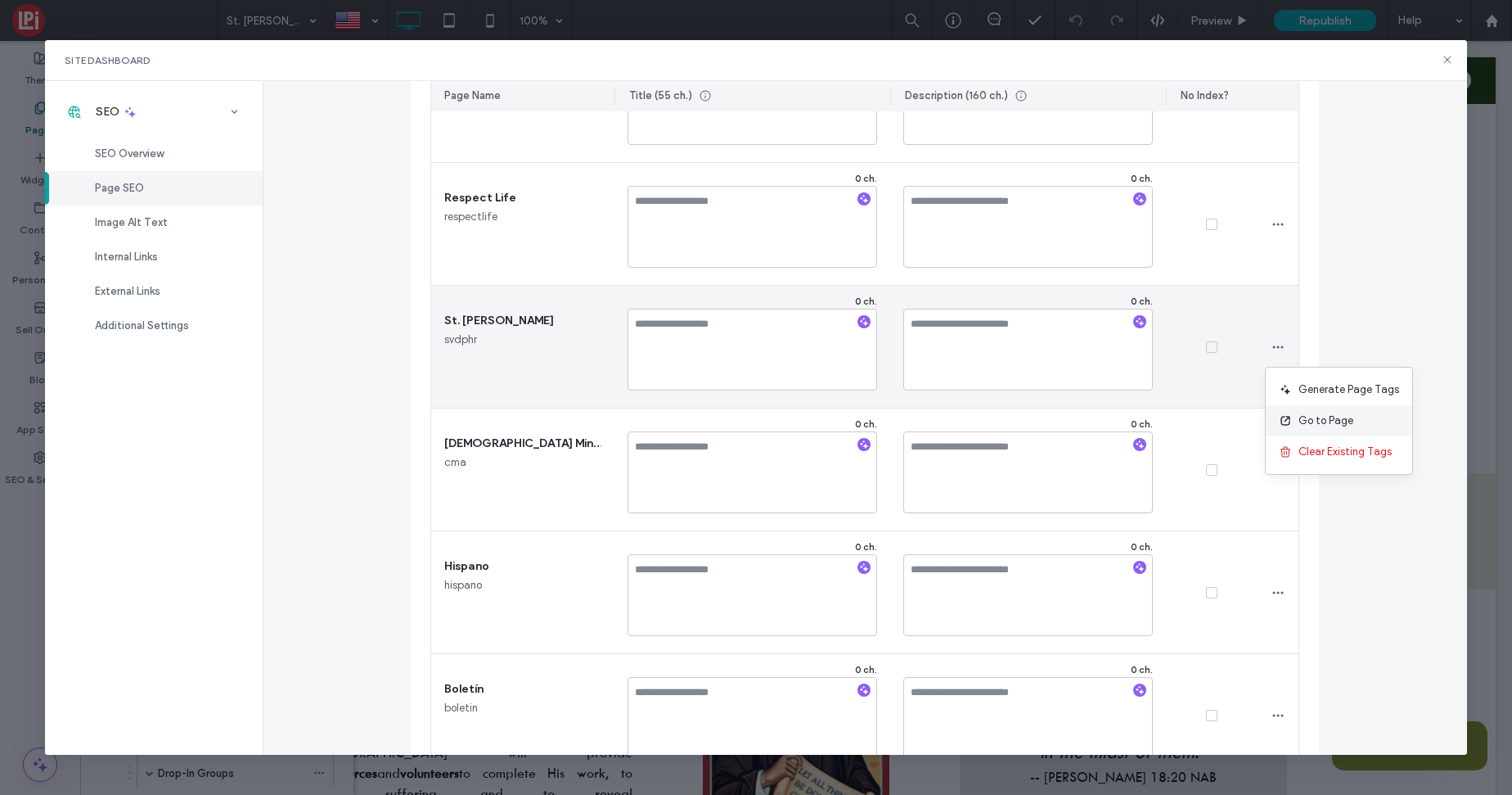
click at [1323, 427] on span "Go to Page" at bounding box center [1326, 421] width 54 height 16
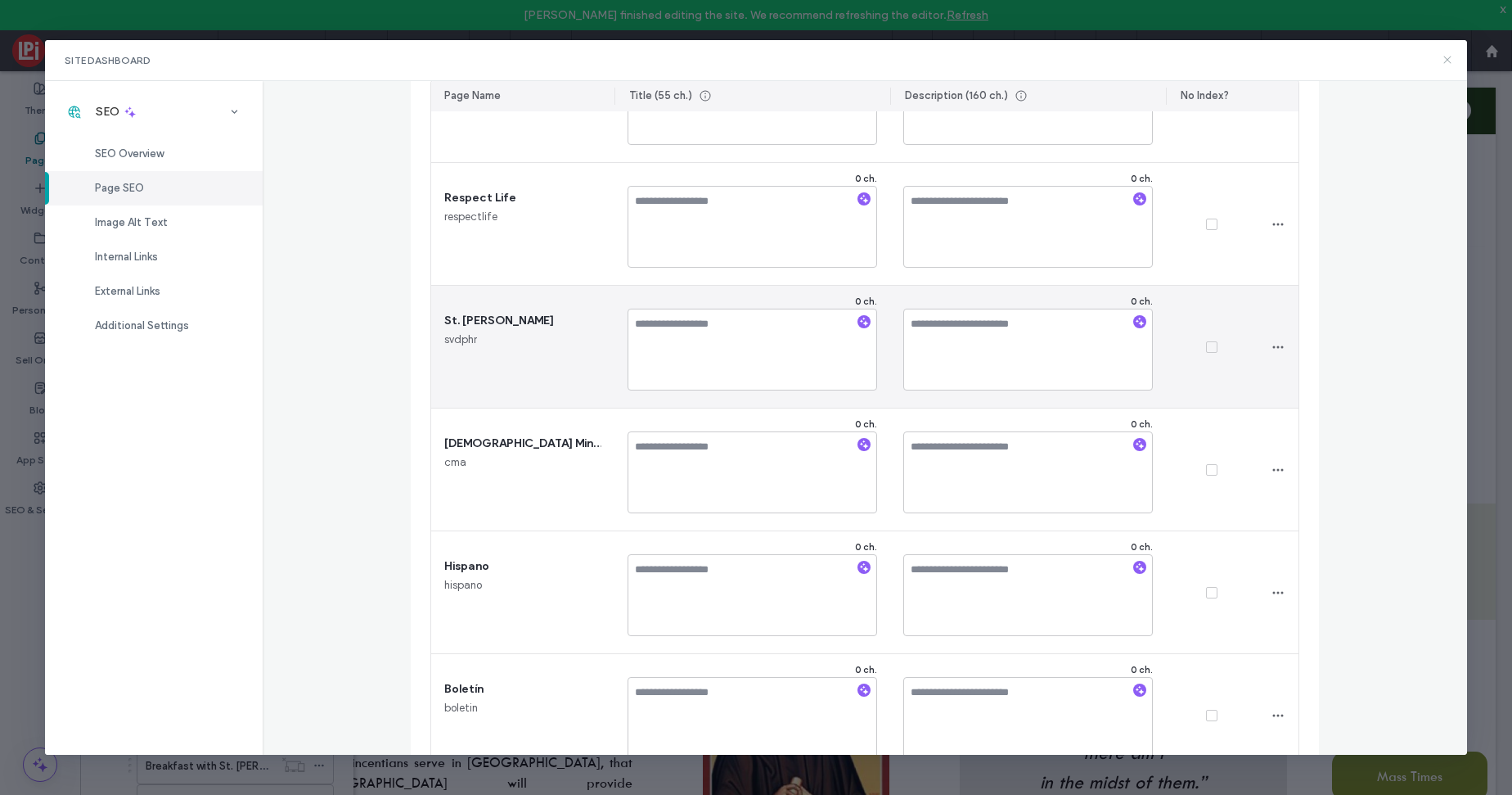
click at [1449, 56] on use at bounding box center [1446, 59] width 7 height 7
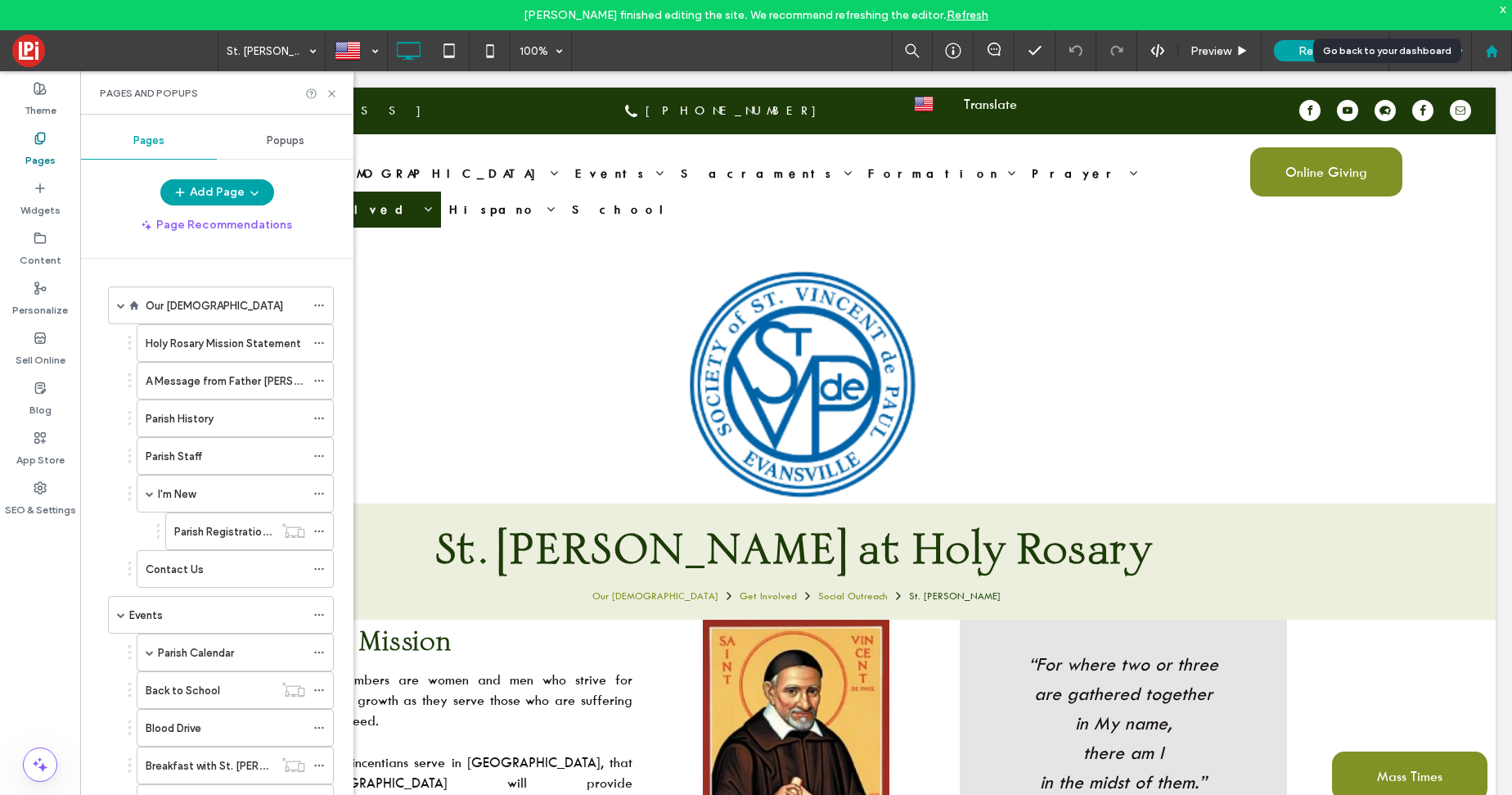
click at [1494, 54] on use at bounding box center [1491, 50] width 12 height 12
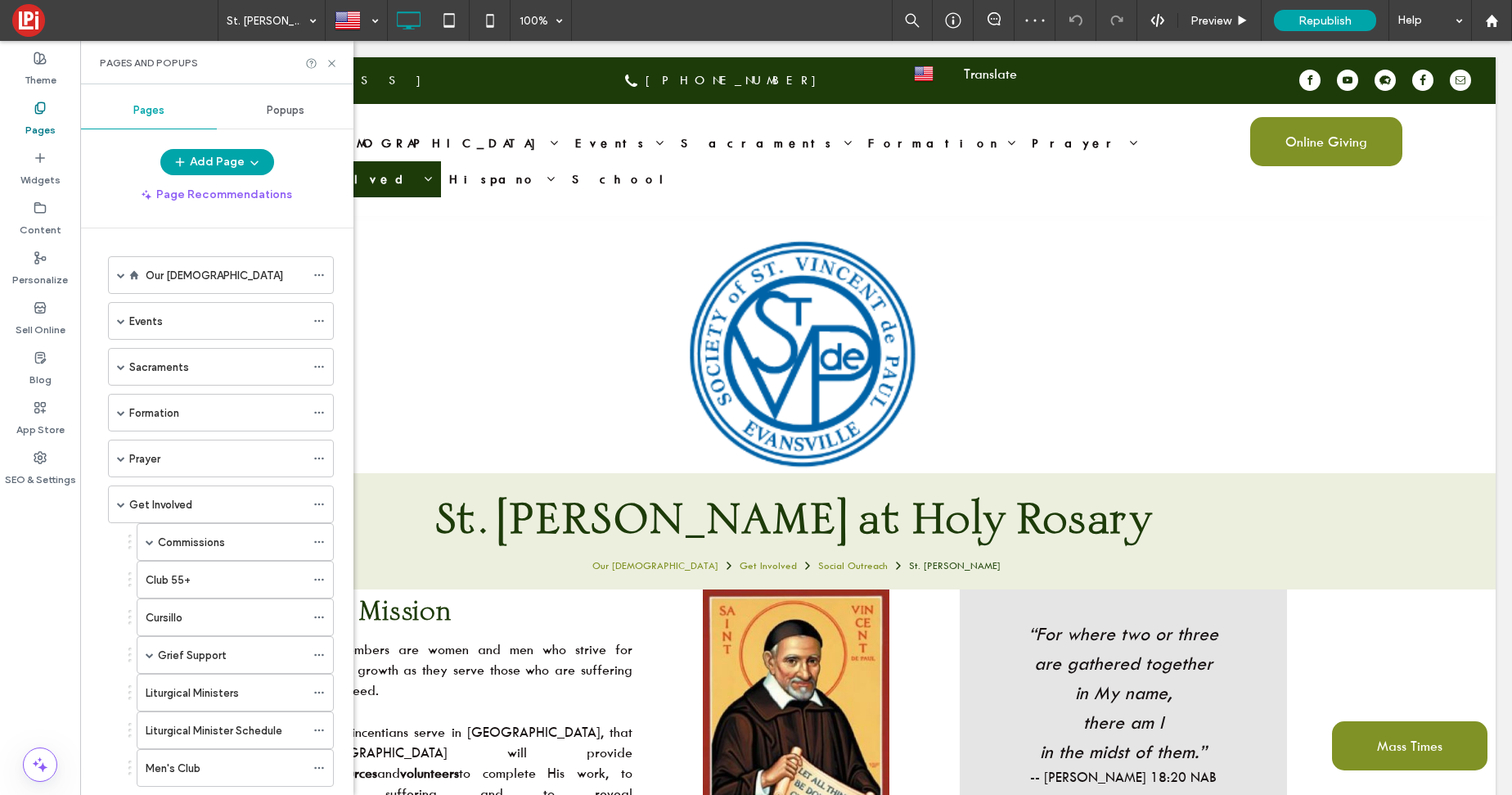
scroll to position [592, 0]
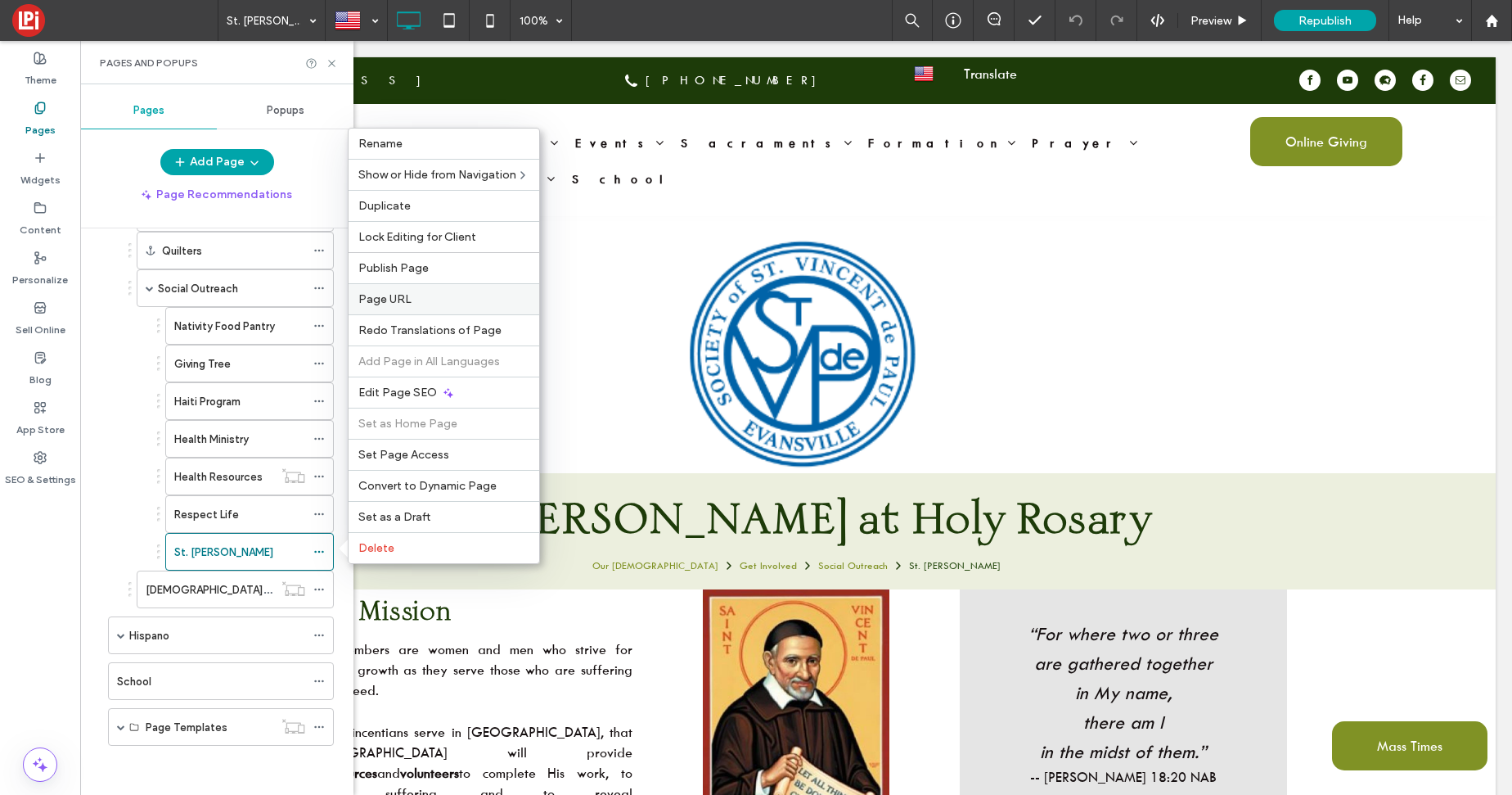
click at [395, 297] on span "Page URL" at bounding box center [385, 299] width 54 height 14
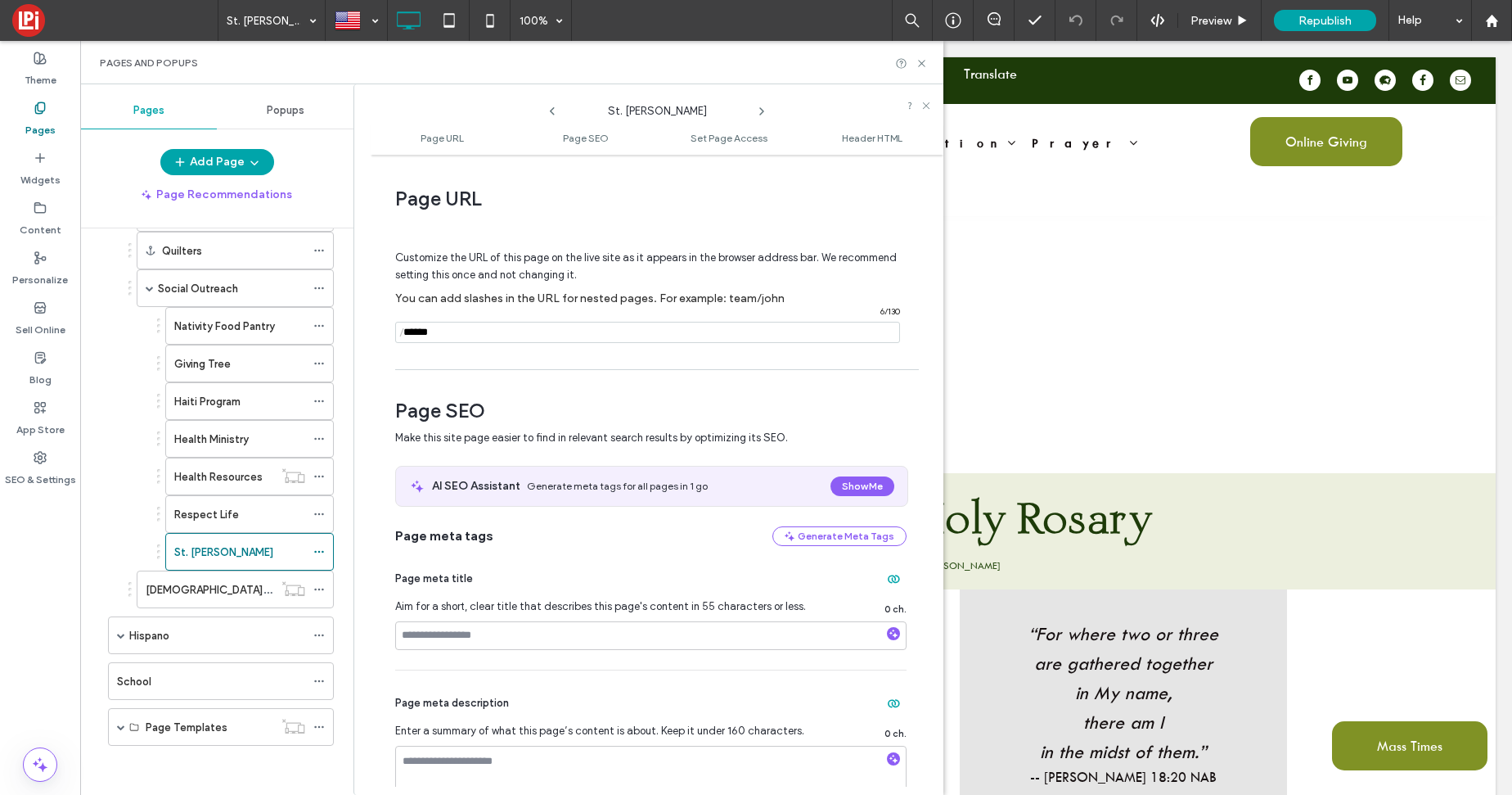
click at [492, 336] on input "notEmpty" at bounding box center [647, 332] width 505 height 21
type input "****"
click at [622, 360] on div "Customize the URL of this page on the live site as it appears in the browser ad…" at bounding box center [650, 289] width 511 height 143
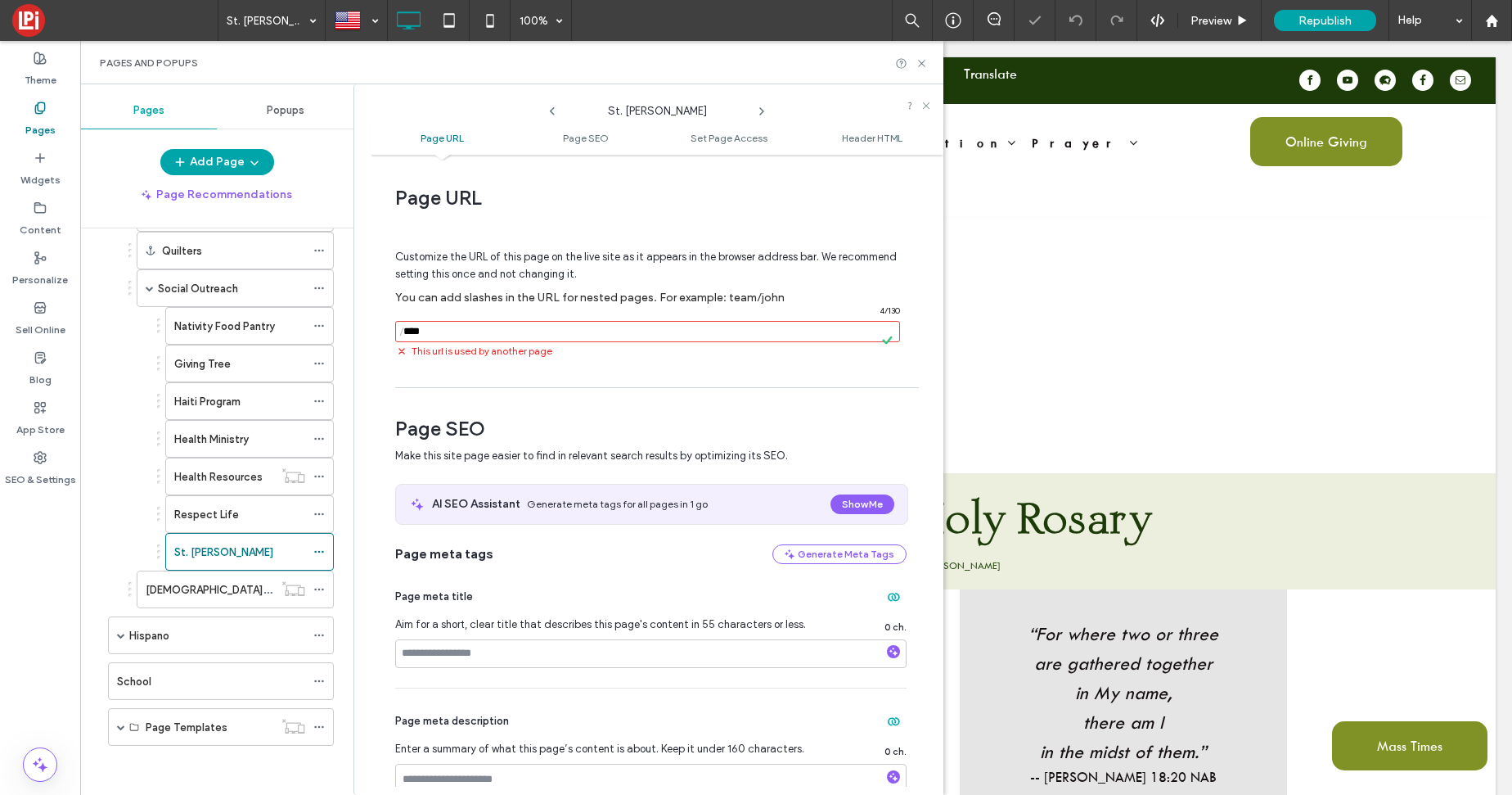
click at [478, 355] on span "This url is used by another page" at bounding box center [481, 351] width 141 height 15
click at [923, 61] on use at bounding box center [921, 63] width 7 height 7
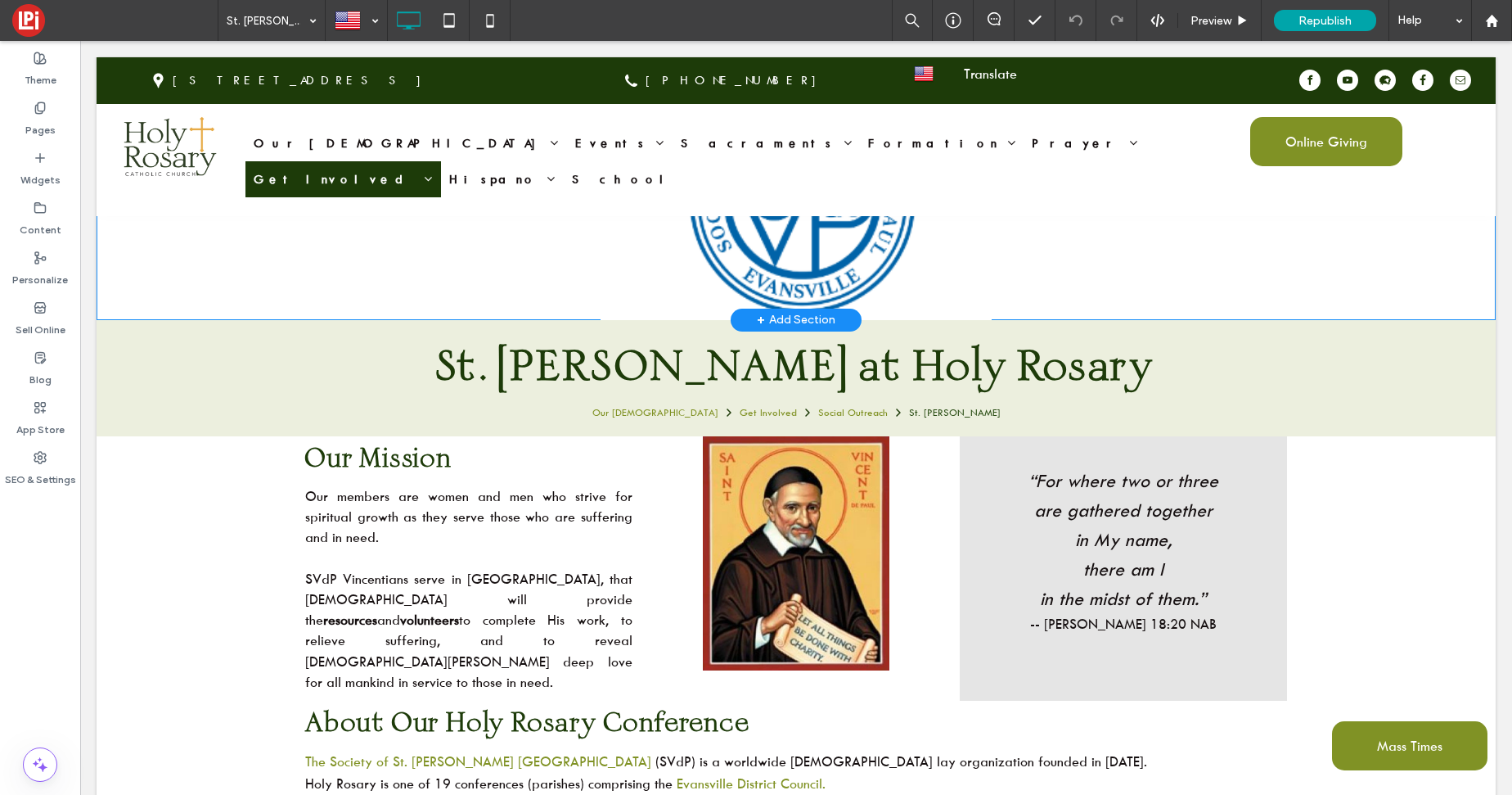
scroll to position [160, 0]
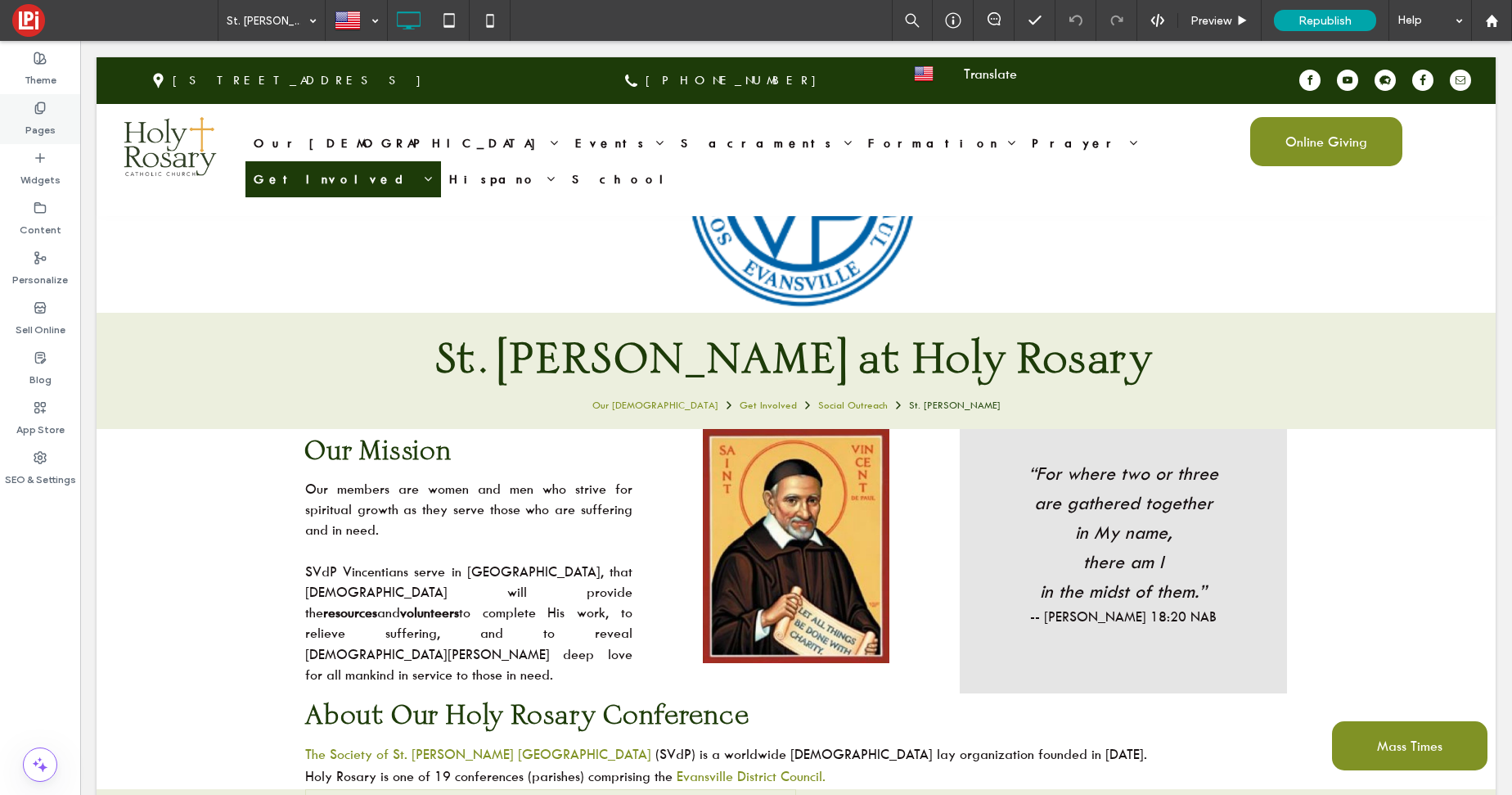
click at [27, 129] on label "Pages" at bounding box center [40, 126] width 31 height 23
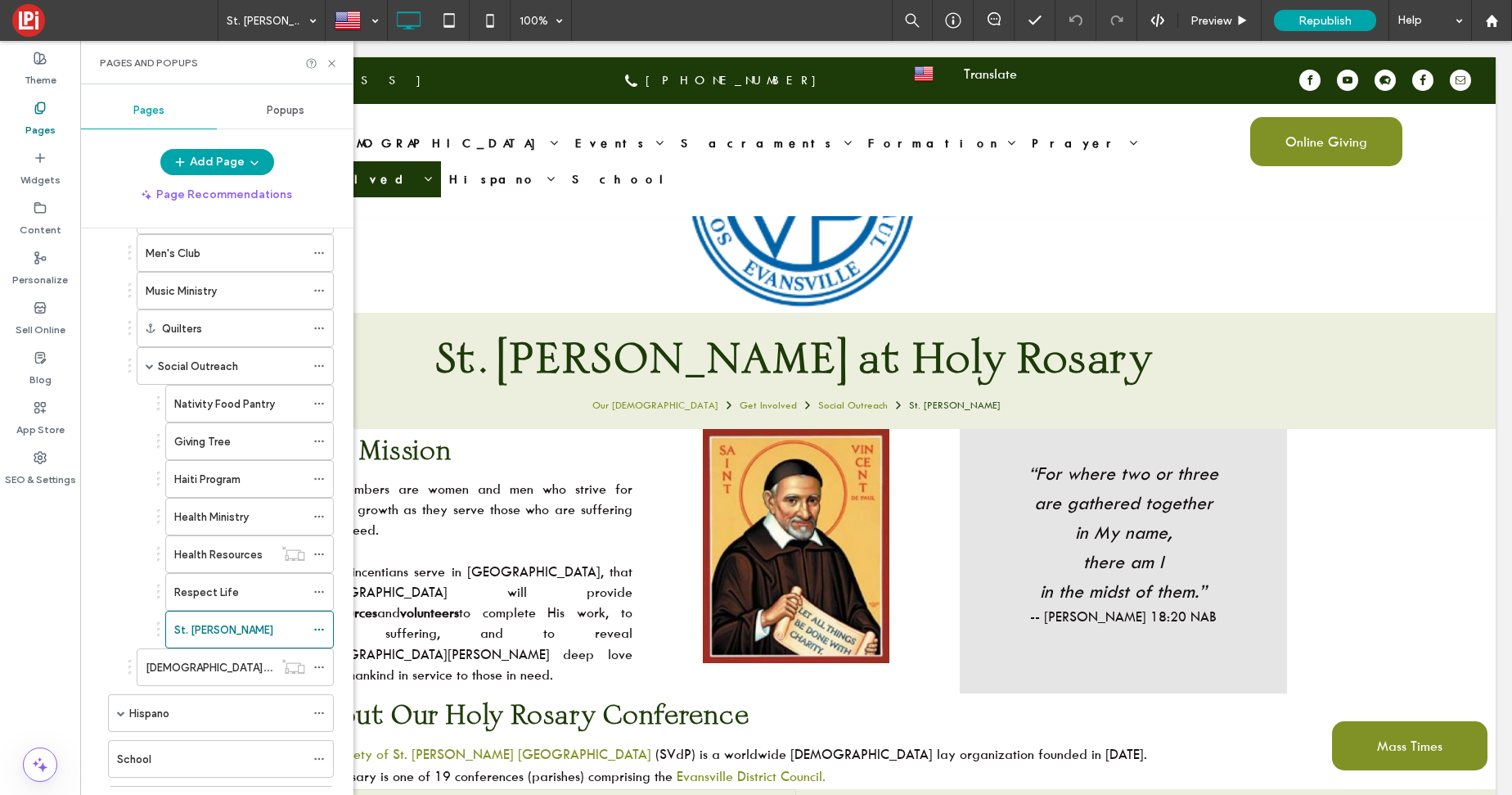
scroll to position [592, 0]
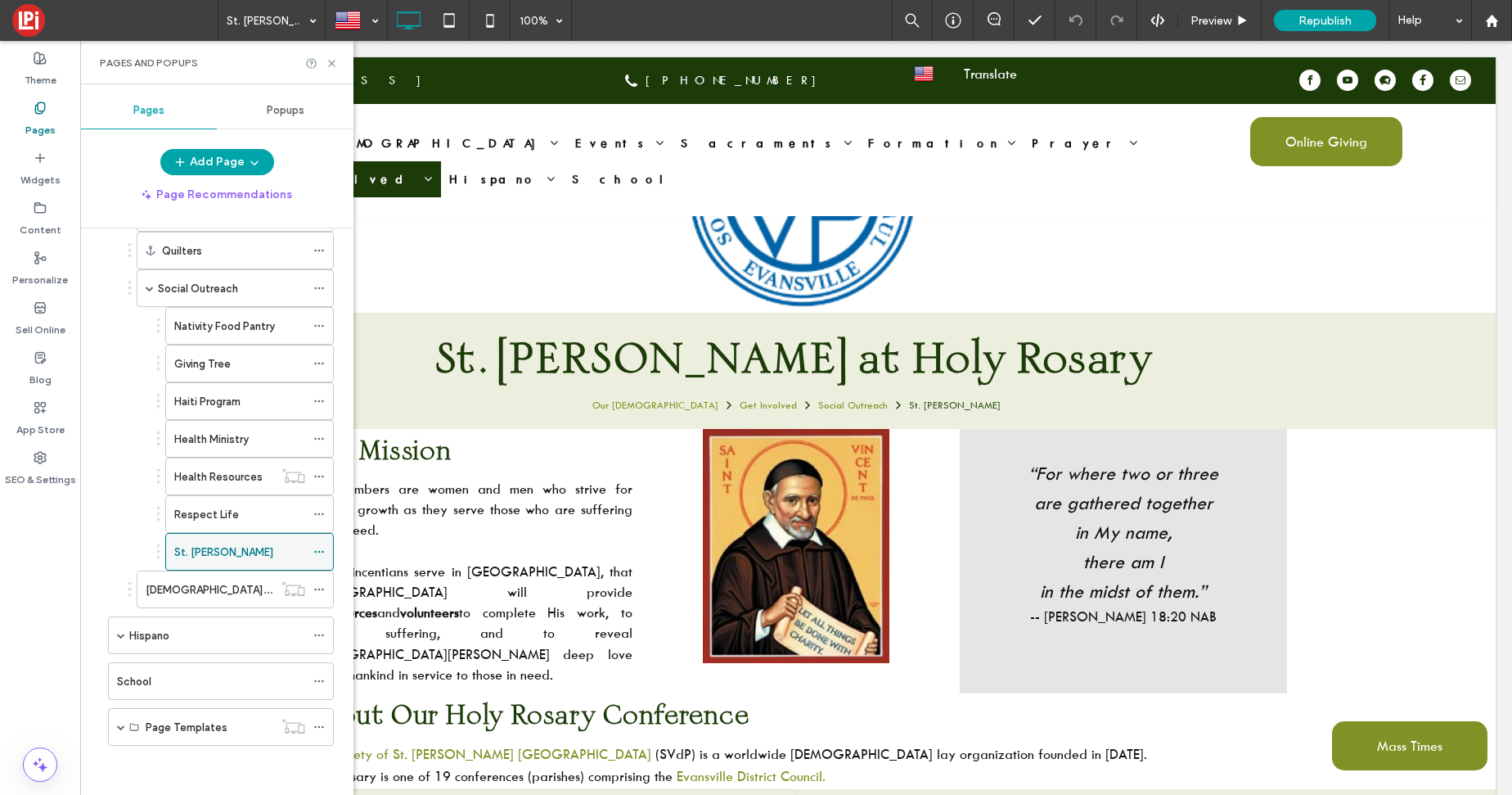
click at [322, 553] on use at bounding box center [318, 552] width 9 height 2
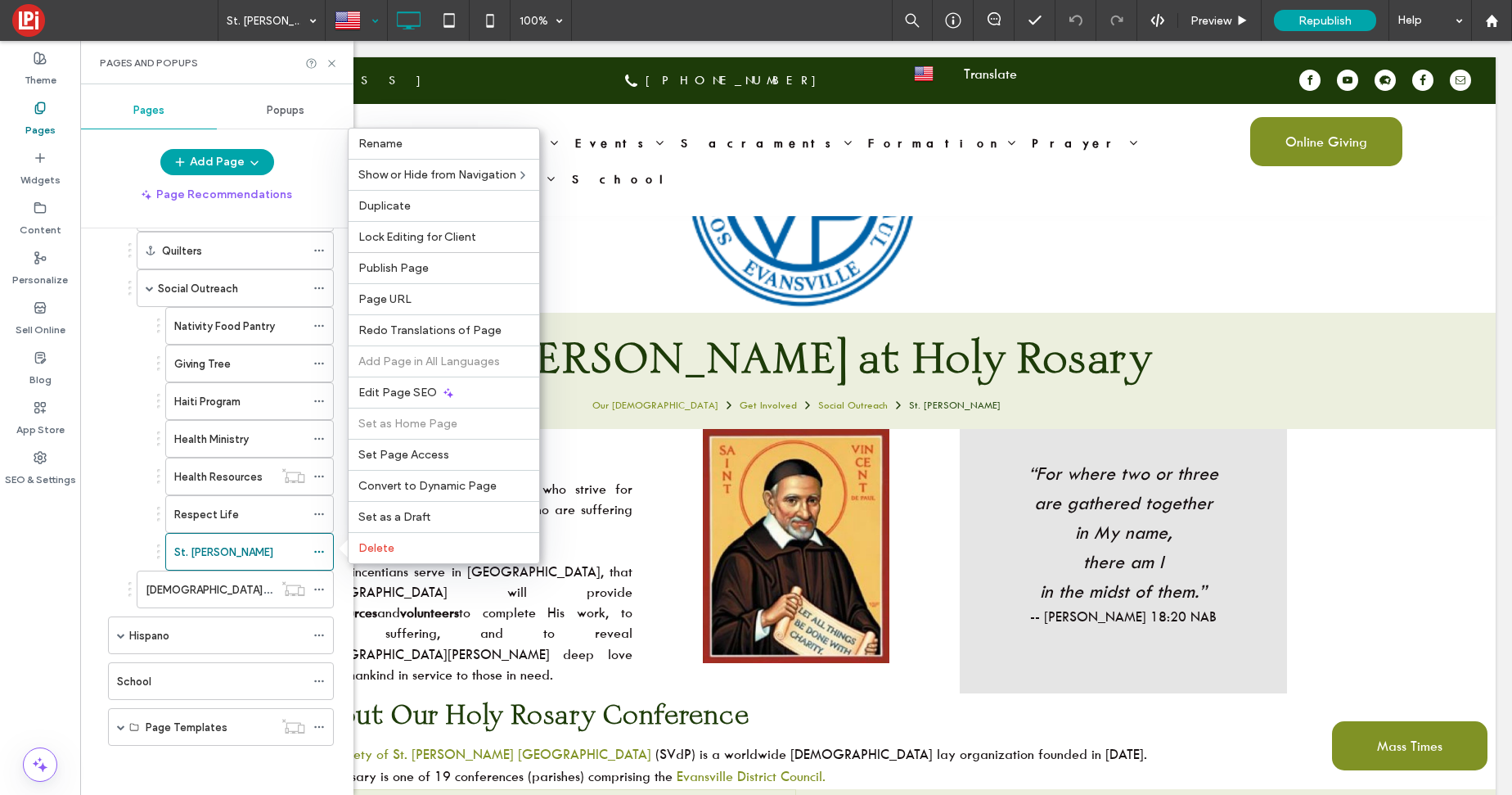
click at [364, 27] on div at bounding box center [356, 21] width 59 height 40
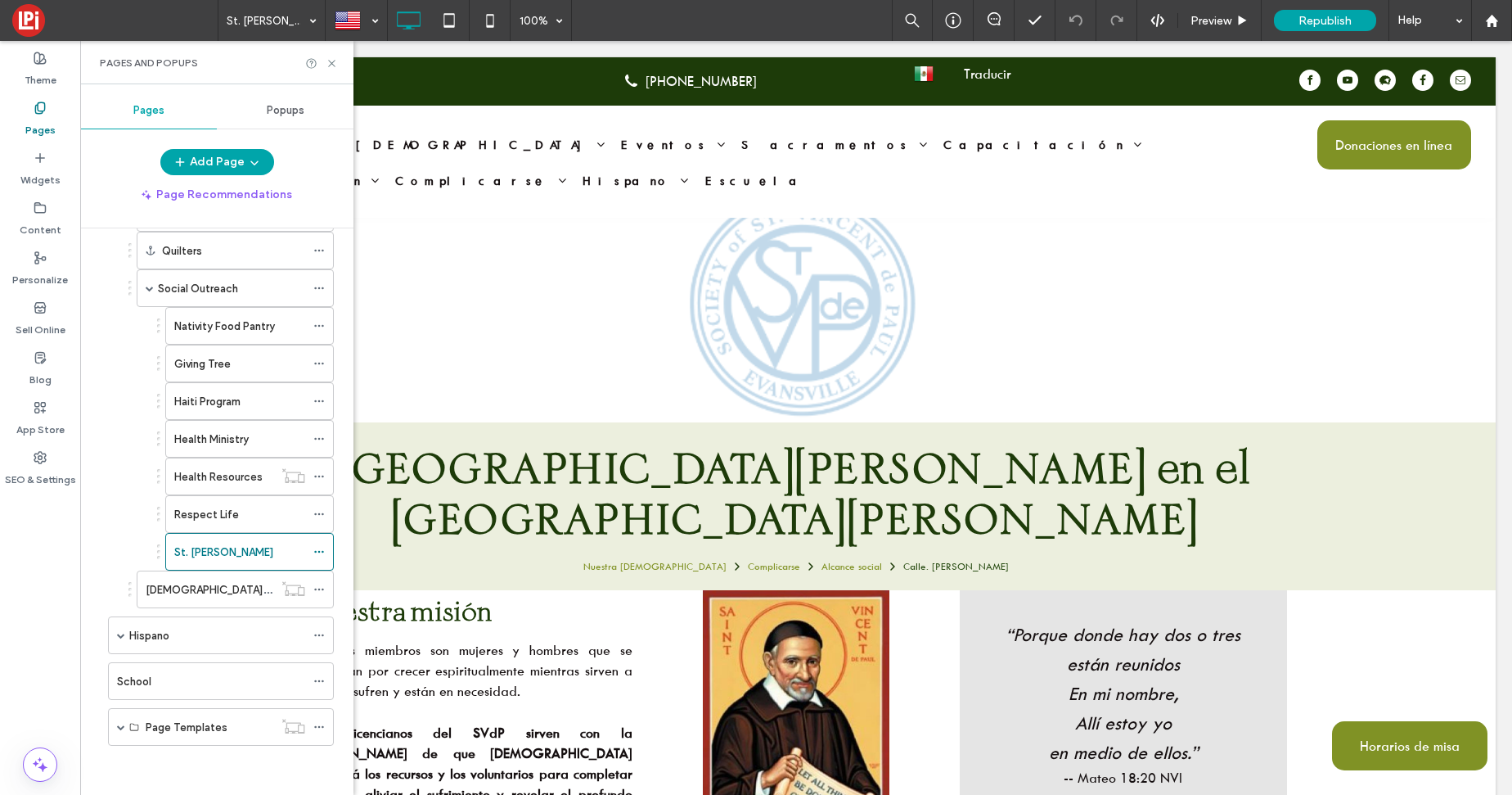
scroll to position [0, 0]
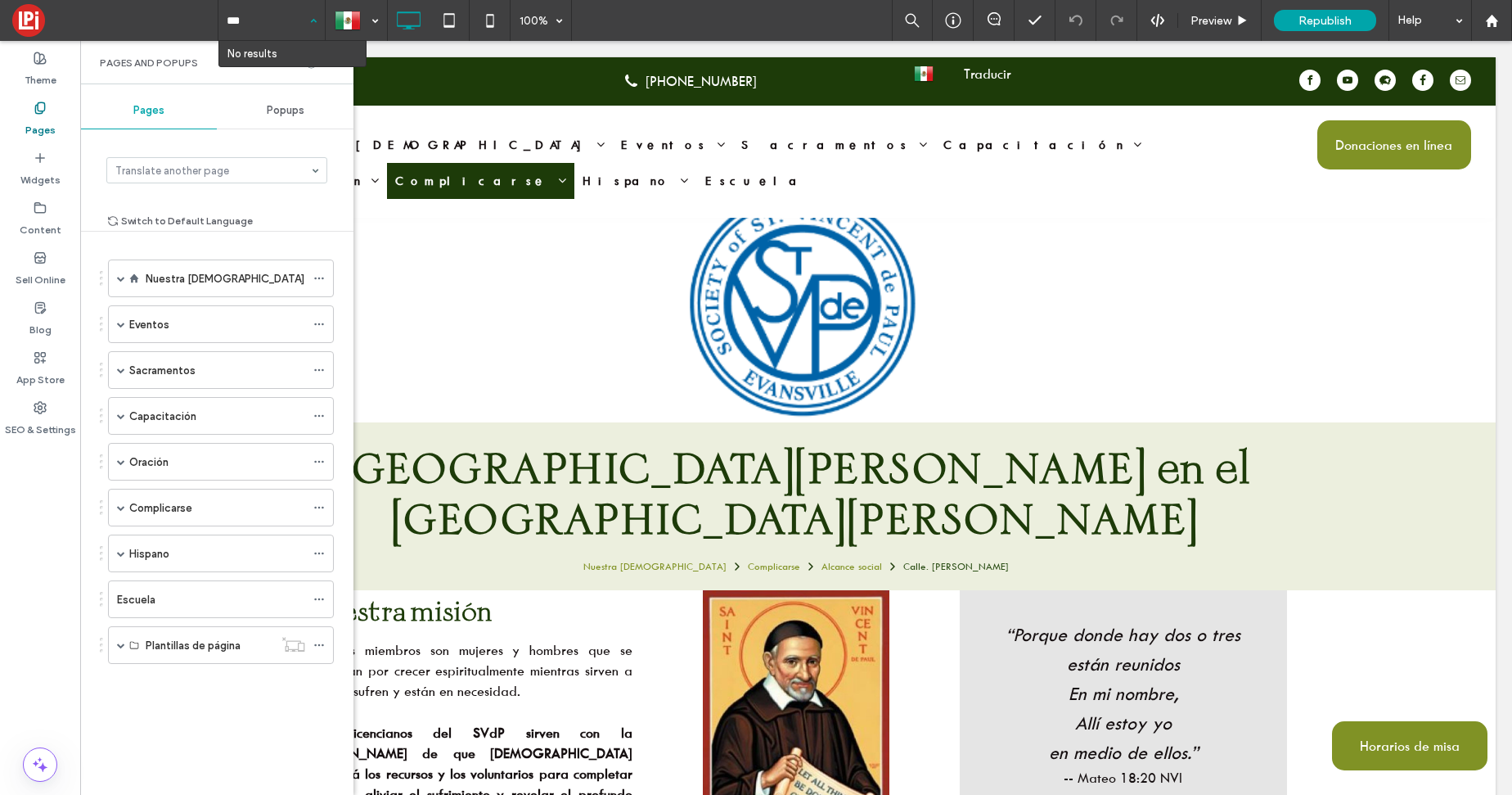
type input "****"
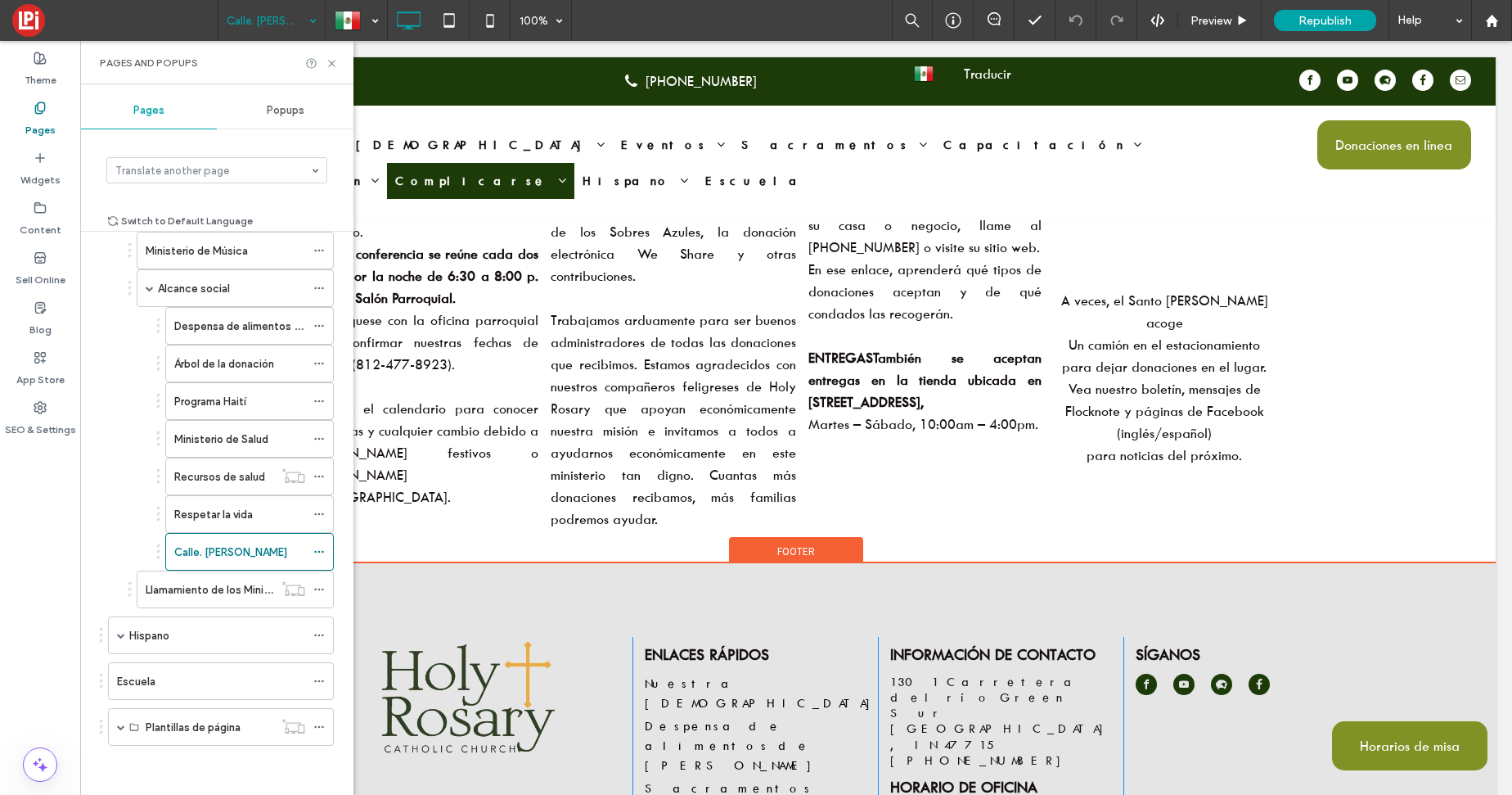
scroll to position [1127, 0]
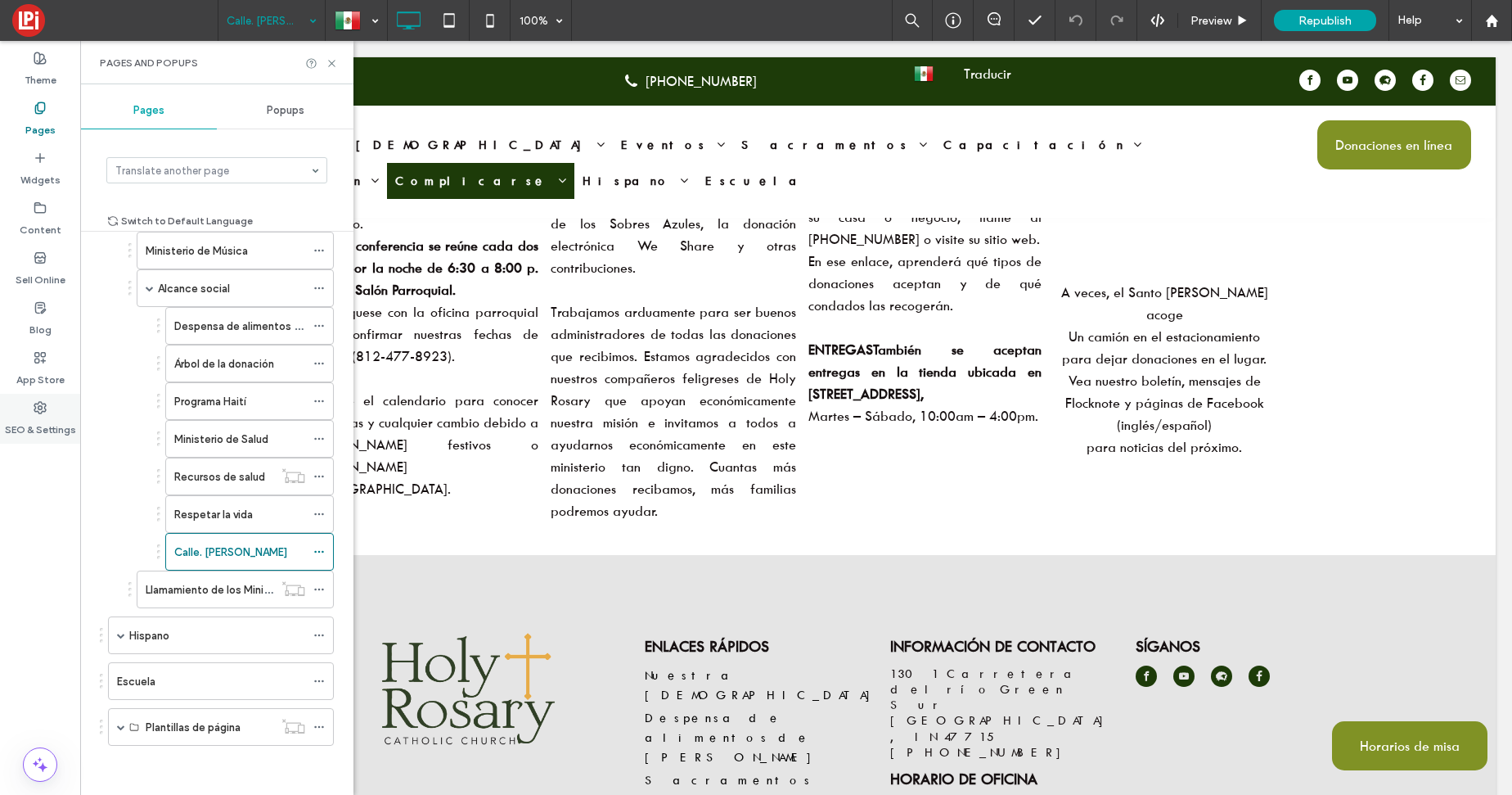
click at [44, 414] on label "SEO & Settings" at bounding box center [40, 426] width 71 height 23
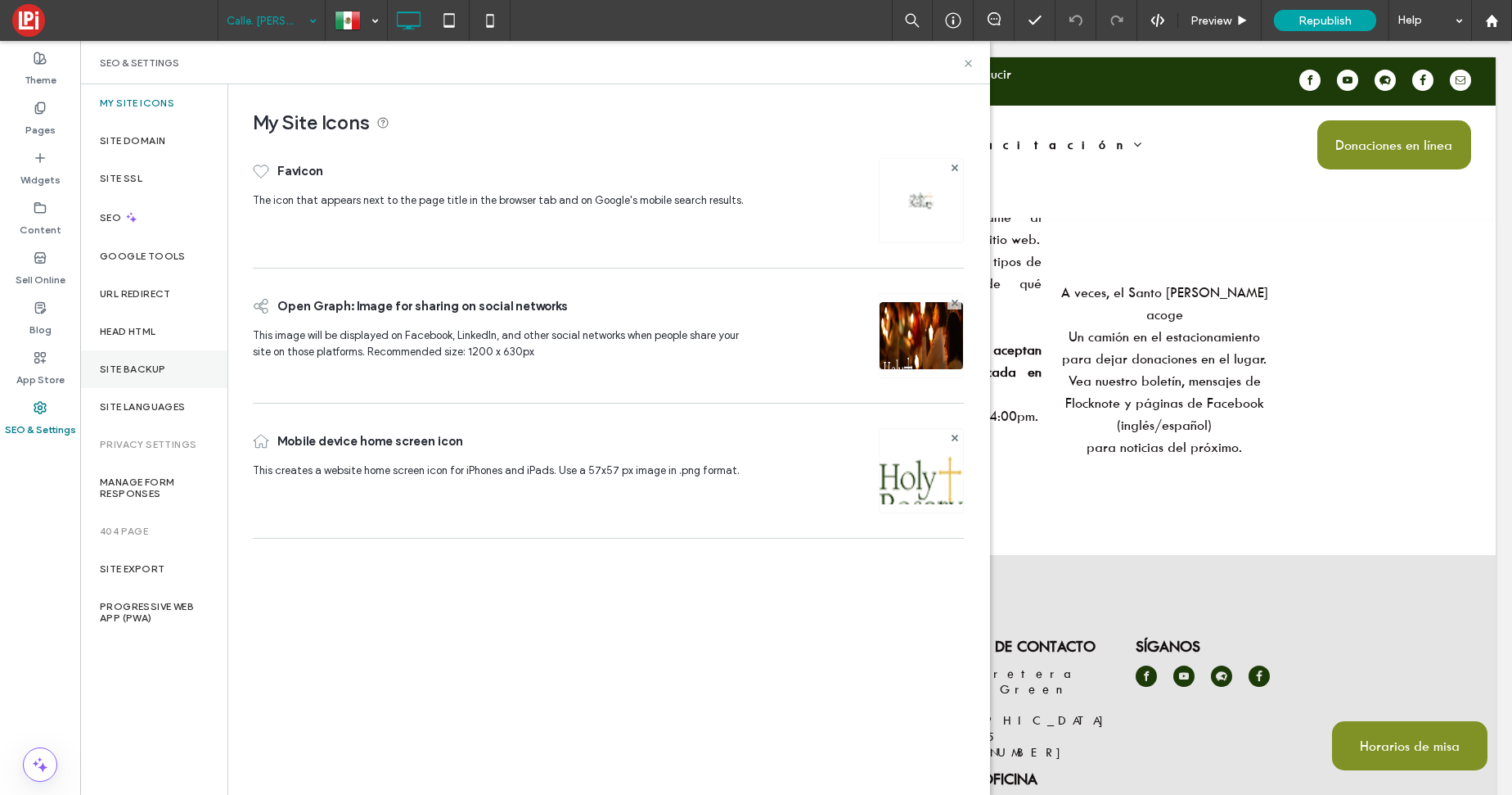
click at [134, 374] on div "Site Backup" at bounding box center [153, 369] width 148 height 38
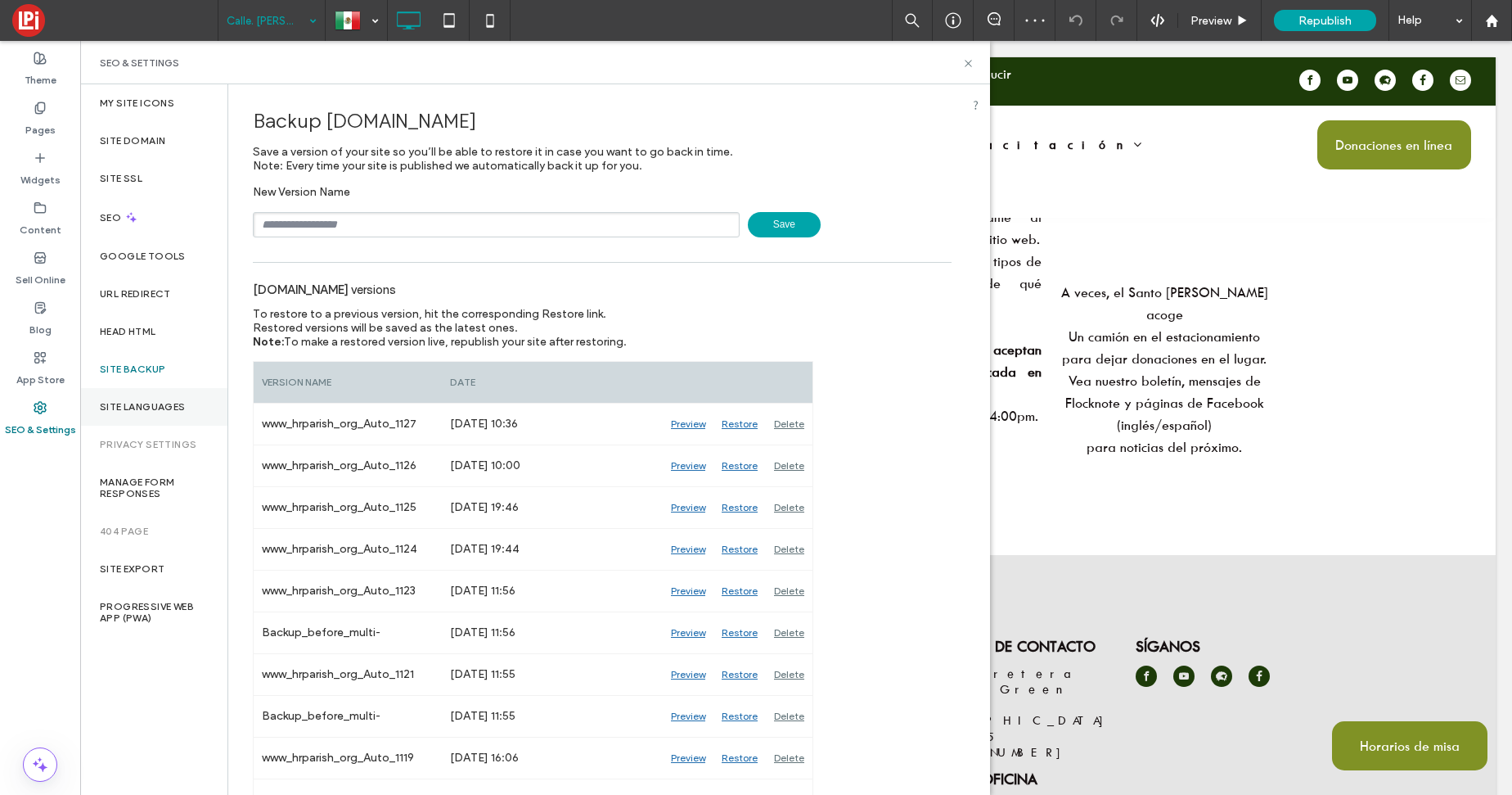
click at [131, 411] on label "Site Languages" at bounding box center [143, 407] width 86 height 12
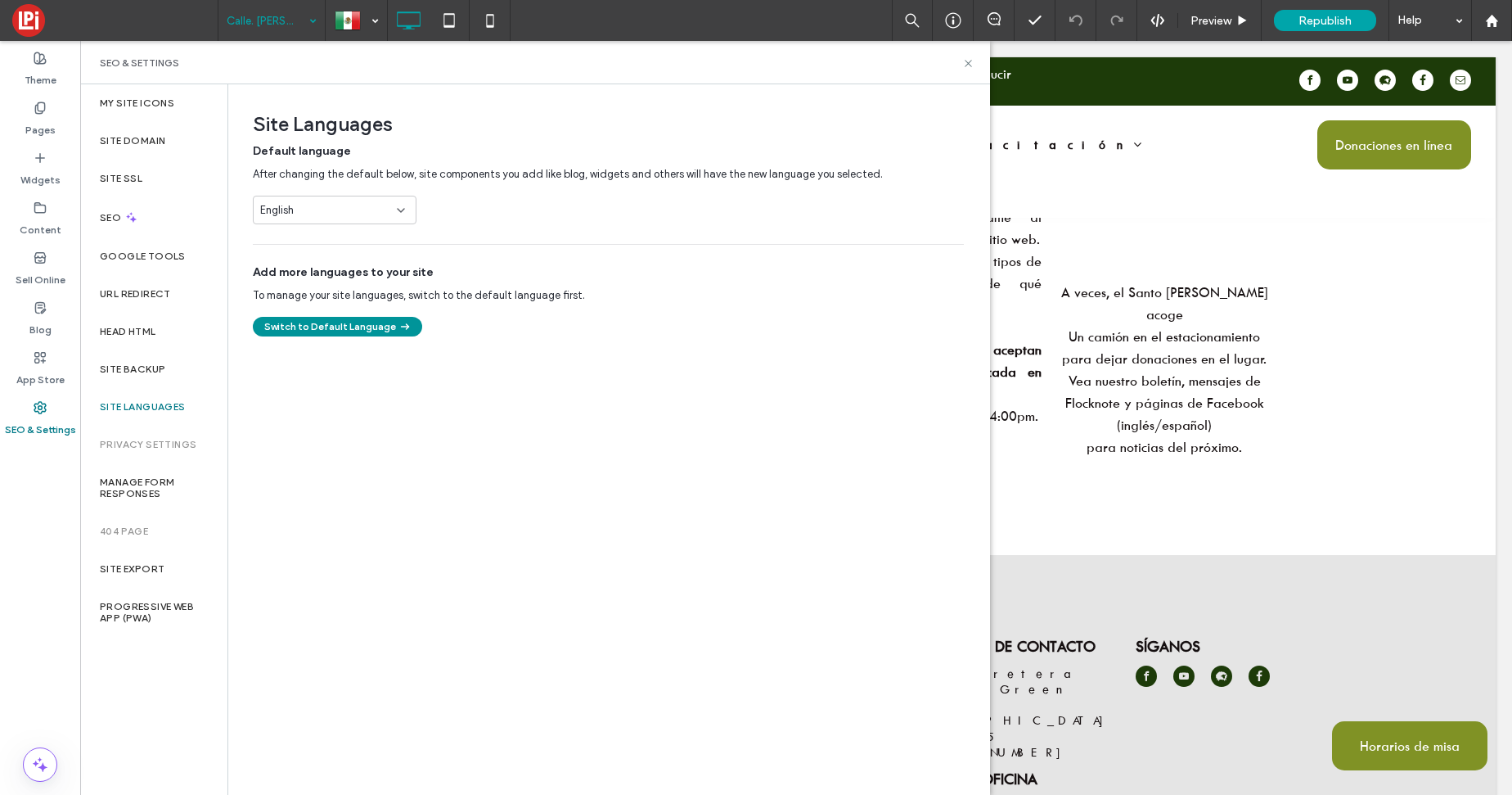
click at [298, 330] on button "Switch to Default Language" at bounding box center [337, 327] width 169 height 20
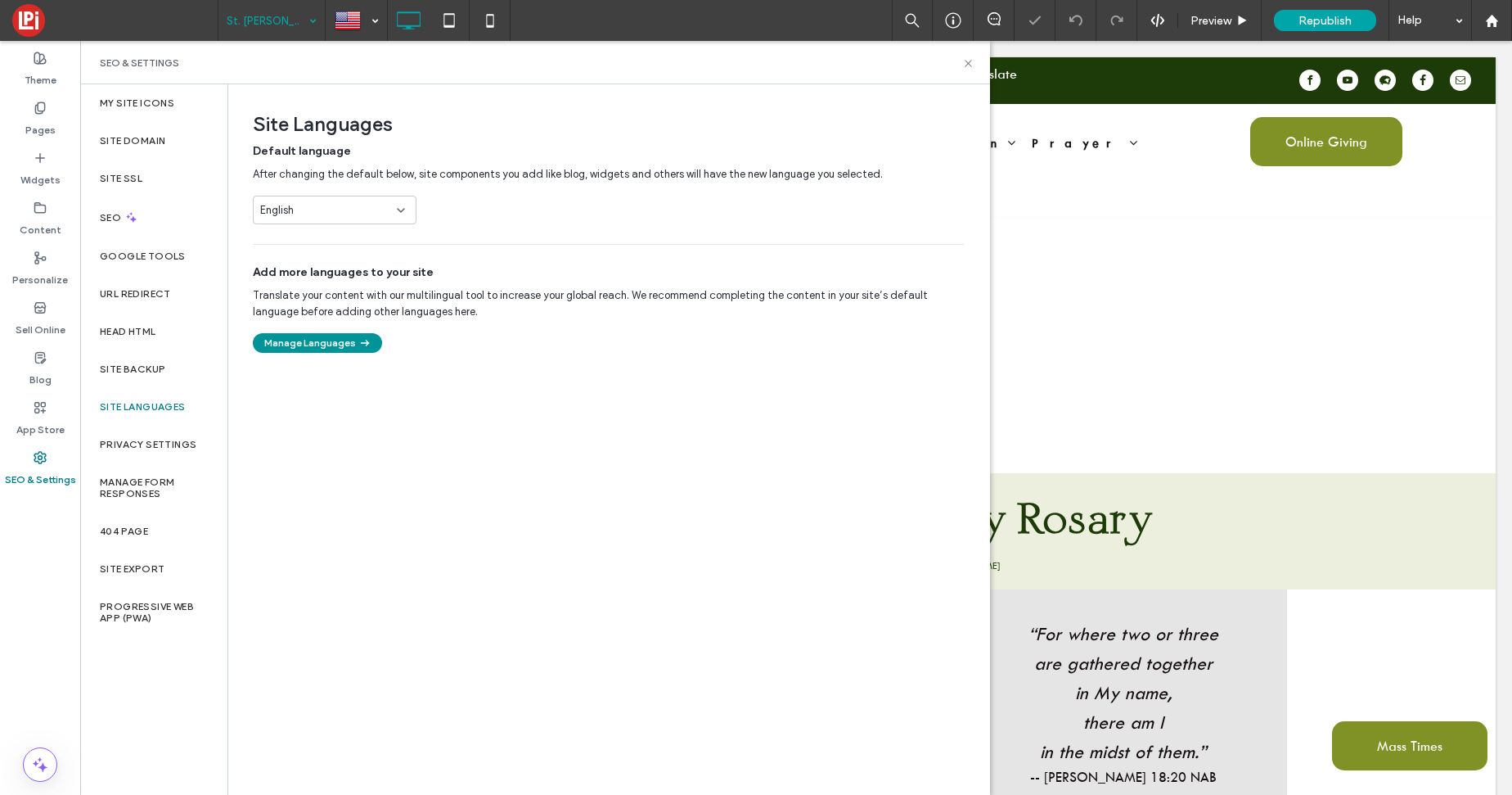
click at [299, 347] on button "Manage Languages" at bounding box center [317, 343] width 129 height 20
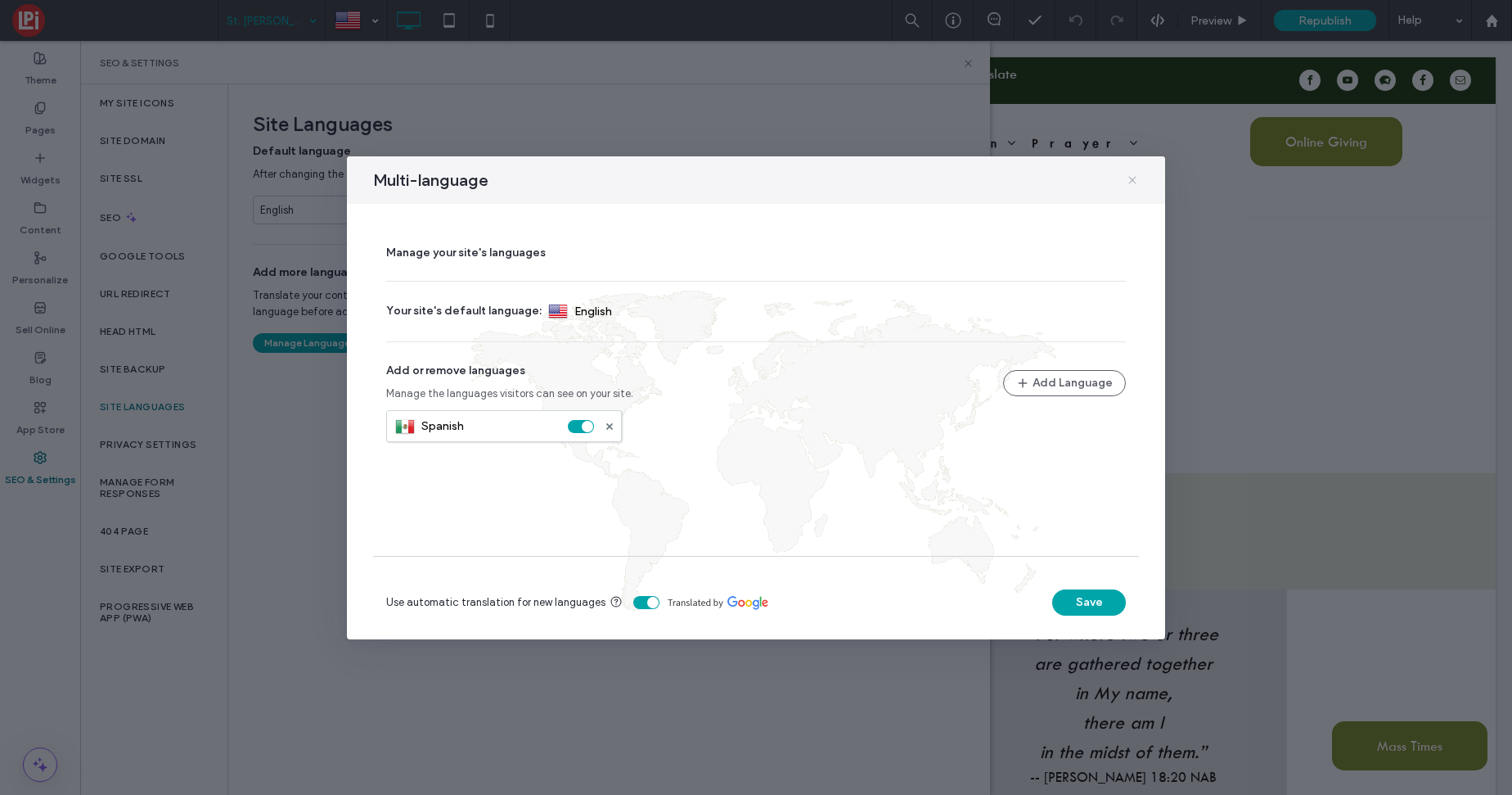
click at [1140, 181] on div "Multi-language" at bounding box center [756, 181] width 818 height 48
click at [1136, 177] on icon at bounding box center [1132, 180] width 13 height 13
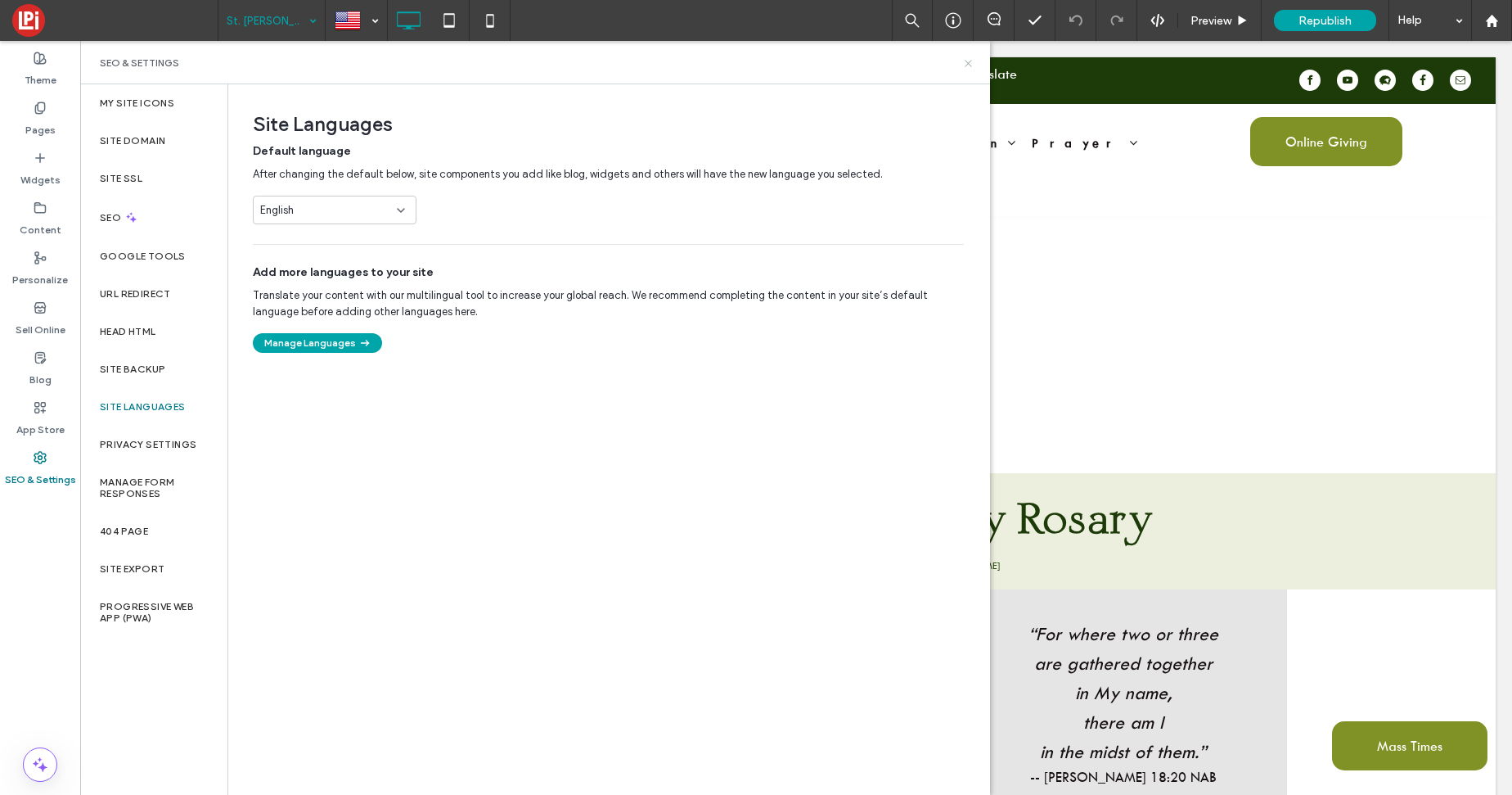
click at [964, 66] on icon at bounding box center [968, 63] width 12 height 12
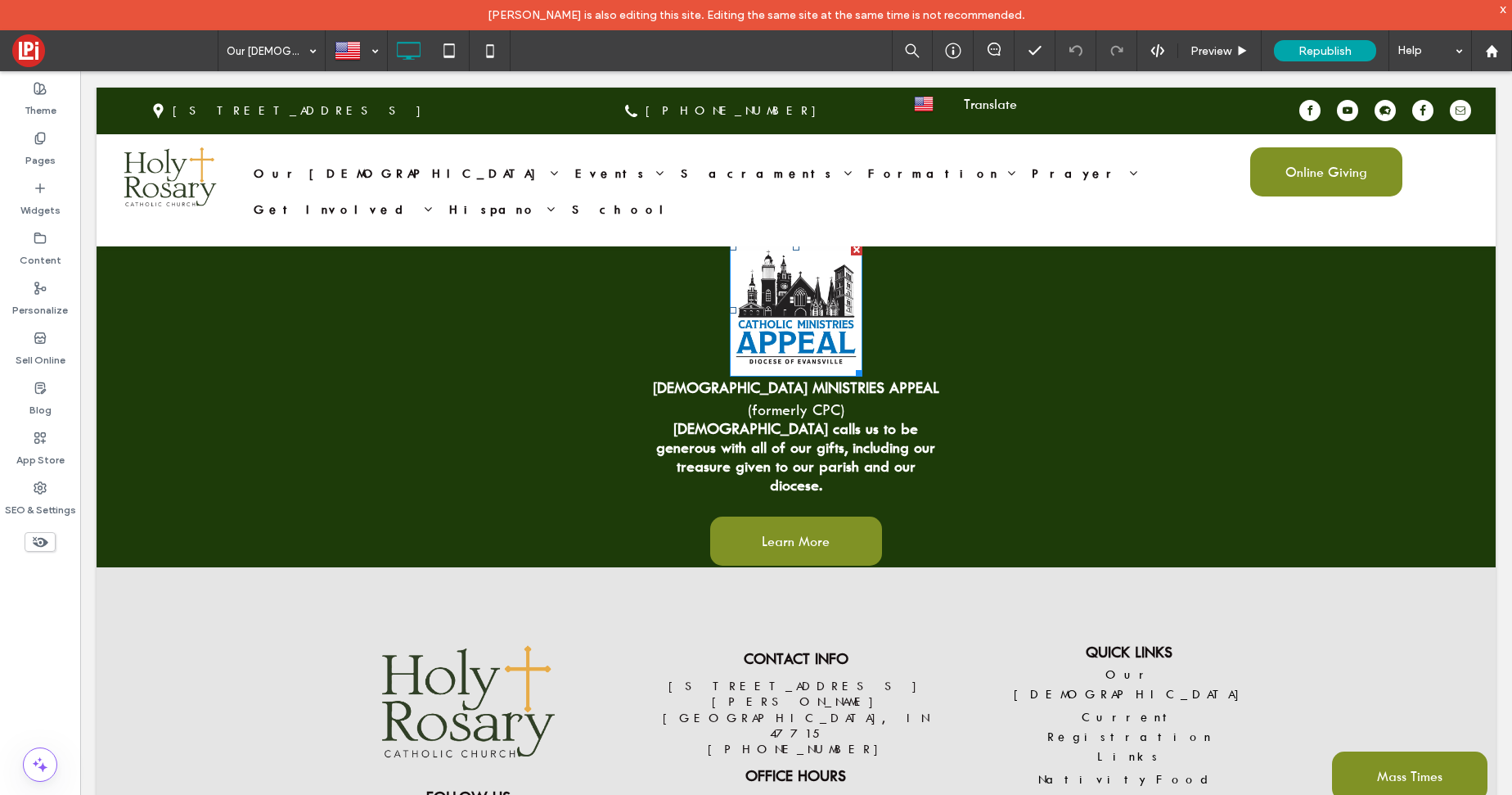
scroll to position [3037, 0]
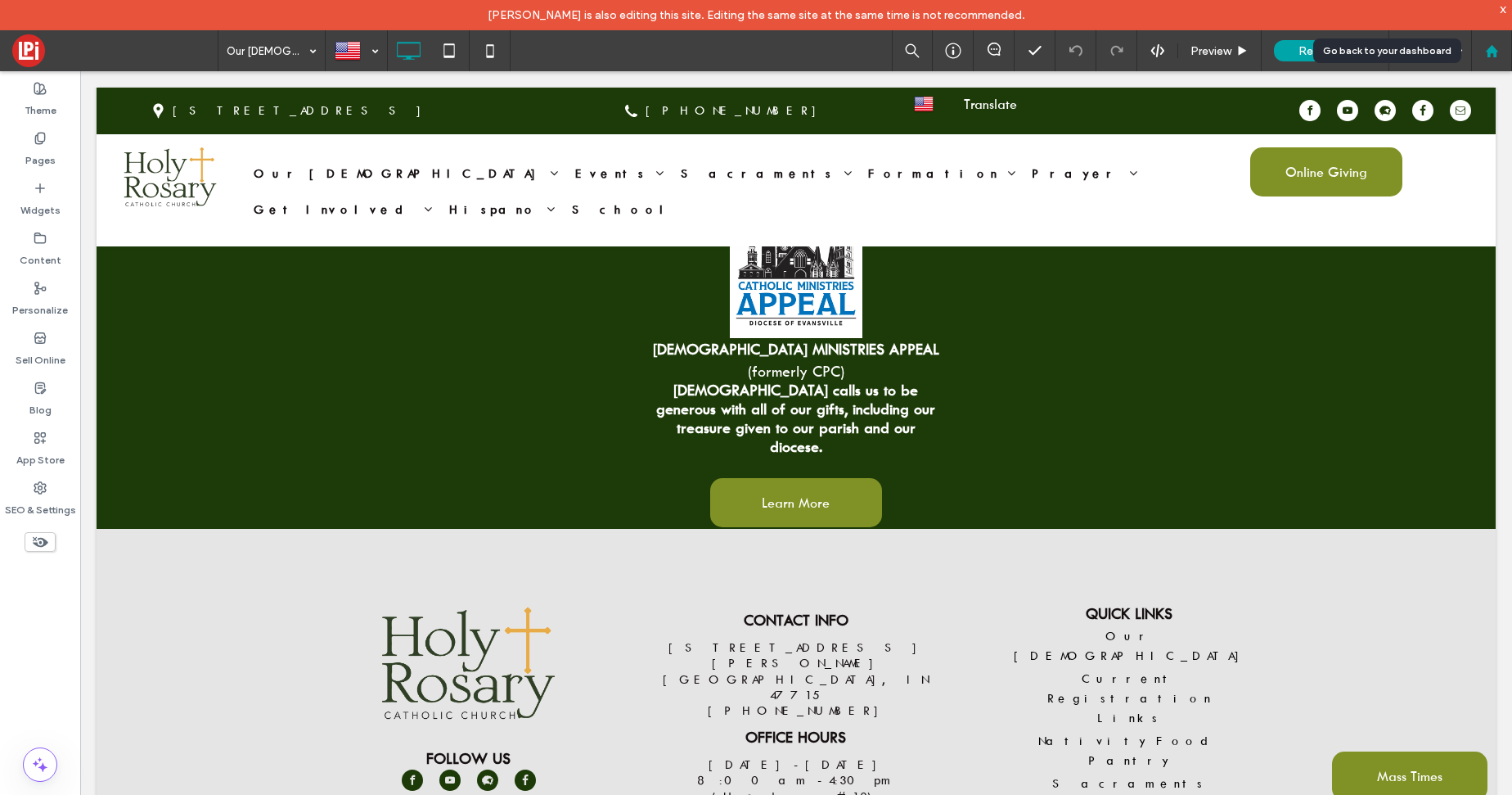
click at [1499, 59] on div at bounding box center [1491, 51] width 41 height 41
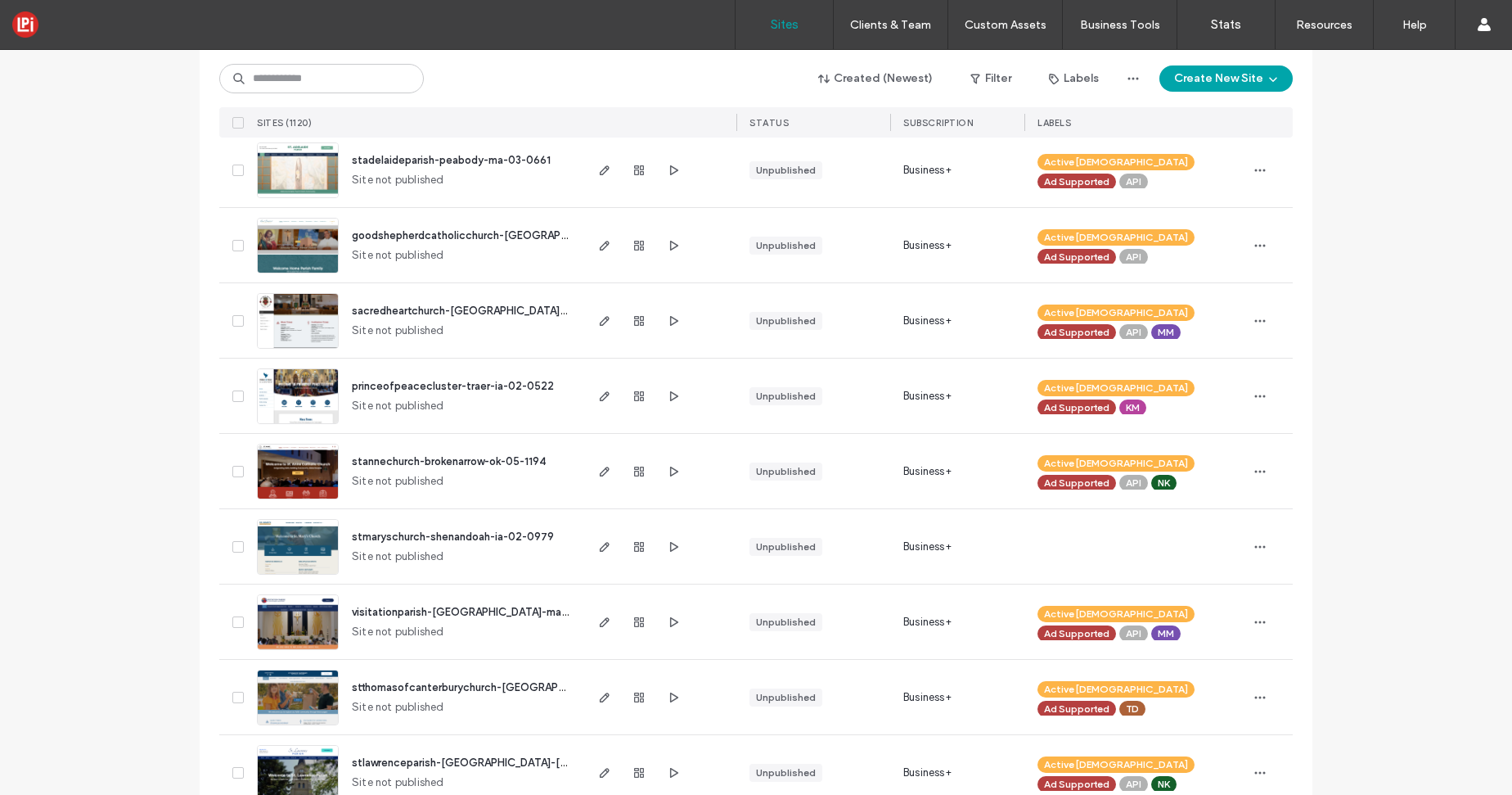
scroll to position [194, 0]
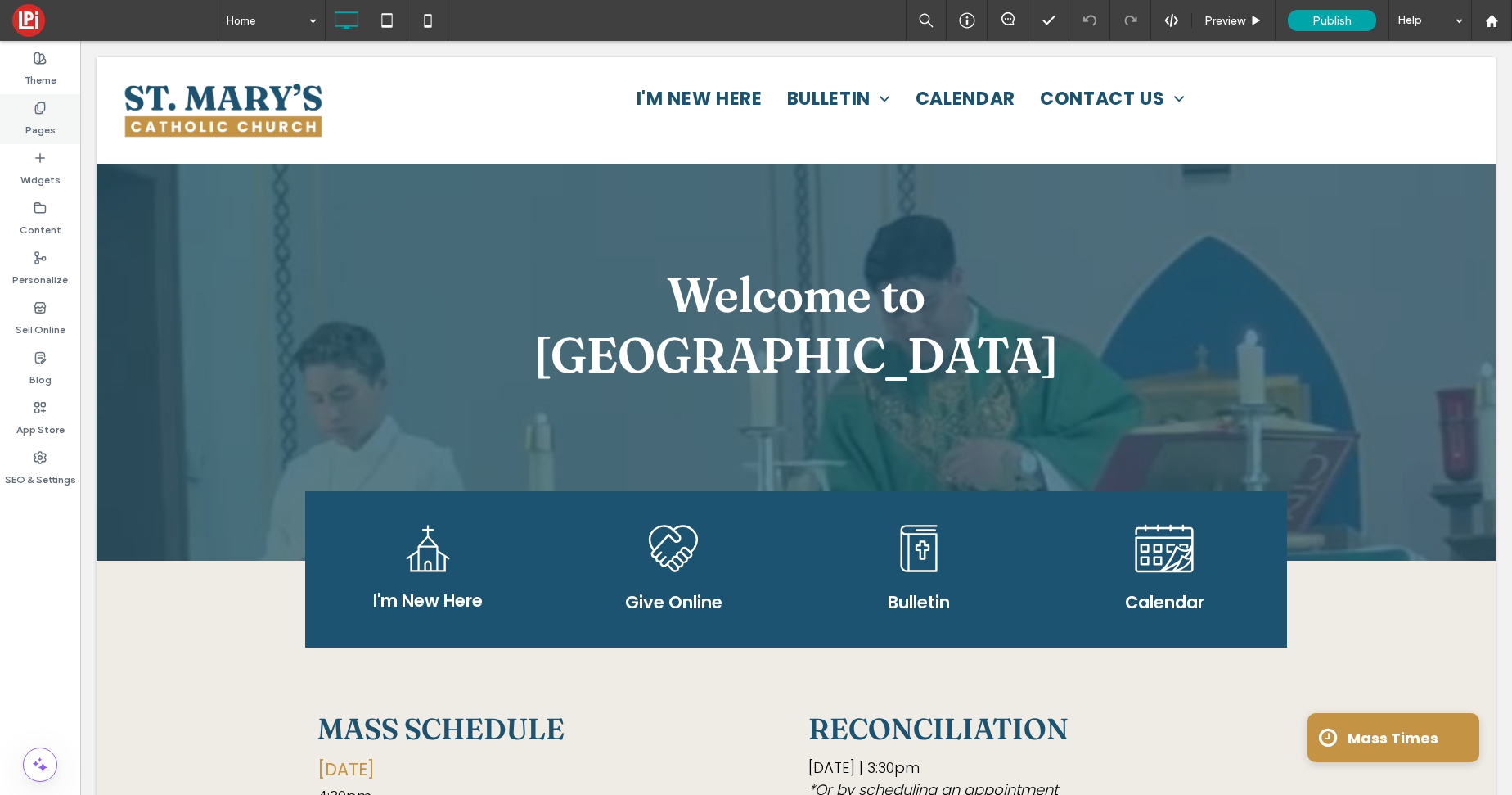
drag, startPoint x: 31, startPoint y: 123, endPoint x: 21, endPoint y: 122, distance: 10.0
click at [31, 123] on label "Pages" at bounding box center [40, 126] width 31 height 23
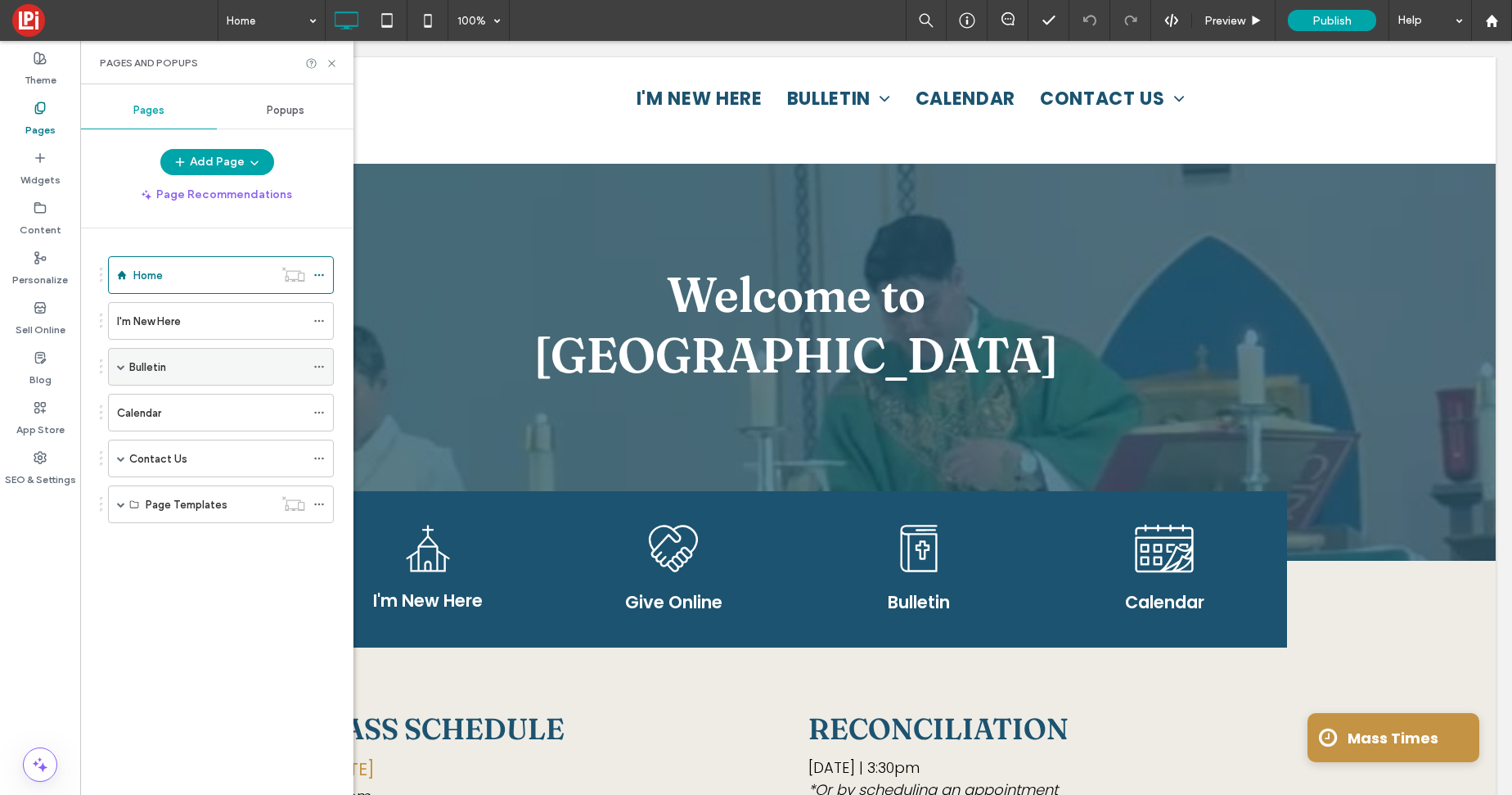
click at [185, 356] on div "Bulletin" at bounding box center [217, 367] width 176 height 36
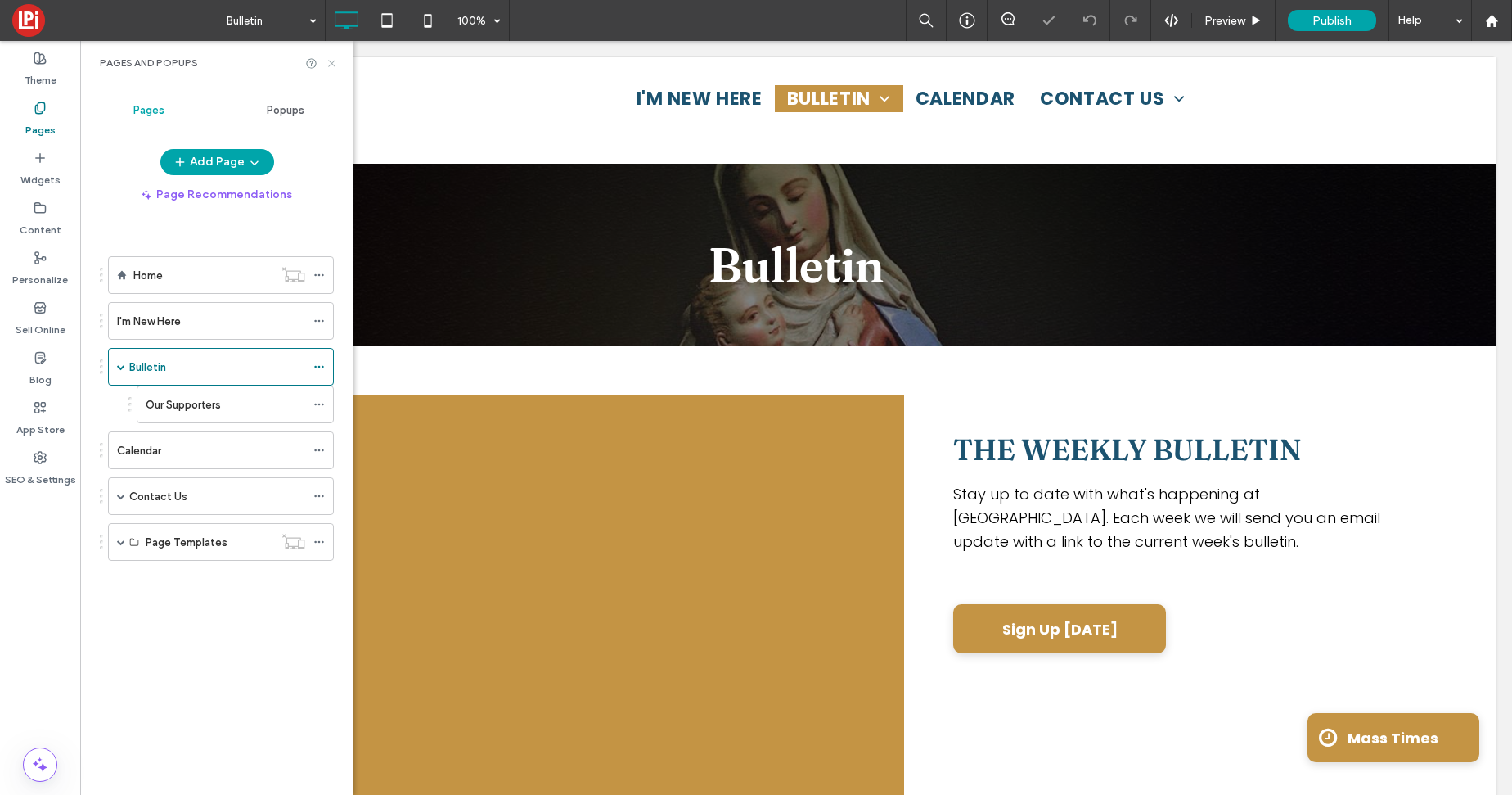
click at [329, 60] on use at bounding box center [331, 63] width 7 height 7
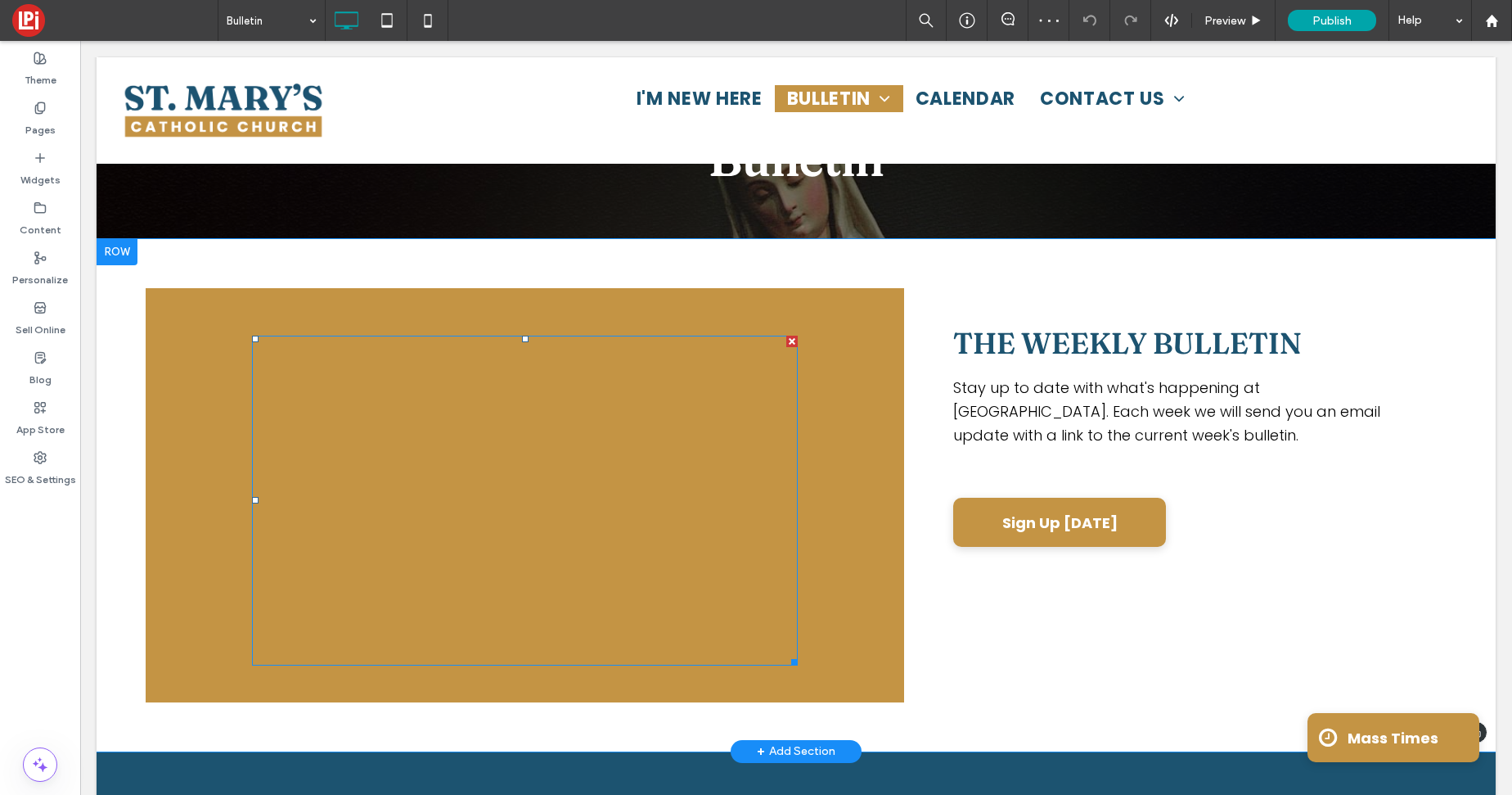
scroll to position [125, 0]
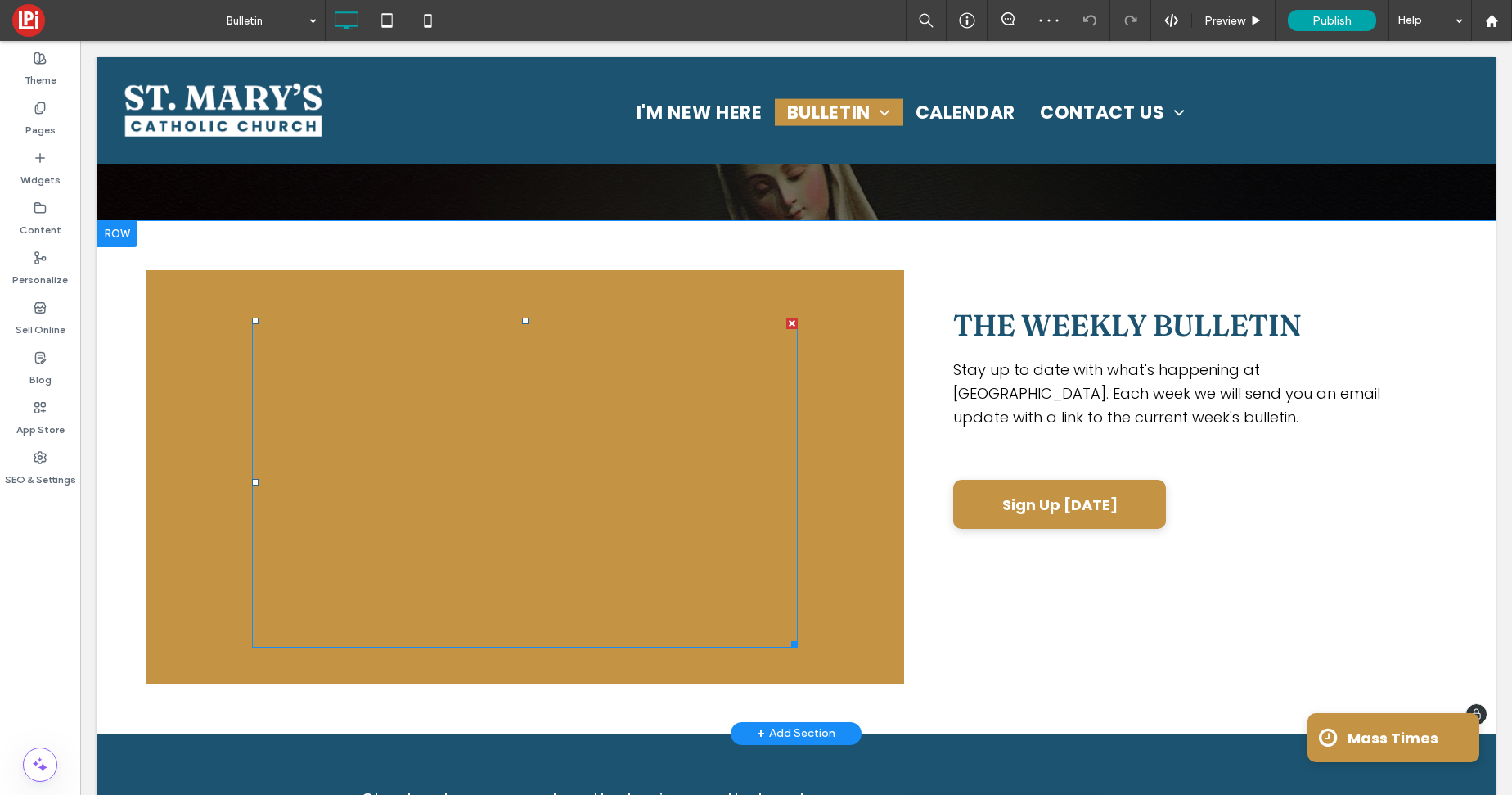
click at [630, 486] on span at bounding box center [525, 482] width 546 height 330
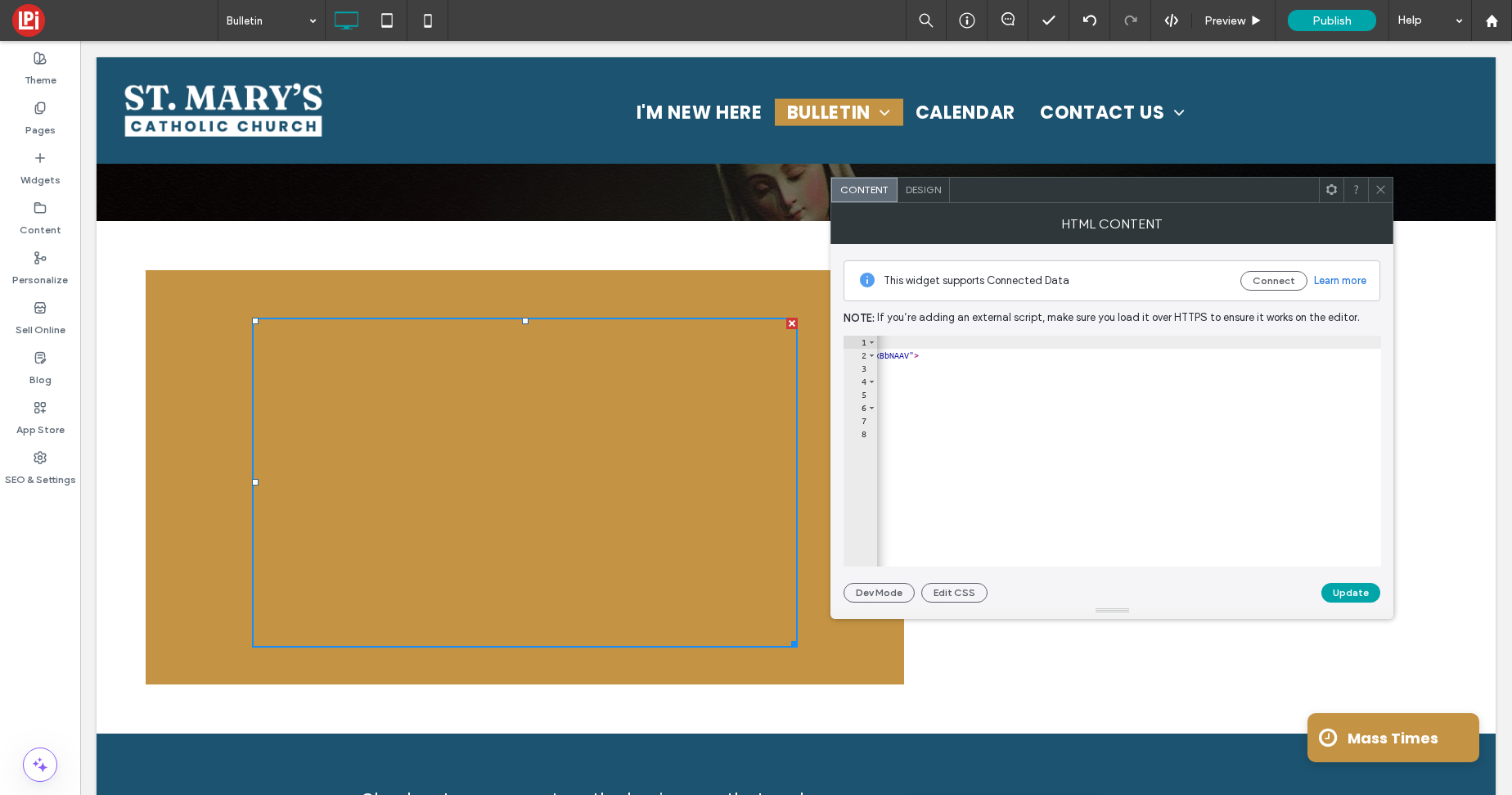
scroll to position [0, 987]
click at [1364, 356] on div "< center > < iframe id = "1923122015" scrolling = "no" frameborder = "0" style …" at bounding box center [635, 464] width 1491 height 257
paste textarea "**********"
type textarea "**********"
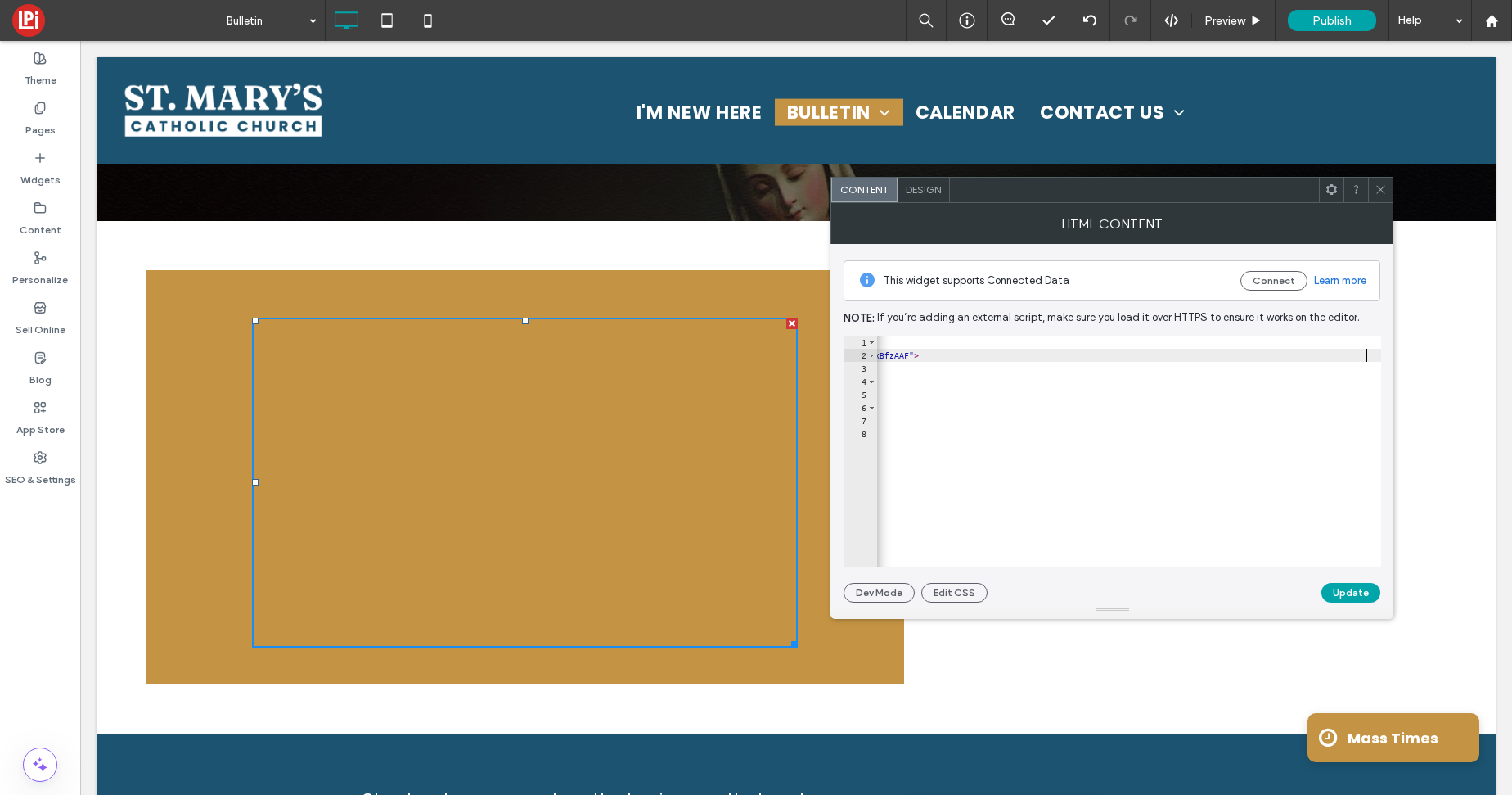
scroll to position [0, 987]
click at [1345, 595] on button "Update" at bounding box center [1350, 593] width 59 height 20
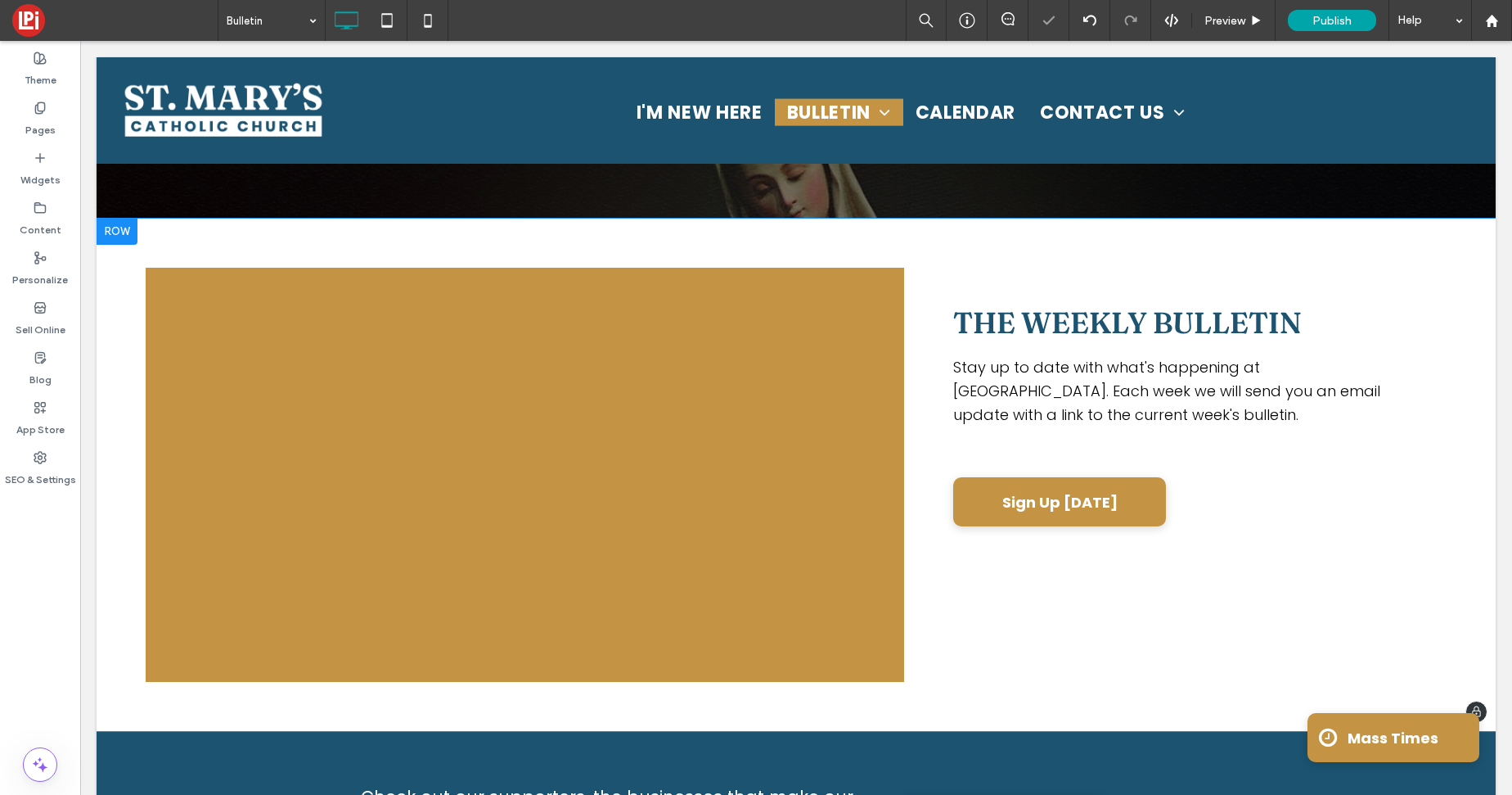
scroll to position [129, 0]
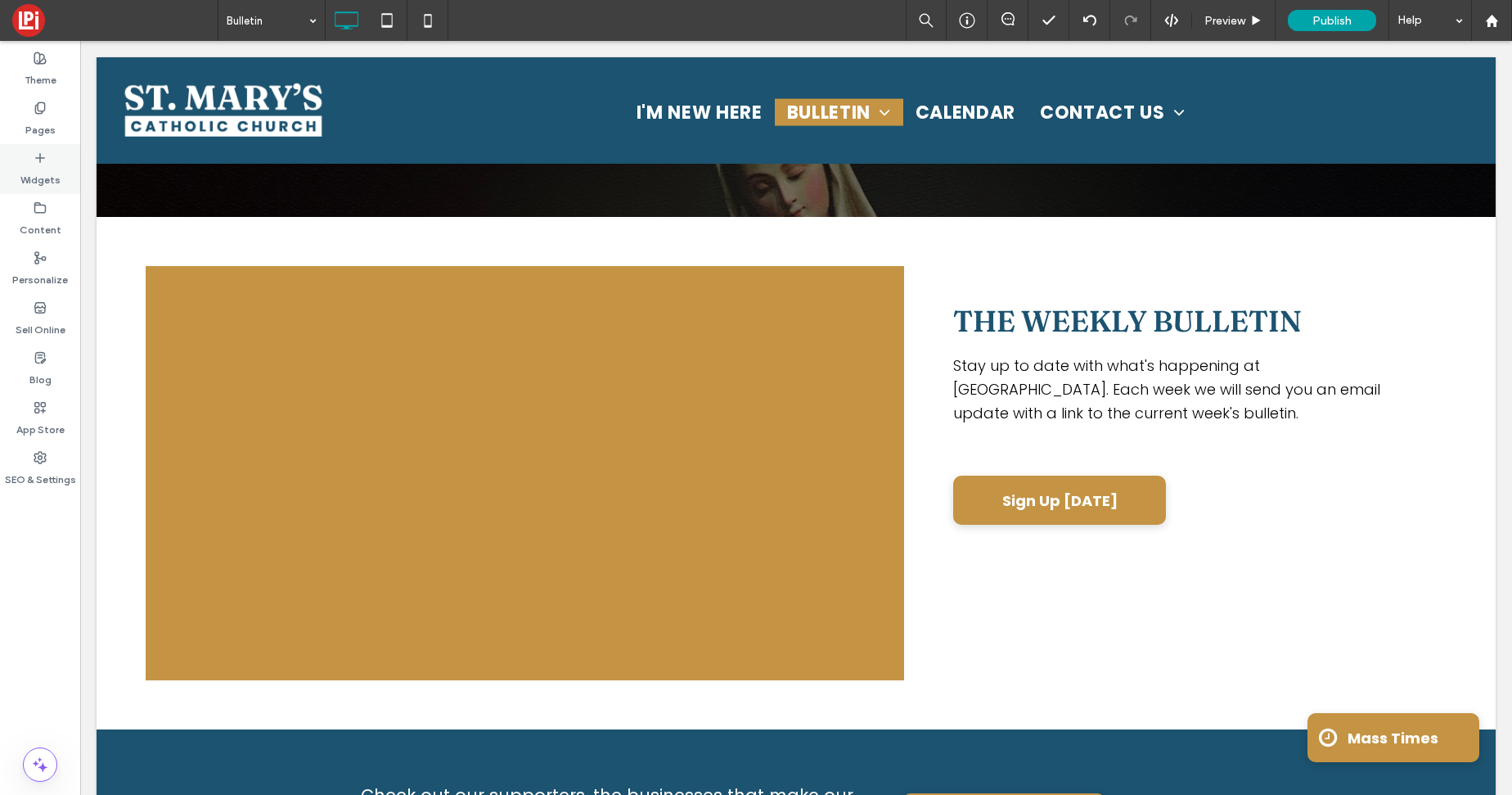
drag, startPoint x: 51, startPoint y: 113, endPoint x: 79, endPoint y: 177, distance: 69.9
click at [50, 113] on div "Pages" at bounding box center [40, 119] width 80 height 50
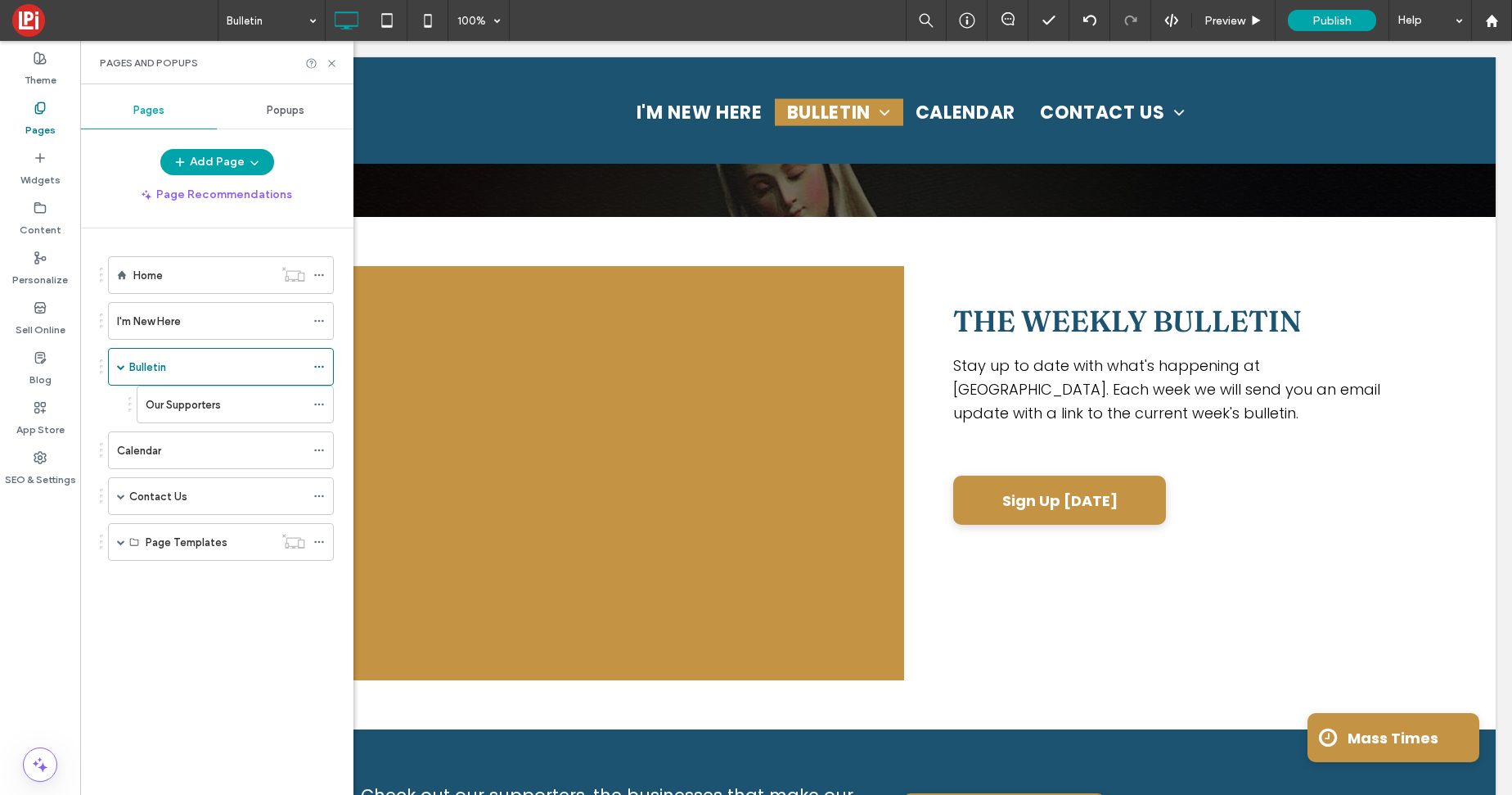
drag, startPoint x: 219, startPoint y: 409, endPoint x: 222, endPoint y: 418, distance: 9.5
click at [218, 409] on label "Our Supporters" at bounding box center [183, 404] width 75 height 29
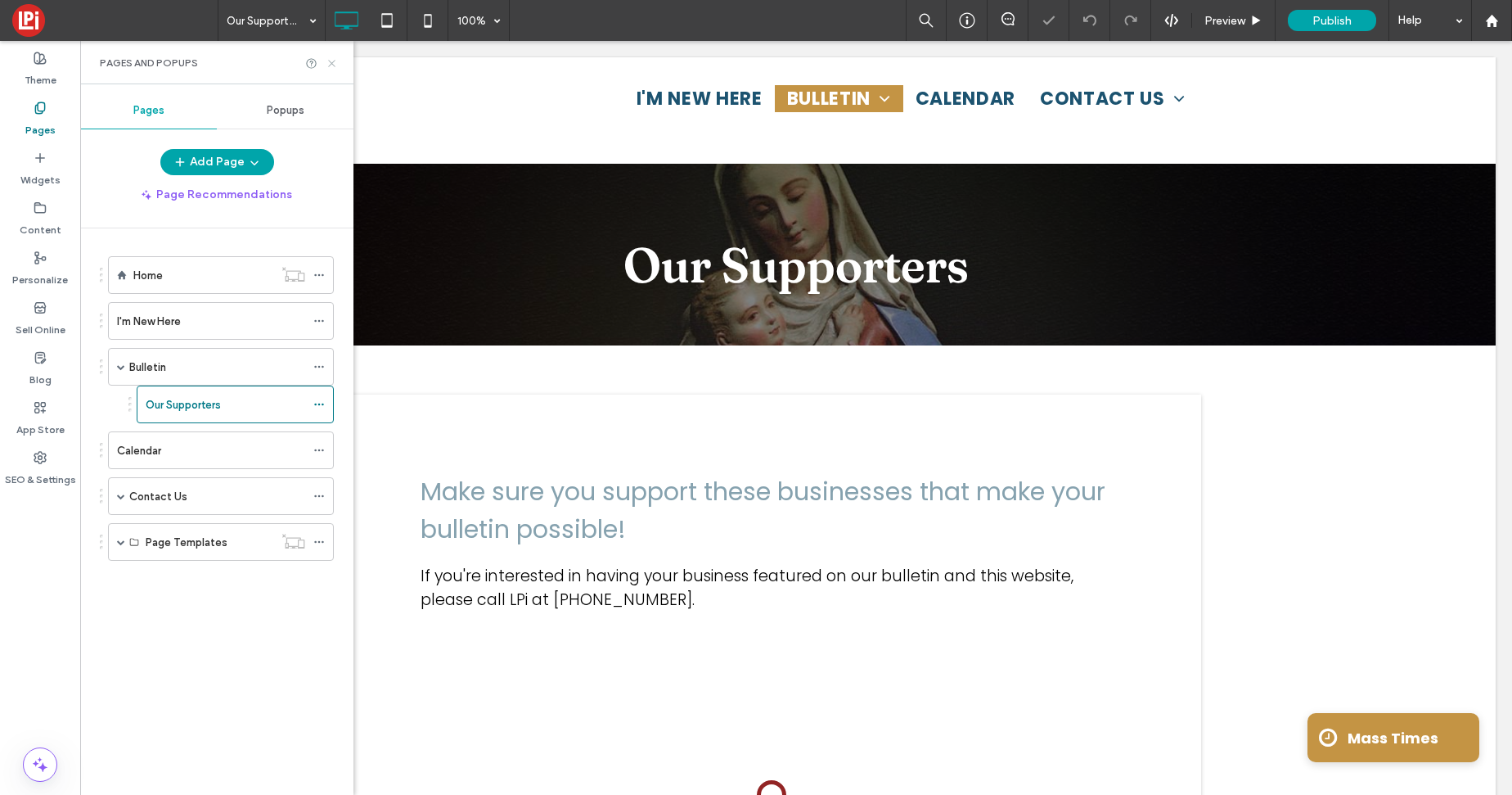
drag, startPoint x: 328, startPoint y: 56, endPoint x: 575, endPoint y: 319, distance: 360.8
click at [328, 57] on icon at bounding box center [331, 63] width 12 height 12
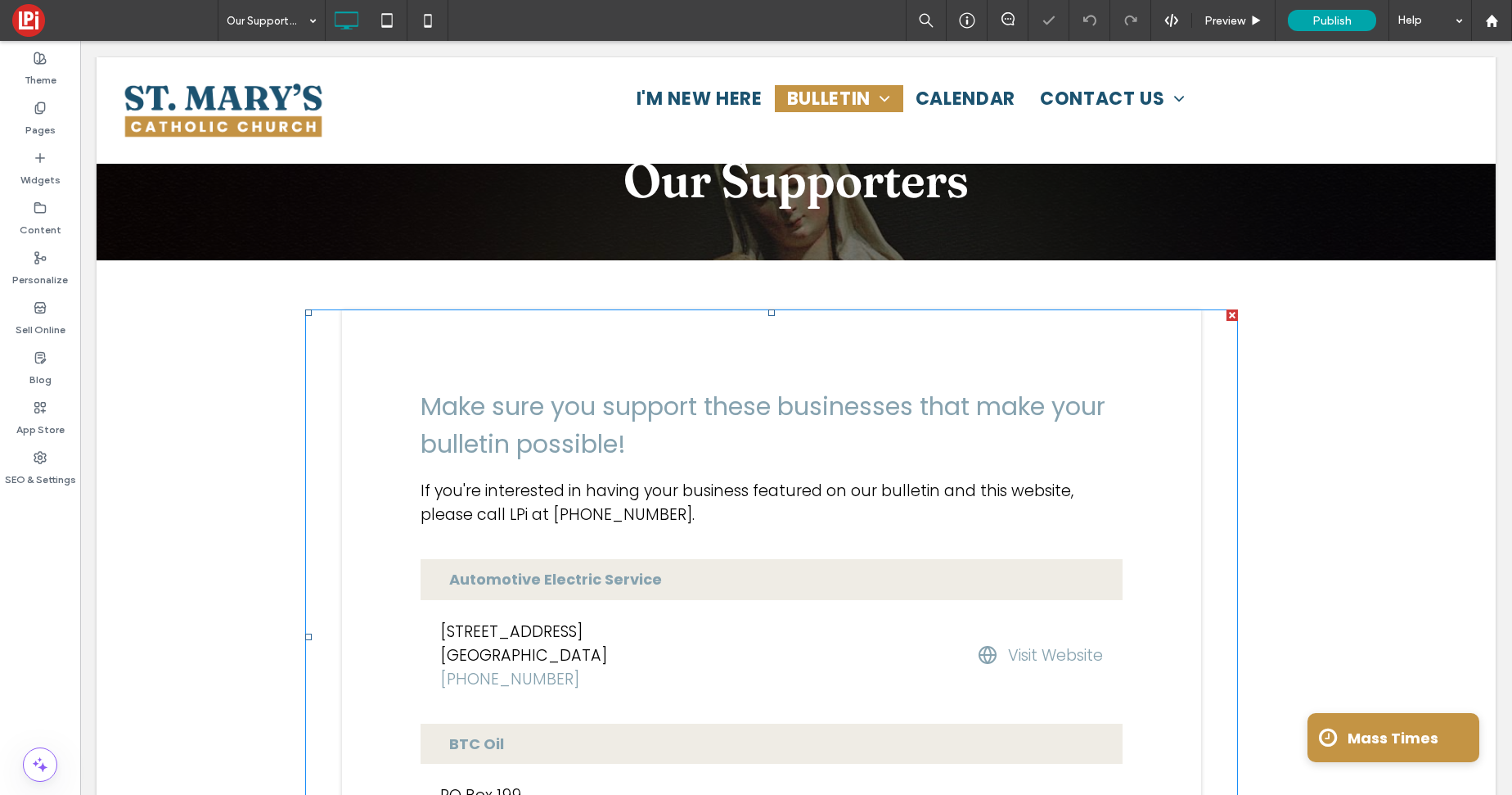
scroll to position [91, 0]
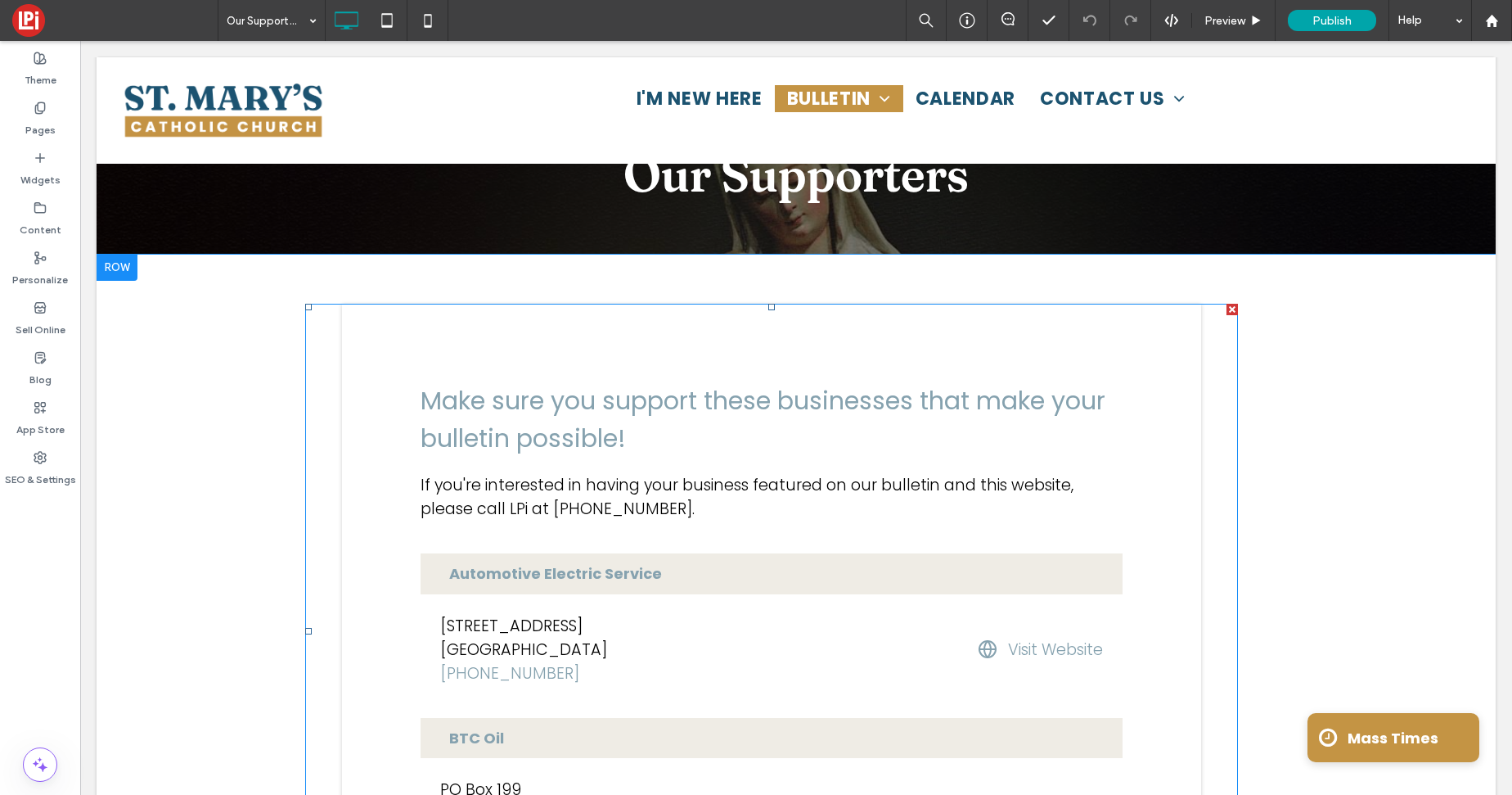
click at [538, 421] on span at bounding box center [771, 631] width 932 height 655
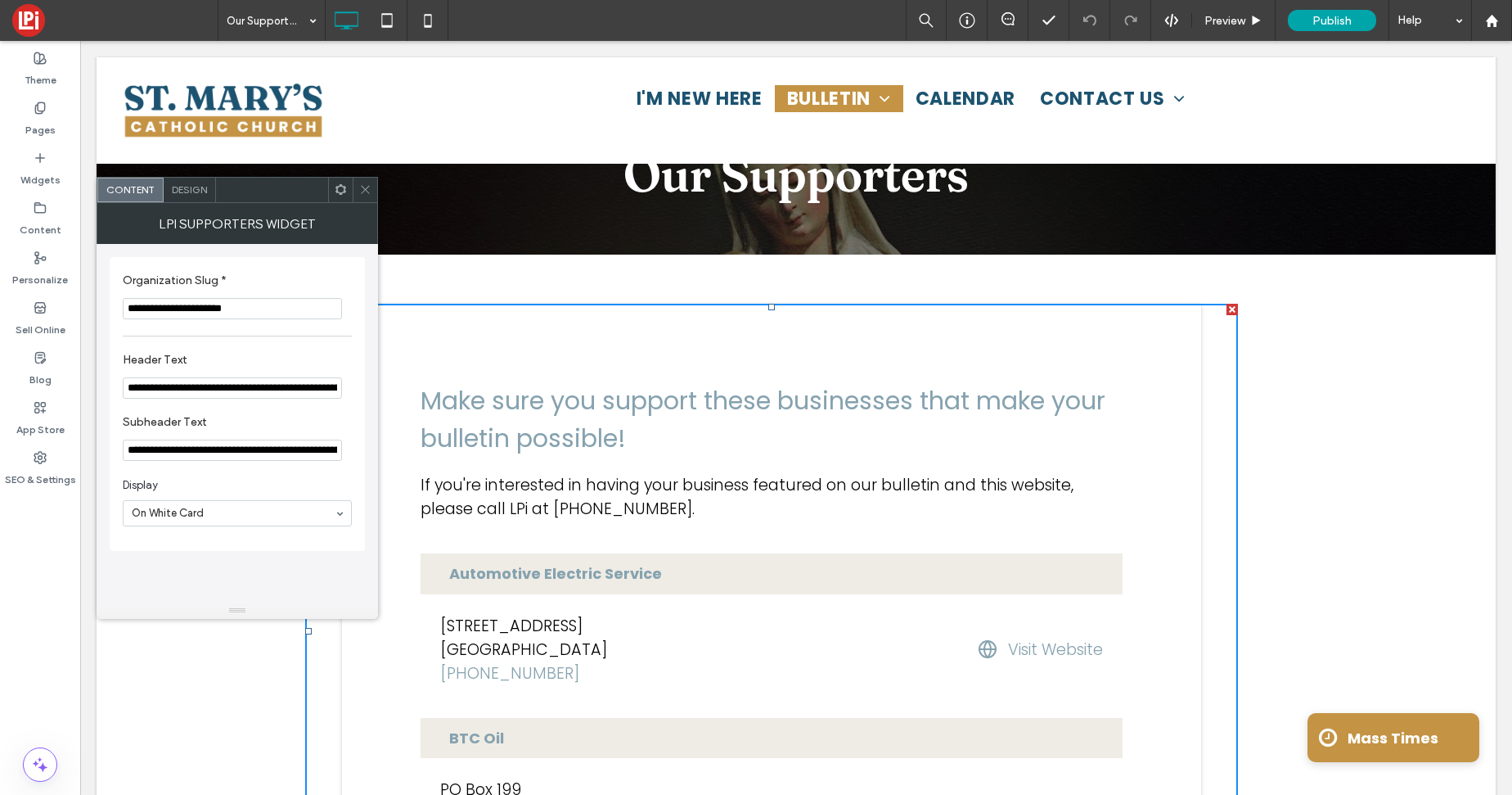
drag, startPoint x: 264, startPoint y: 309, endPoint x: 2, endPoint y: 256, distance: 267.3
click at [77, 297] on body ".wqwq-1{fill:#231f20;} .cls-1q, .cls-2q { fill-rule: evenodd; } .cls-2q { fill:…" at bounding box center [756, 398] width 1512 height 795
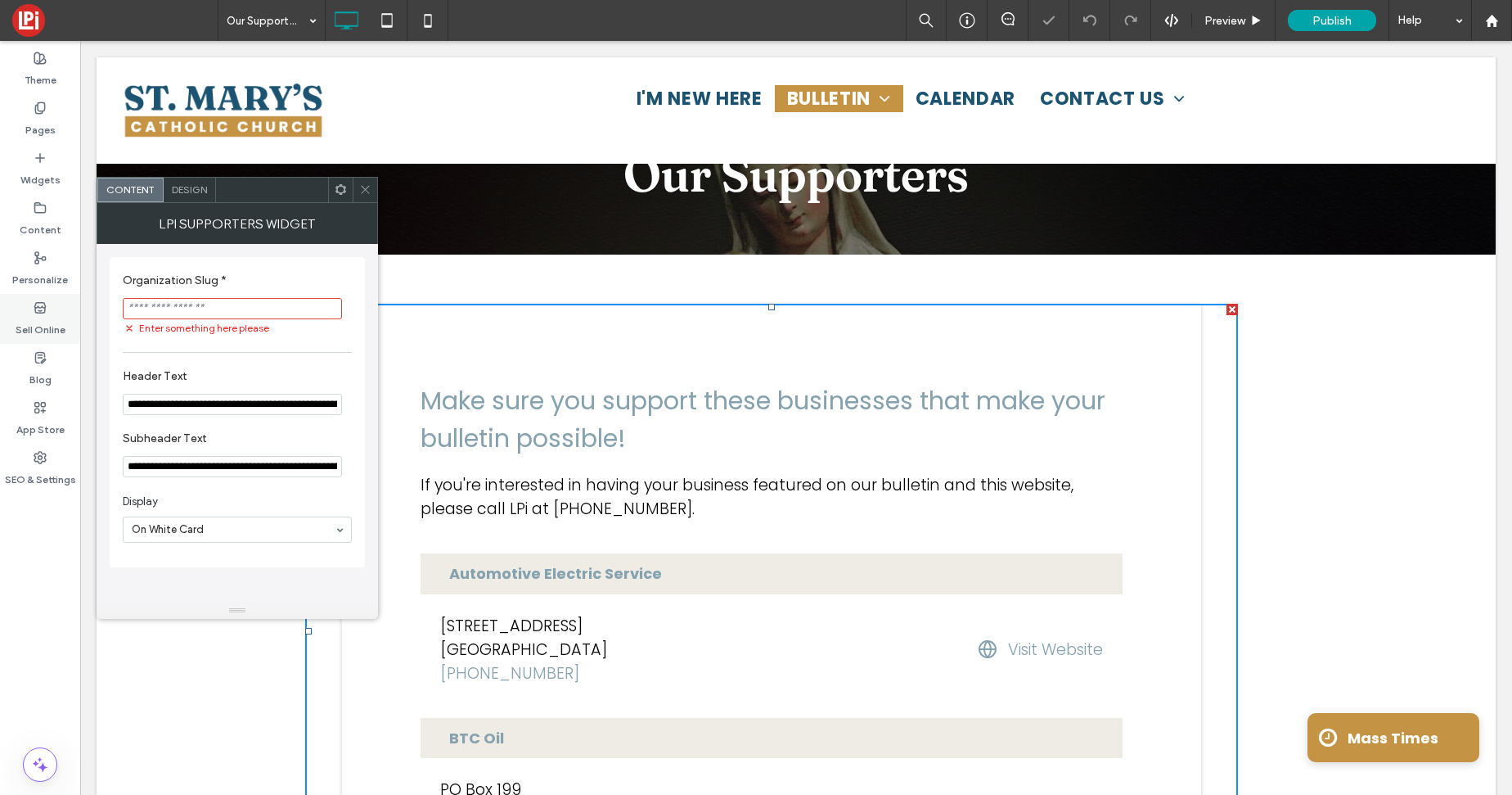
paste input "**********"
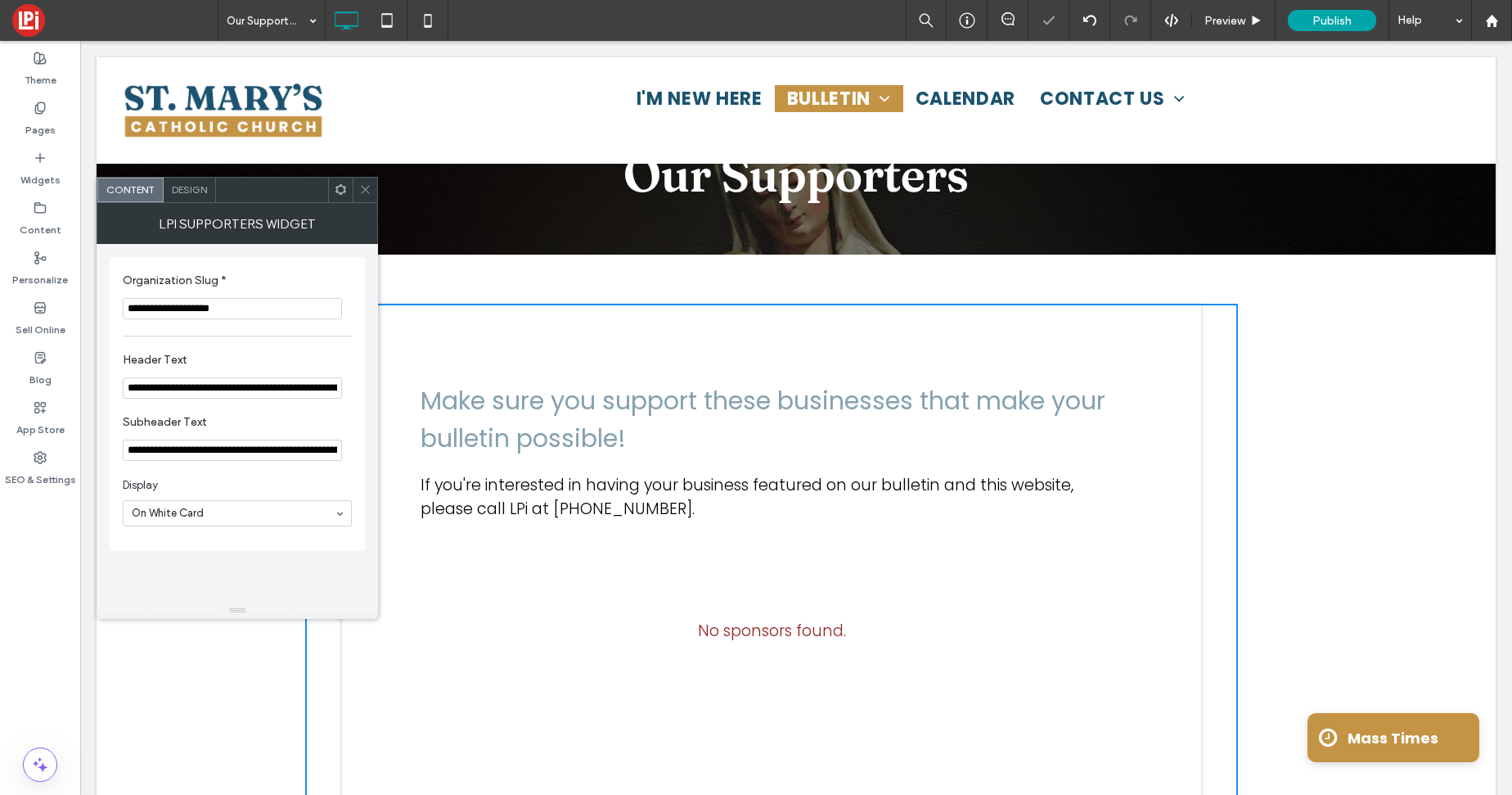
type input "**********"
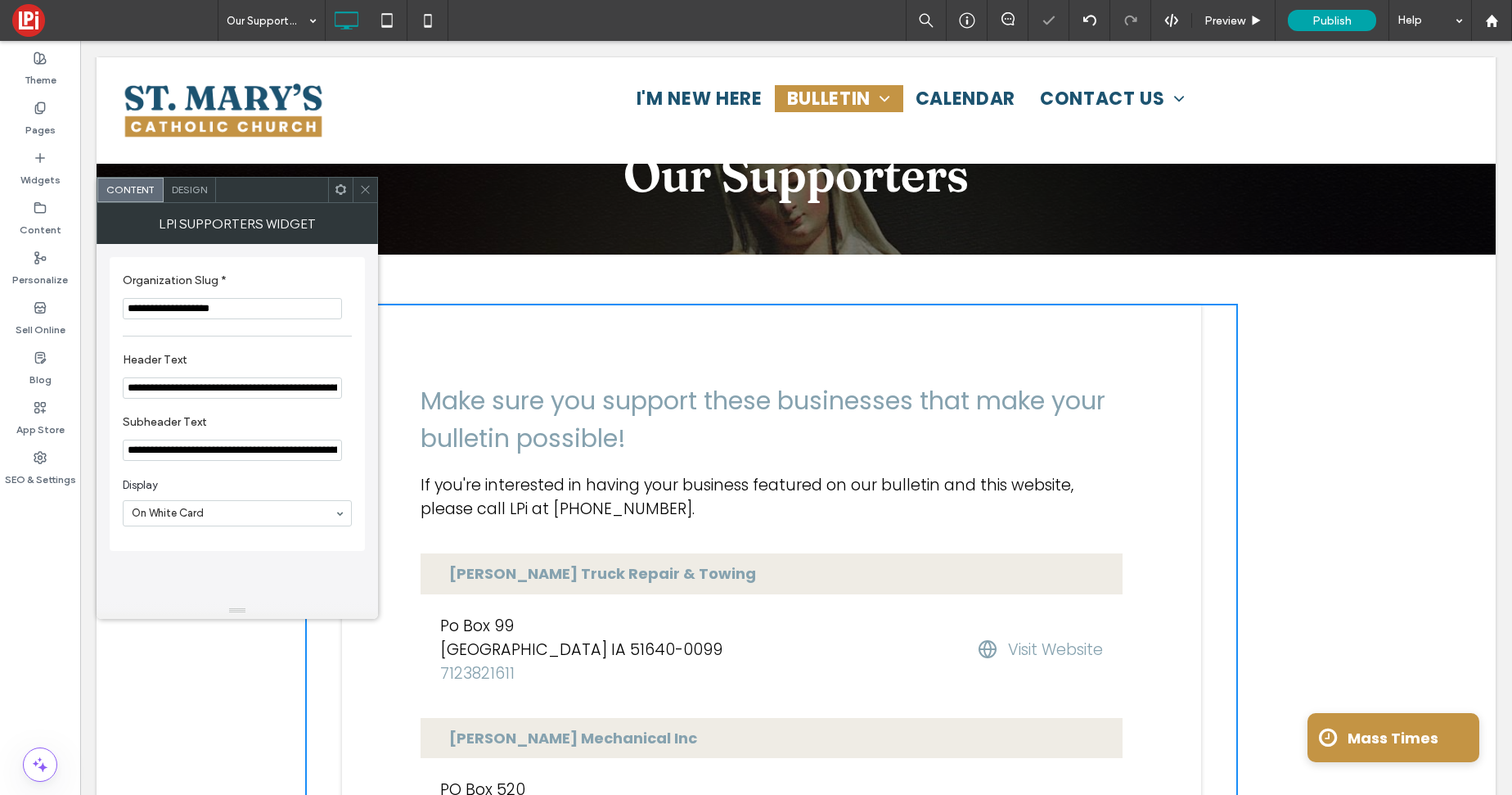
click at [267, 275] on label "Organization Slug *" at bounding box center [234, 282] width 223 height 18
click at [364, 183] on icon at bounding box center [365, 189] width 12 height 12
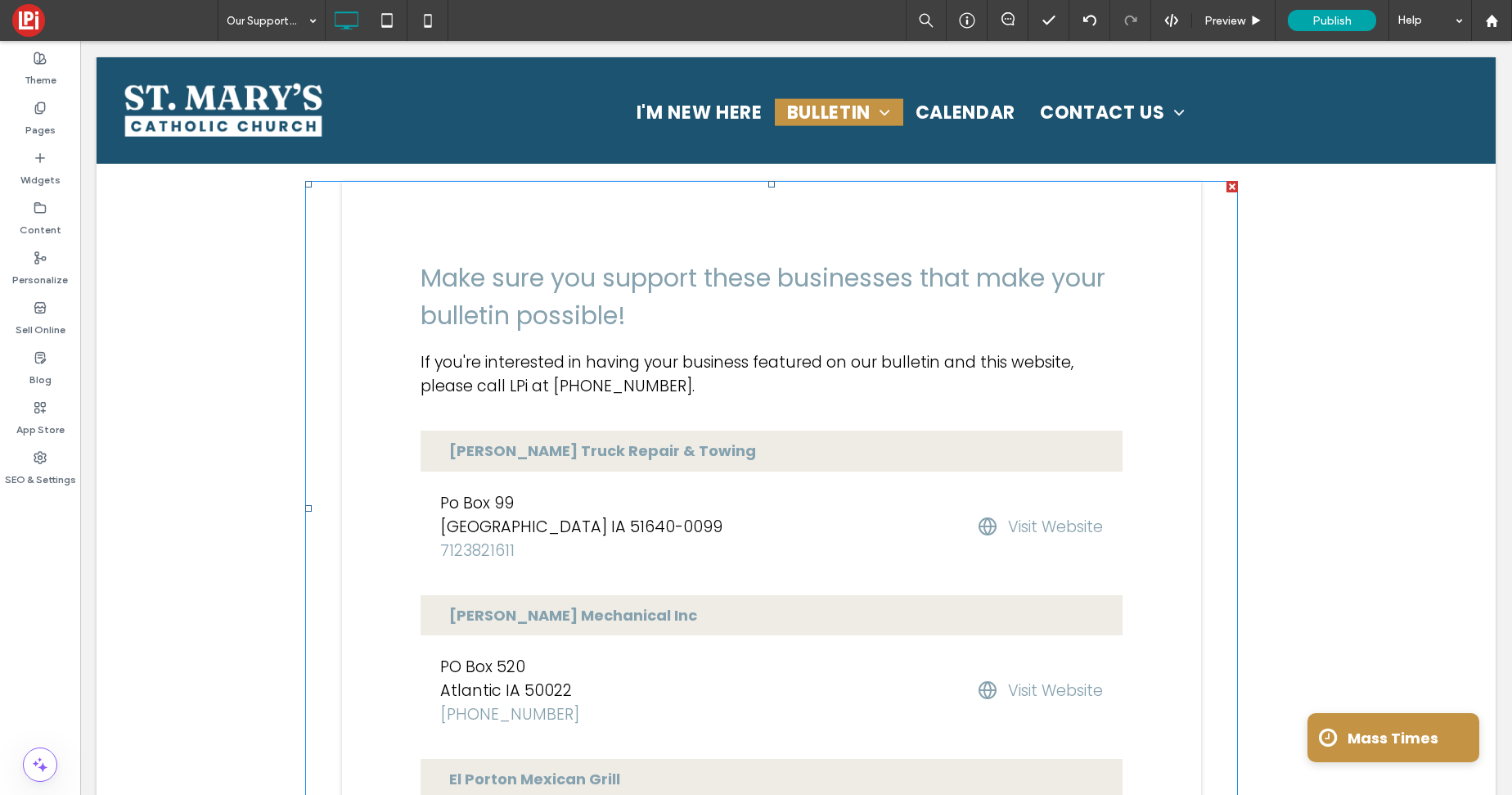
scroll to position [220, 0]
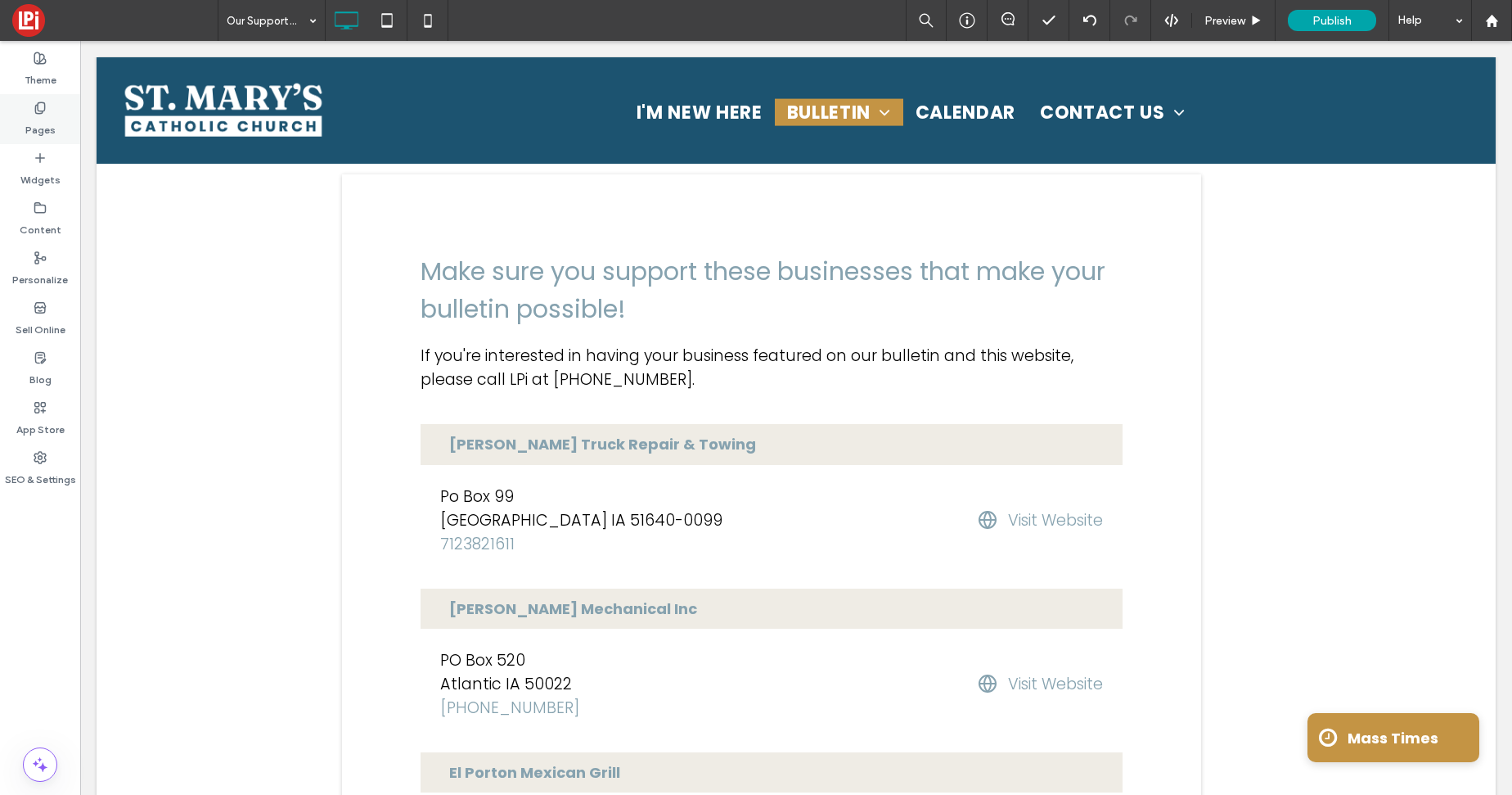
click at [48, 113] on div "Pages" at bounding box center [40, 119] width 80 height 50
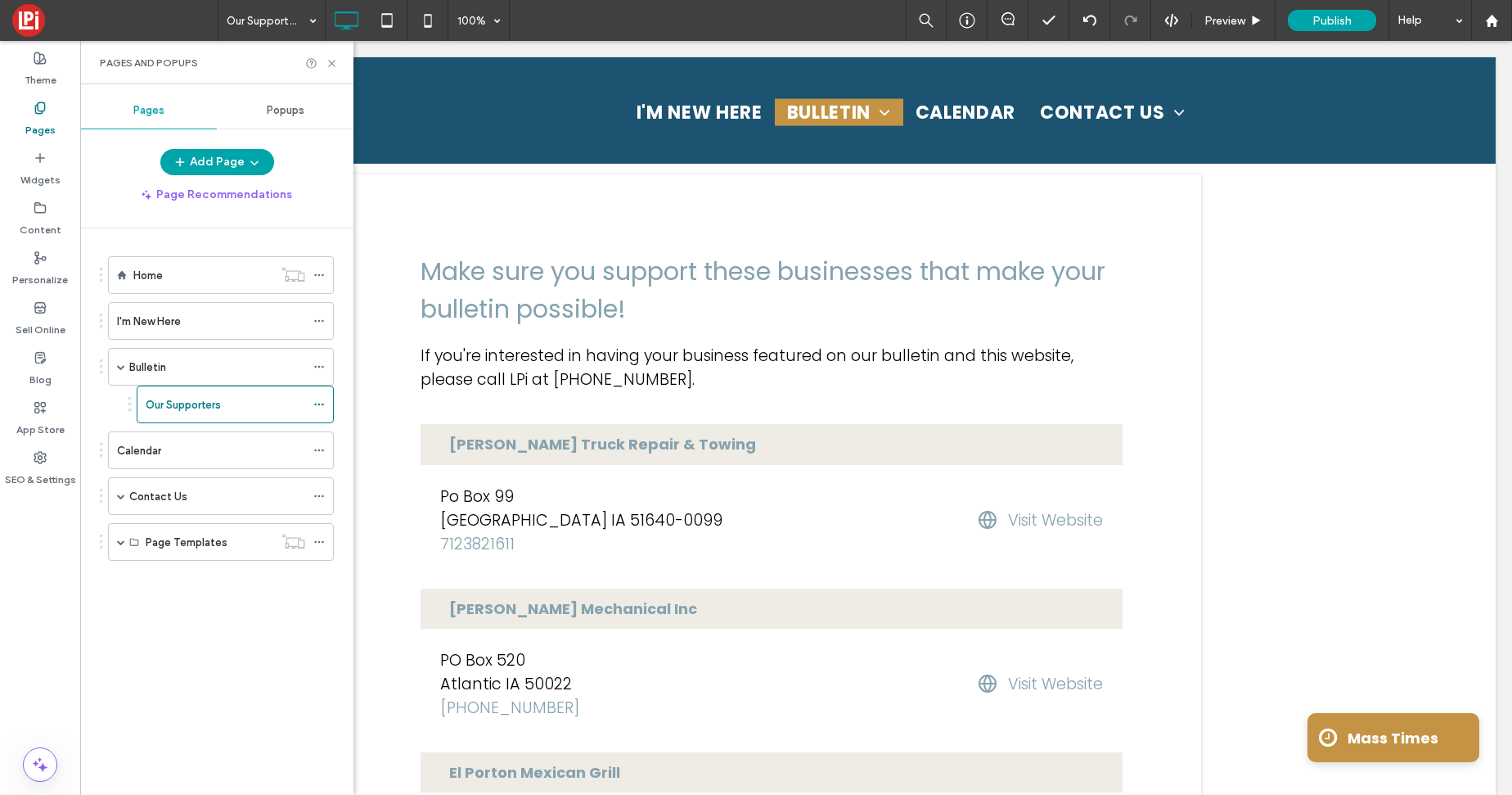
drag, startPoint x: 211, startPoint y: 445, endPoint x: 196, endPoint y: 449, distance: 15.5
click at [210, 445] on div "Calendar" at bounding box center [211, 450] width 188 height 17
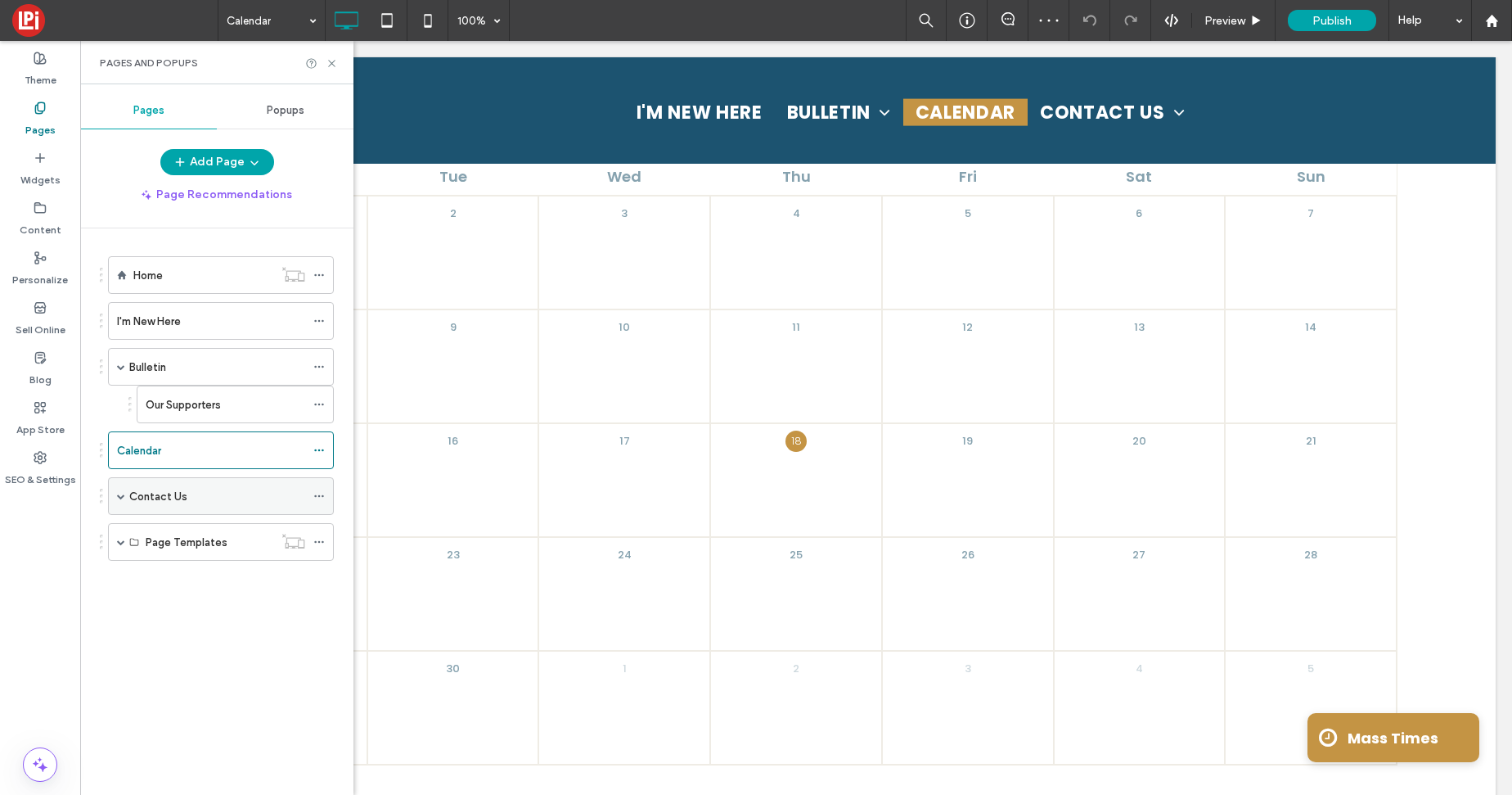
scroll to position [875, 0]
drag, startPoint x: 164, startPoint y: 506, endPoint x: 147, endPoint y: 507, distance: 17.0
click at [164, 506] on div "Contact Us" at bounding box center [217, 496] width 176 height 36
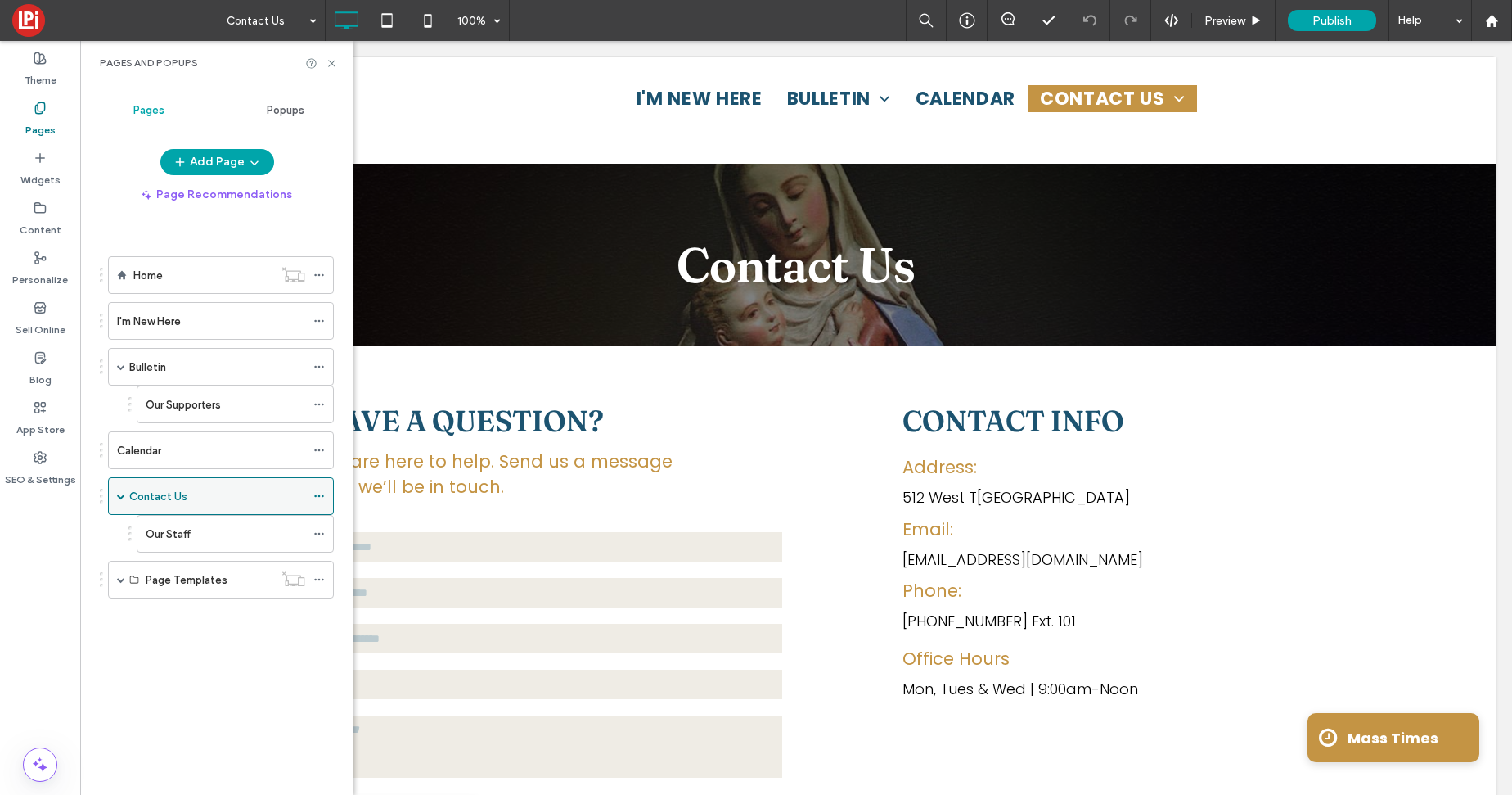
scroll to position [0, 0]
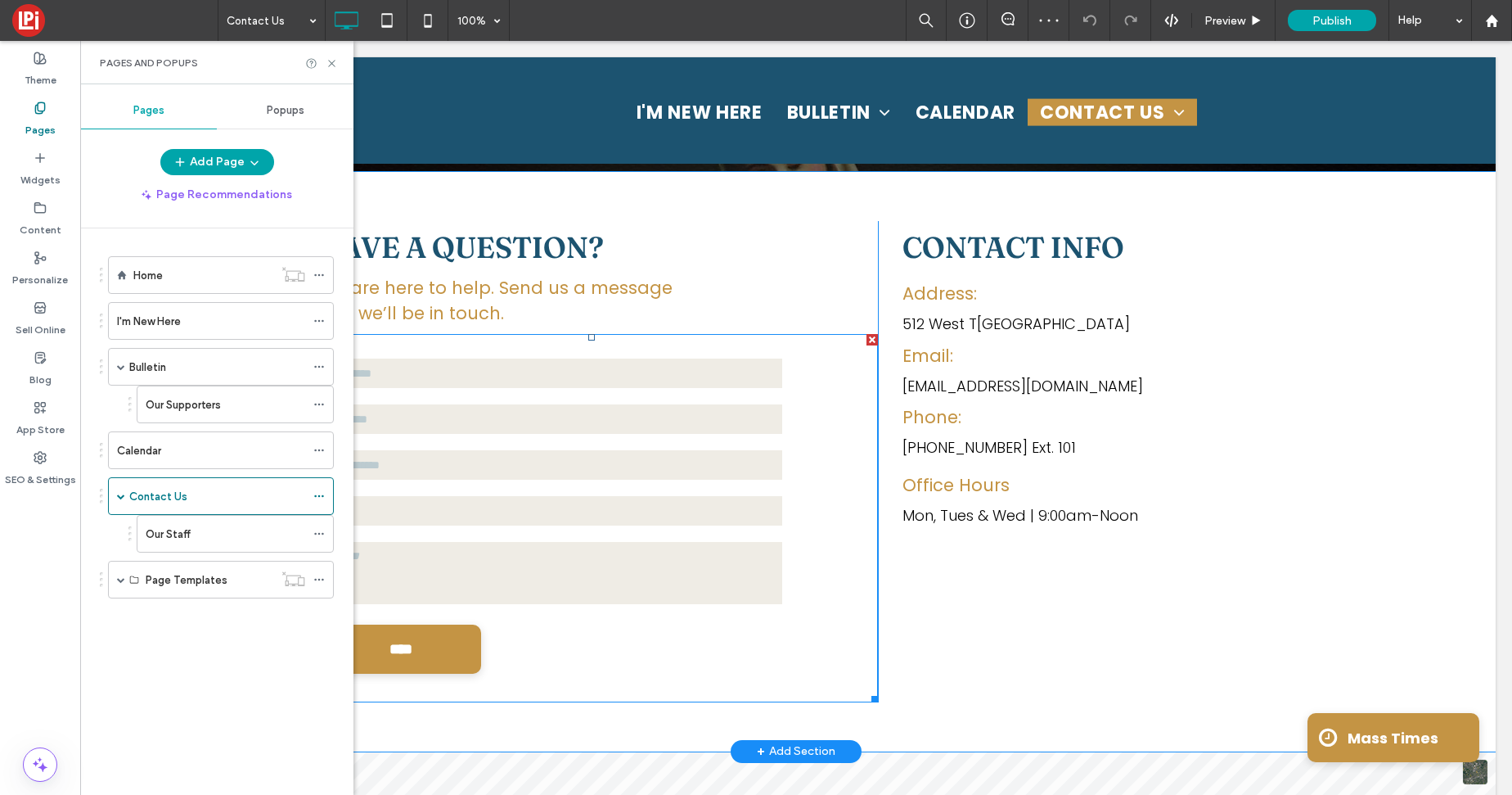
scroll to position [211, 0]
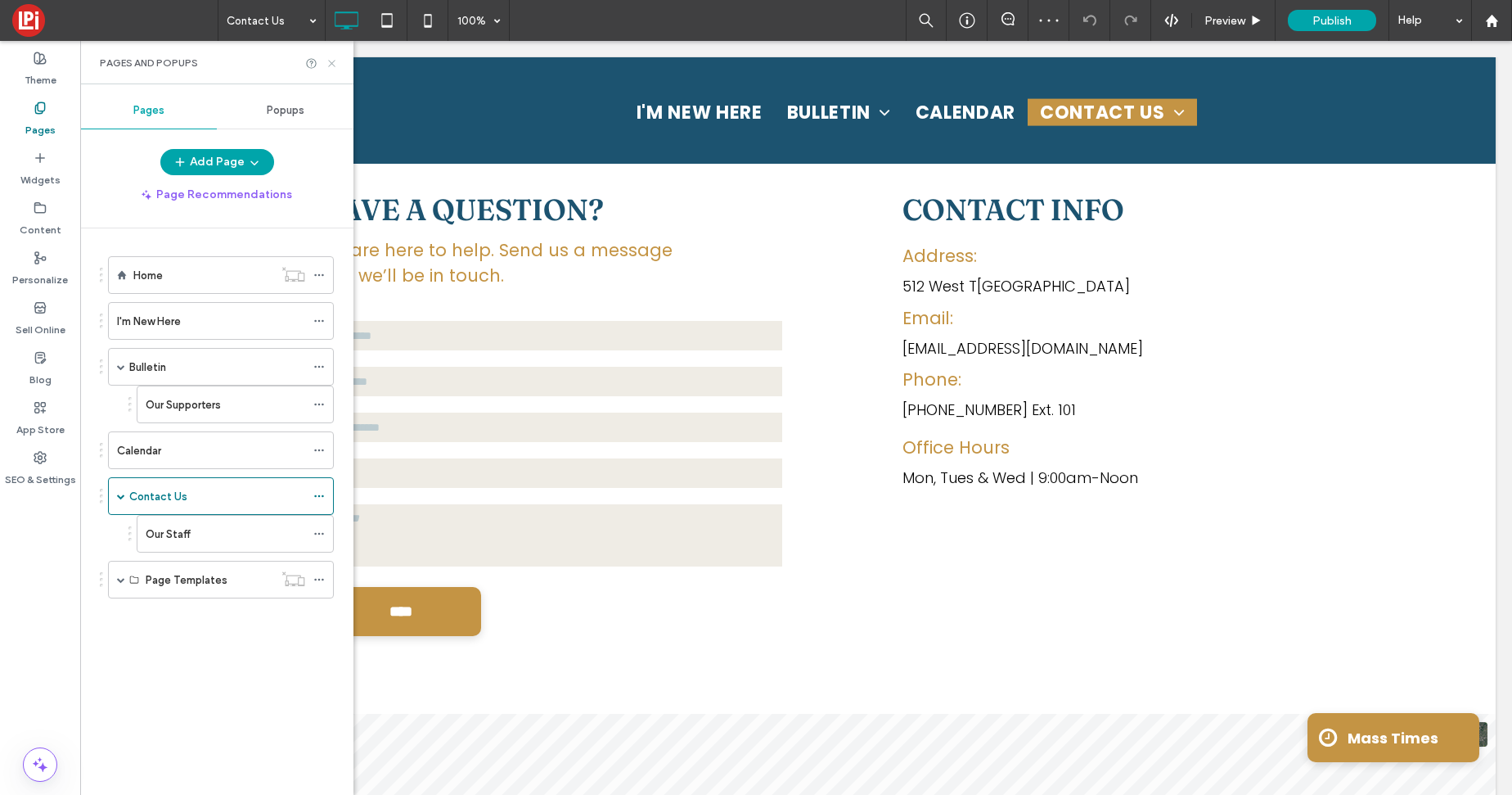
drag, startPoint x: 331, startPoint y: 62, endPoint x: 374, endPoint y: 326, distance: 267.5
click at [331, 62] on icon at bounding box center [331, 63] width 12 height 12
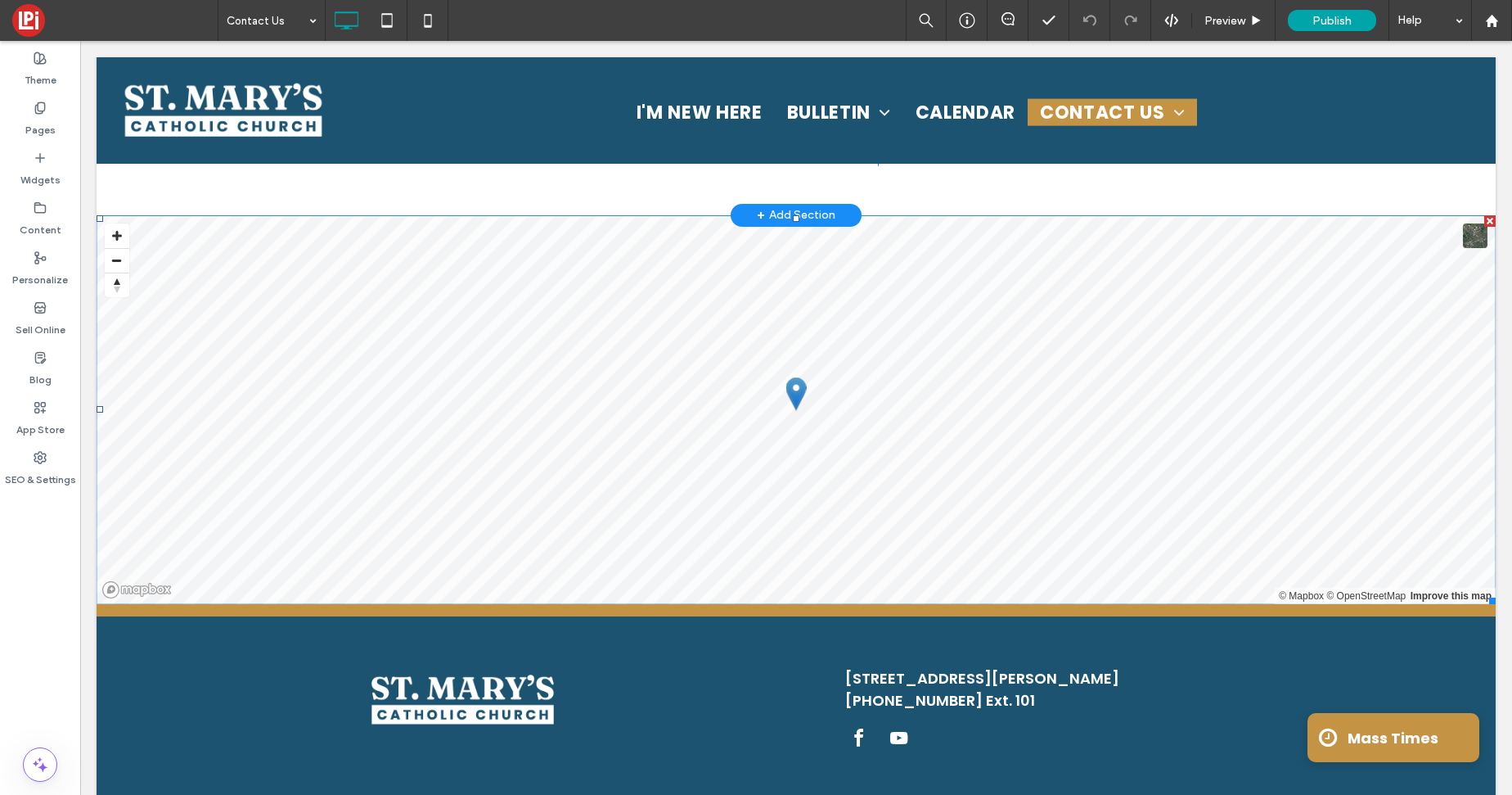
scroll to position [752, 0]
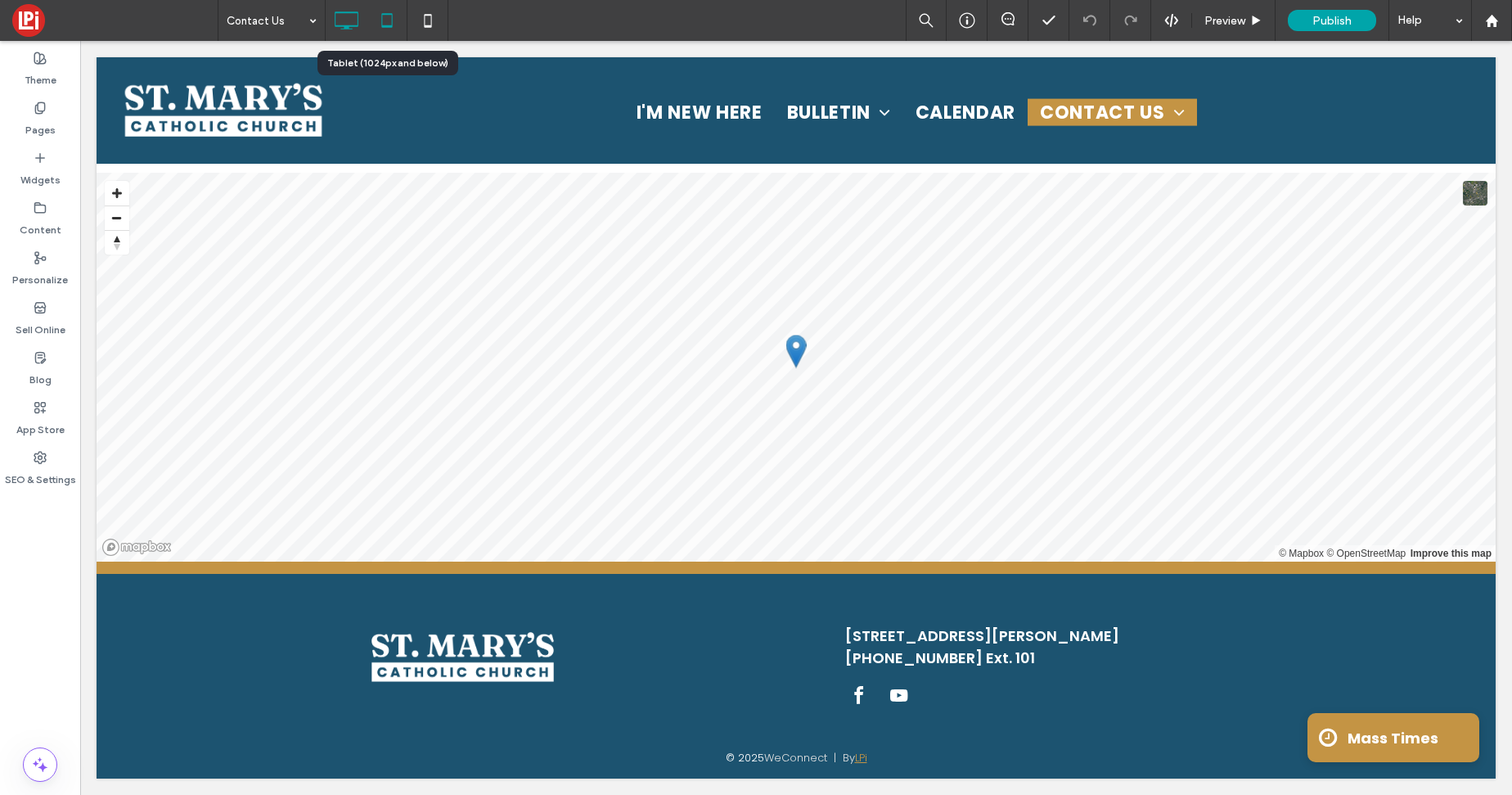
click at [387, 16] on icon at bounding box center [387, 21] width 33 height 33
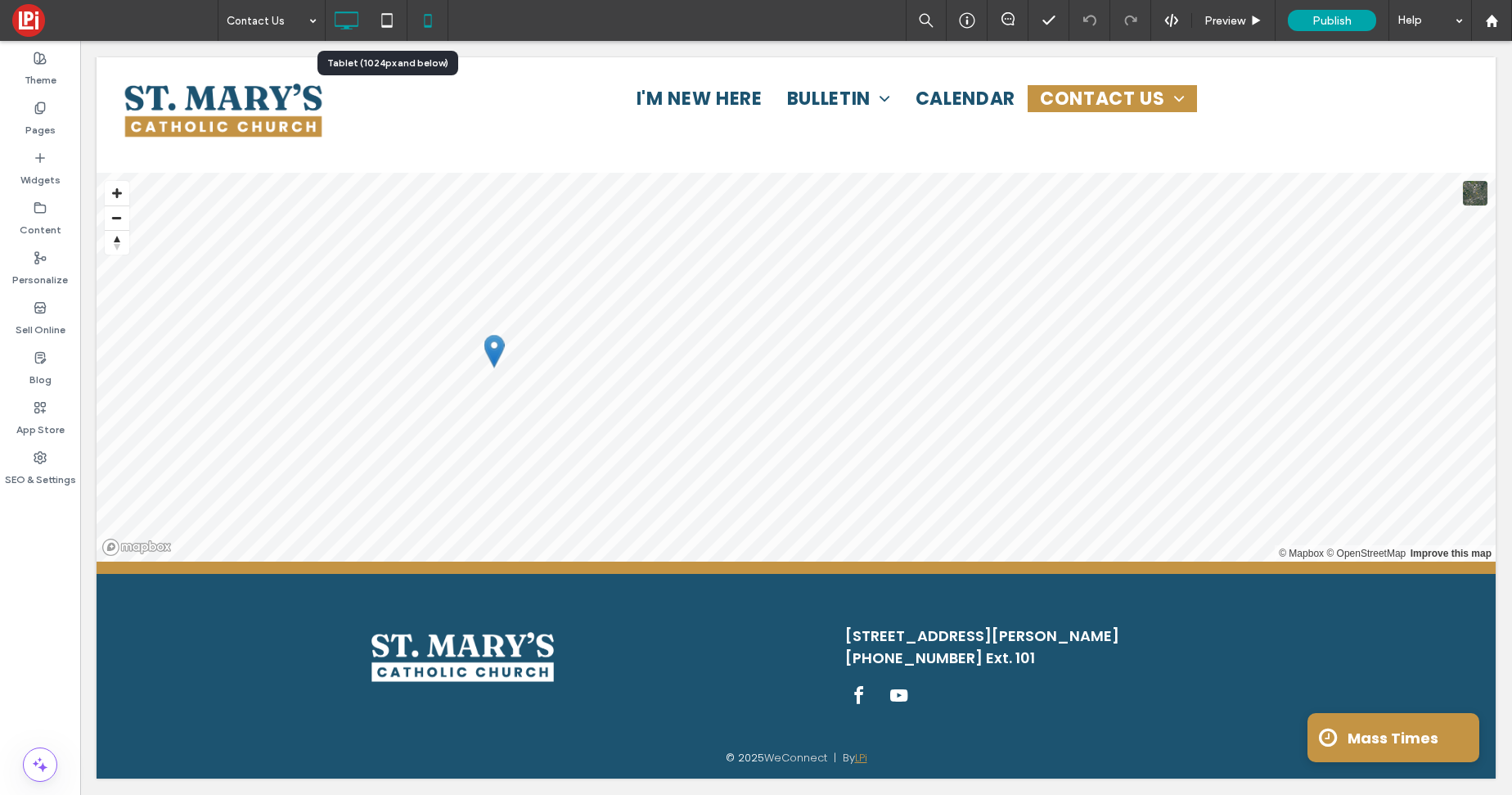
scroll to position [392, 0]
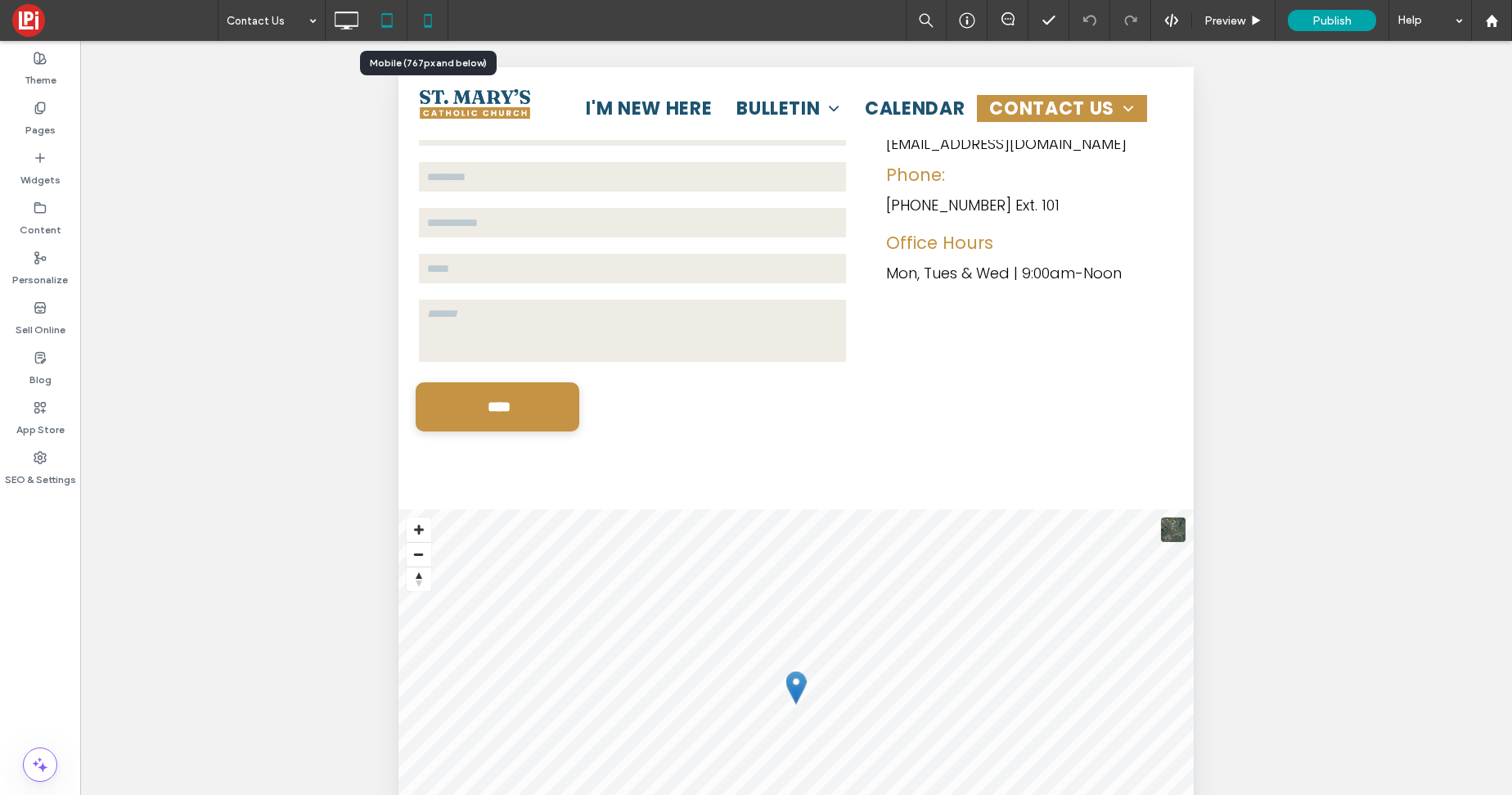
click at [420, 16] on icon at bounding box center [428, 21] width 33 height 33
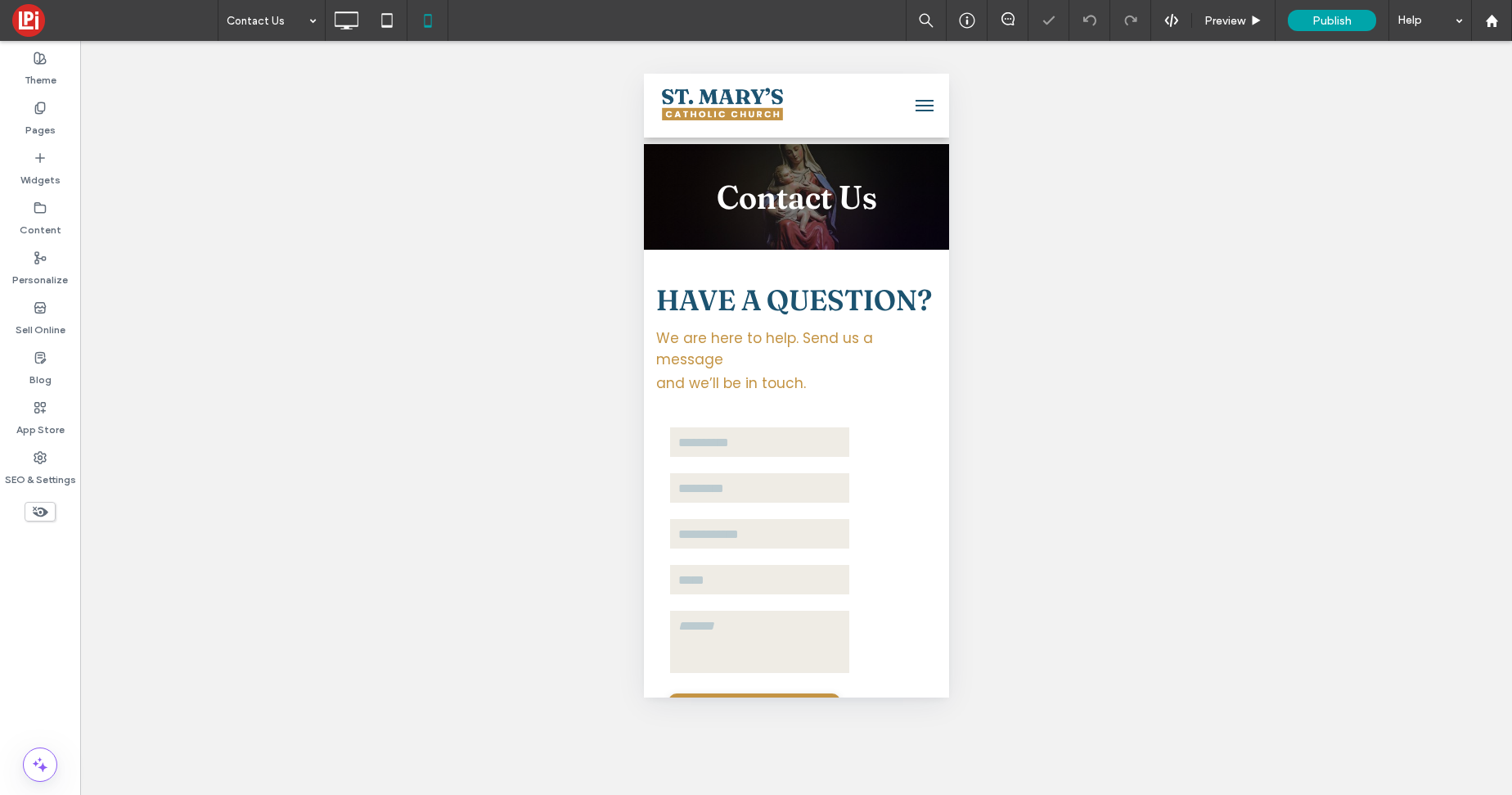
scroll to position [0, 0]
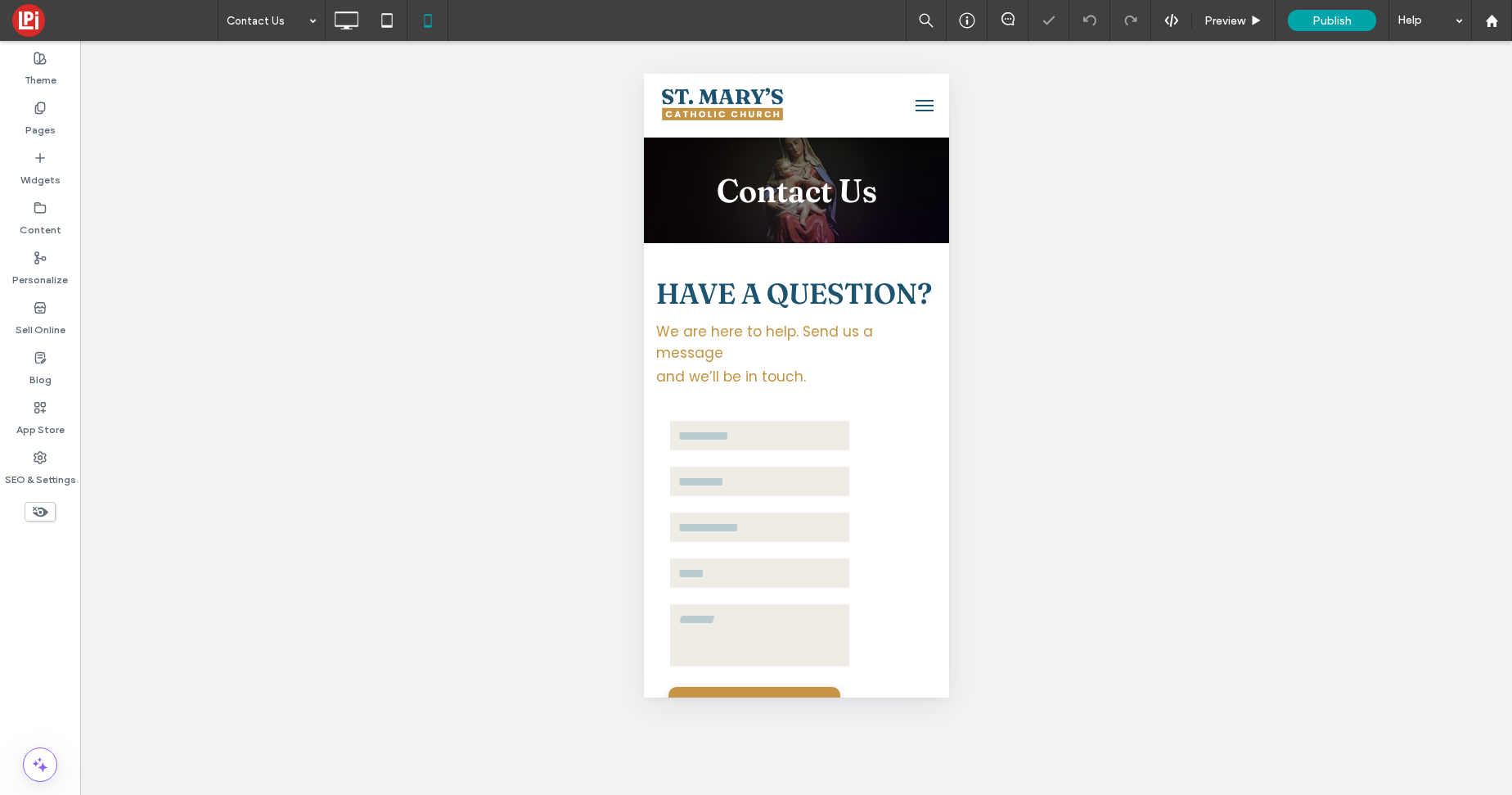
click at [920, 106] on span "menu" at bounding box center [923, 106] width 18 height 2
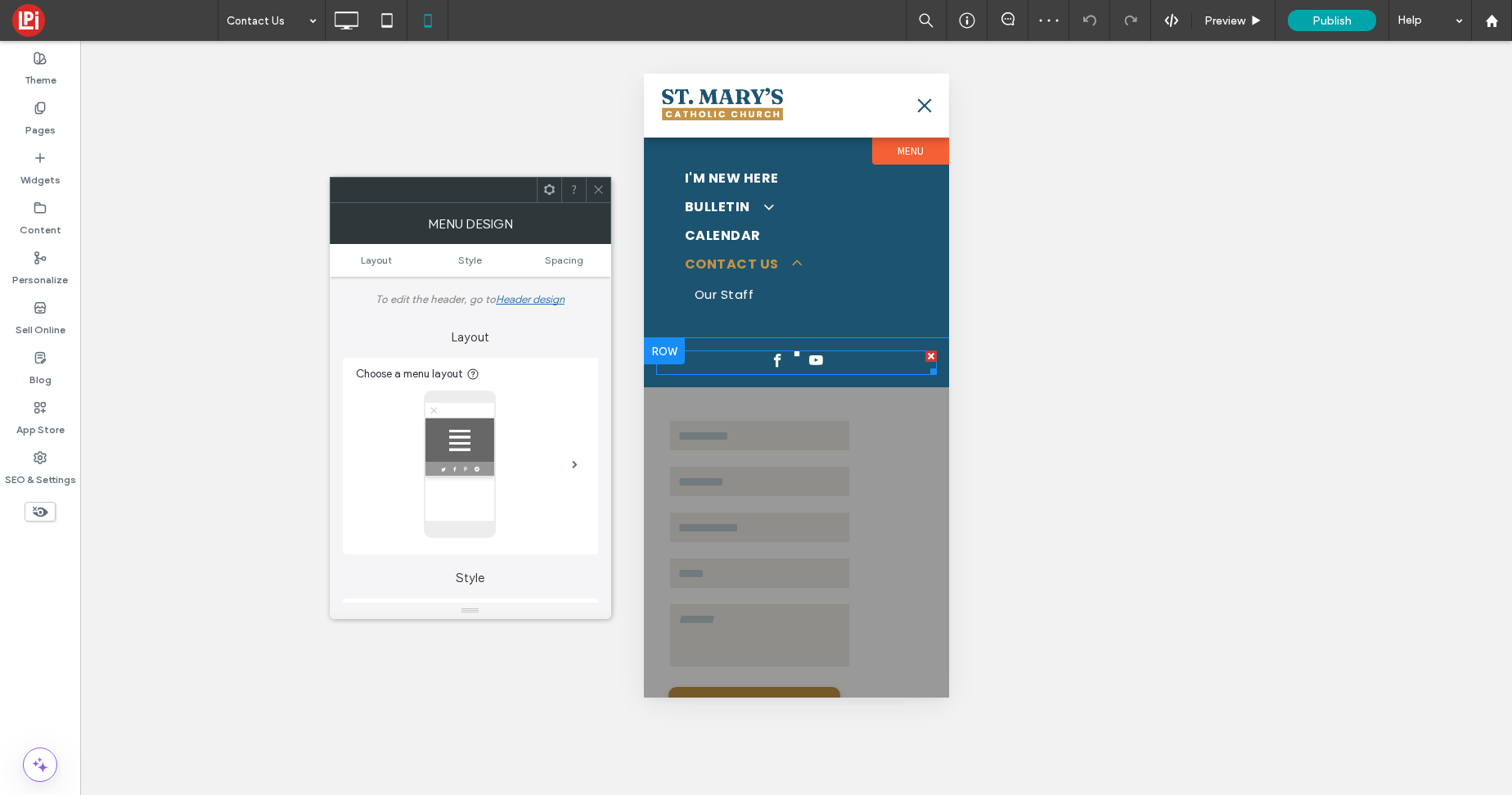
click at [767, 357] on span "facebook" at bounding box center [777, 360] width 21 height 21
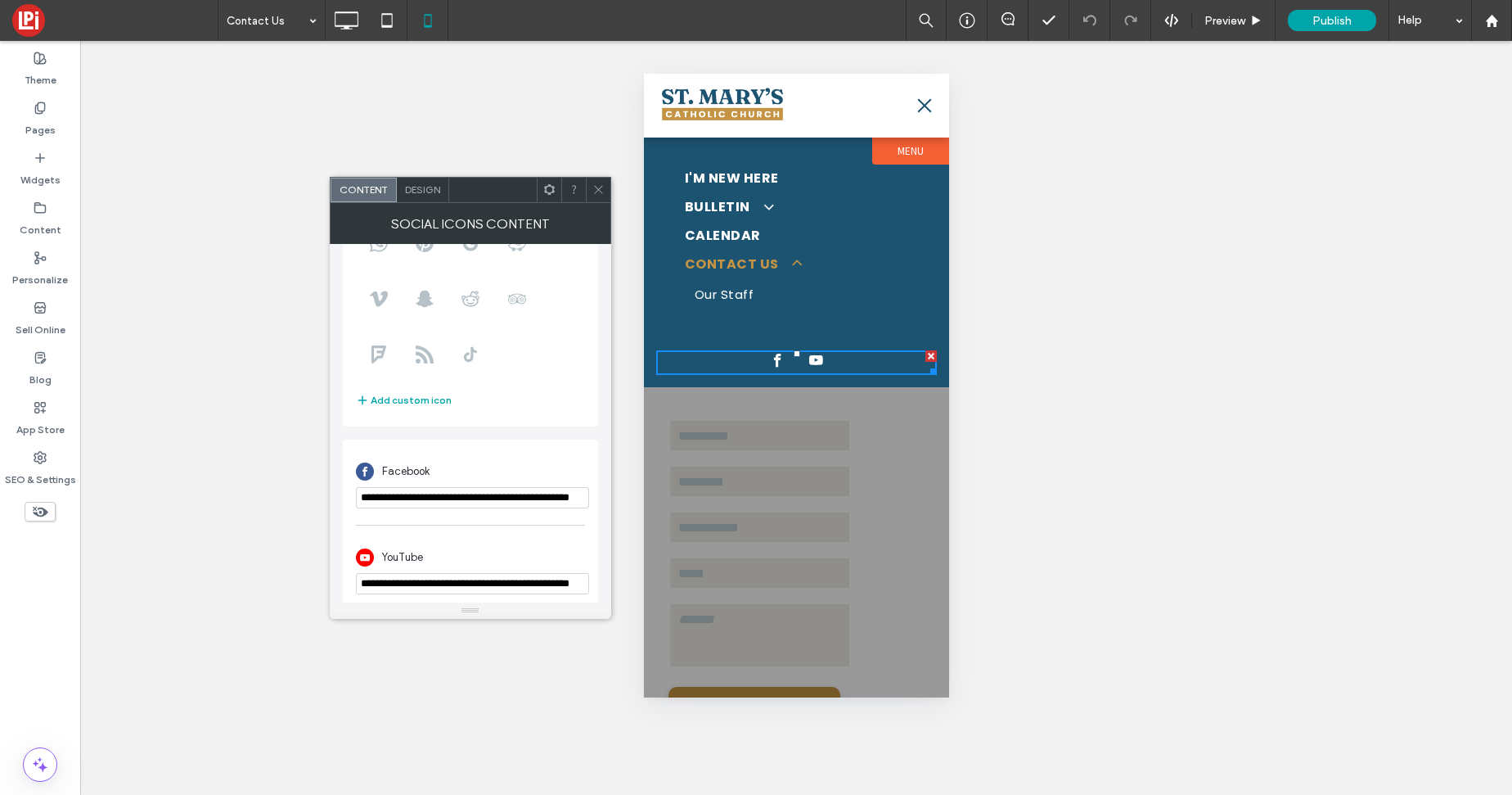
scroll to position [199, 0]
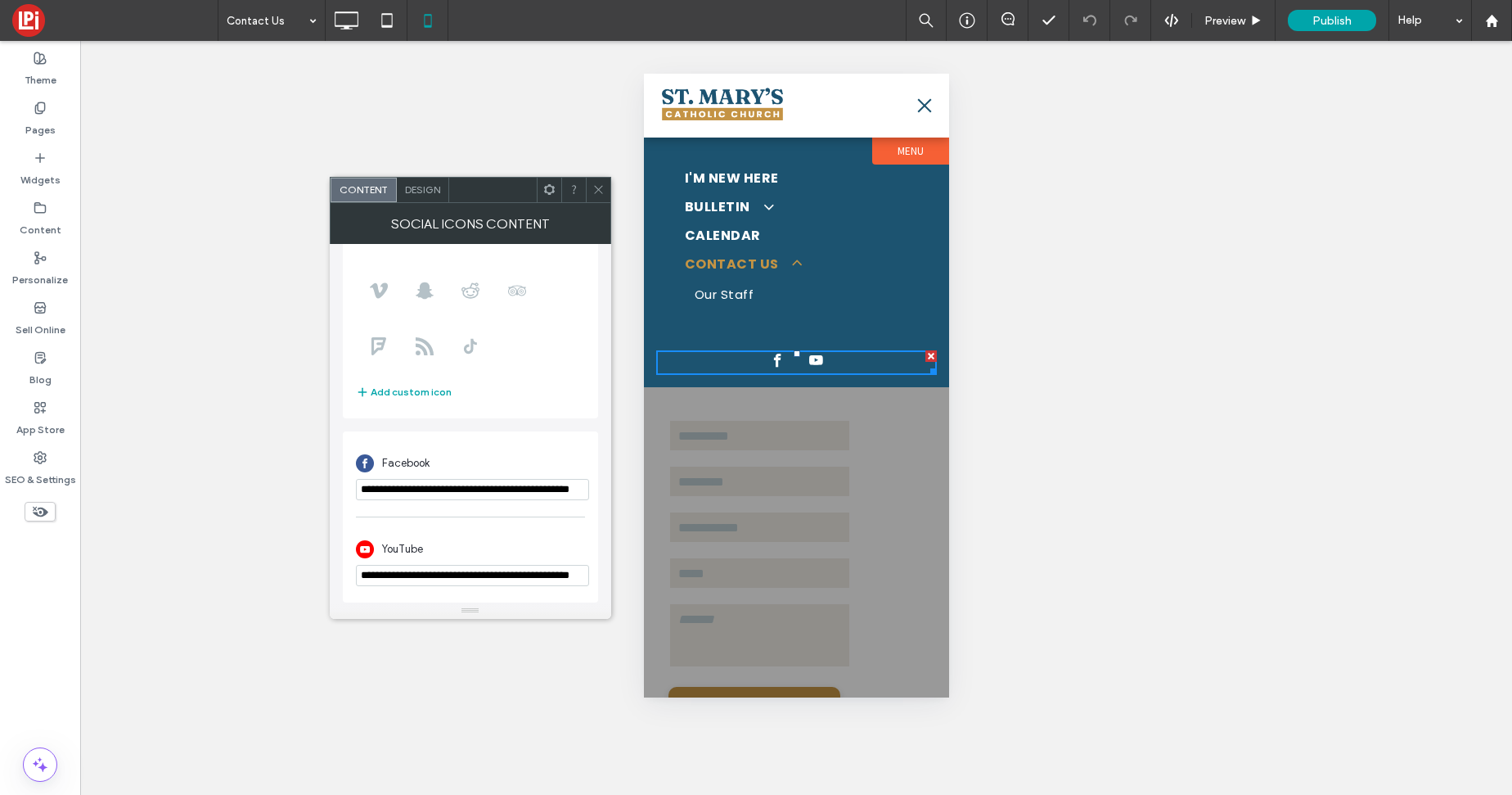
drag, startPoint x: 601, startPoint y: 187, endPoint x: 460, endPoint y: 93, distance: 169.5
click at [600, 186] on icon at bounding box center [598, 189] width 12 height 12
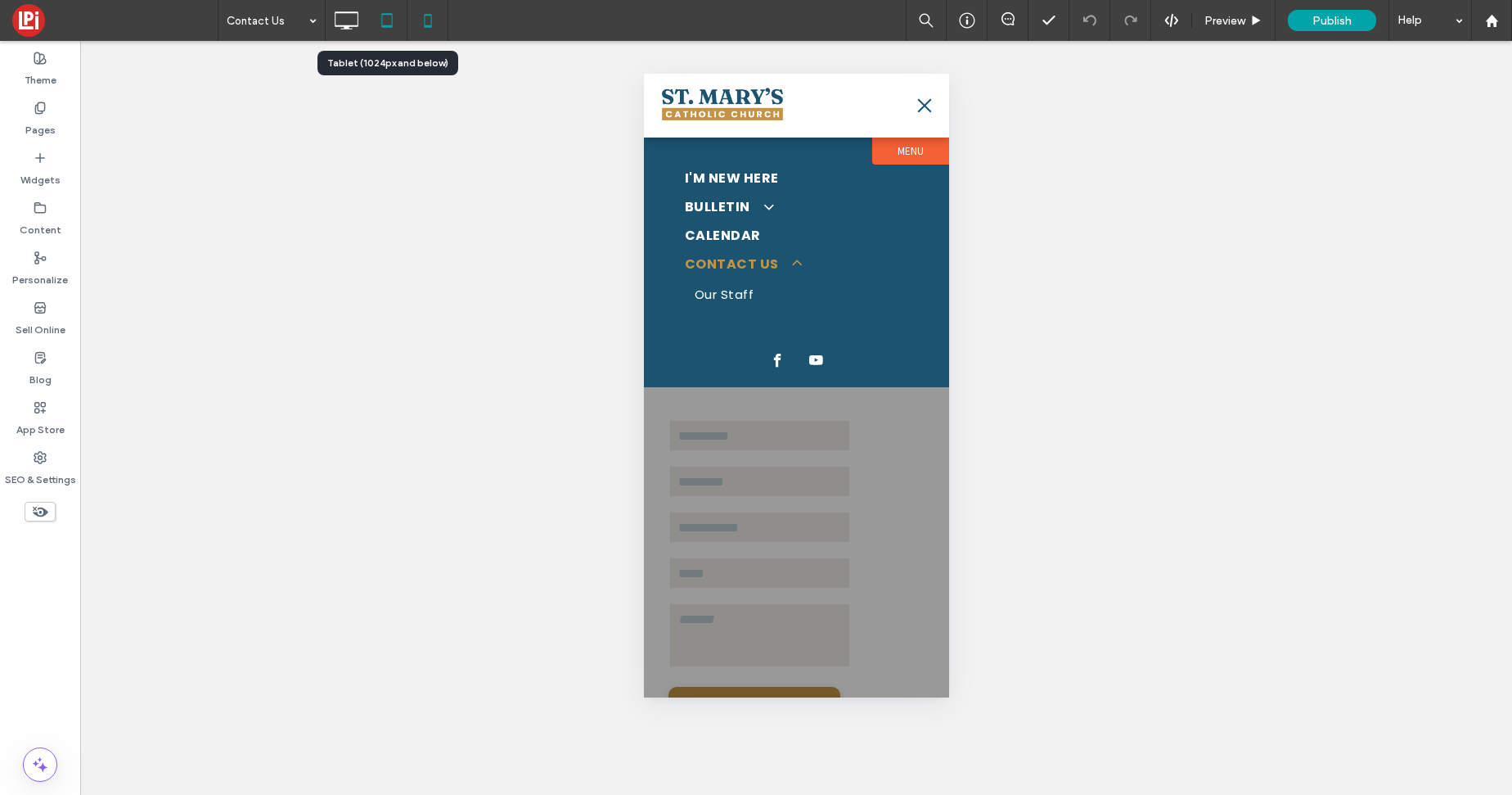
click at [400, 21] on icon at bounding box center [387, 21] width 33 height 33
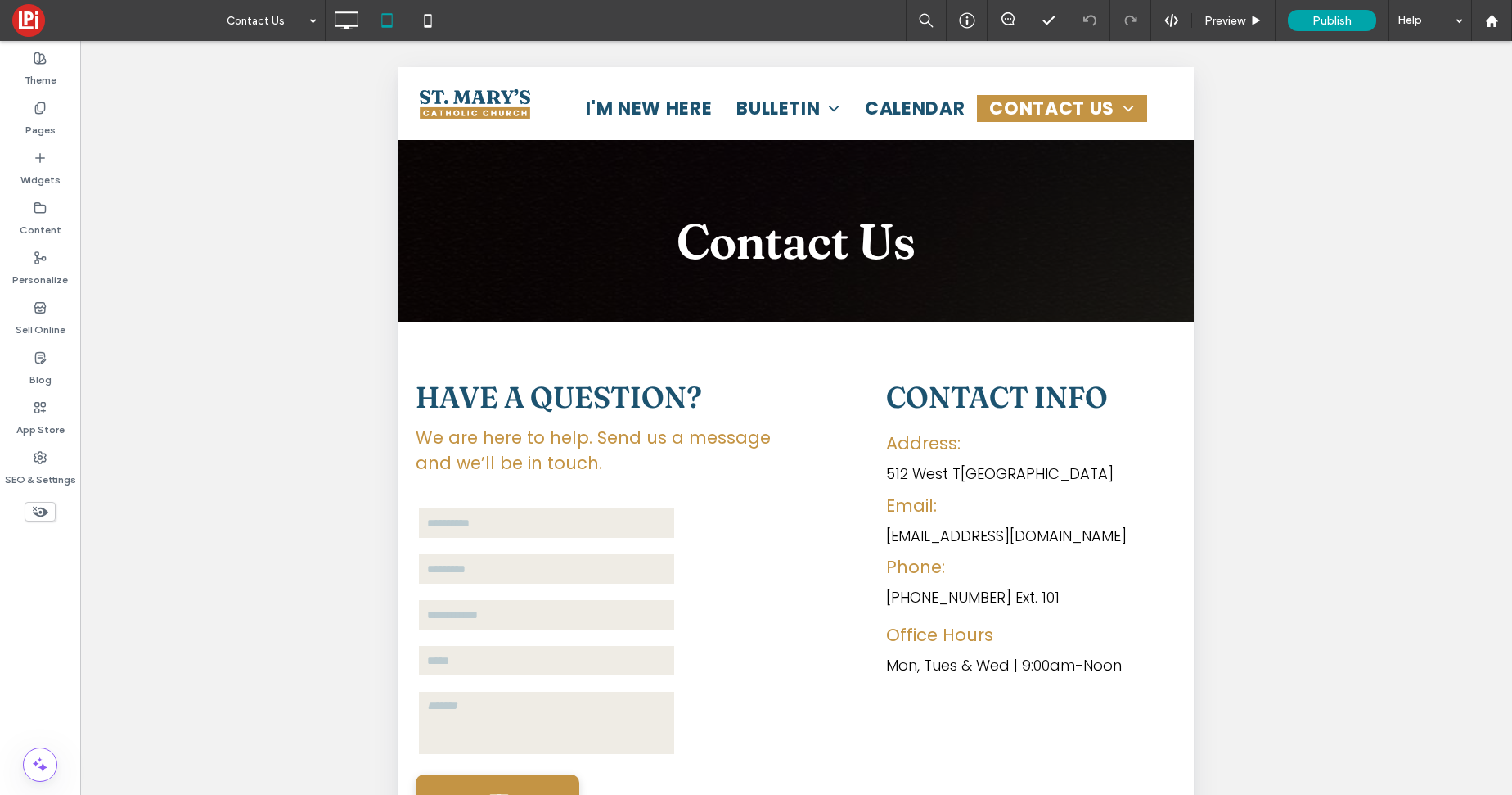
scroll to position [0, 0]
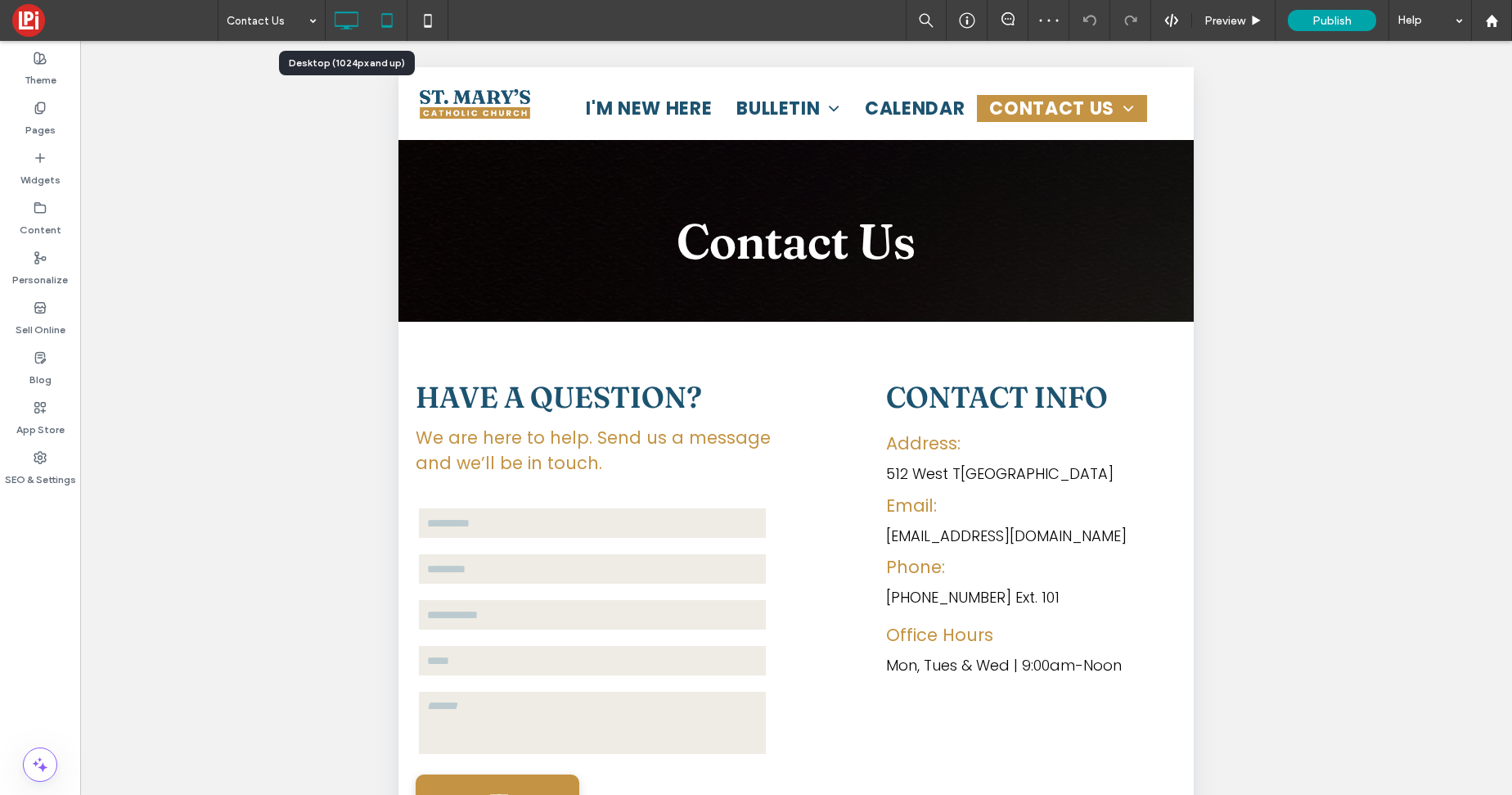
drag, startPoint x: 336, startPoint y: 20, endPoint x: 326, endPoint y: 21, distance: 10.0
click at [336, 20] on icon at bounding box center [346, 21] width 33 height 33
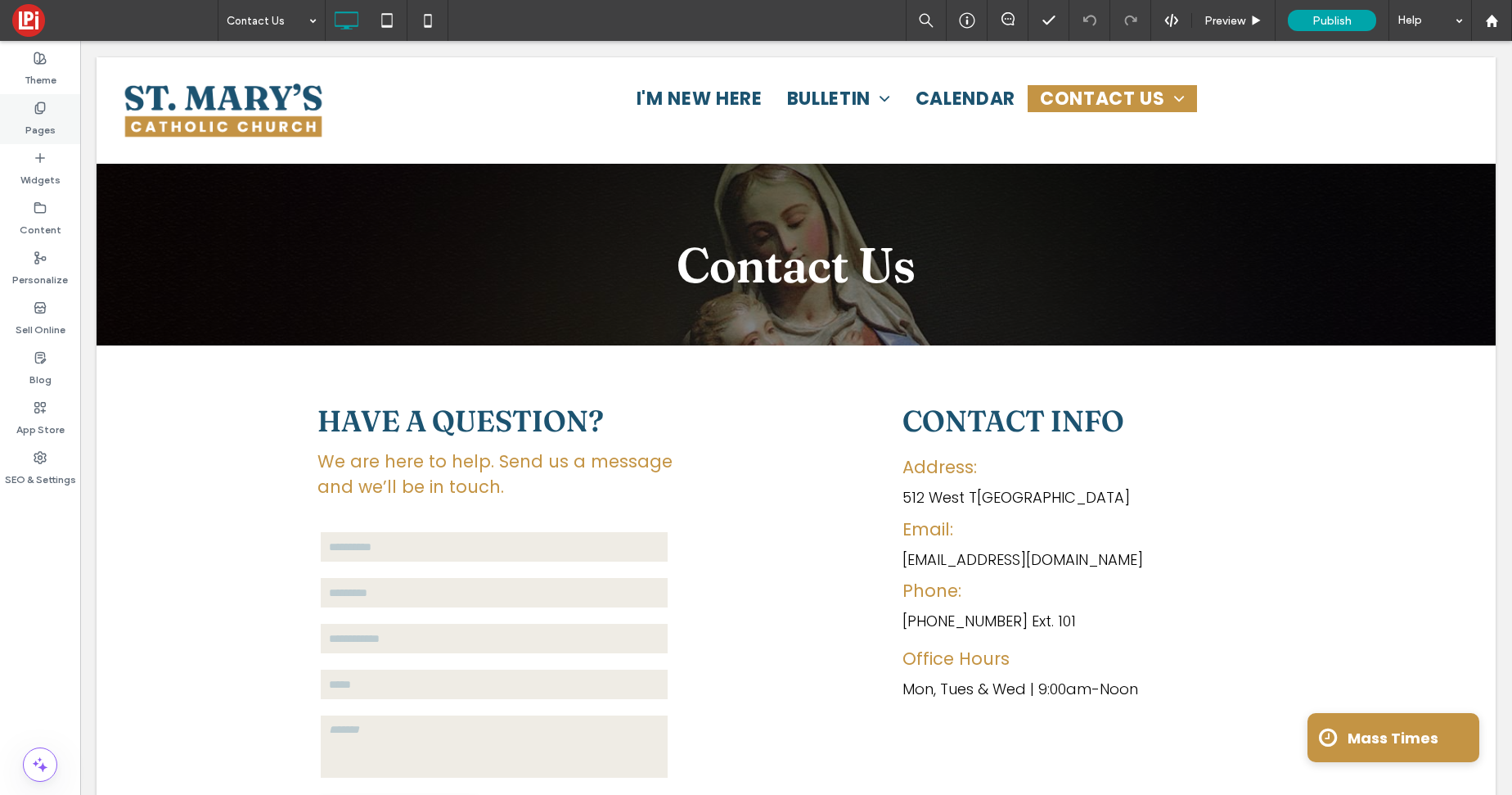
click at [53, 117] on label "Pages" at bounding box center [40, 126] width 31 height 23
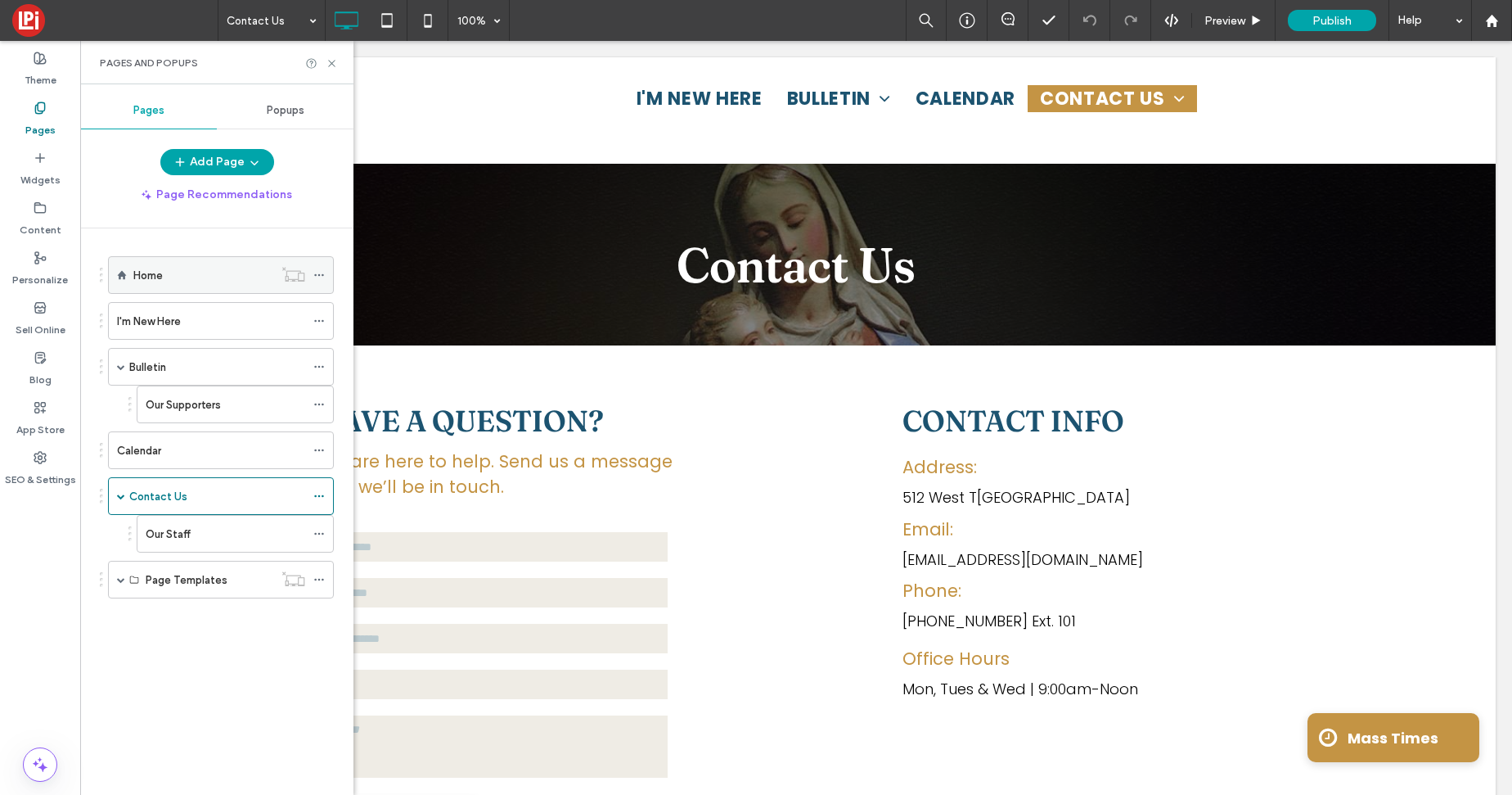
click at [190, 285] on div "Home" at bounding box center [204, 275] width 140 height 36
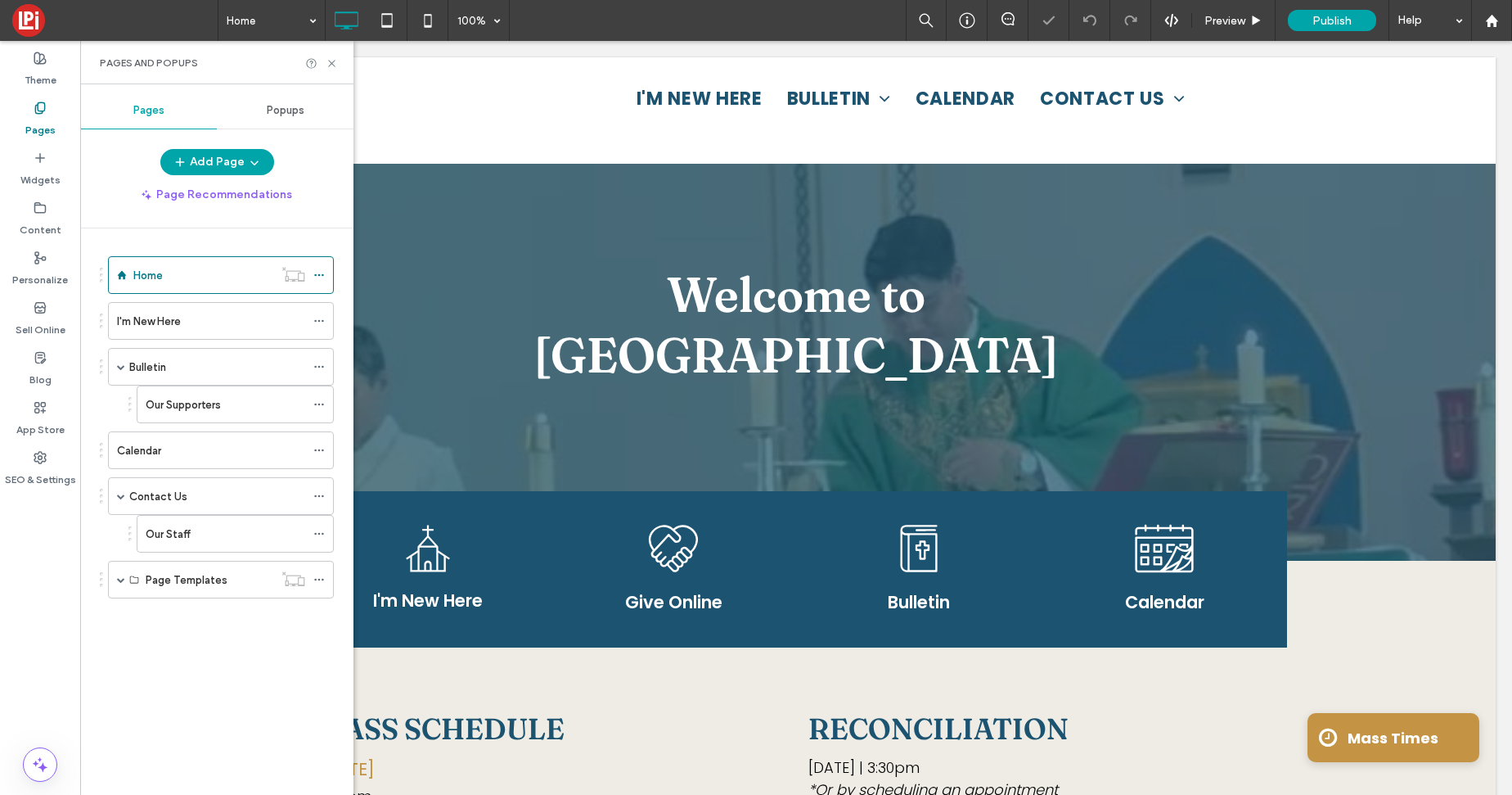
click at [340, 59] on div "Pages and Popups" at bounding box center [216, 63] width 273 height 44
click at [331, 59] on icon at bounding box center [331, 63] width 12 height 12
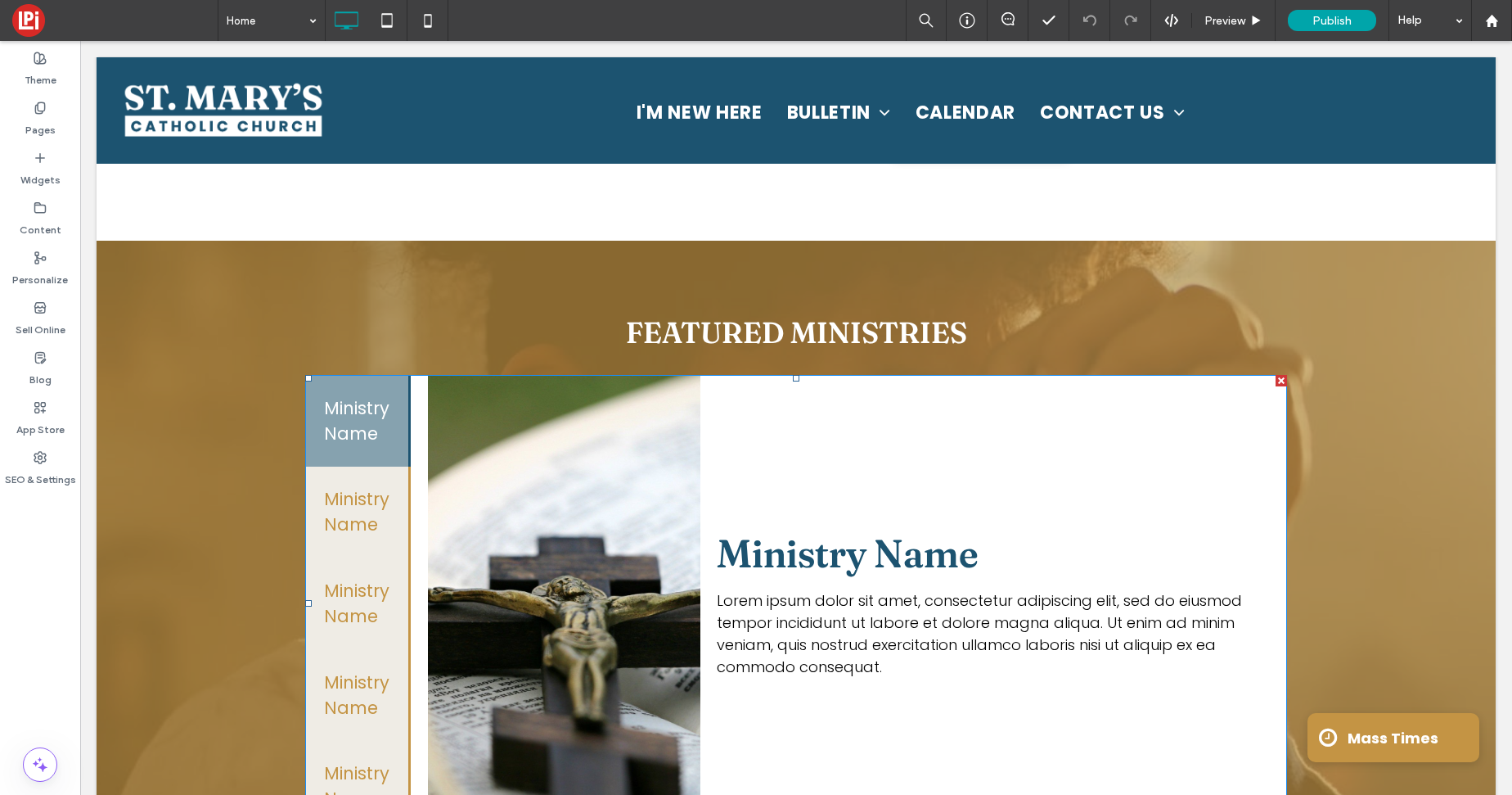
scroll to position [1747, 0]
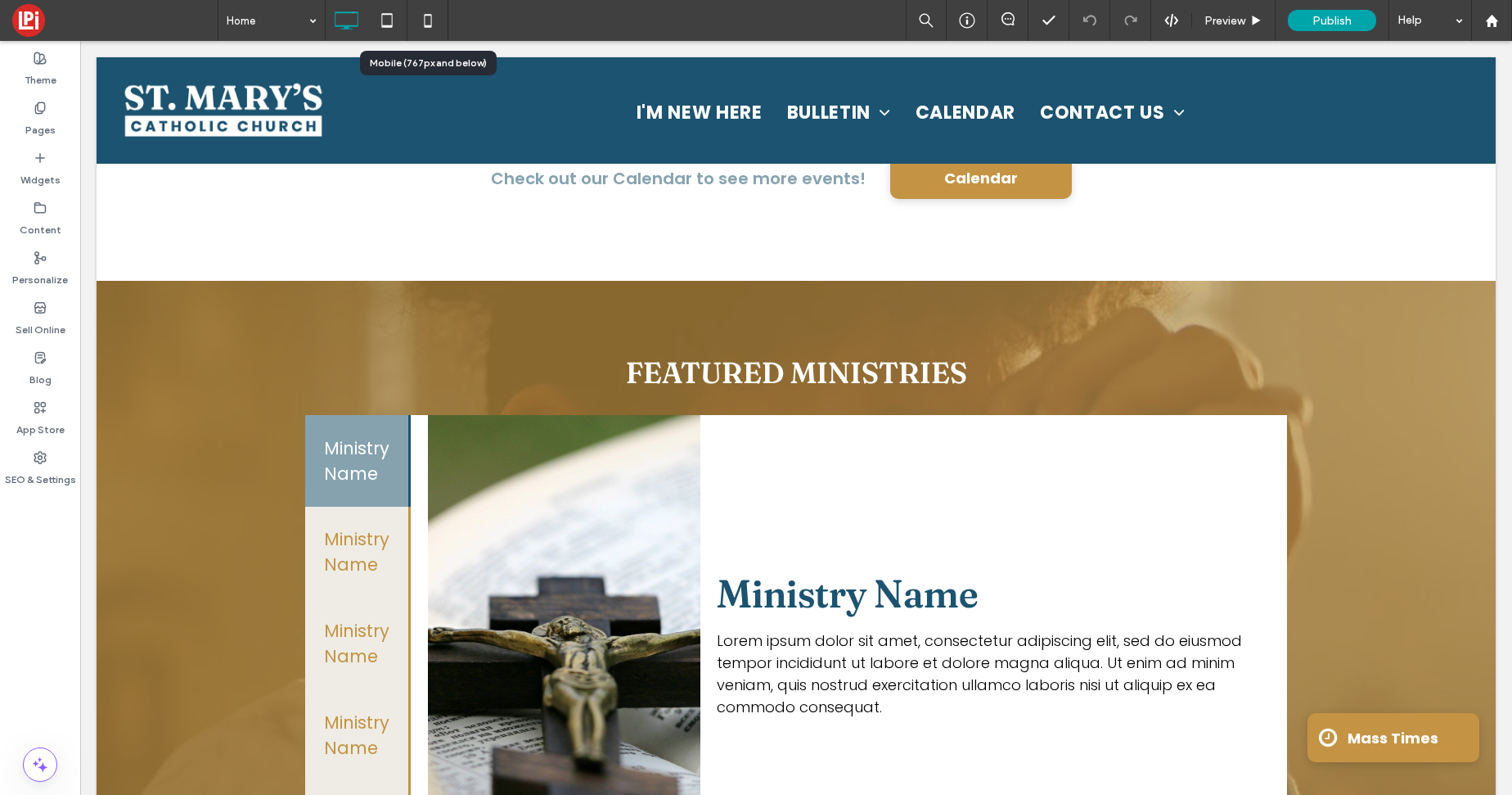
drag, startPoint x: 427, startPoint y: 22, endPoint x: 418, endPoint y: 19, distance: 9.5
click at [427, 22] on icon at bounding box center [428, 21] width 33 height 33
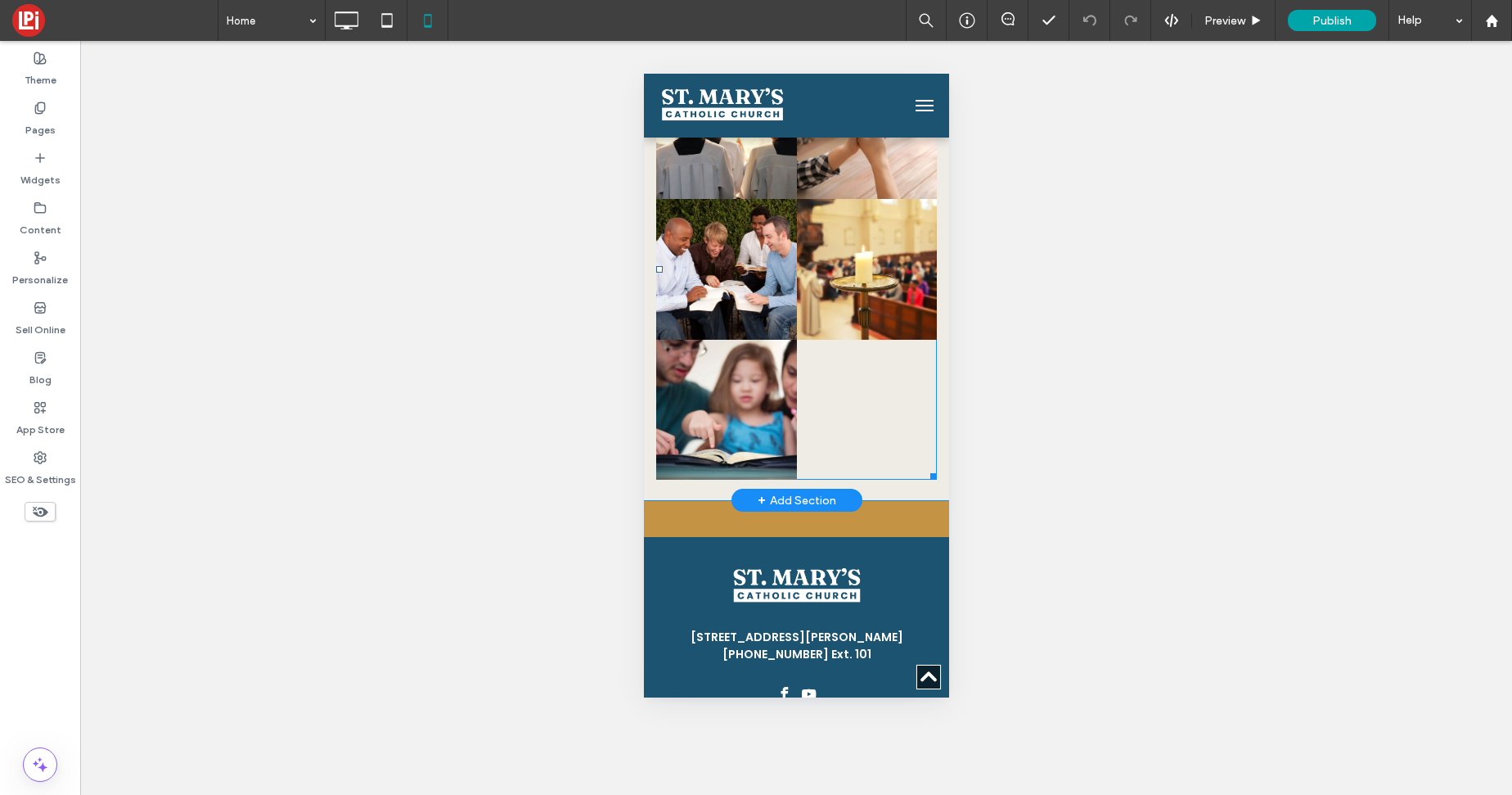
scroll to position [2790, 0]
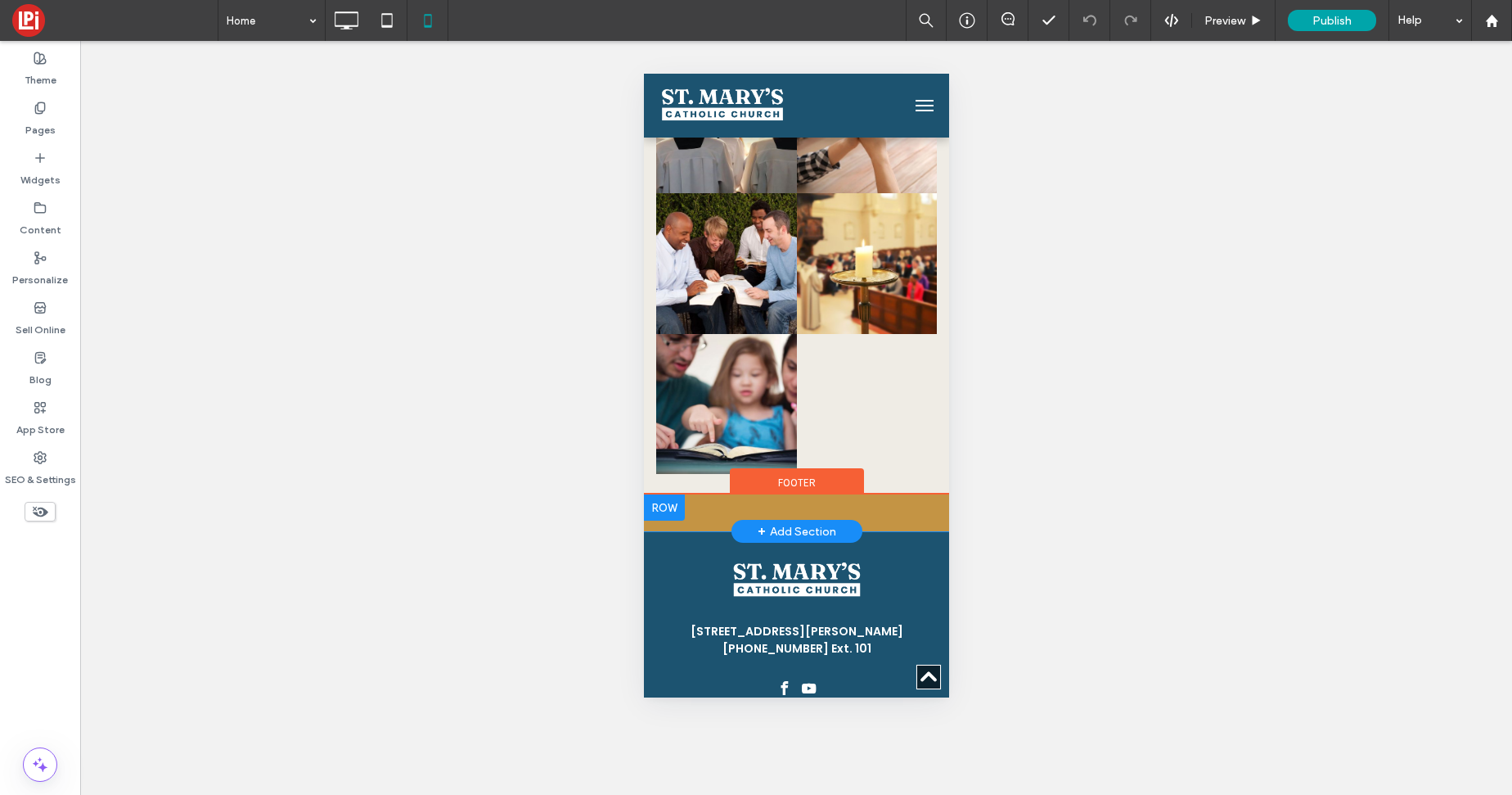
click at [746, 494] on div "Click To Paste + Add Section" at bounding box center [796, 512] width 305 height 37
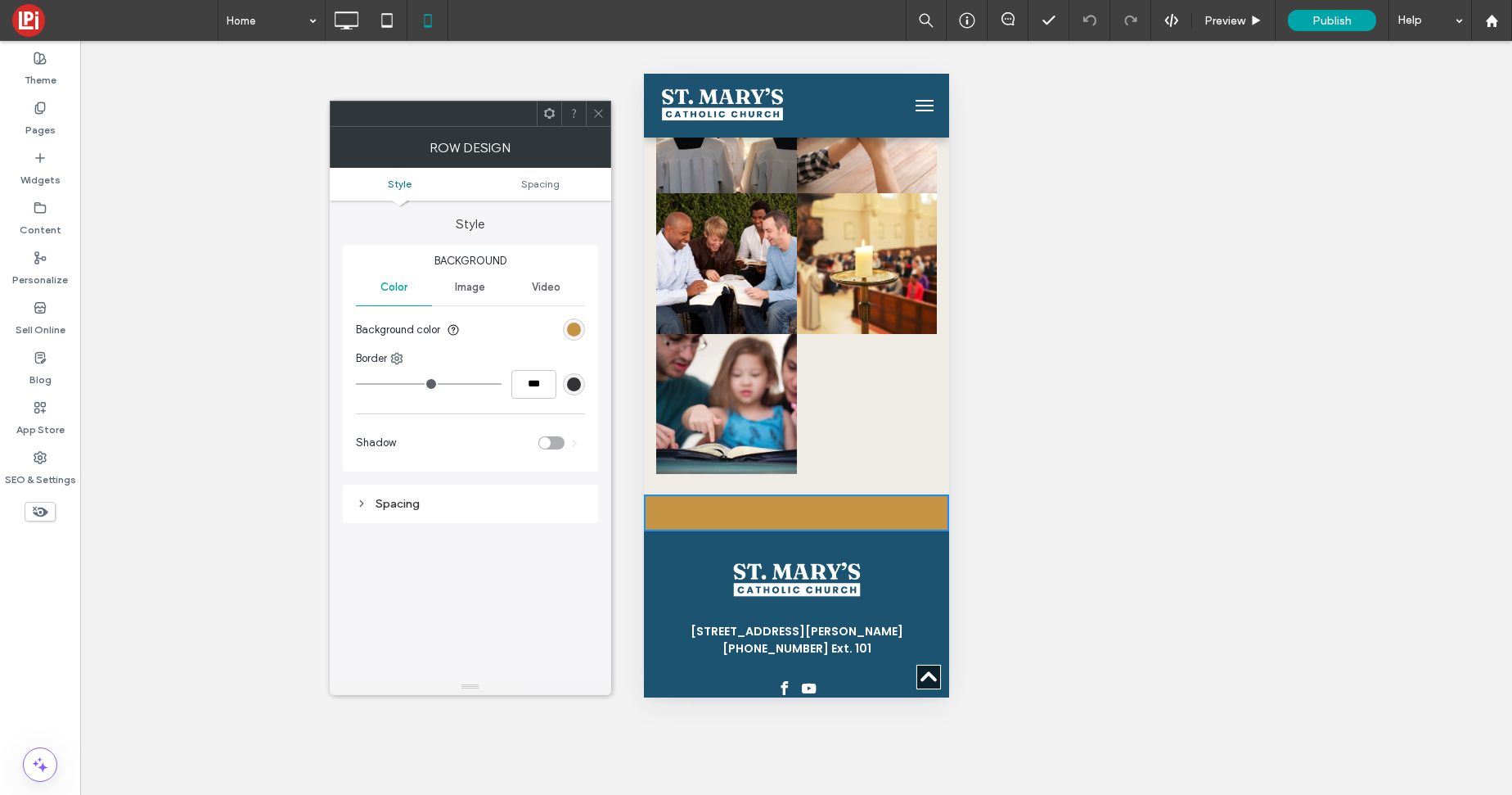
drag, startPoint x: 536, startPoint y: 182, endPoint x: 561, endPoint y: 320, distance: 140.2
click at [536, 182] on span "Spacing" at bounding box center [540, 183] width 39 height 12
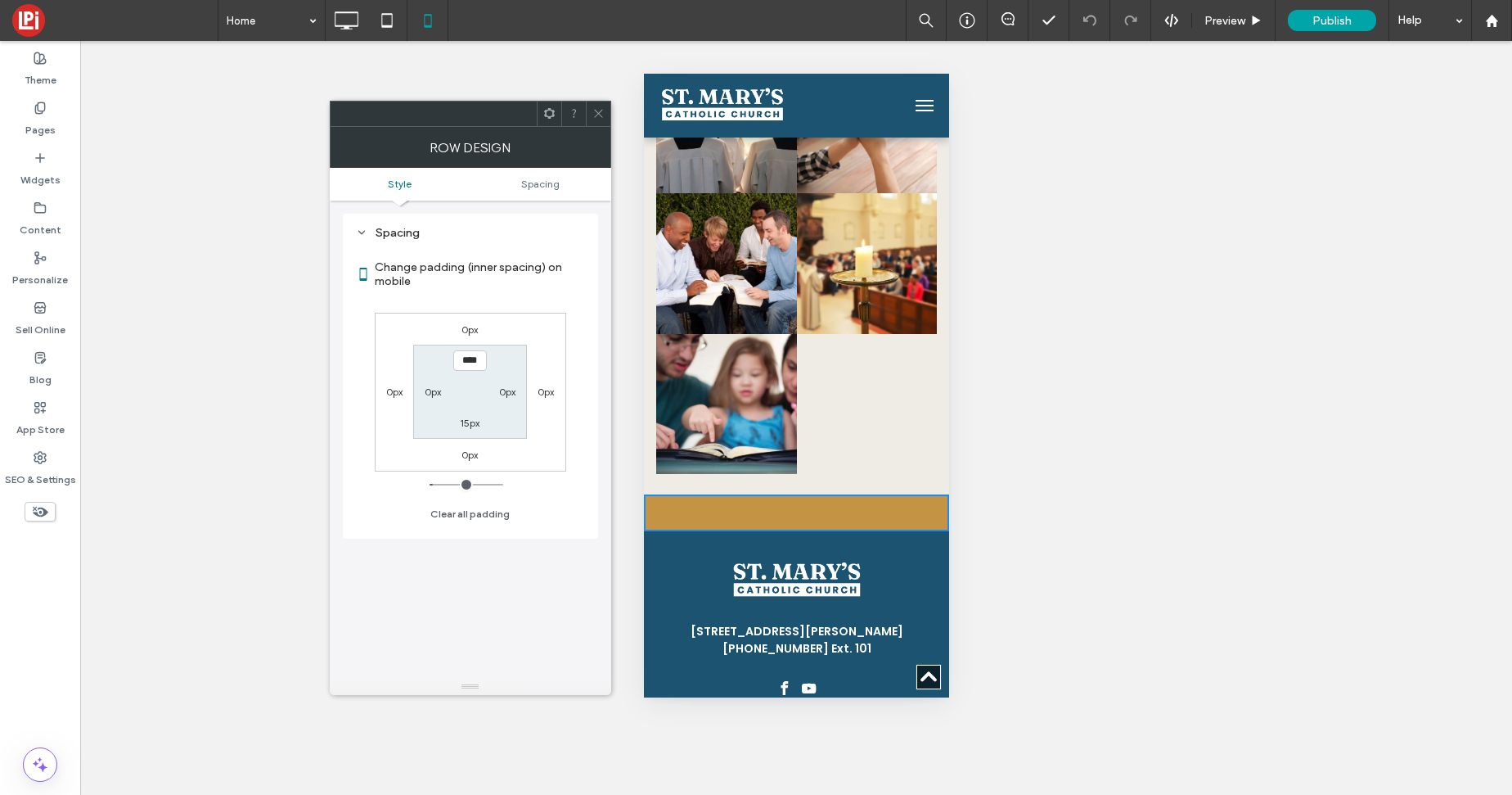
scroll to position [270, 0]
type input "***"
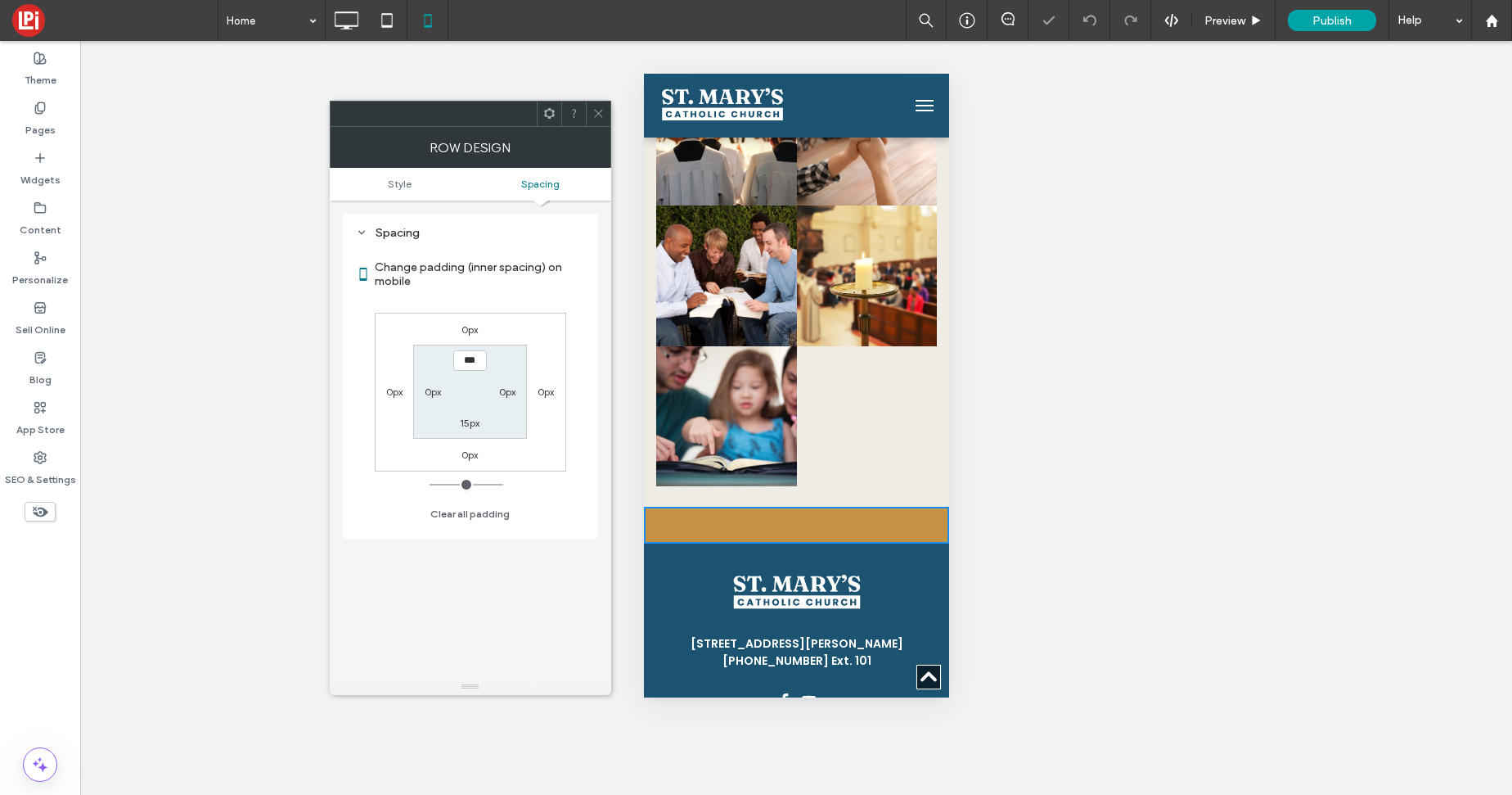
drag, startPoint x: 481, startPoint y: 407, endPoint x: 466, endPoint y: 425, distance: 23.4
click at [481, 407] on section "*** 0px 15px 0px" at bounding box center [470, 392] width 114 height 94
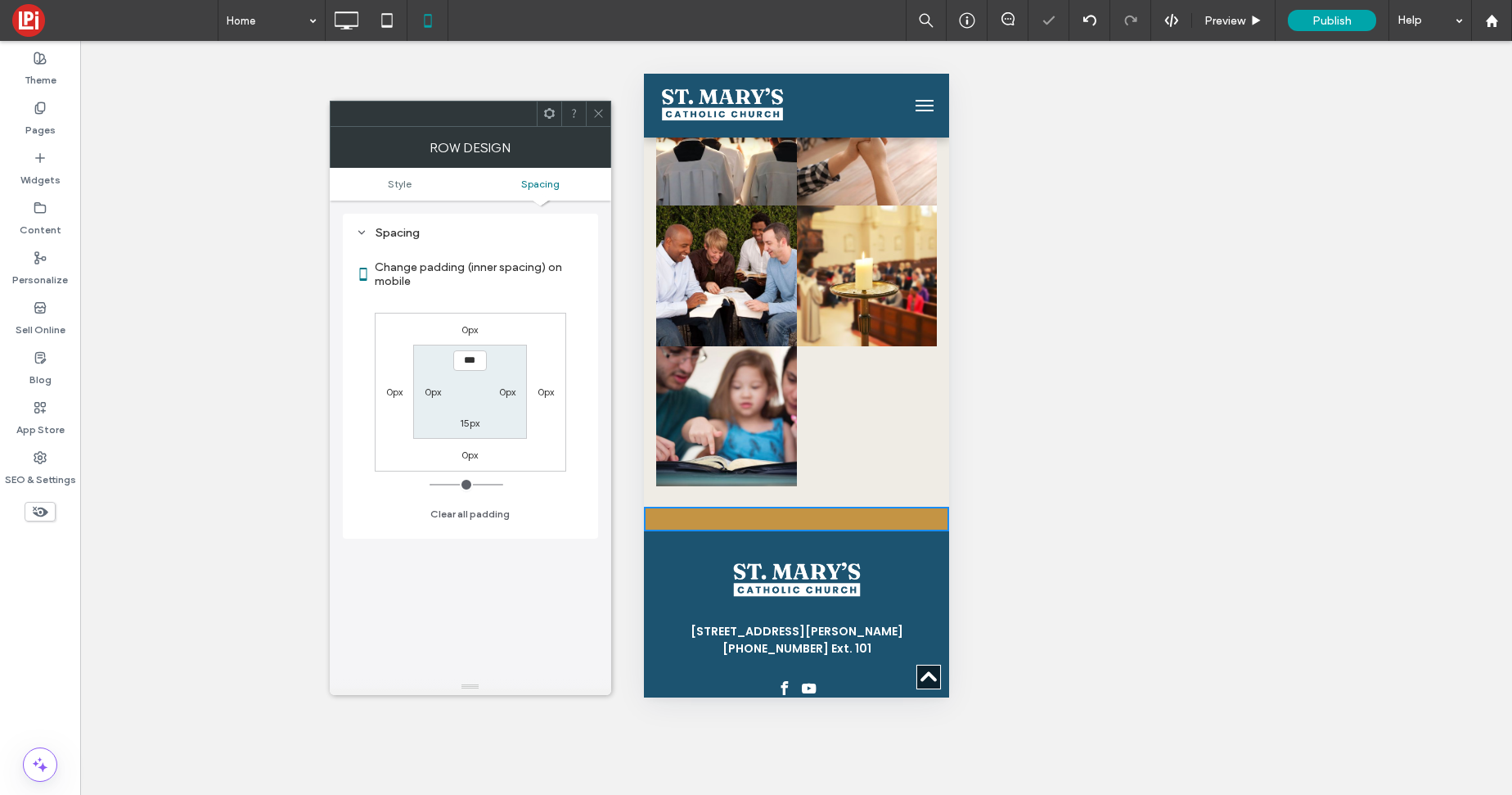
click at [466, 424] on label "15px" at bounding box center [470, 422] width 20 height 12
type input "**"
type input "*"
type input "***"
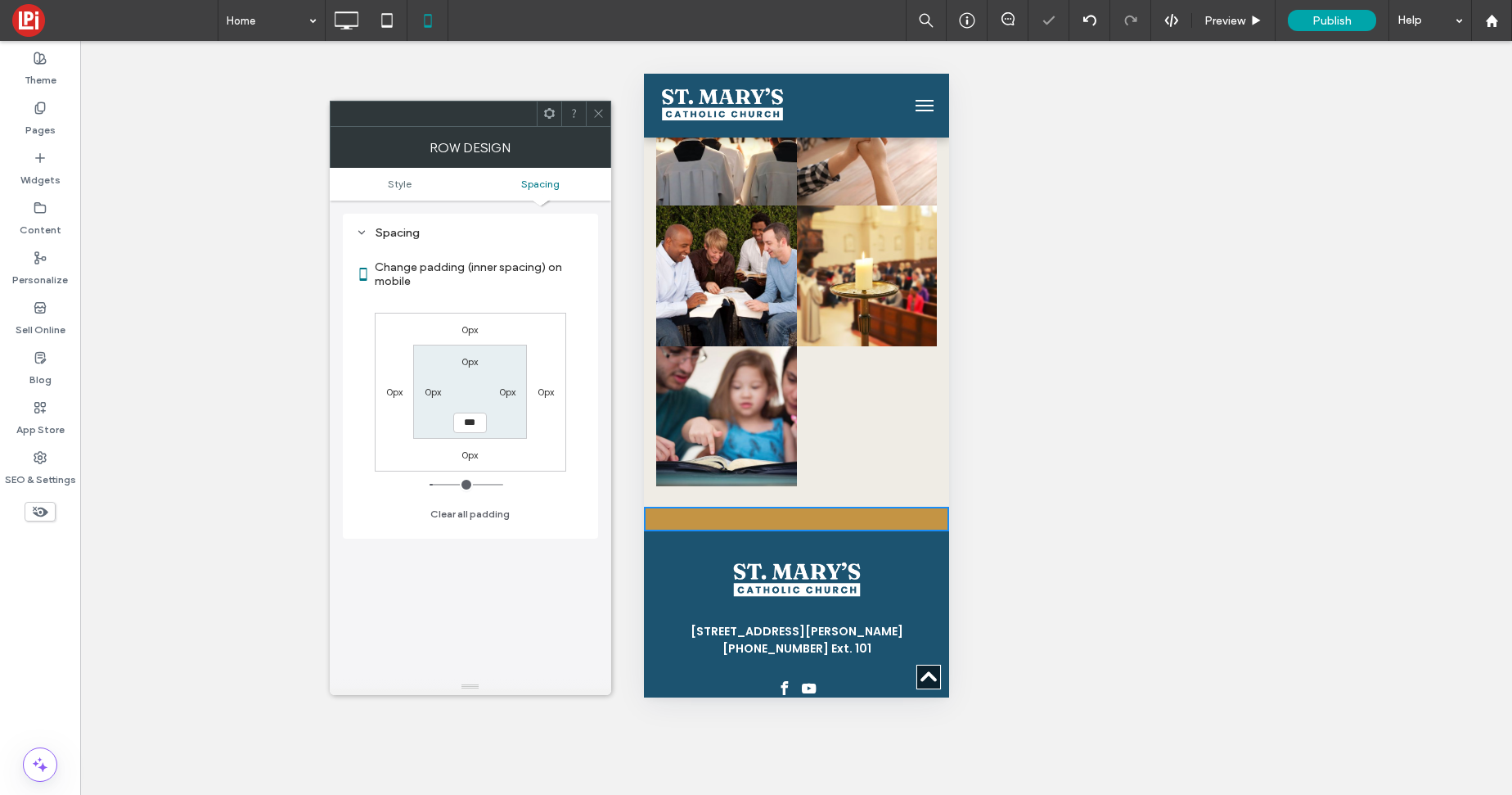
click at [477, 380] on section "0px 0px *** 0px" at bounding box center [470, 392] width 114 height 94
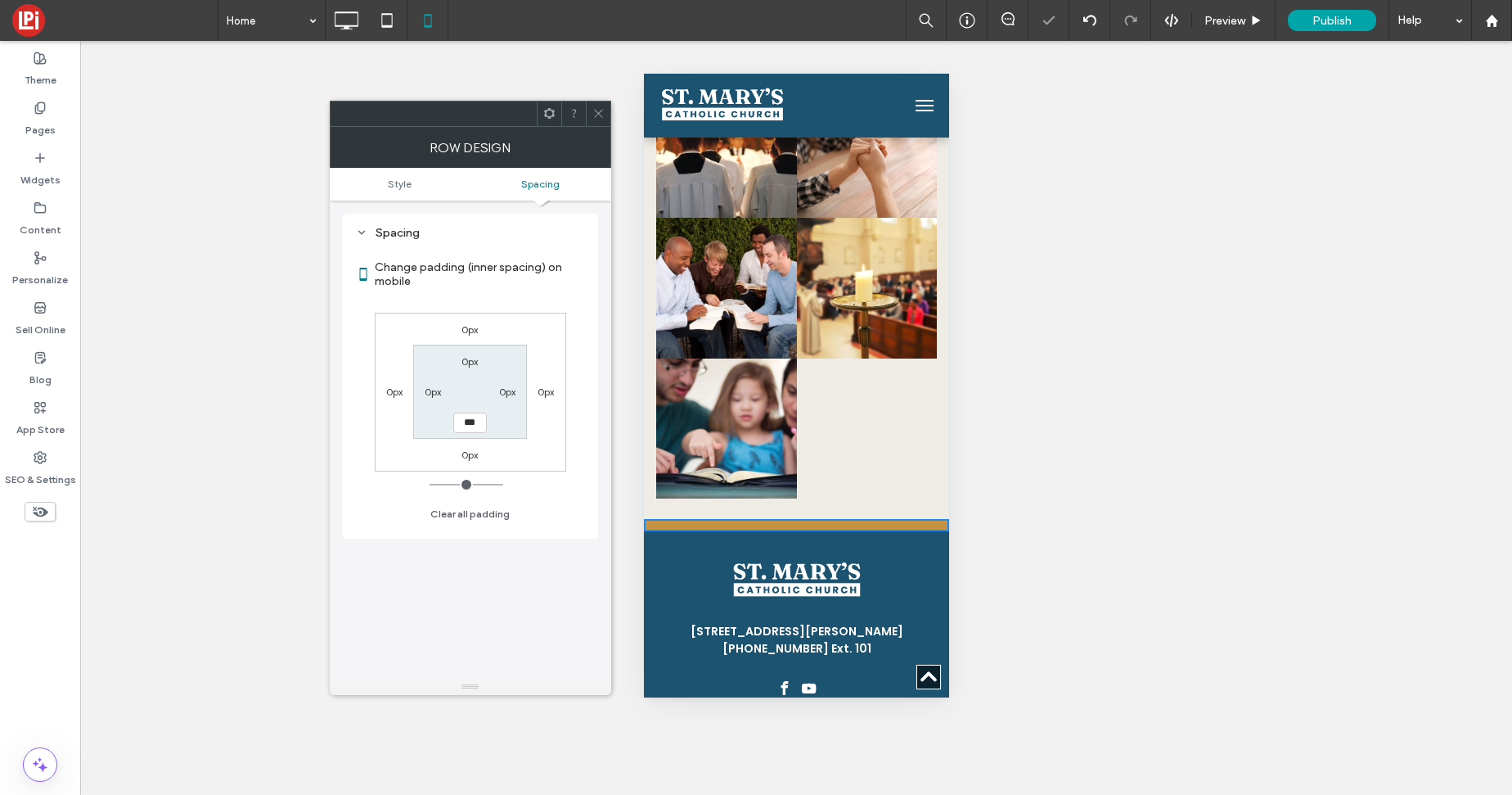
click at [594, 111] on icon at bounding box center [598, 113] width 12 height 12
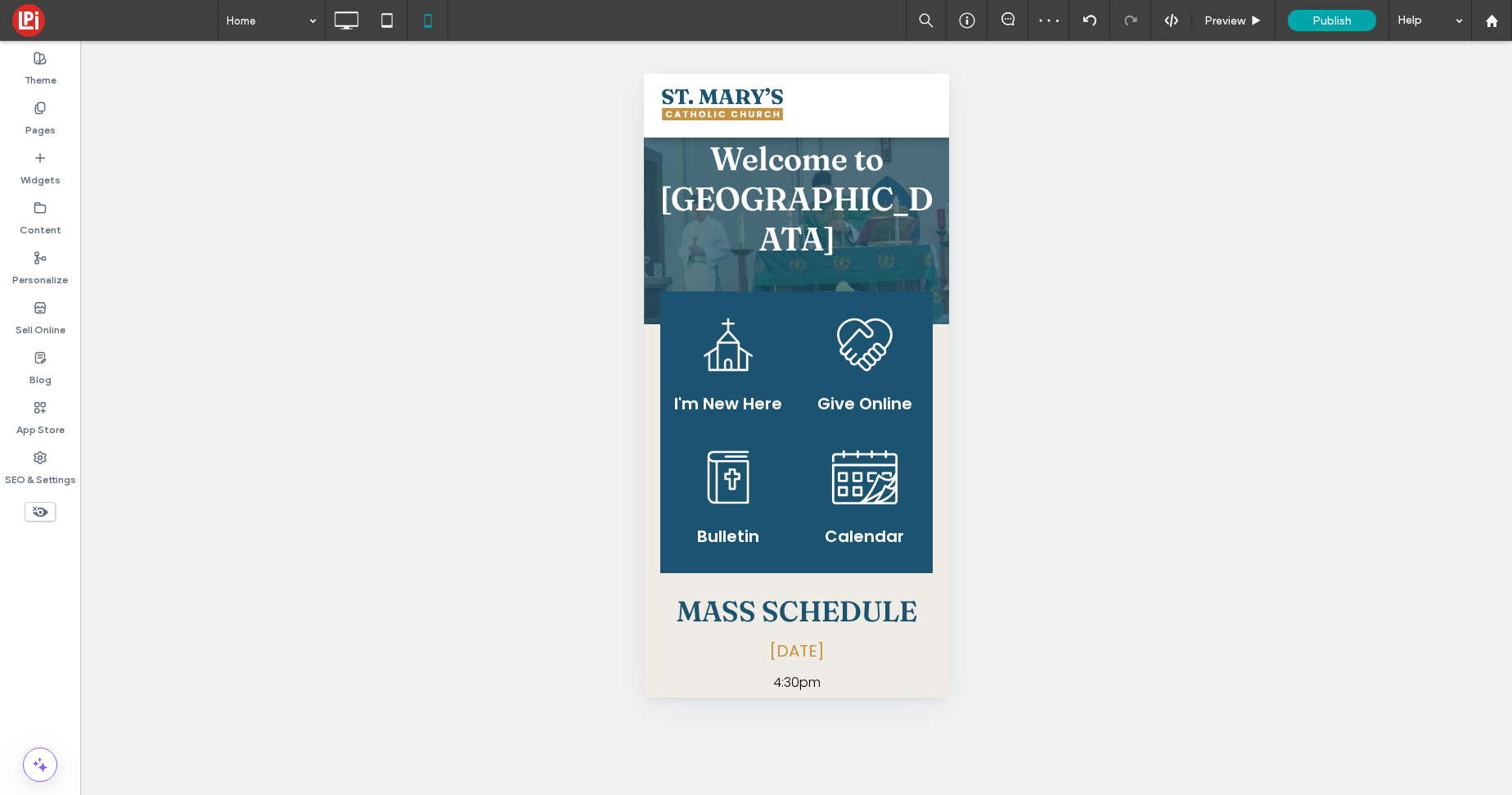
scroll to position [0, 0]
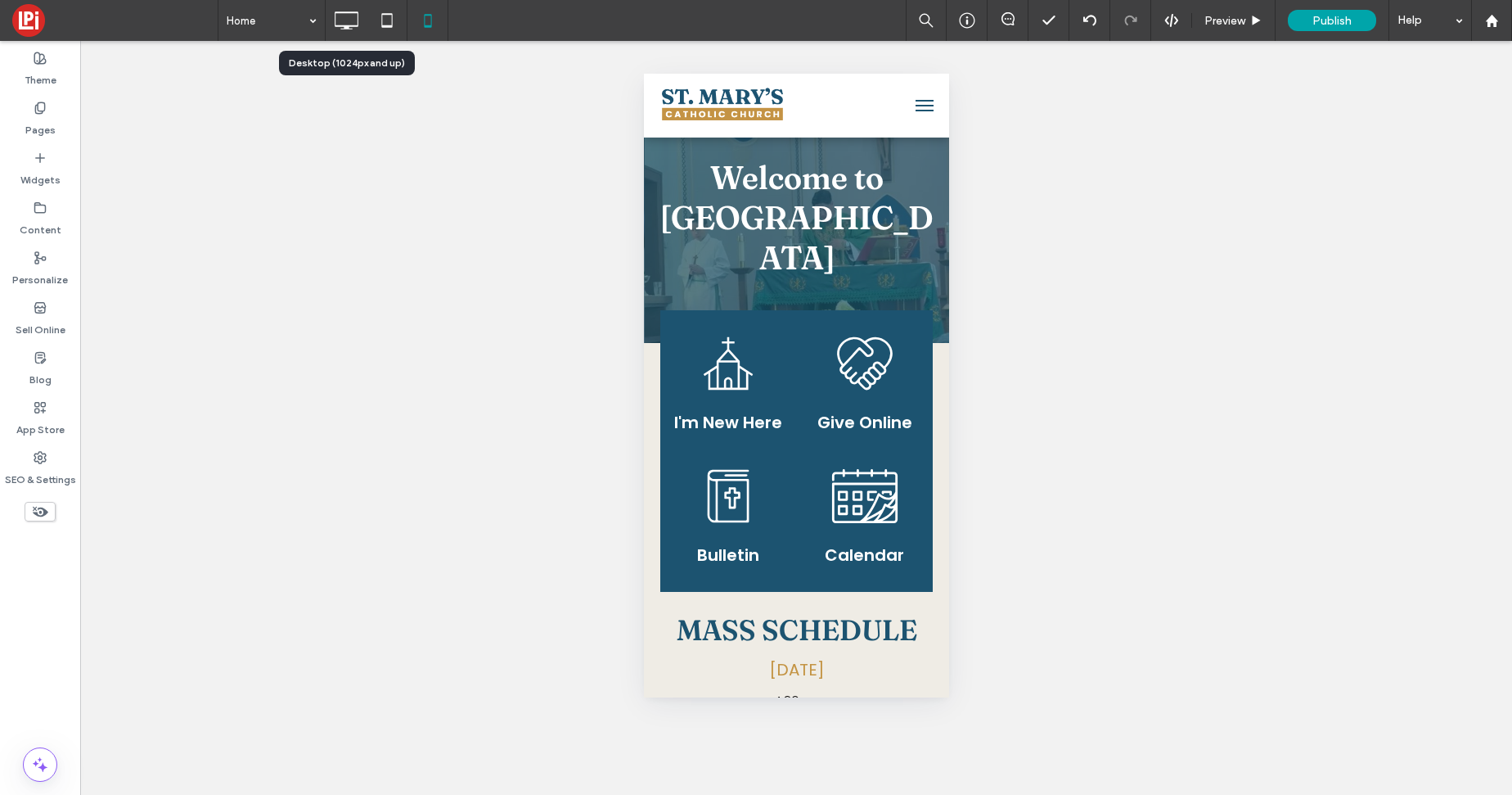
drag, startPoint x: 350, startPoint y: 18, endPoint x: 516, endPoint y: 169, distance: 224.4
click at [350, 18] on icon at bounding box center [346, 21] width 33 height 33
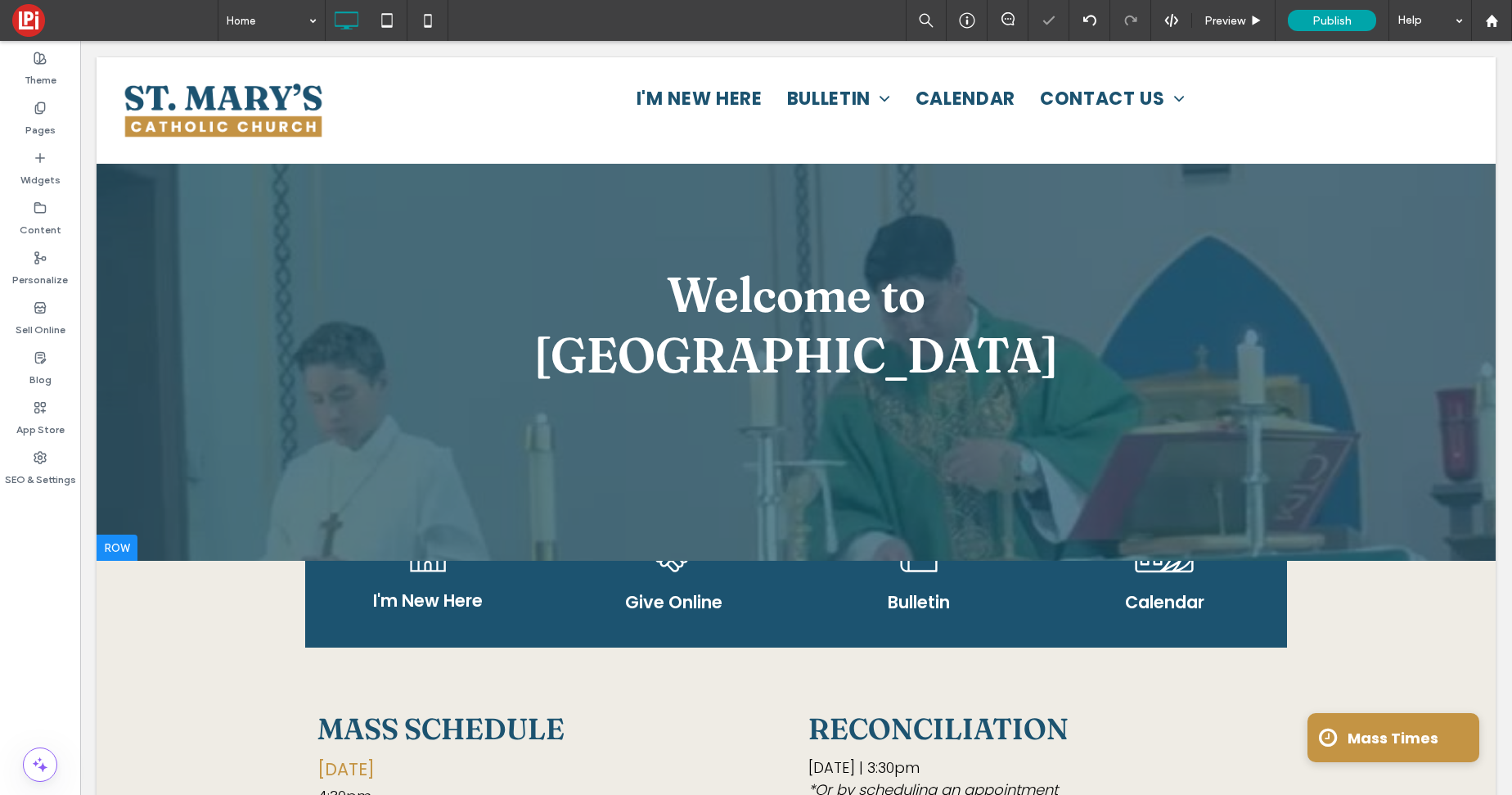
scroll to position [35, 0]
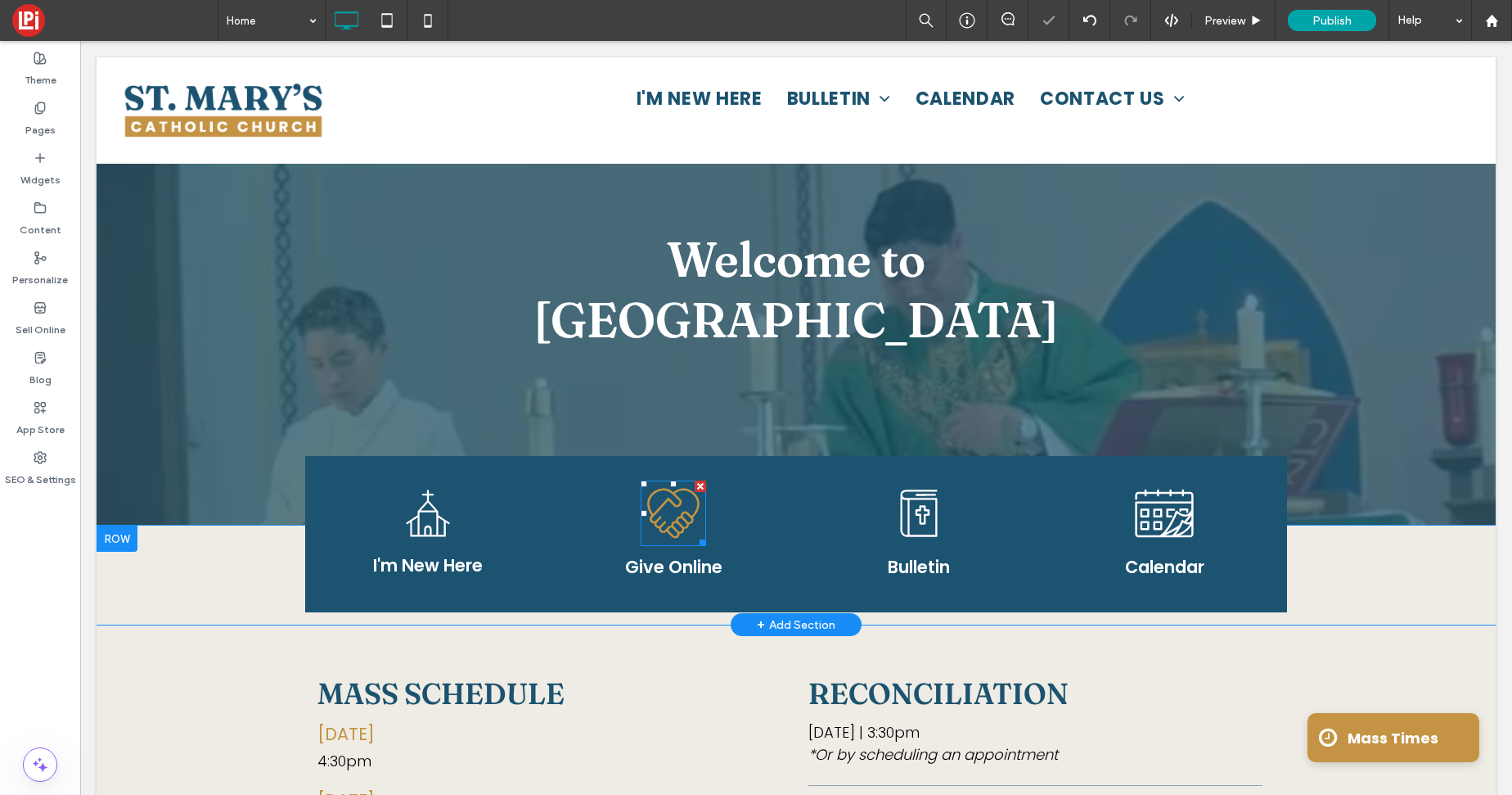
drag, startPoint x: 662, startPoint y: 453, endPoint x: 650, endPoint y: 482, distance: 31.4
click at [662, 479] on icon "loveArtboard 1" at bounding box center [674, 514] width 69 height 69
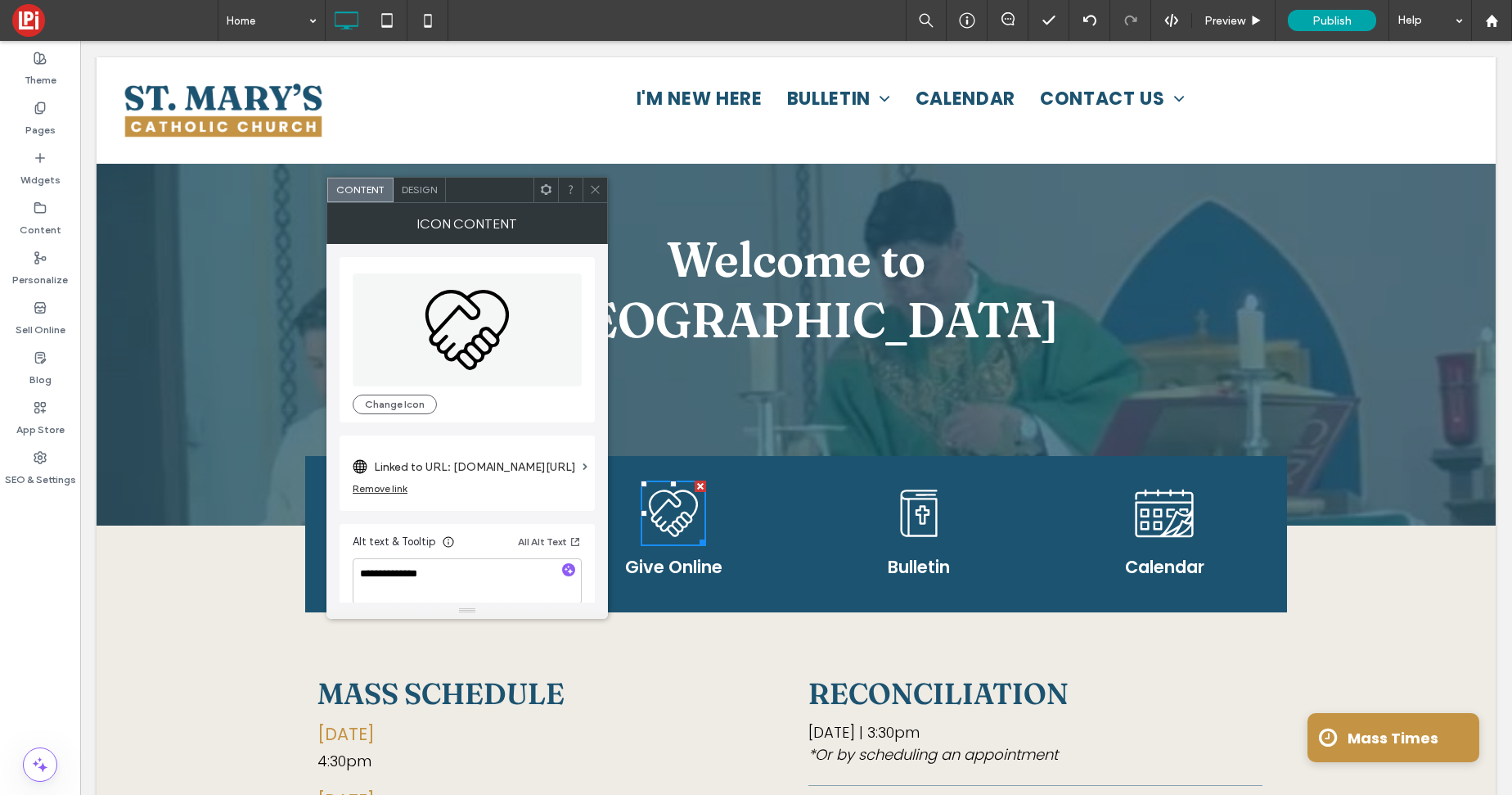
click at [602, 192] on div at bounding box center [595, 190] width 25 height 25
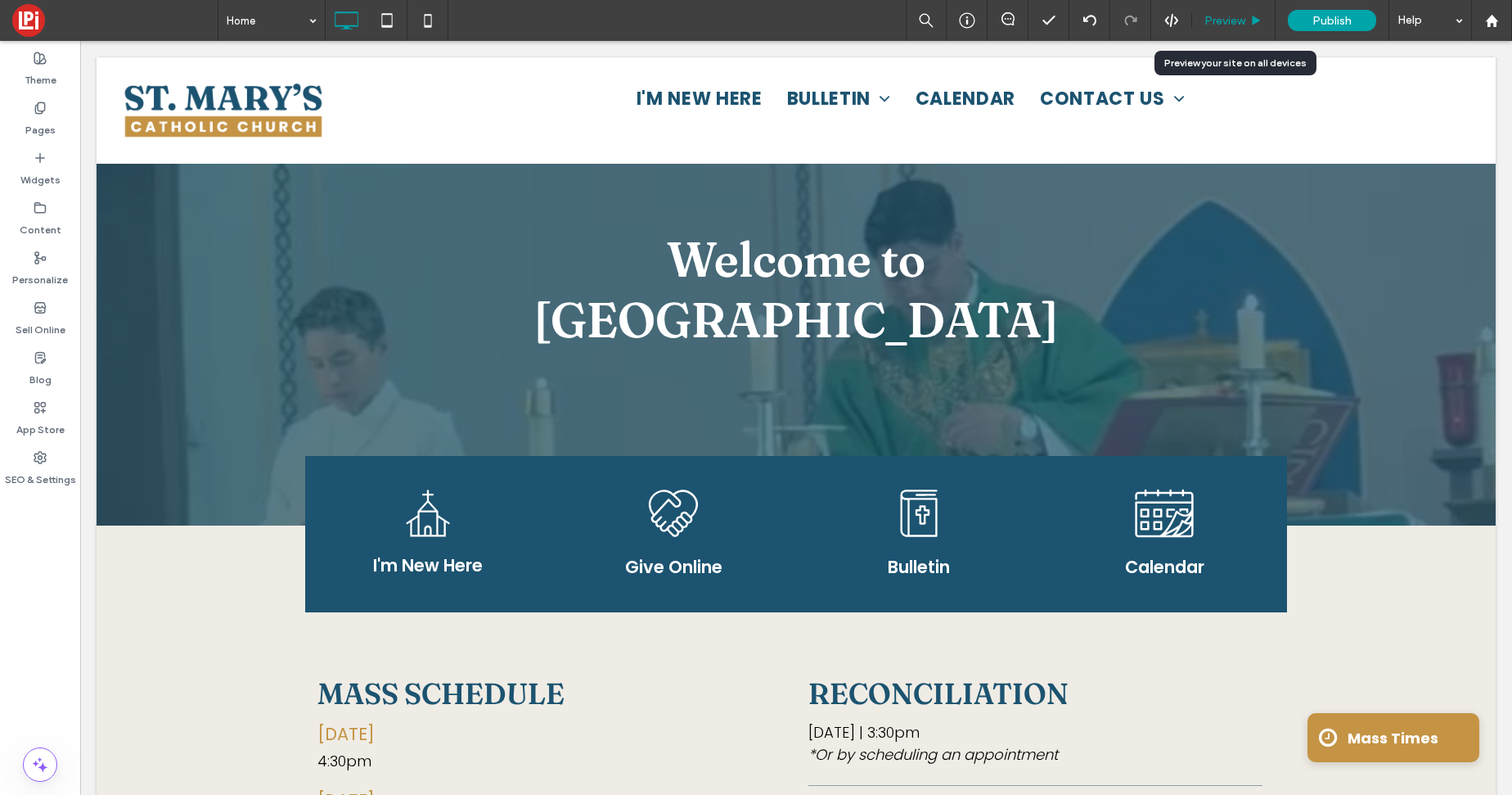
click at [1223, 22] on span "Preview" at bounding box center [1225, 21] width 41 height 14
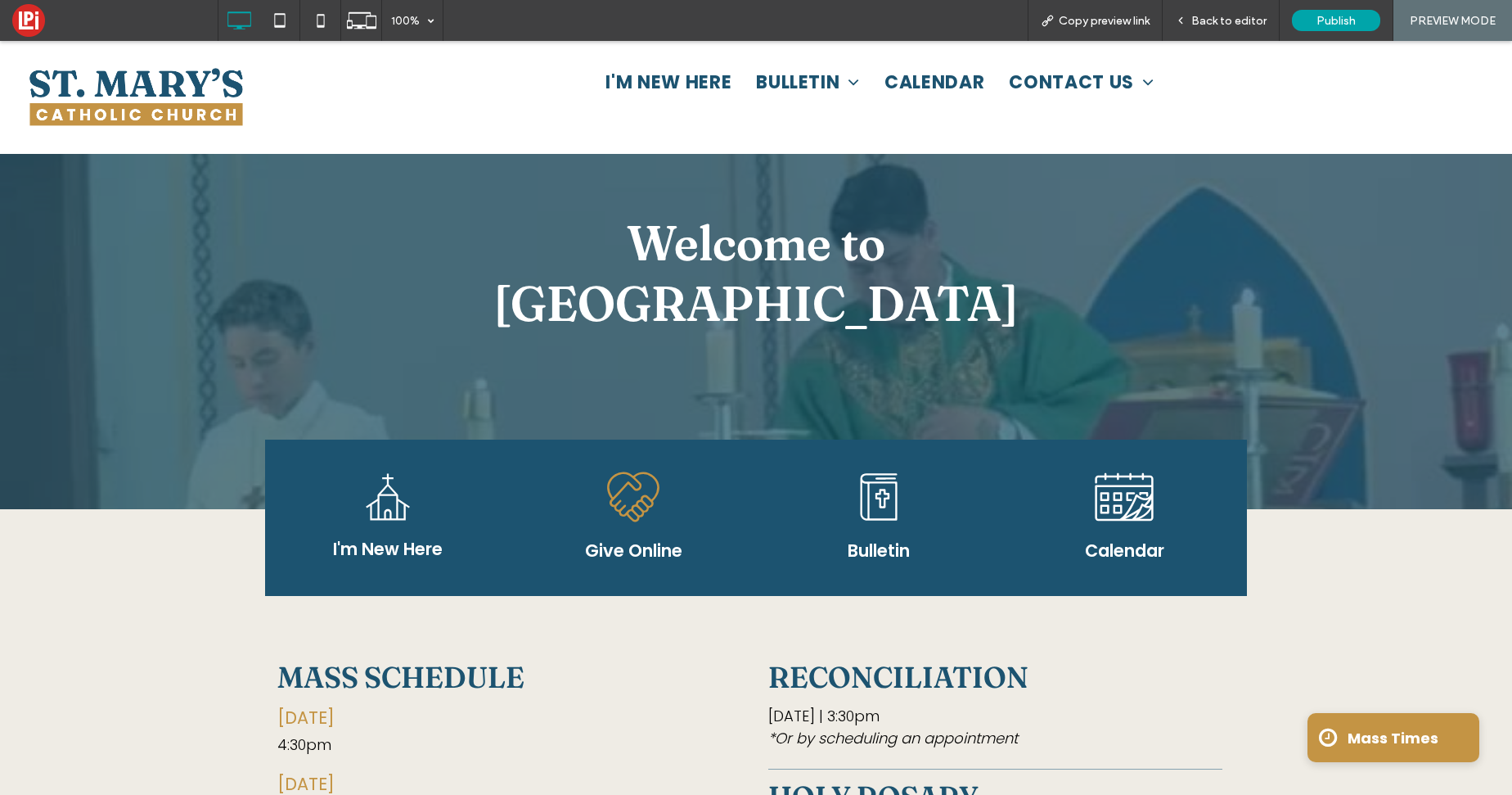
click at [627, 463] on icon "loveArtboard 1" at bounding box center [633, 497] width 69 height 69
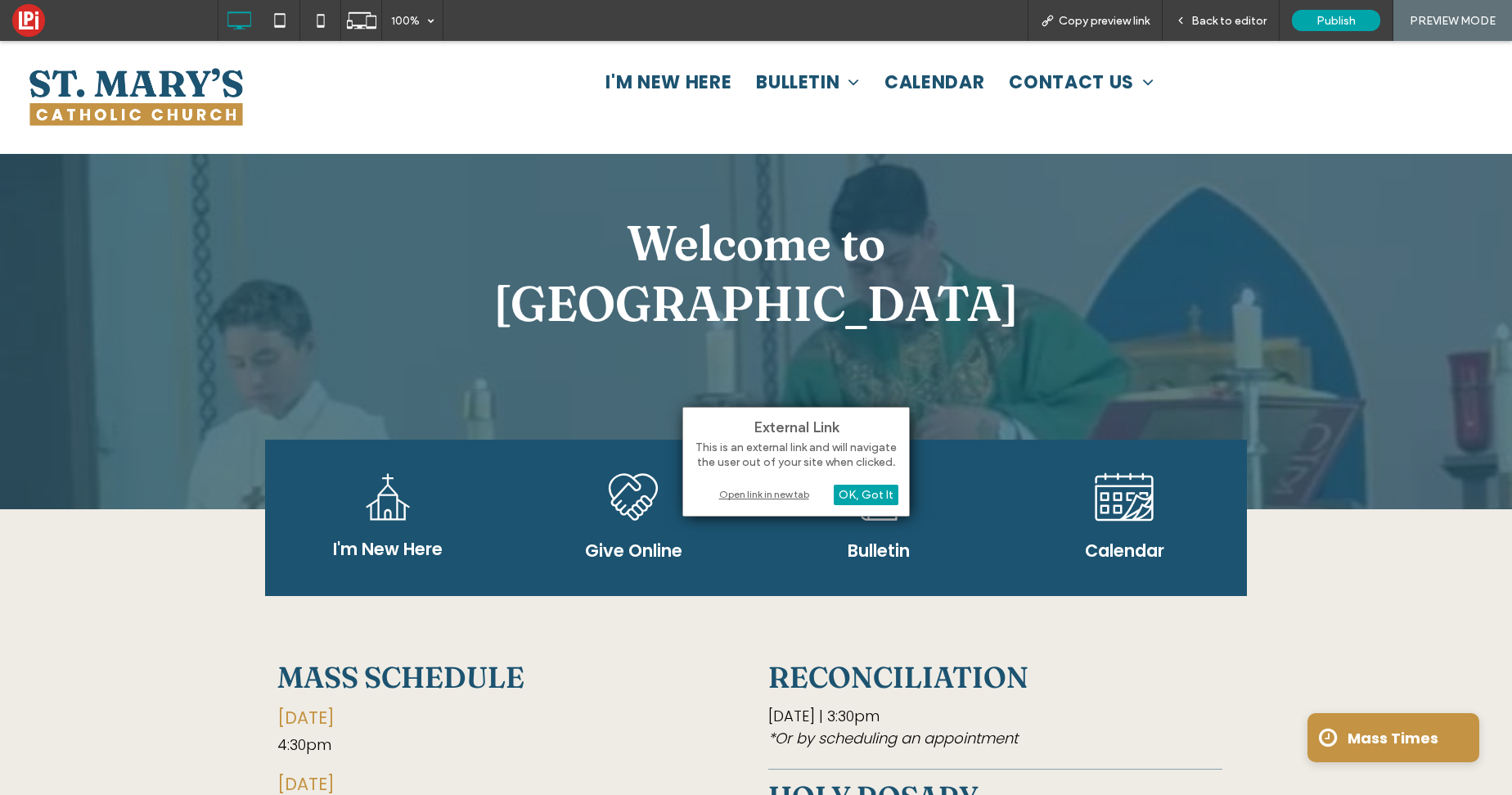
click at [760, 496] on div "Open link in new tab" at bounding box center [796, 493] width 204 height 17
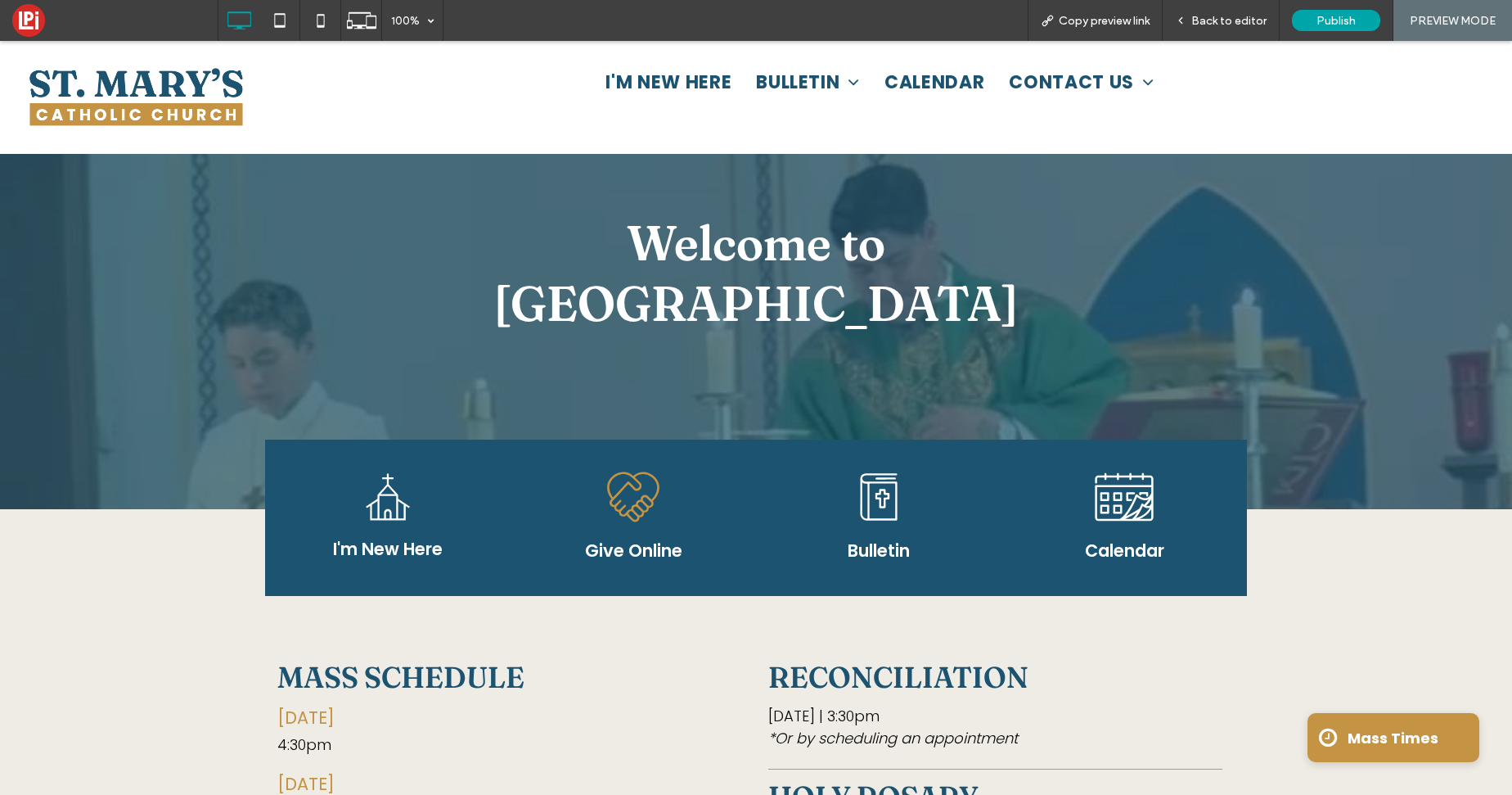
click at [646, 472] on icon at bounding box center [633, 496] width 53 height 50
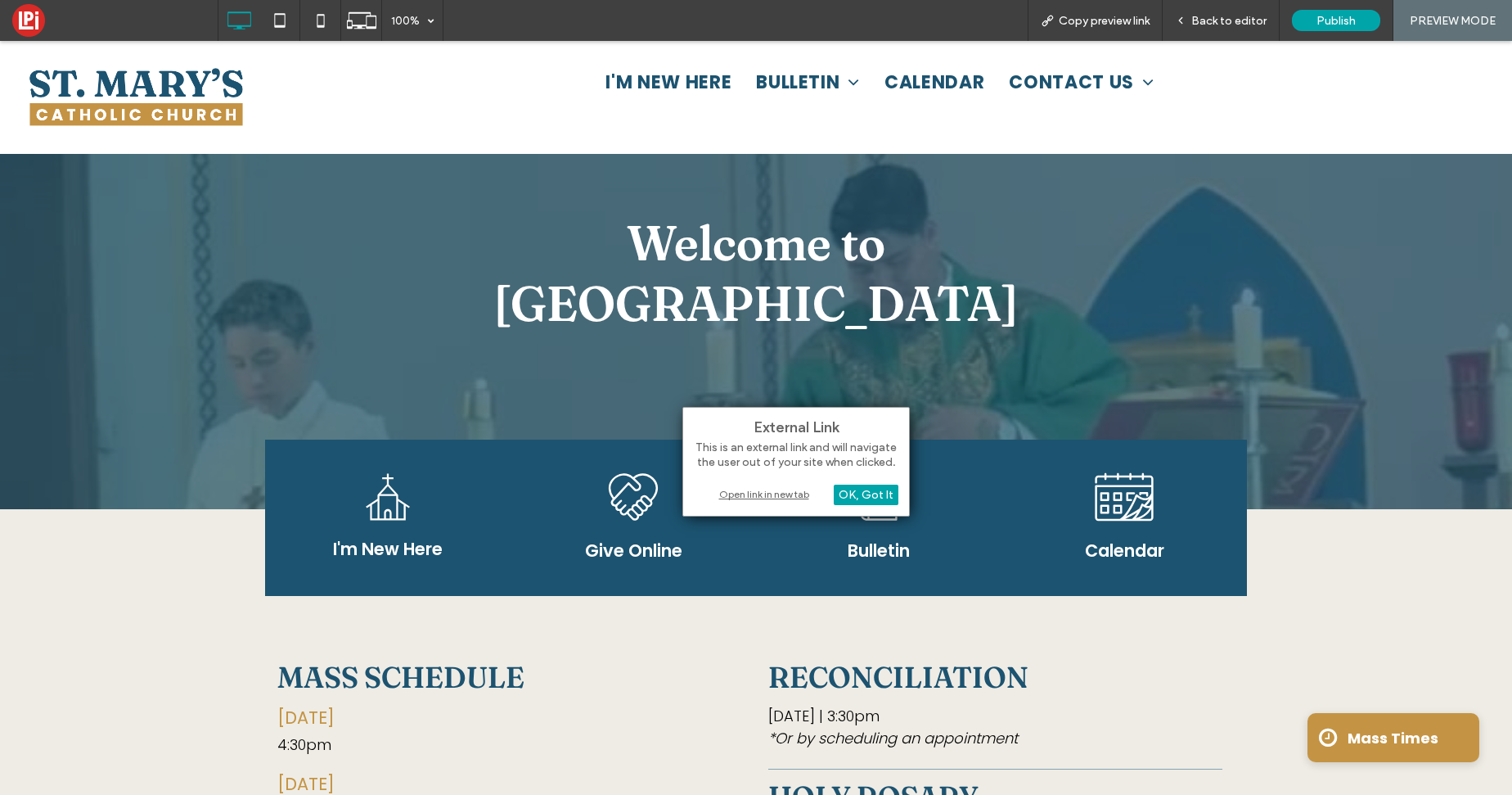
click at [735, 496] on div "Open link in new tab" at bounding box center [796, 493] width 204 height 17
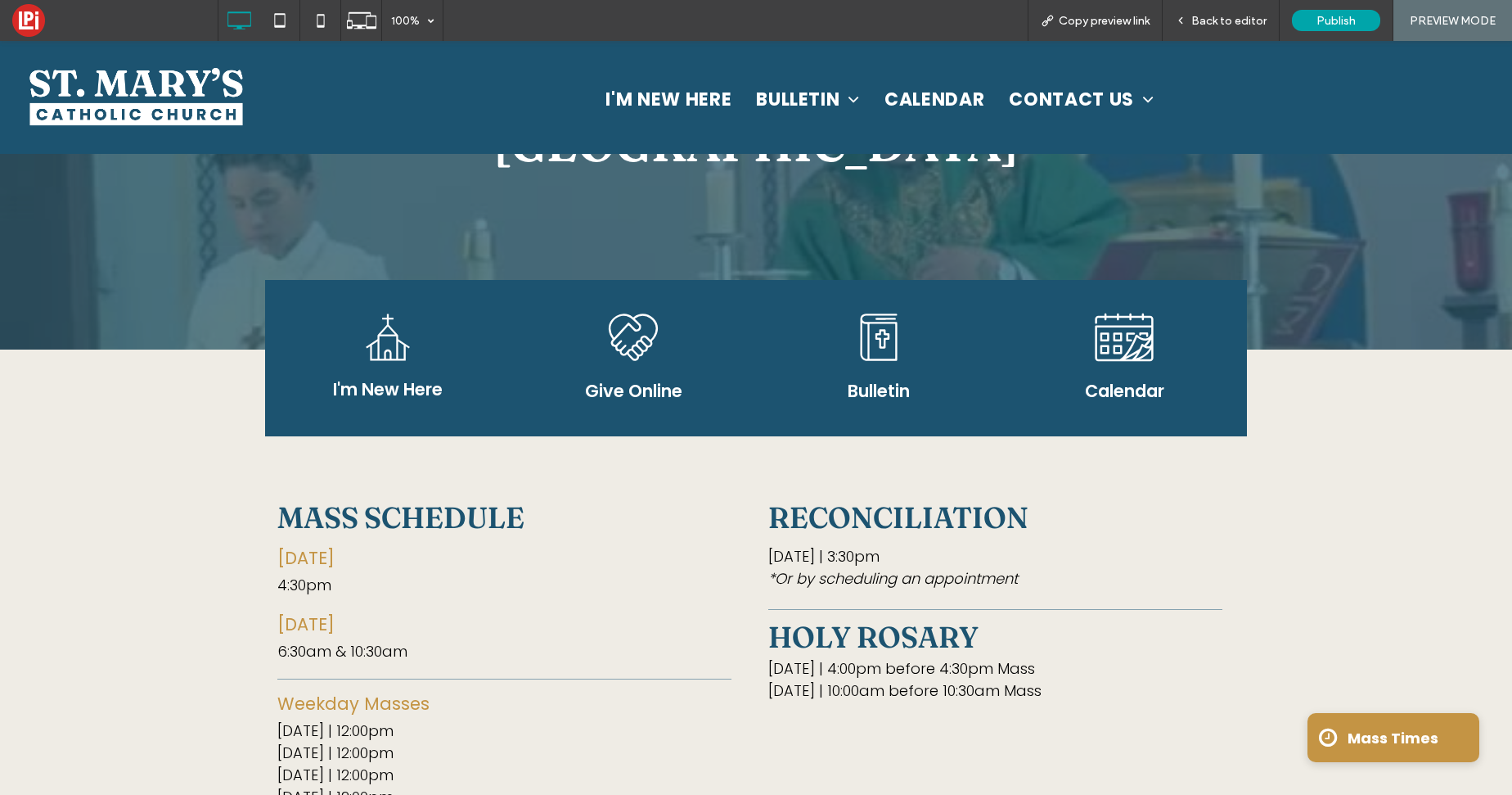
scroll to position [204, 0]
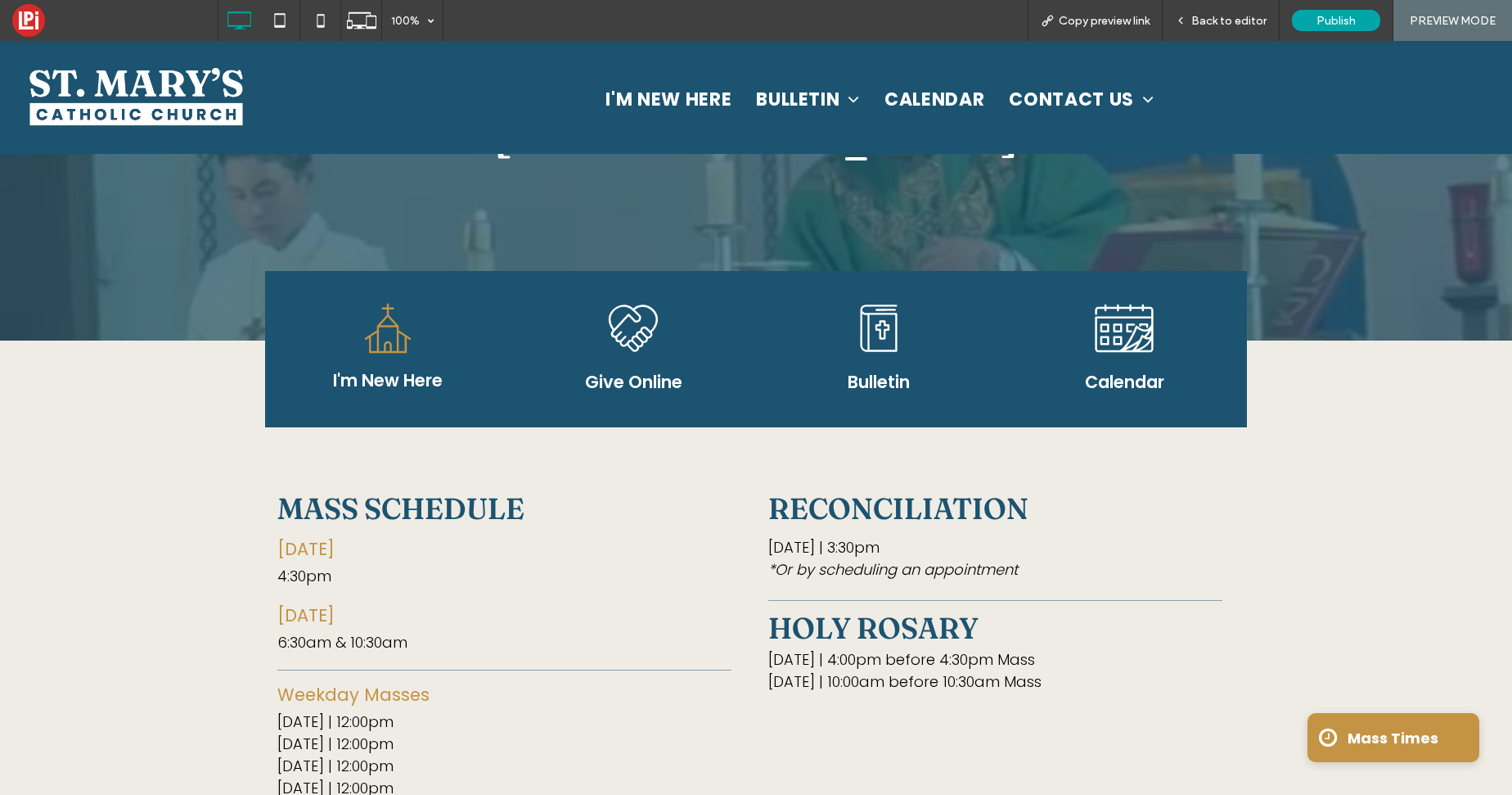
click at [379, 294] on icon at bounding box center [388, 328] width 69 height 69
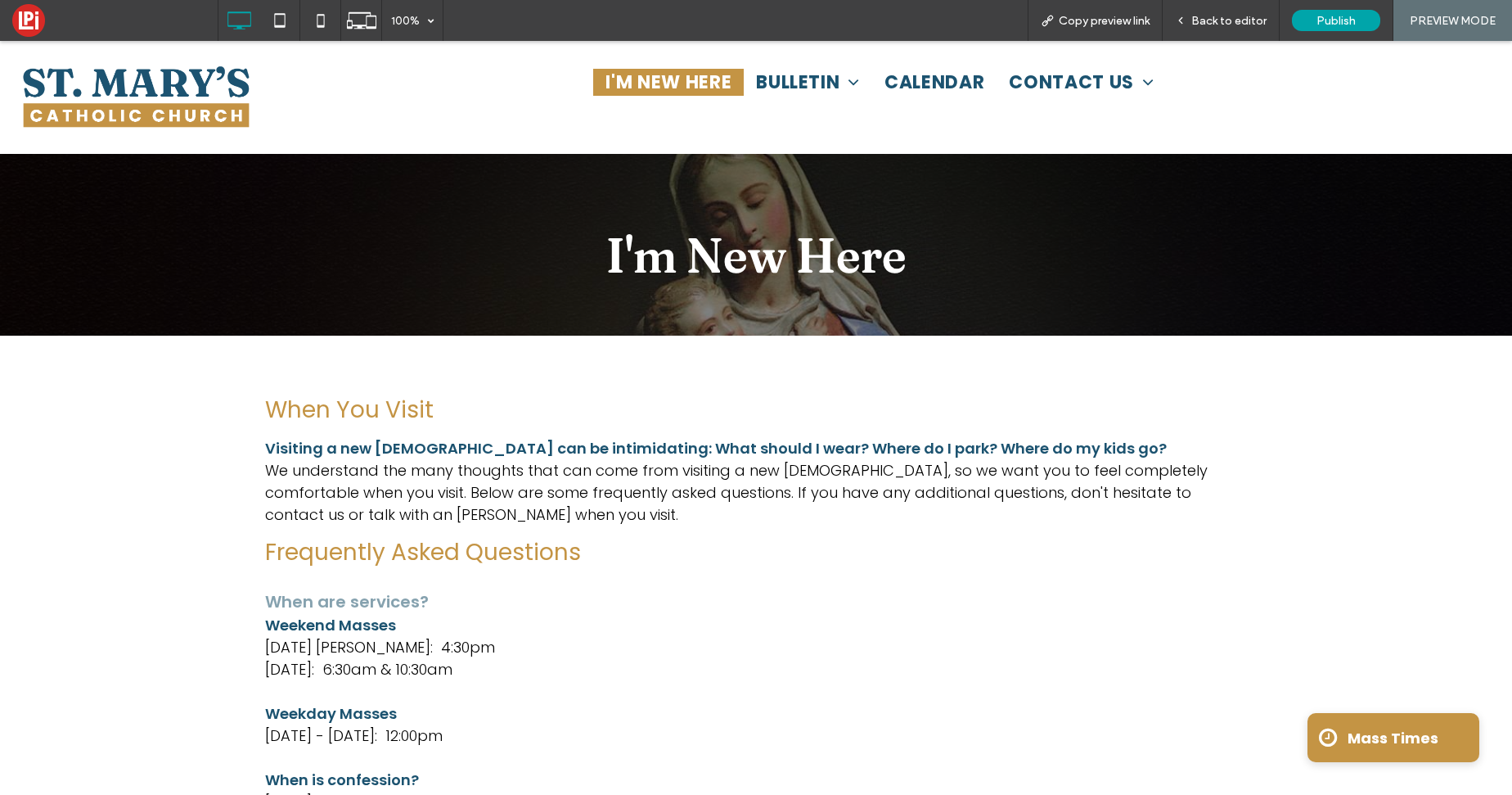
drag, startPoint x: 140, startPoint y: 76, endPoint x: 181, endPoint y: 139, distance: 75.2
click at [140, 76] on img at bounding box center [136, 99] width 263 height 89
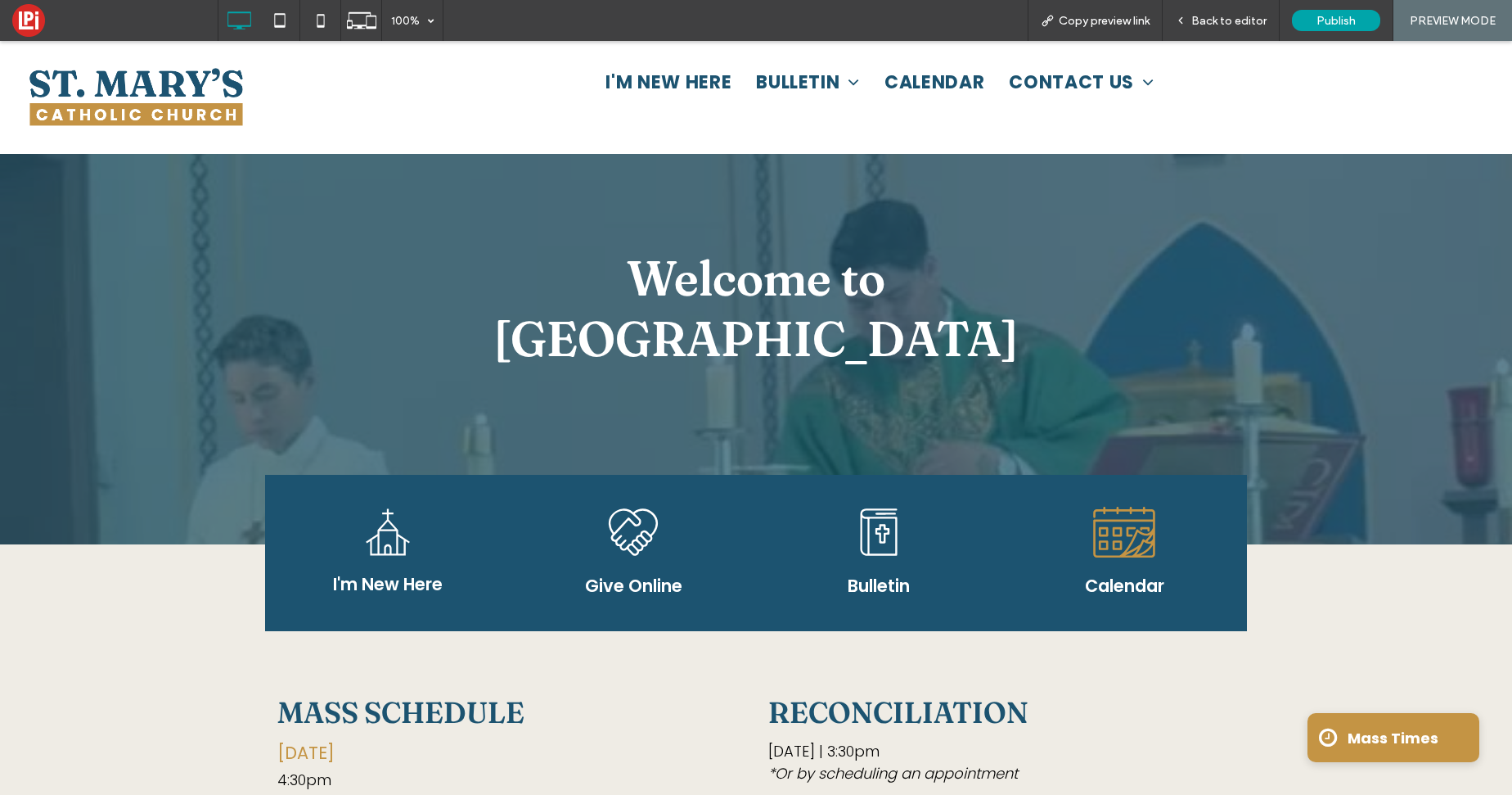
drag, startPoint x: 1125, startPoint y: 473, endPoint x: 962, endPoint y: 548, distance: 179.4
click at [1125, 497] on icon at bounding box center [1125, 532] width 69 height 69
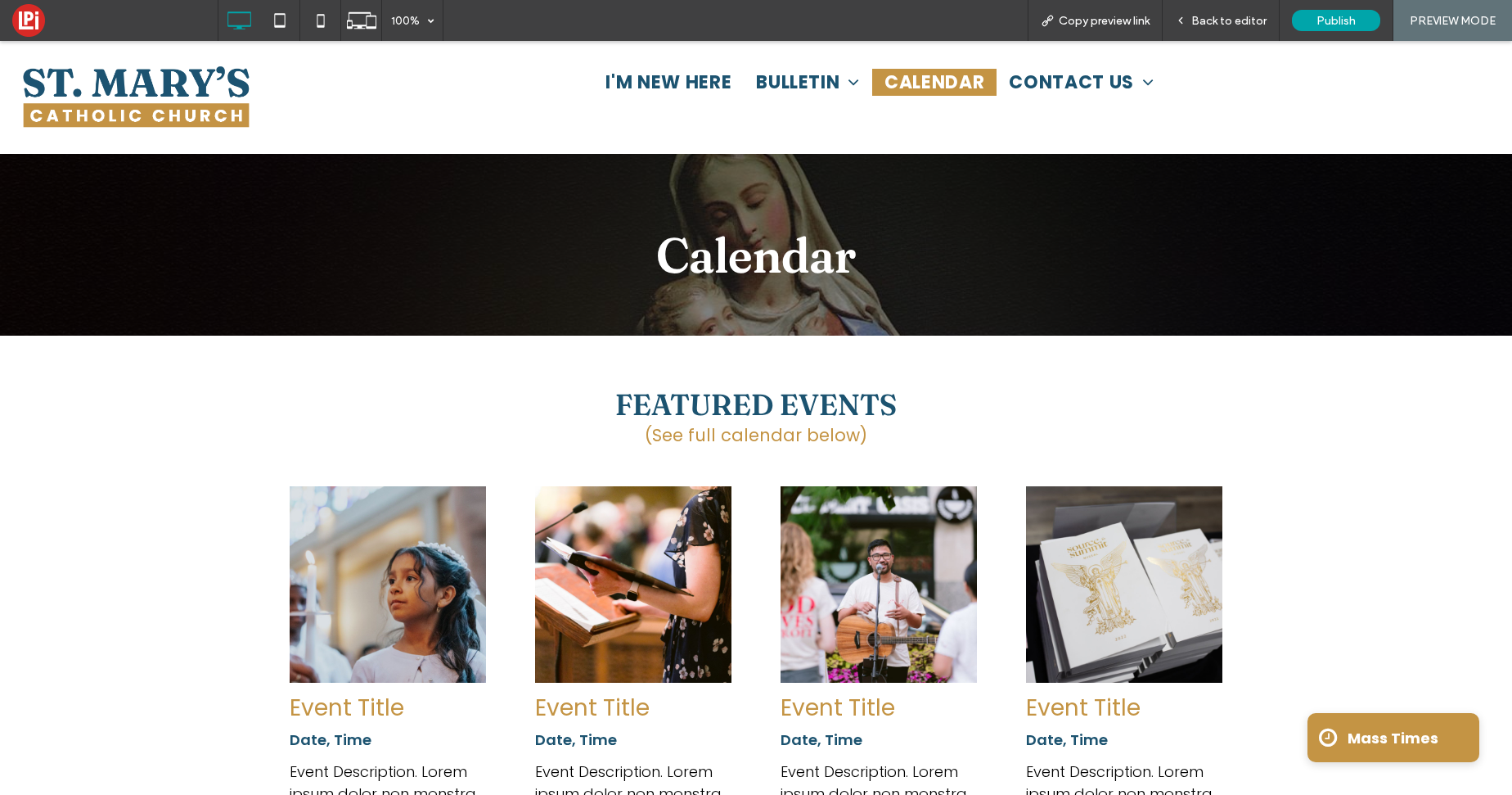
click at [180, 72] on img at bounding box center [136, 99] width 263 height 89
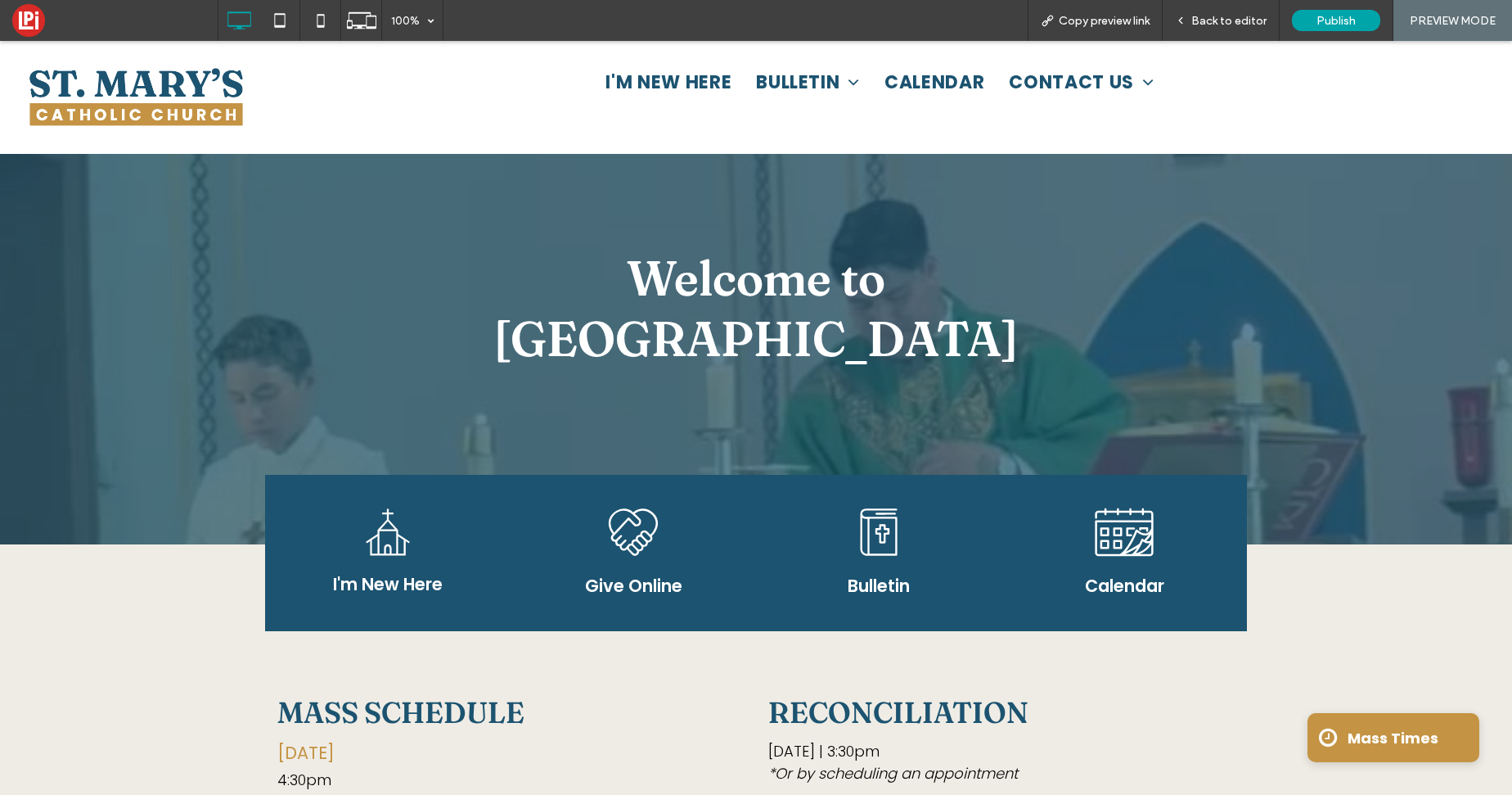
click at [1101, 574] on span "Calendar" at bounding box center [1125, 586] width 79 height 24
click at [872, 574] on span "Bulletin" at bounding box center [878, 586] width 62 height 24
click at [654, 574] on span "Give Online" at bounding box center [634, 586] width 97 height 24
click at [340, 572] on span "I'm New Here" at bounding box center [387, 584] width 110 height 24
click at [1204, 26] on span "Back to editor" at bounding box center [1228, 21] width 75 height 14
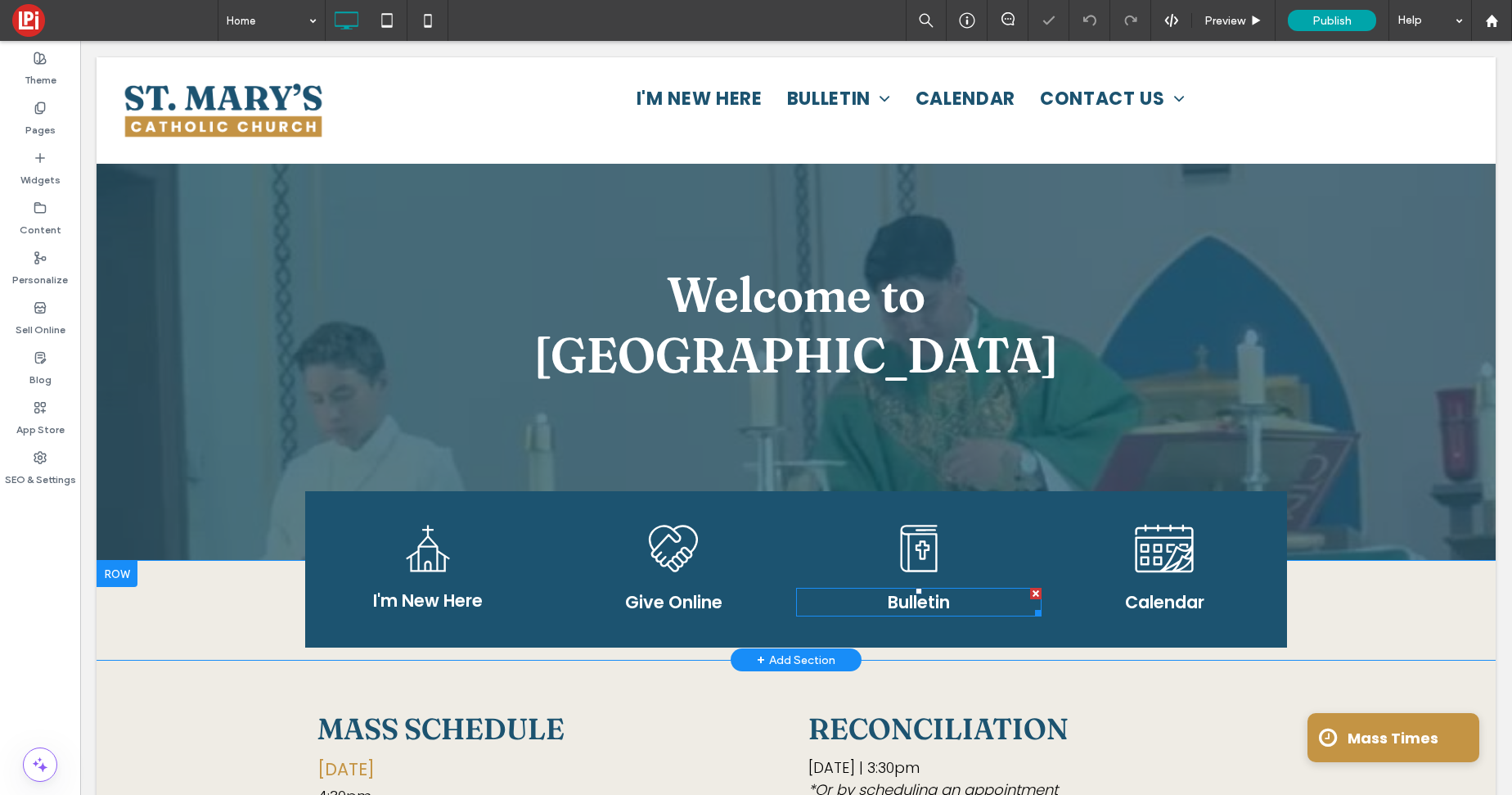
click at [878, 589] on h4 "Bulletin" at bounding box center [919, 601] width 246 height 26
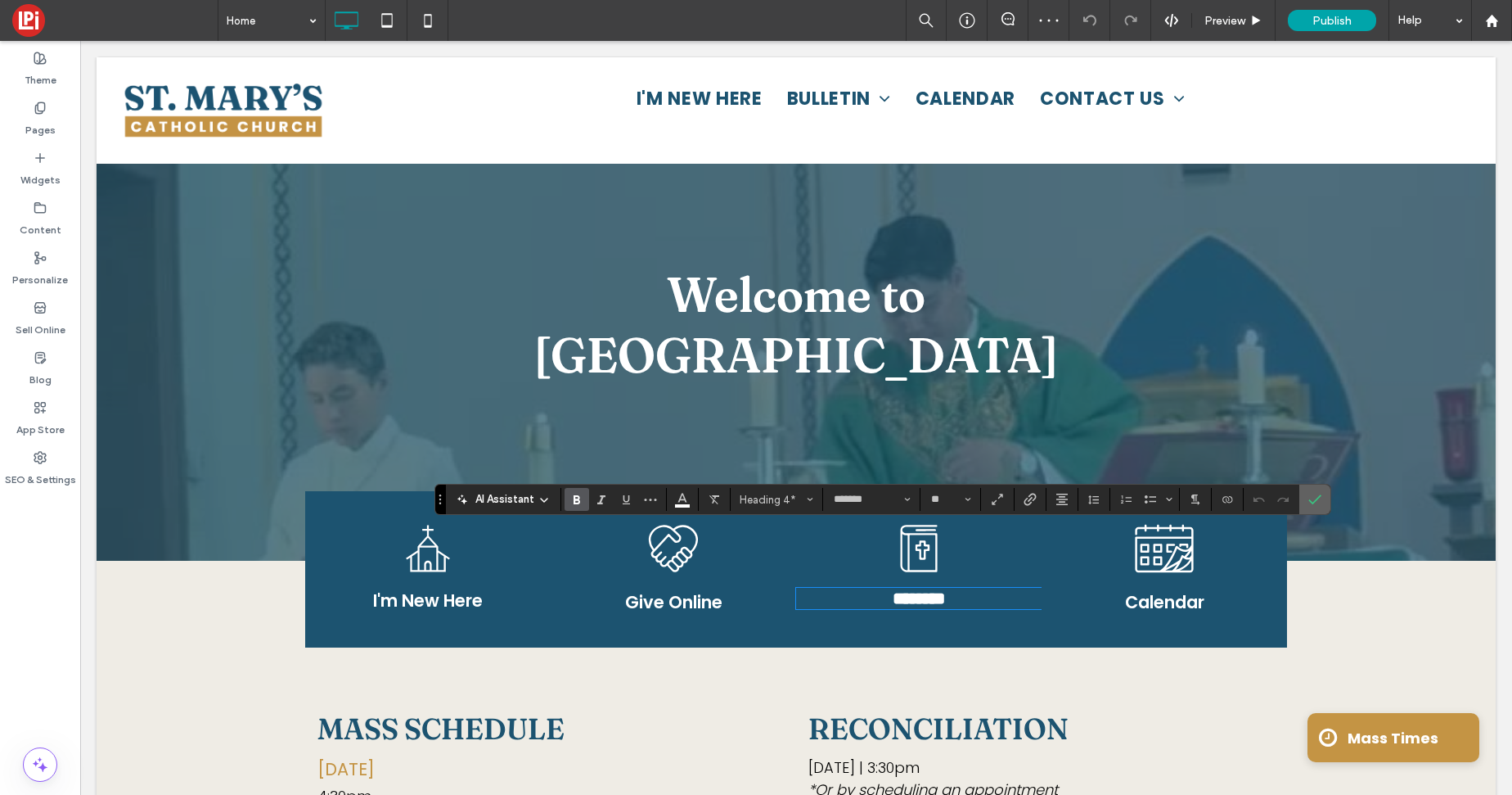
click at [1319, 505] on icon "Confirm" at bounding box center [1315, 499] width 13 height 13
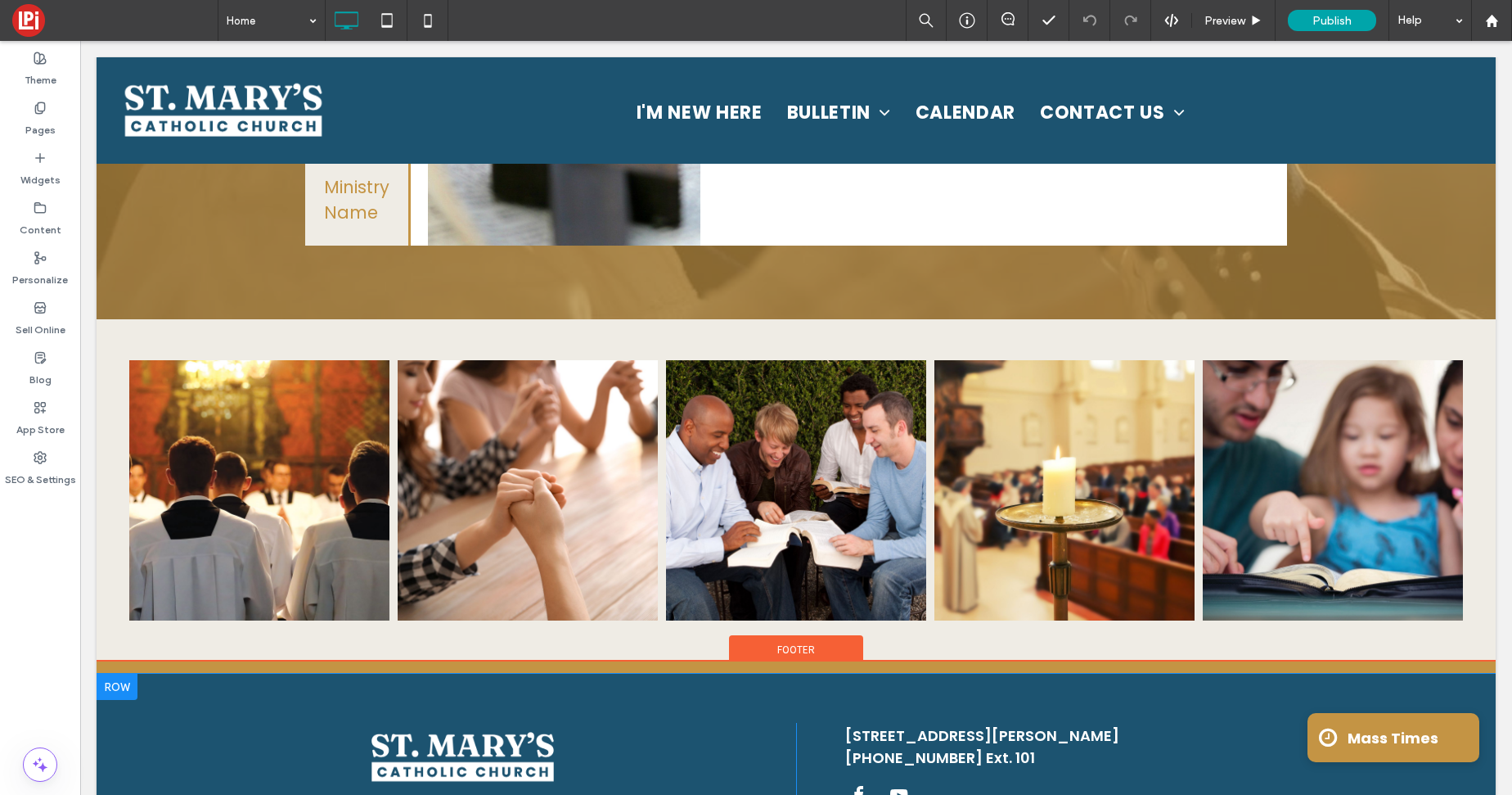
scroll to position [2378, 0]
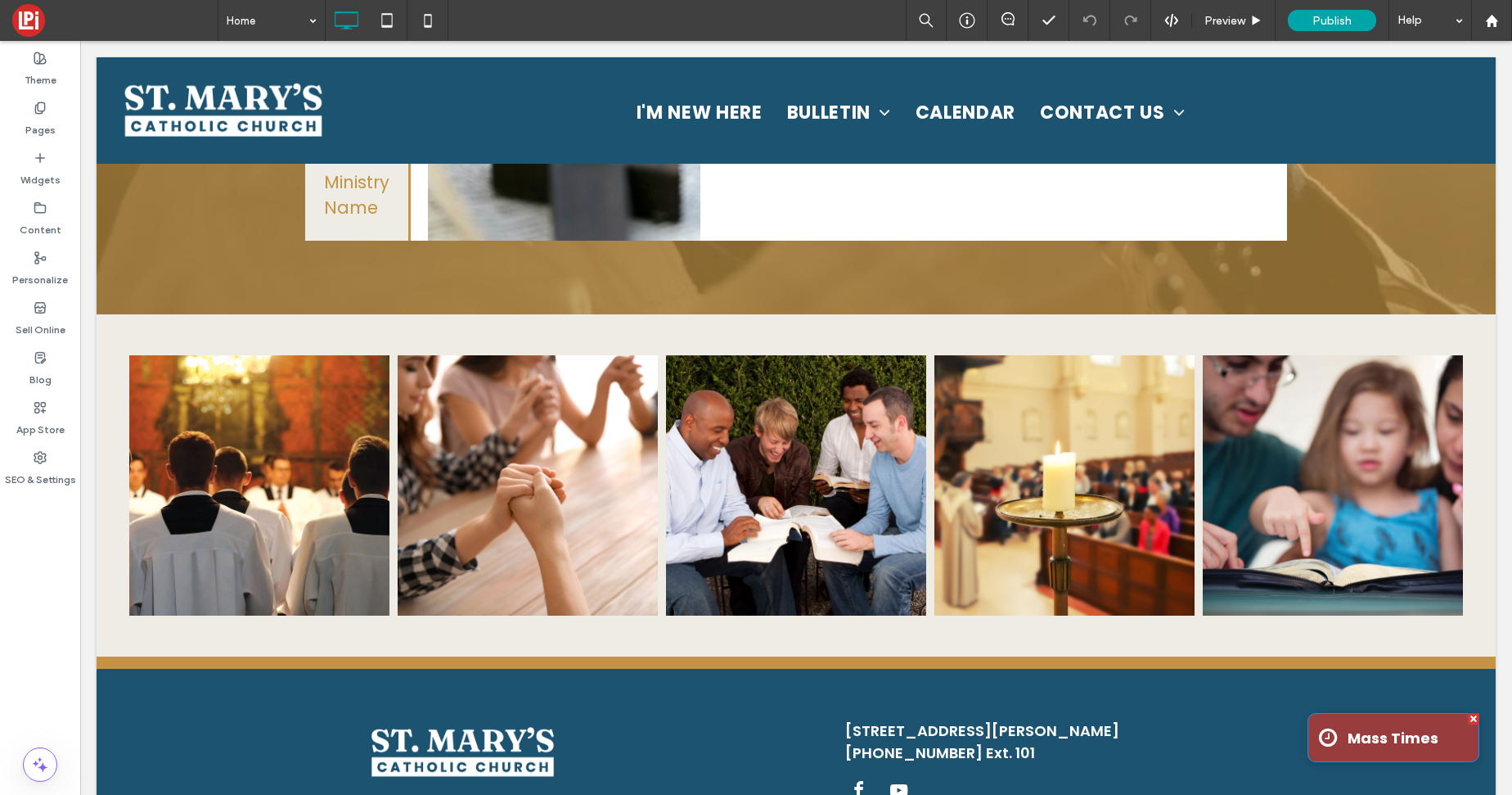
click at [1439, 742] on span "Mass Times" at bounding box center [1392, 737] width 102 height 39
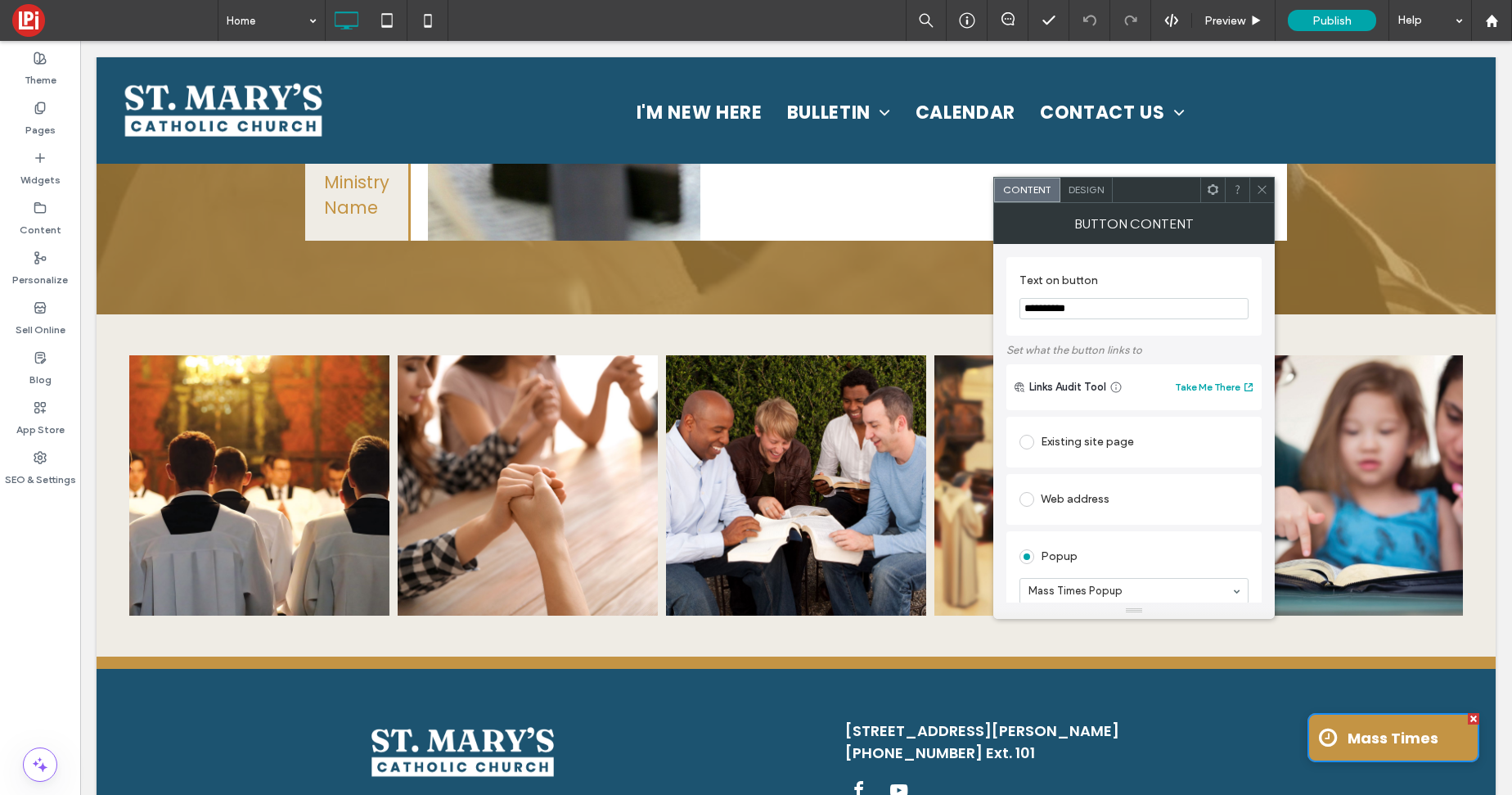
scroll to position [113, 0]
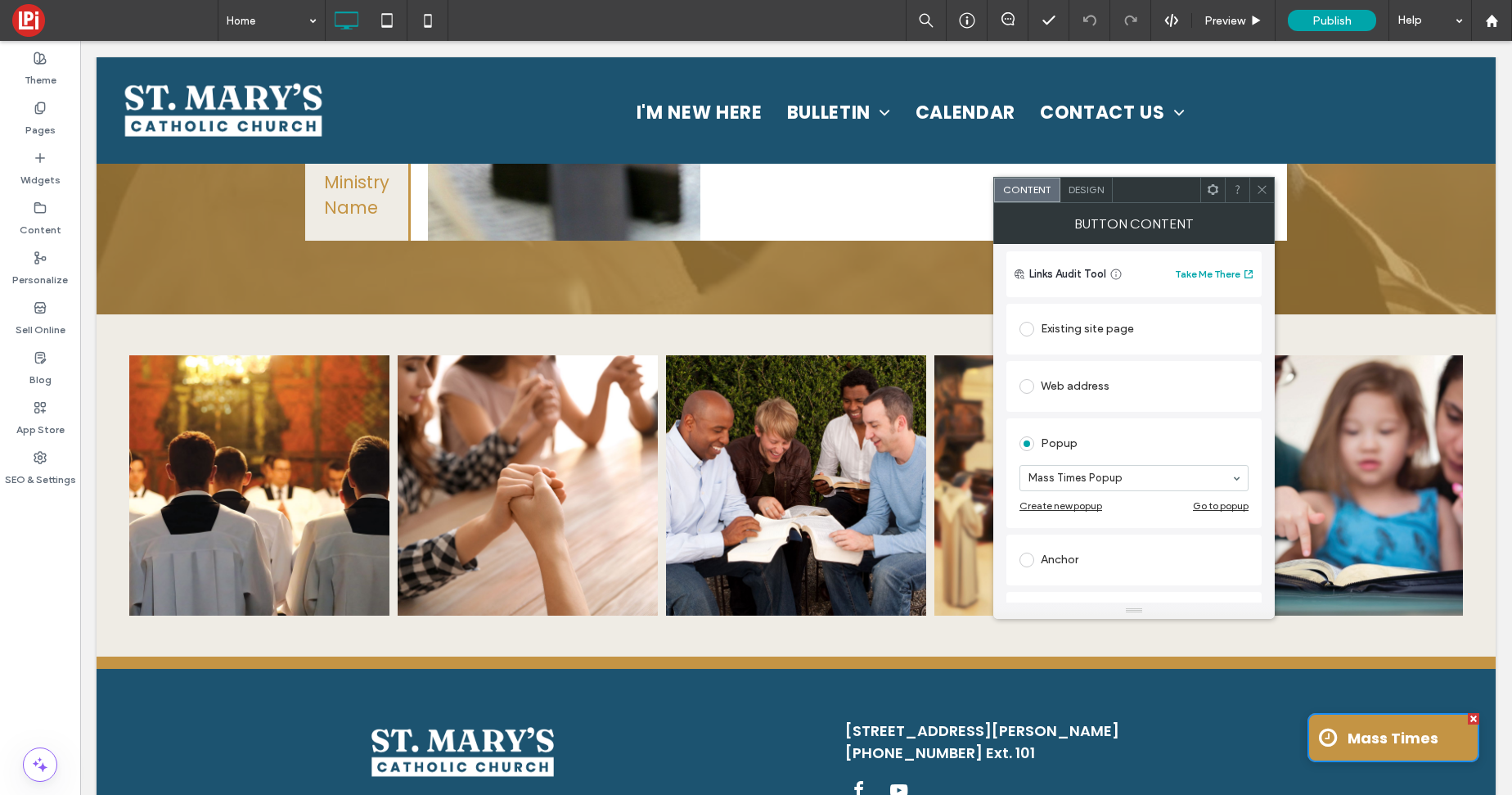
click at [1212, 511] on div "Go to popup" at bounding box center [1220, 505] width 55 height 12
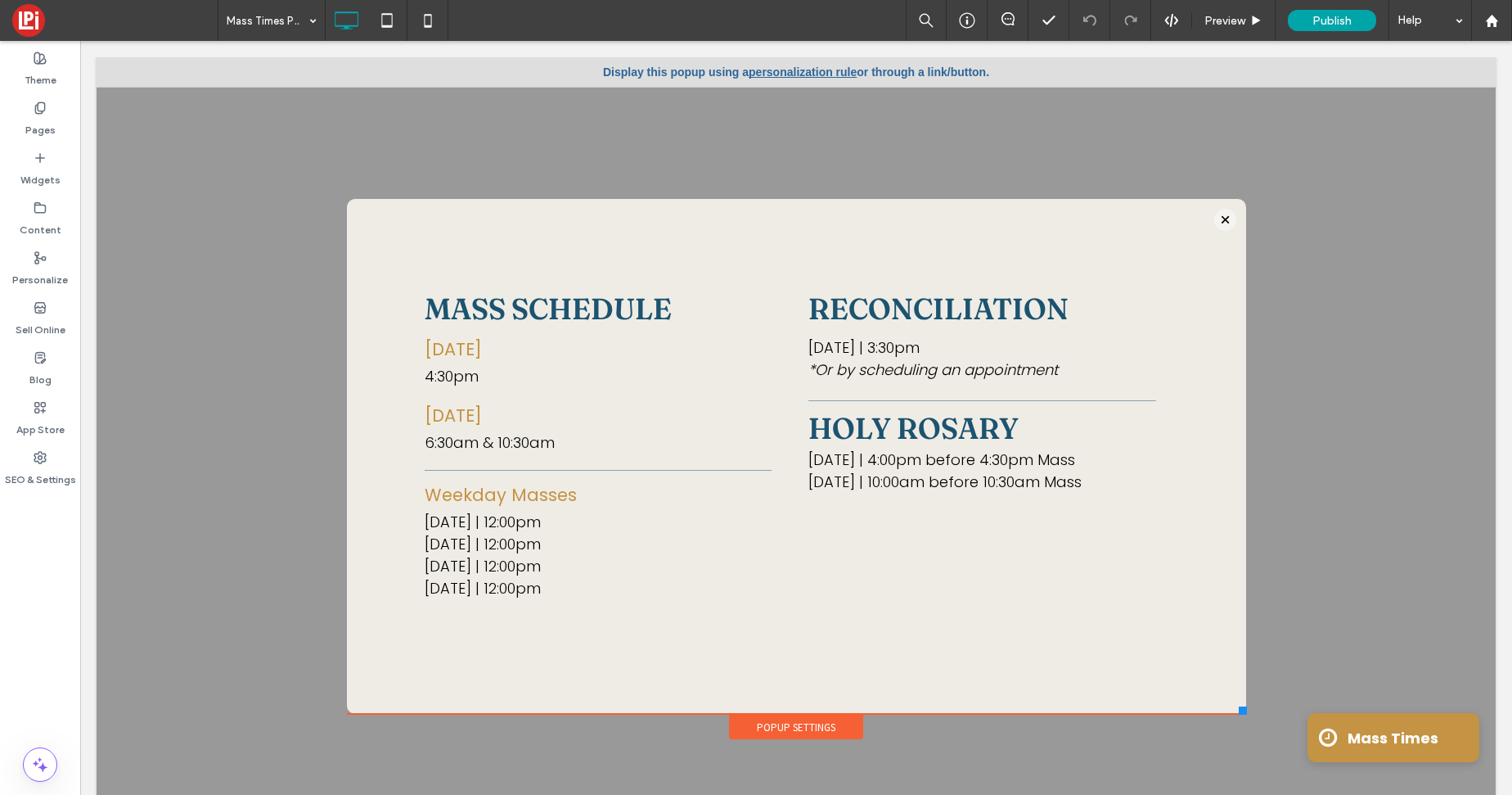
scroll to position [0, 0]
click at [1223, 214] on div at bounding box center [1225, 219] width 22 height 22
click at [346, 21] on icon at bounding box center [346, 21] width 33 height 33
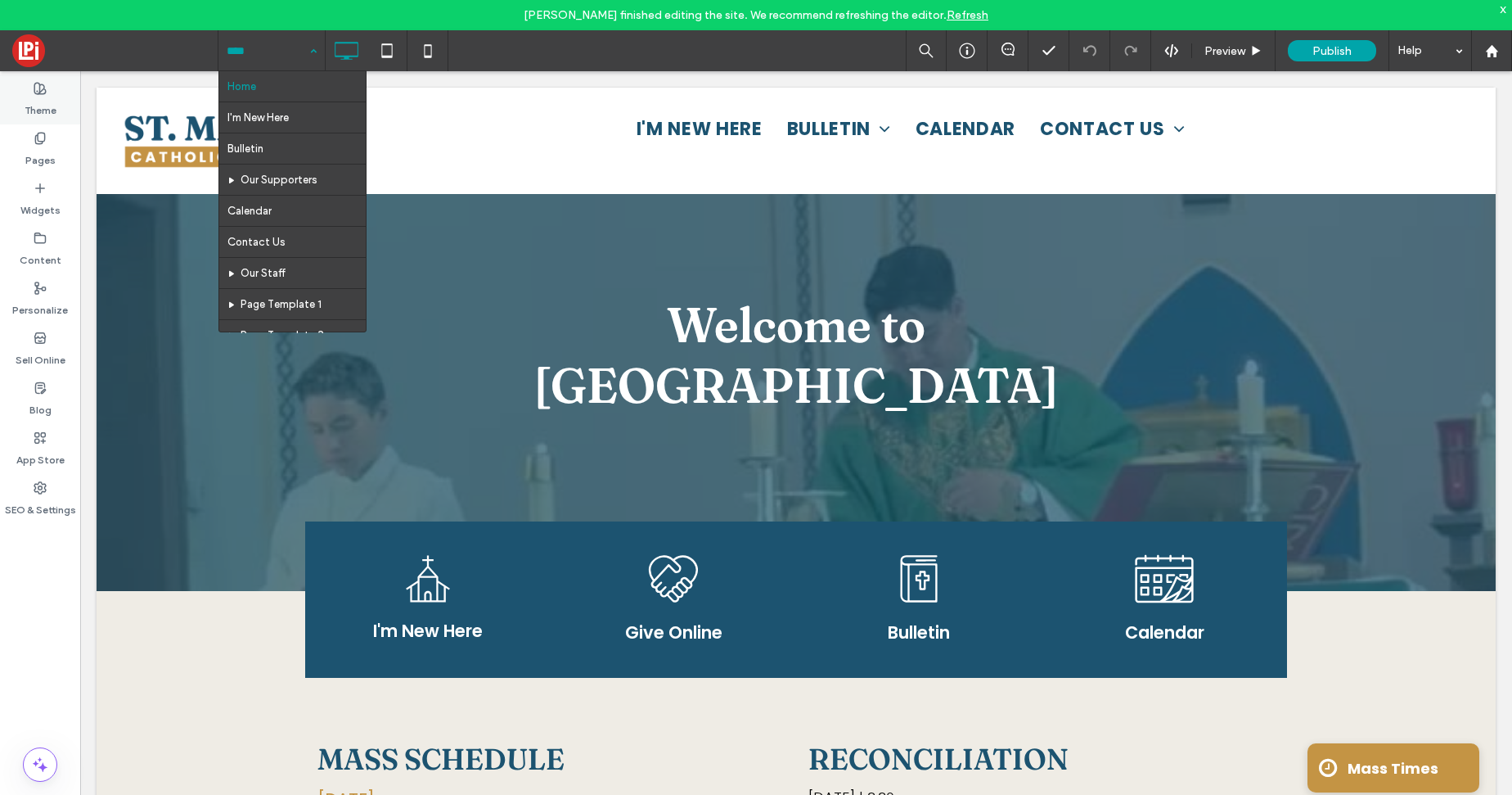
click at [26, 106] on label "Theme" at bounding box center [40, 106] width 32 height 23
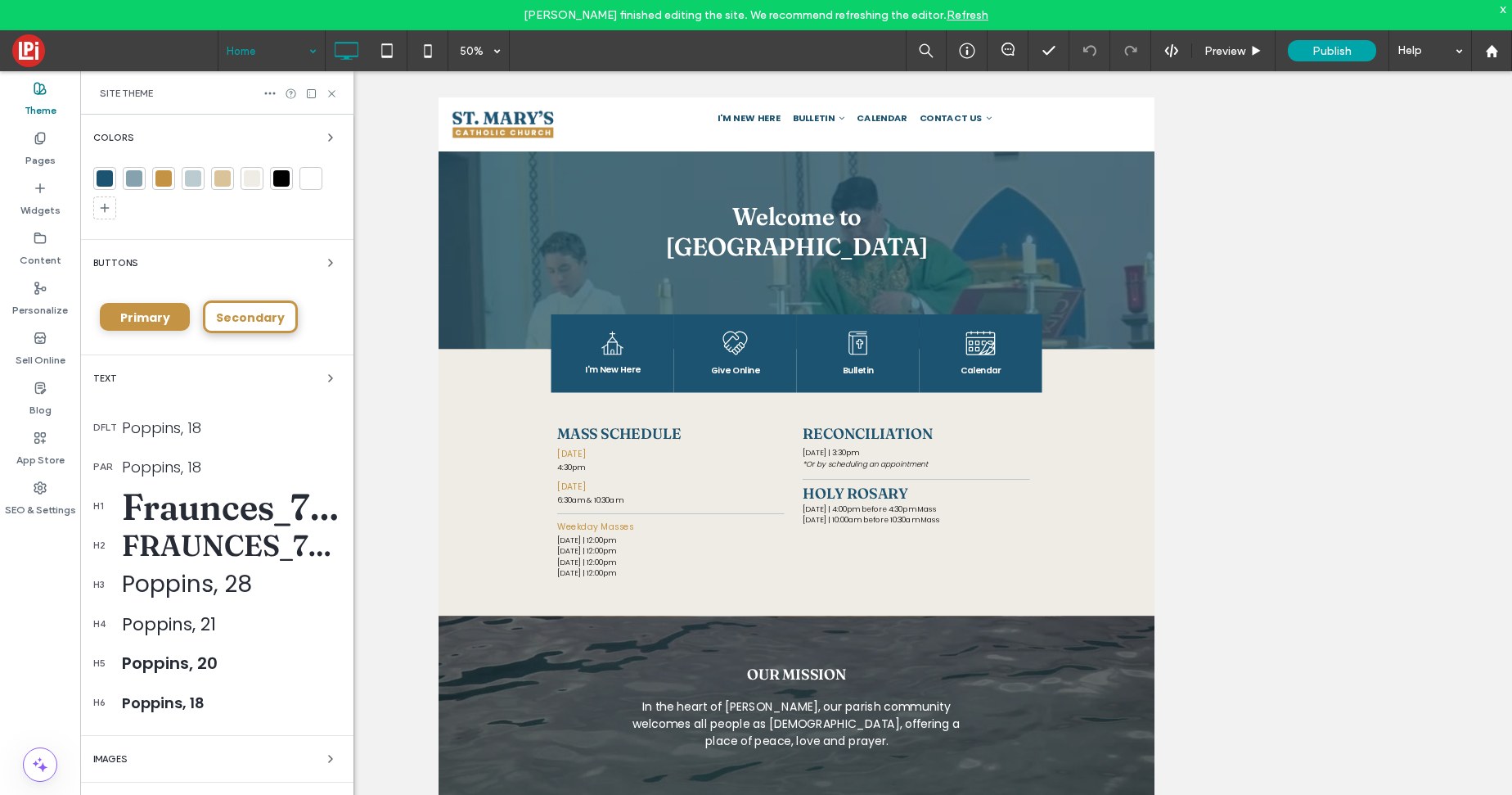
click at [336, 92] on icon at bounding box center [331, 93] width 12 height 12
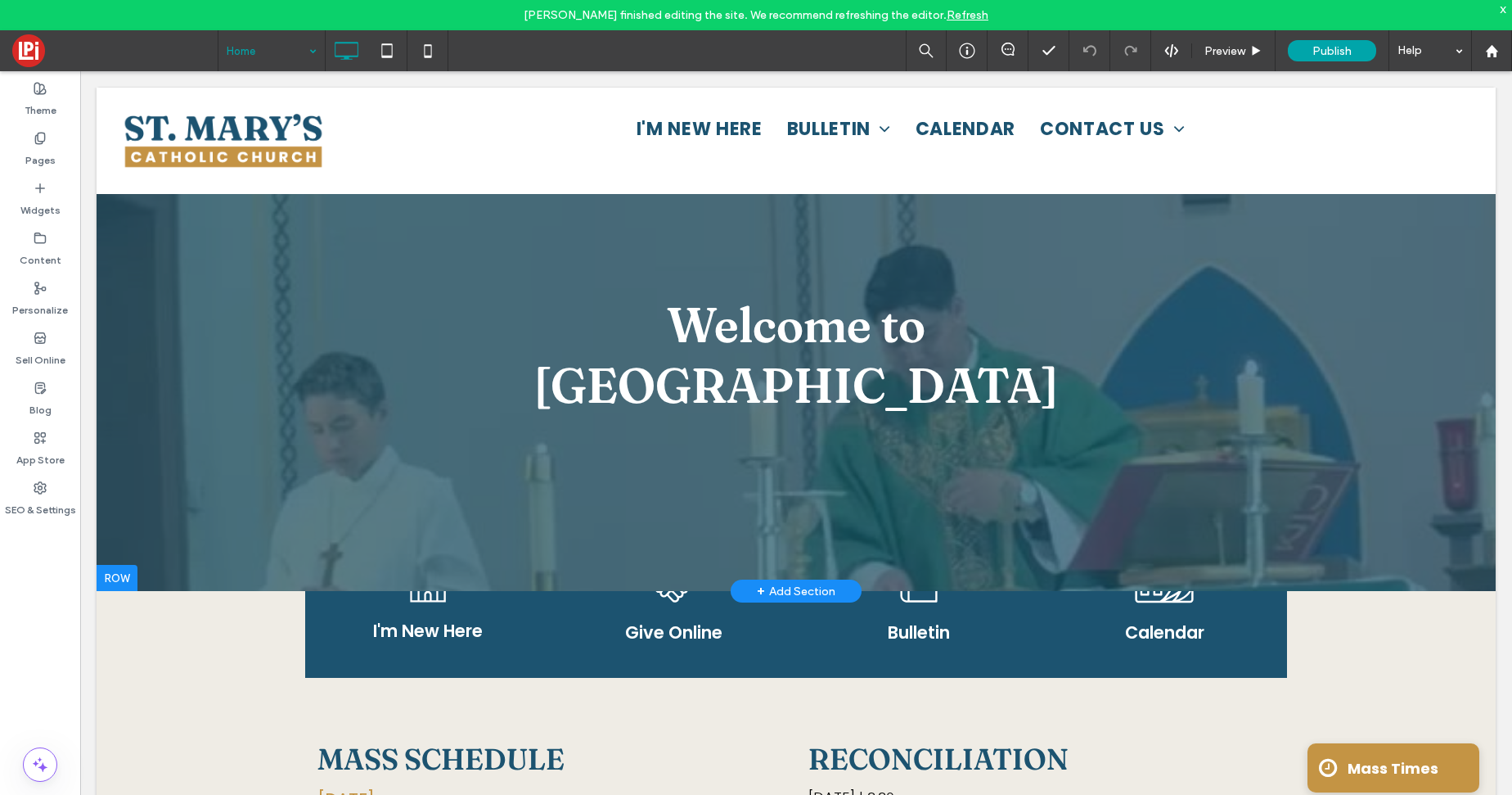
click at [169, 328] on div at bounding box center [796, 339] width 1399 height 503
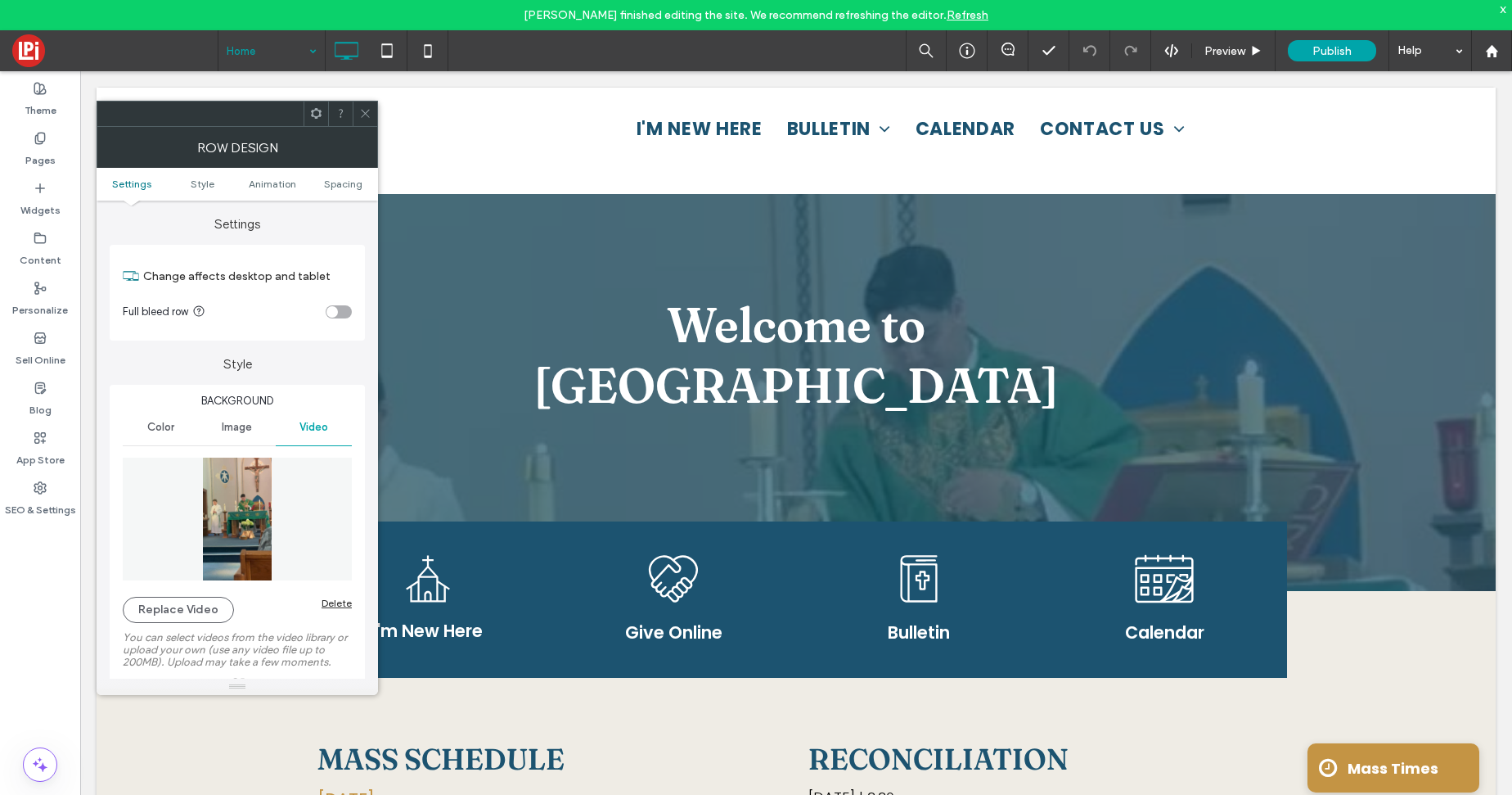
click at [222, 421] on span "Image" at bounding box center [237, 427] width 31 height 13
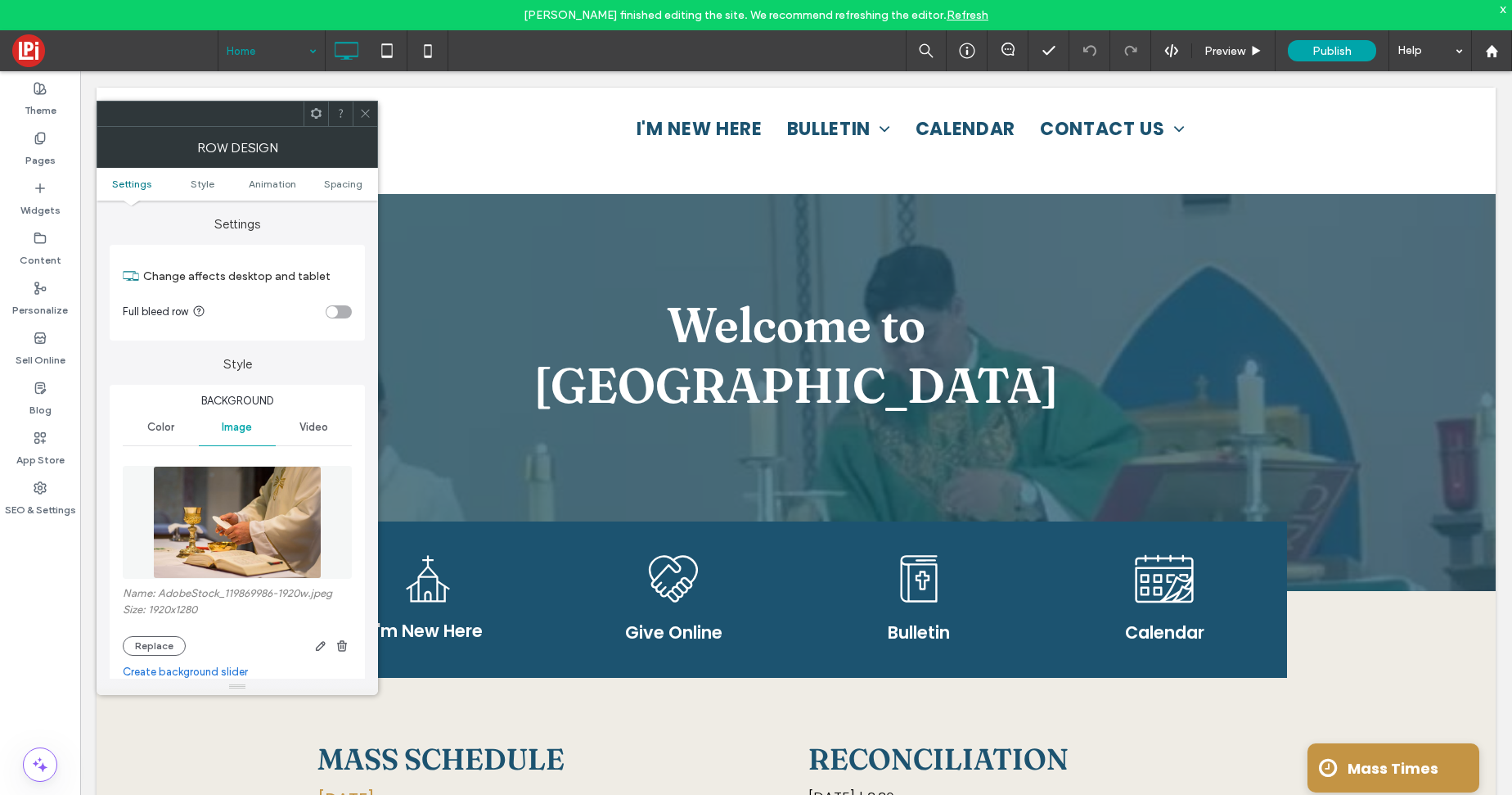
click at [364, 107] on icon at bounding box center [365, 113] width 12 height 12
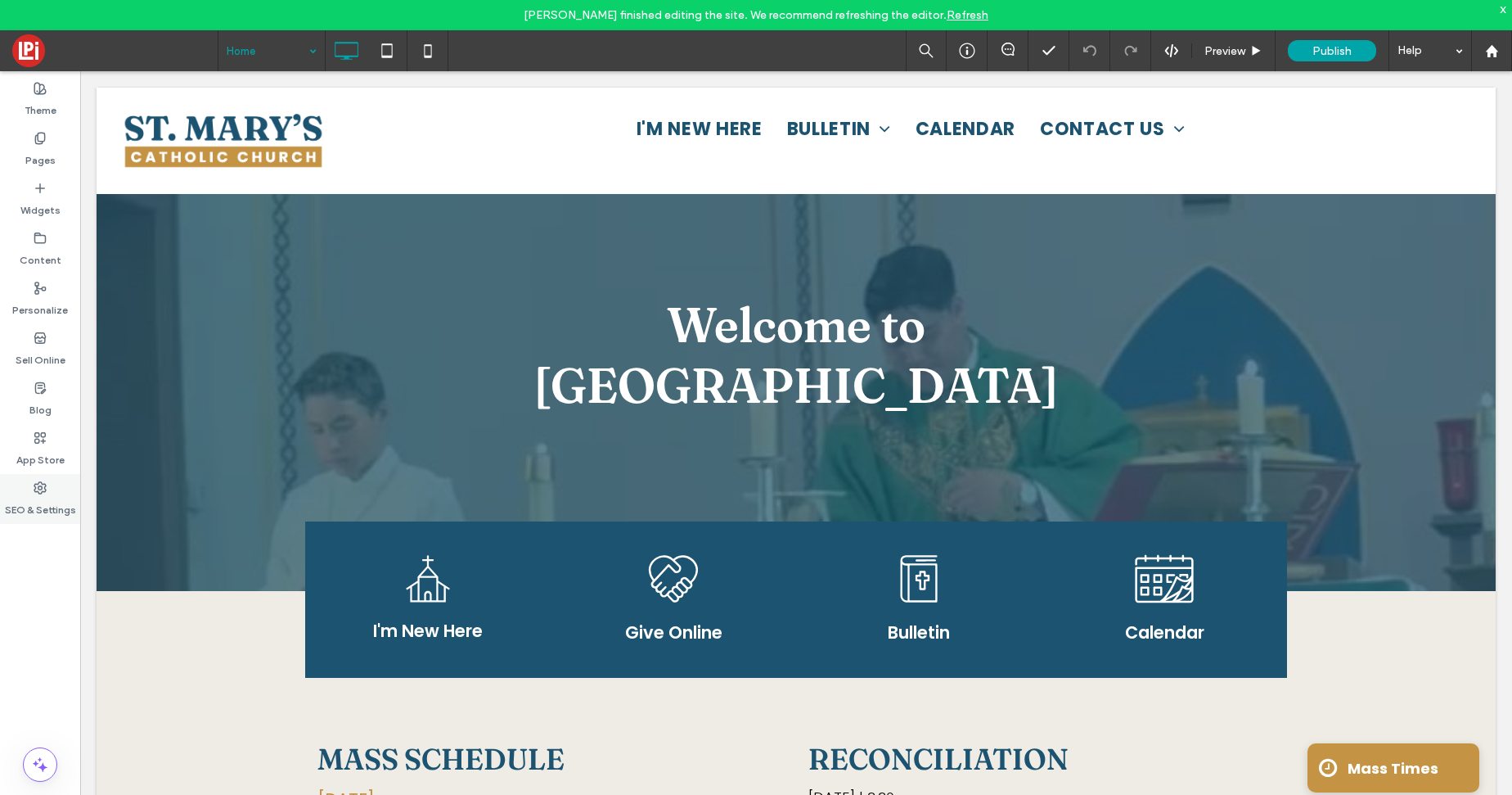
click at [42, 485] on icon at bounding box center [40, 487] width 13 height 13
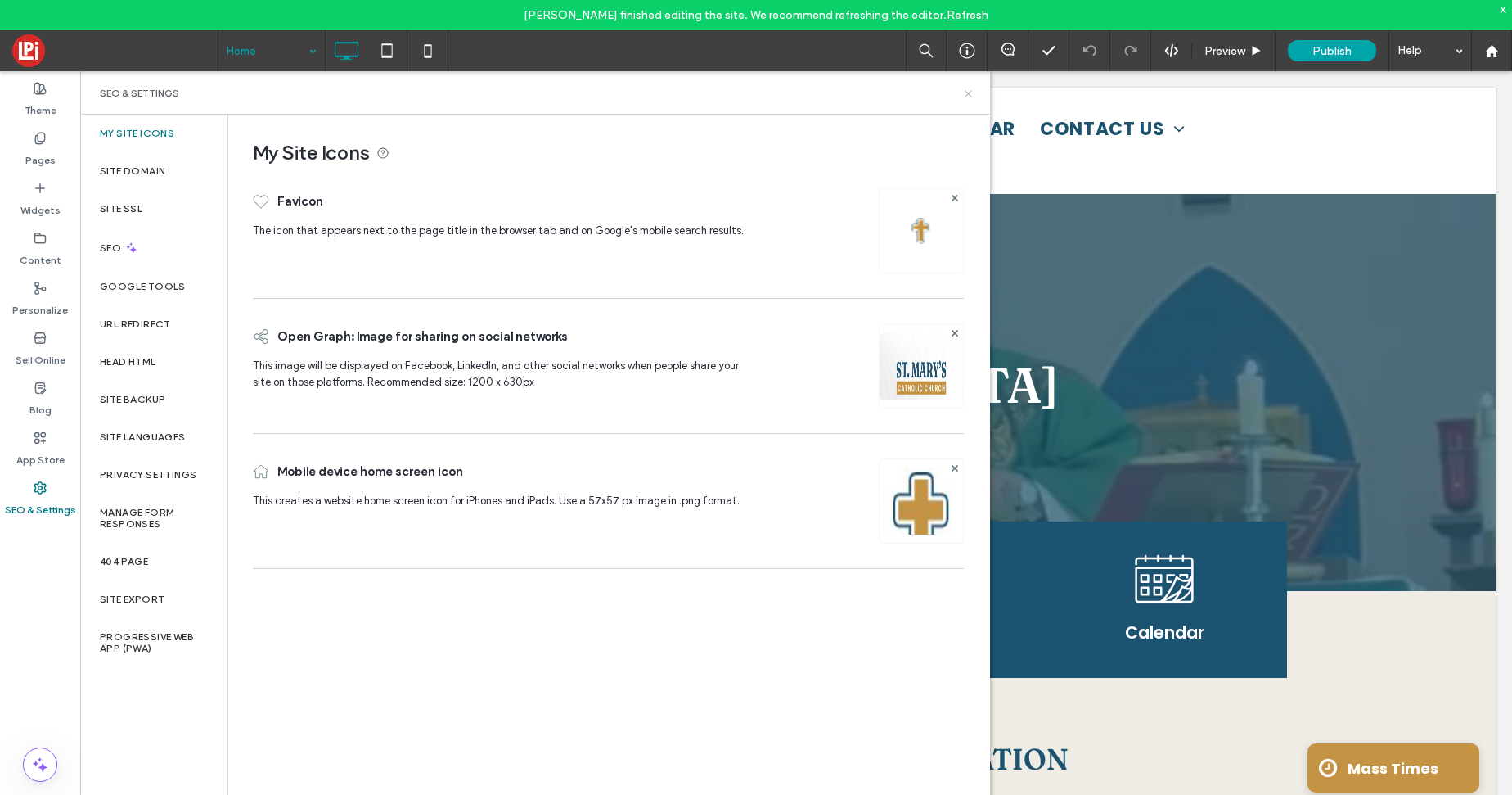
click at [969, 91] on icon at bounding box center [968, 93] width 12 height 12
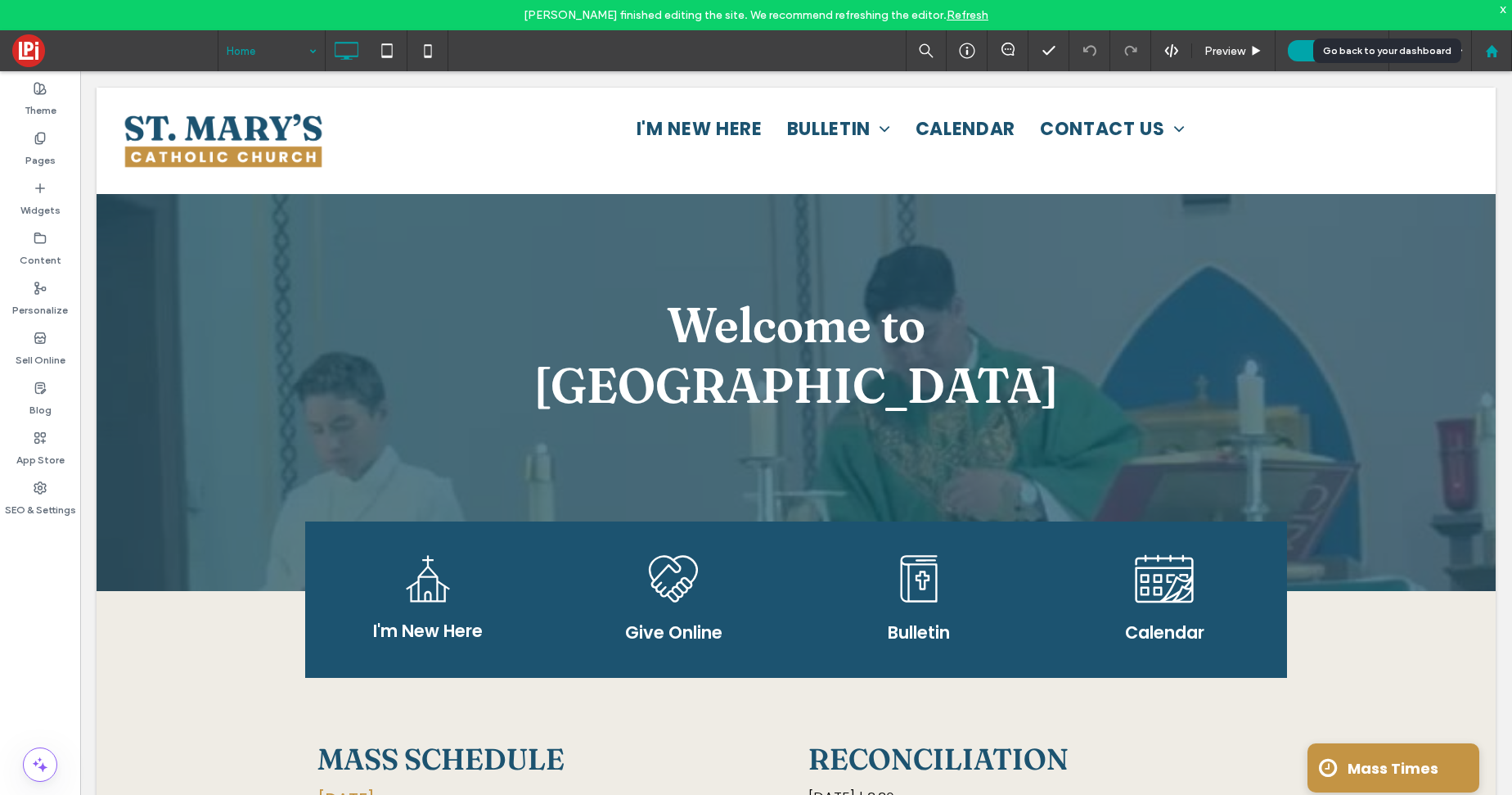
click at [1500, 54] on div at bounding box center [1491, 51] width 40 height 14
